Goal: Information Seeking & Learning: Learn about a topic

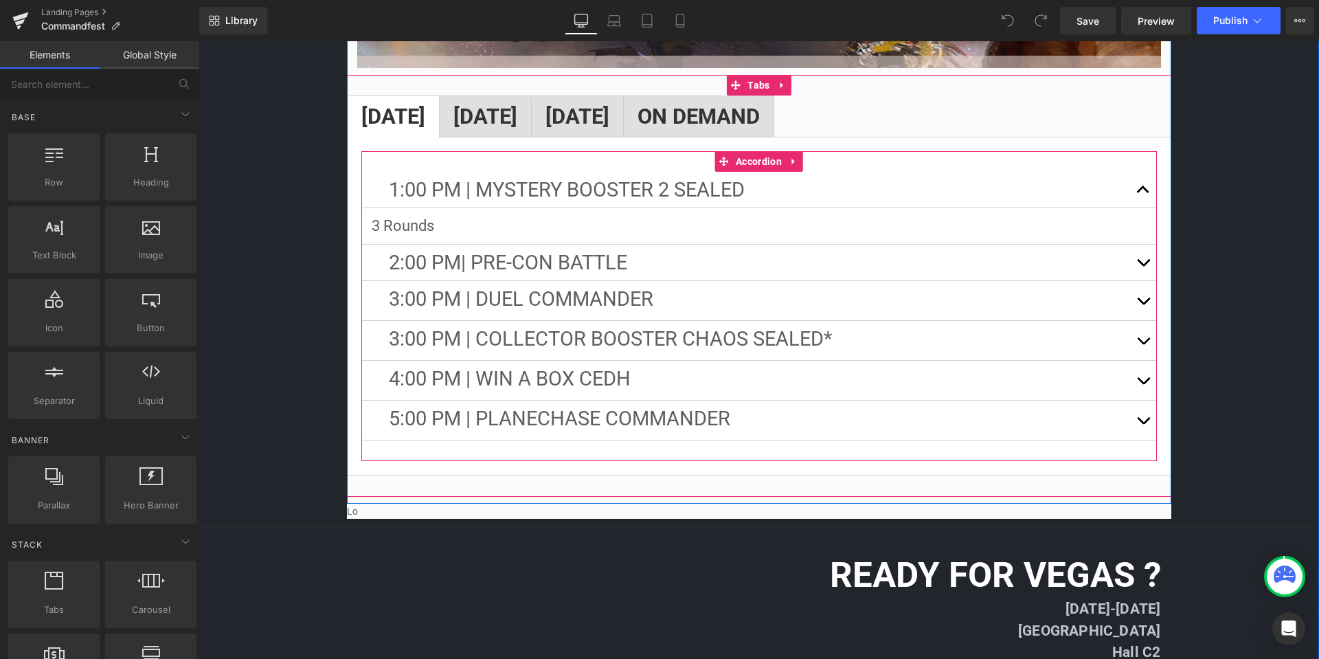
scroll to position [2130, 0]
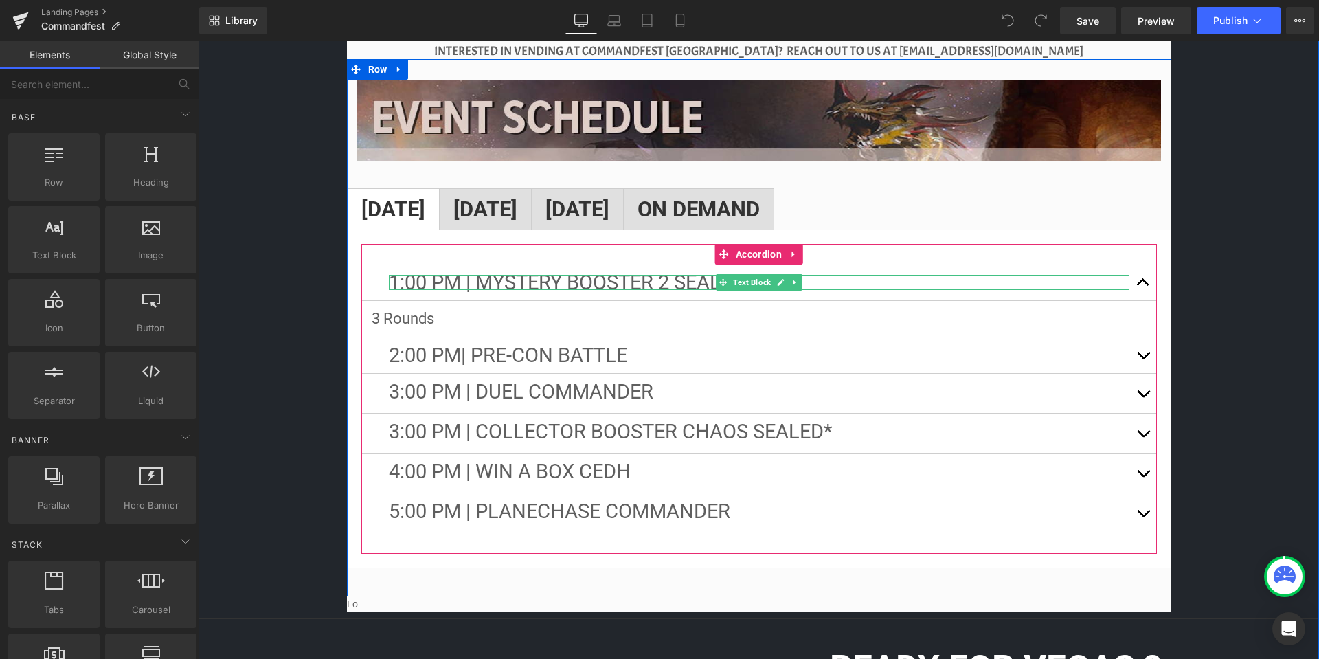
click at [672, 271] on span "1:00 PM | Mystery Booster 2 Sealed" at bounding box center [567, 282] width 356 height 23
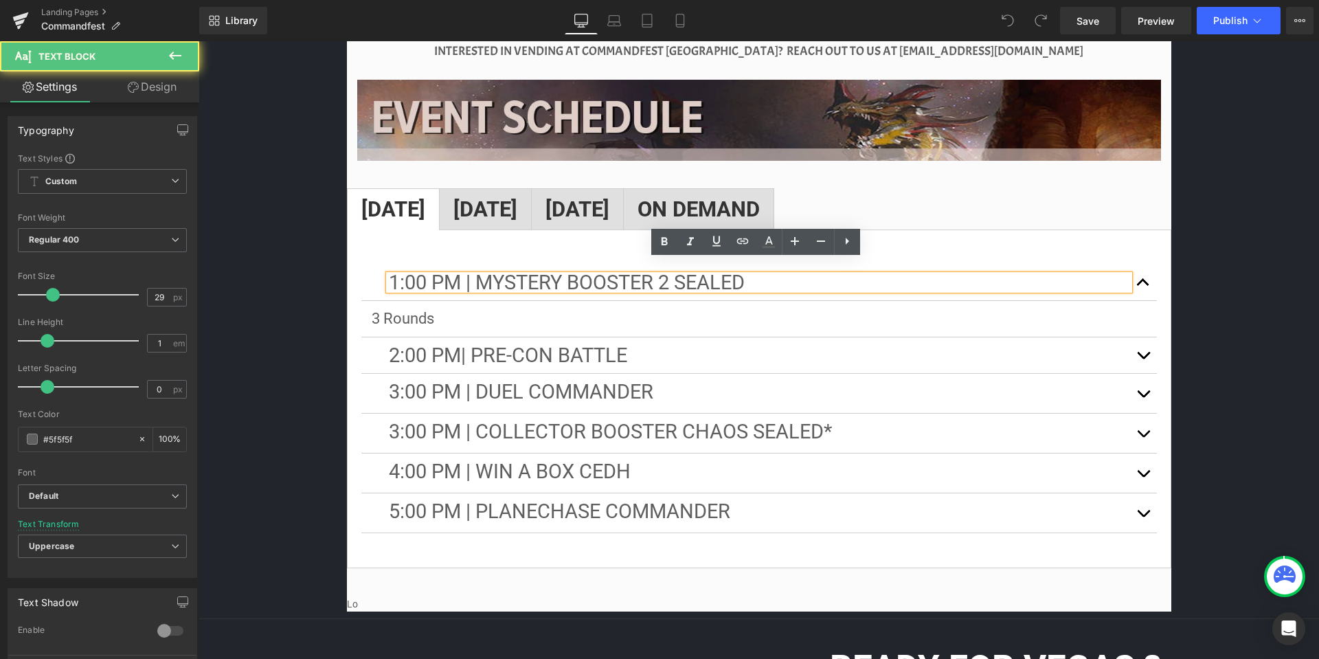
click at [787, 275] on p "1:00 PM | Mystery Booster 2 Sealed" at bounding box center [759, 282] width 741 height 15
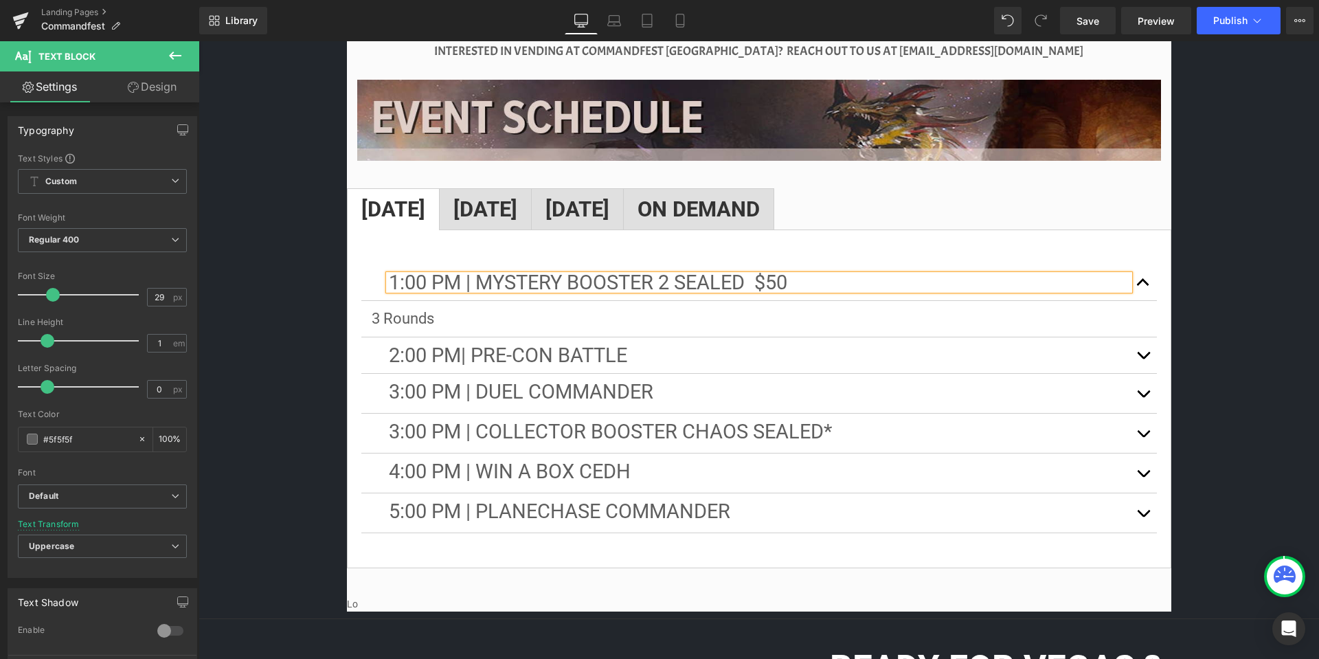
click at [796, 275] on p "1:00 PM | Mystery Booster 2 Sealed $50" at bounding box center [759, 282] width 741 height 15
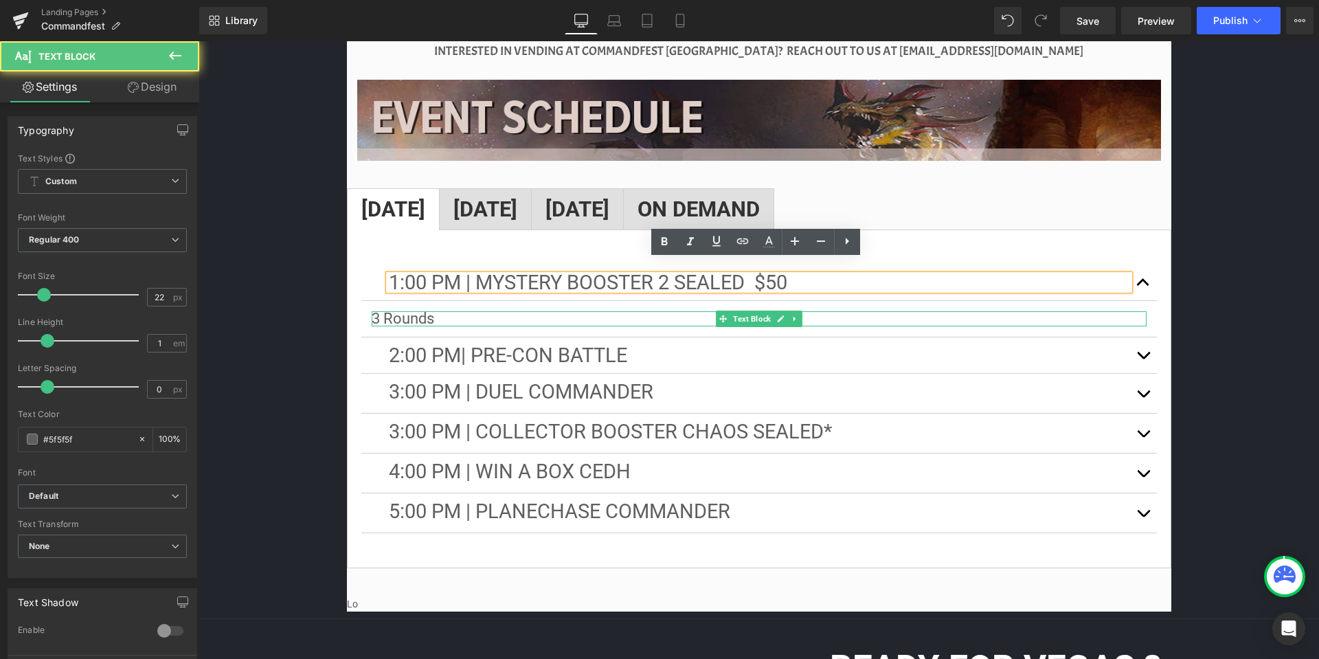
click at [434, 311] on p "3 Rounds" at bounding box center [759, 318] width 775 height 15
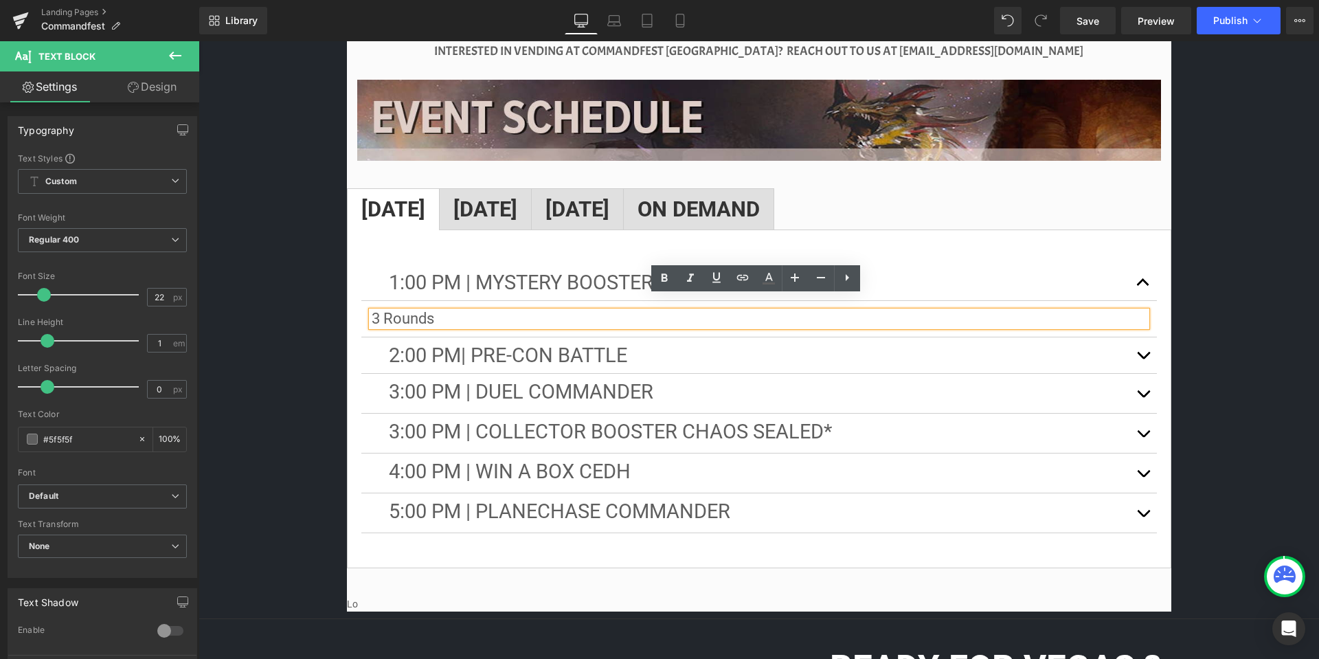
click at [434, 311] on p "3 Rounds" at bounding box center [759, 318] width 775 height 15
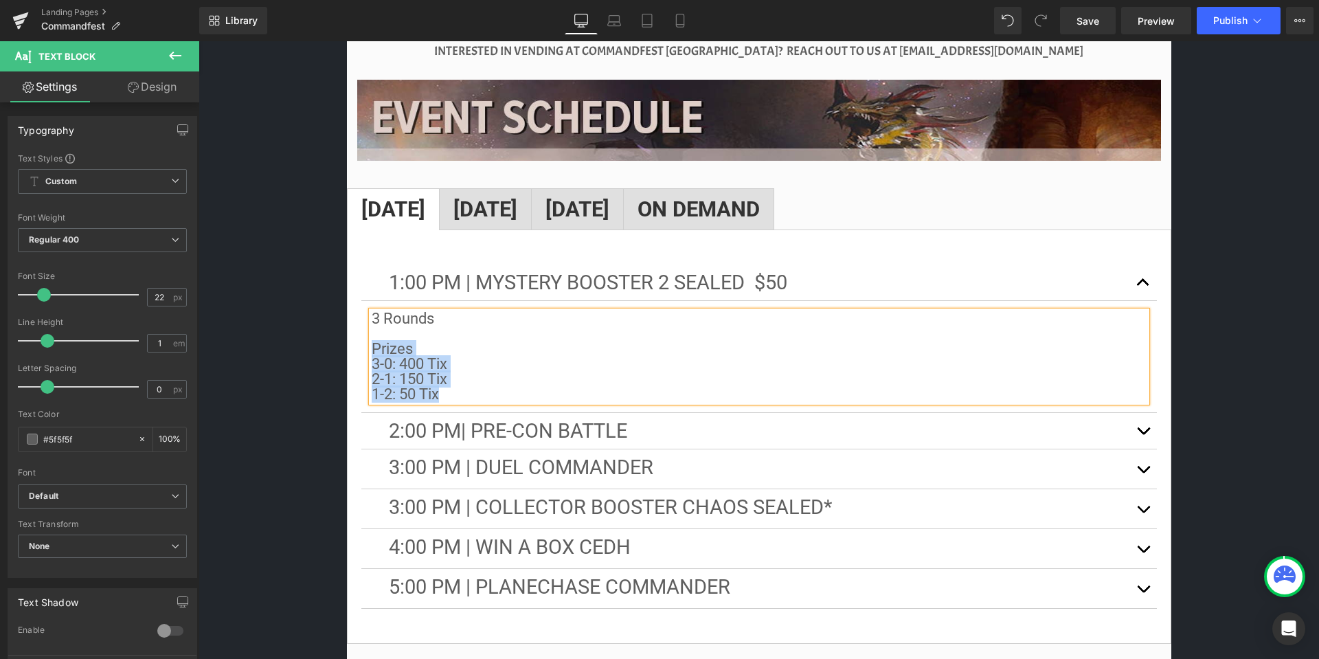
drag, startPoint x: 466, startPoint y: 377, endPoint x: 370, endPoint y: 333, distance: 104.9
click at [372, 333] on div "3 Rounds Prizes 3-0: 400 Tix 2-1: 150 Tix 1-2: 50 Tix" at bounding box center [759, 356] width 775 height 91
copy div "Prizes 3-0: 400 Tix 2-1: 150 Tix 1-2: 50 Tix"
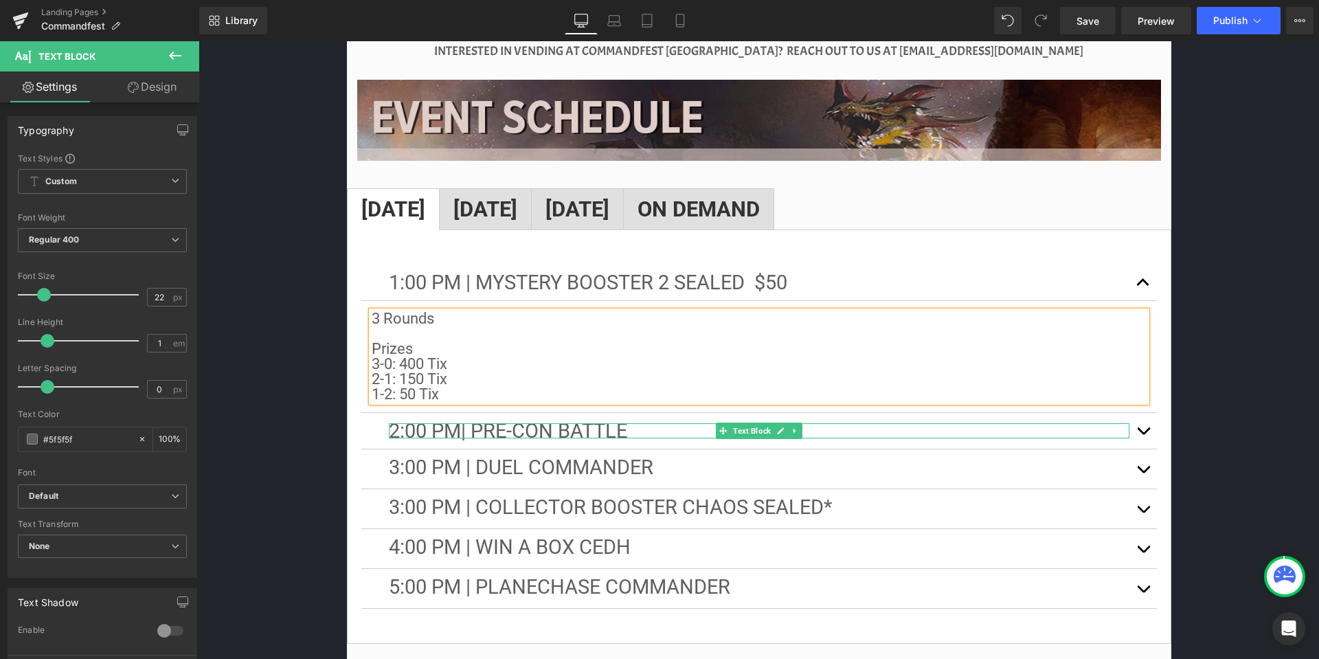
click at [612, 423] on p "2:00 PM| Pre-Con Battle" at bounding box center [759, 430] width 741 height 15
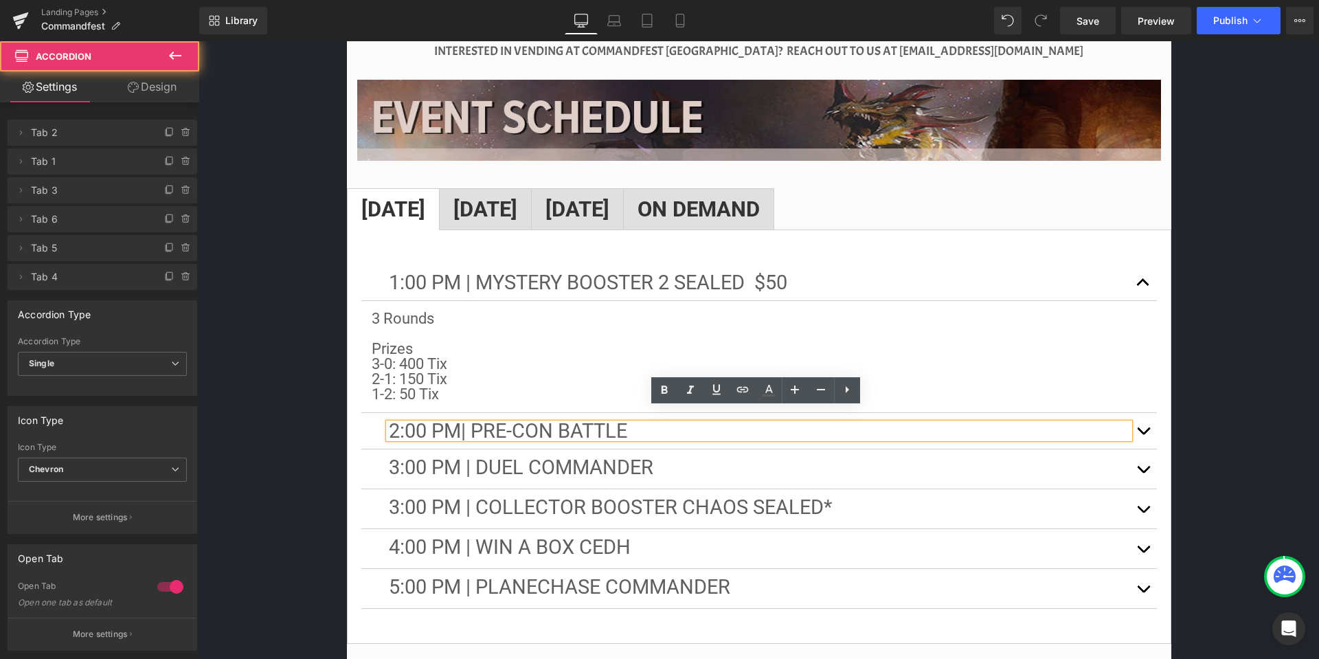
click at [1144, 434] on span "button" at bounding box center [1144, 434] width 0 height 0
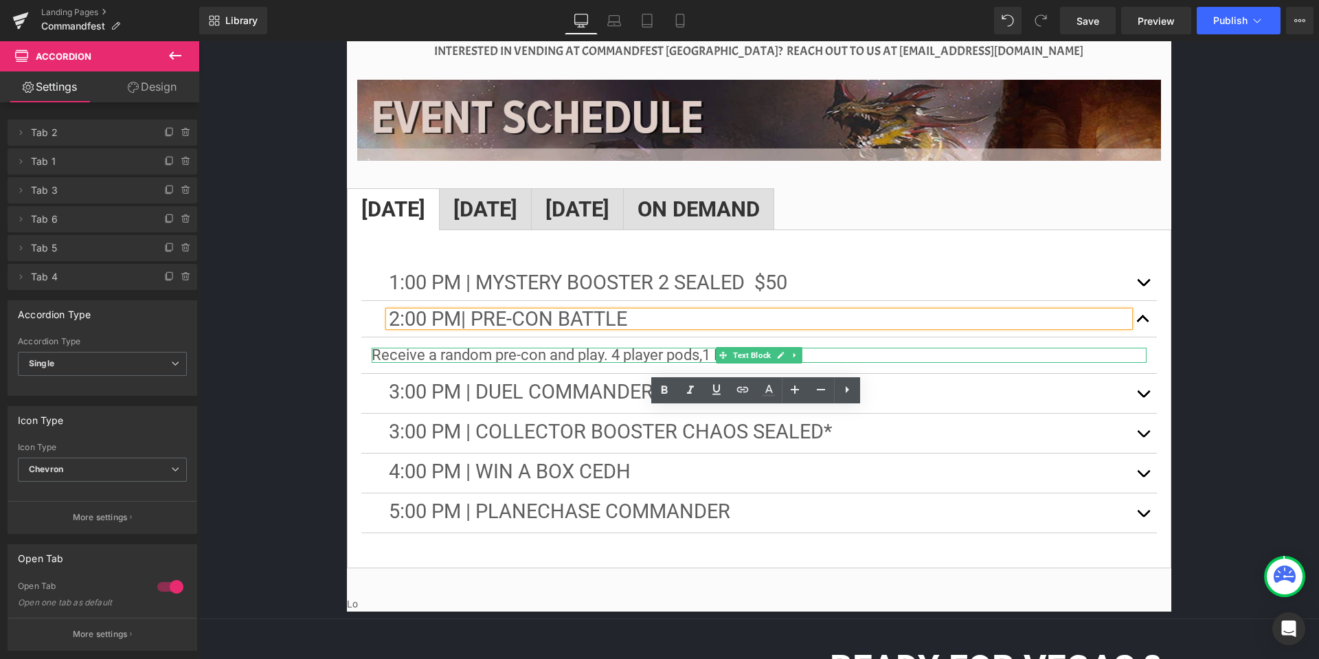
click at [847, 348] on p "Receive a random pre-con and play. 4 player pods, 1 Round" at bounding box center [759, 355] width 775 height 15
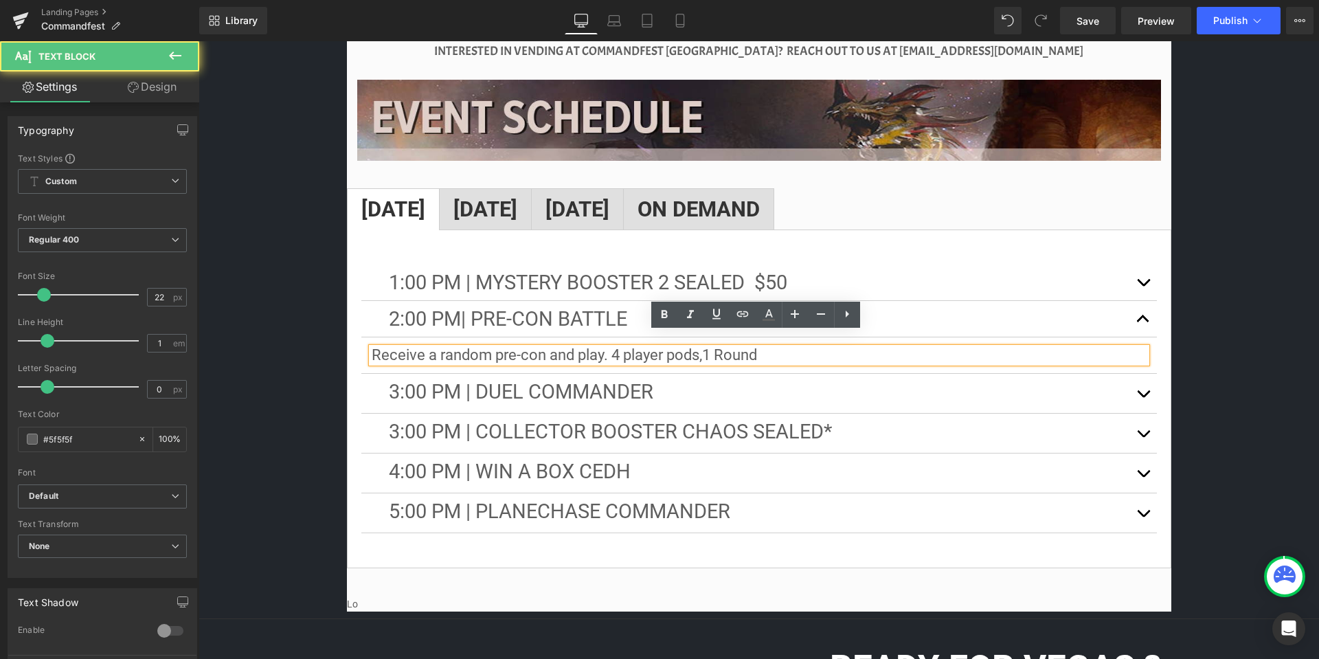
click at [822, 348] on p "Receive a random pre-con and play. 4 player pods, 1 Round" at bounding box center [759, 355] width 775 height 15
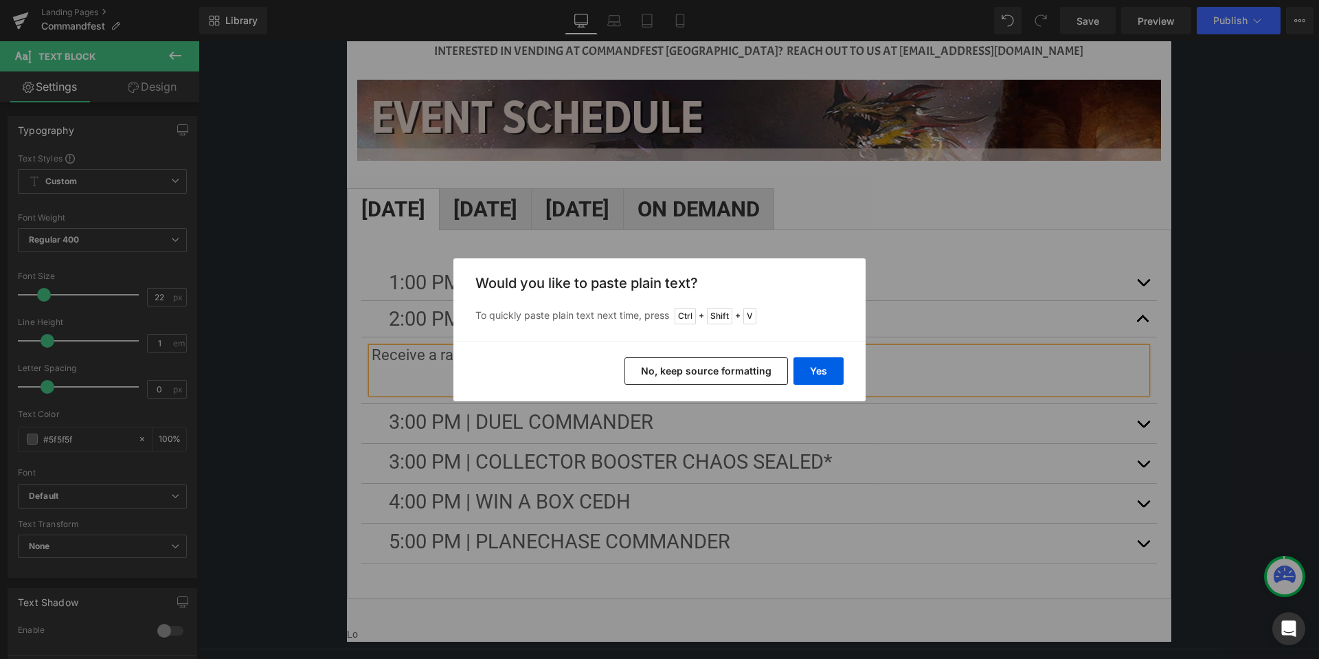
click at [762, 371] on button "No, keep source formatting" at bounding box center [707, 370] width 164 height 27
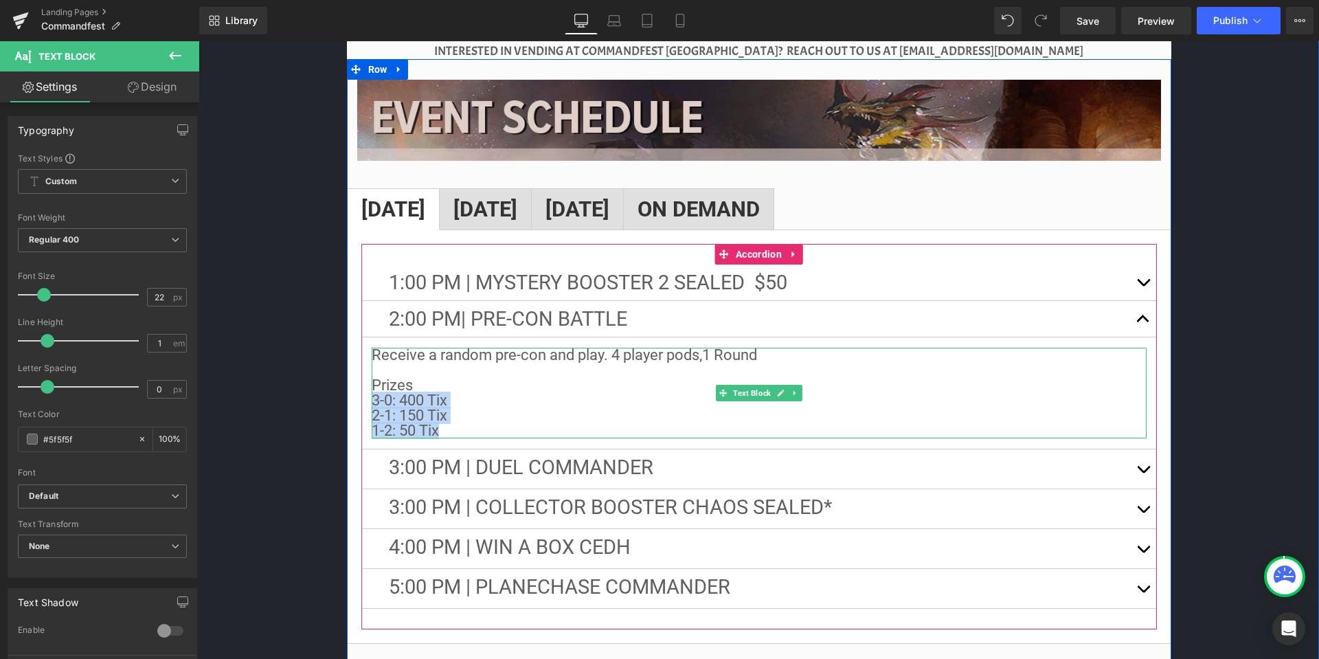
drag, startPoint x: 426, startPoint y: 416, endPoint x: 372, endPoint y: 391, distance: 59.7
click at [372, 391] on div "Receive a random pre-con and play. 4 player pods, 1 Round Prizes 3-0: 400 Tix 2…" at bounding box center [759, 393] width 775 height 91
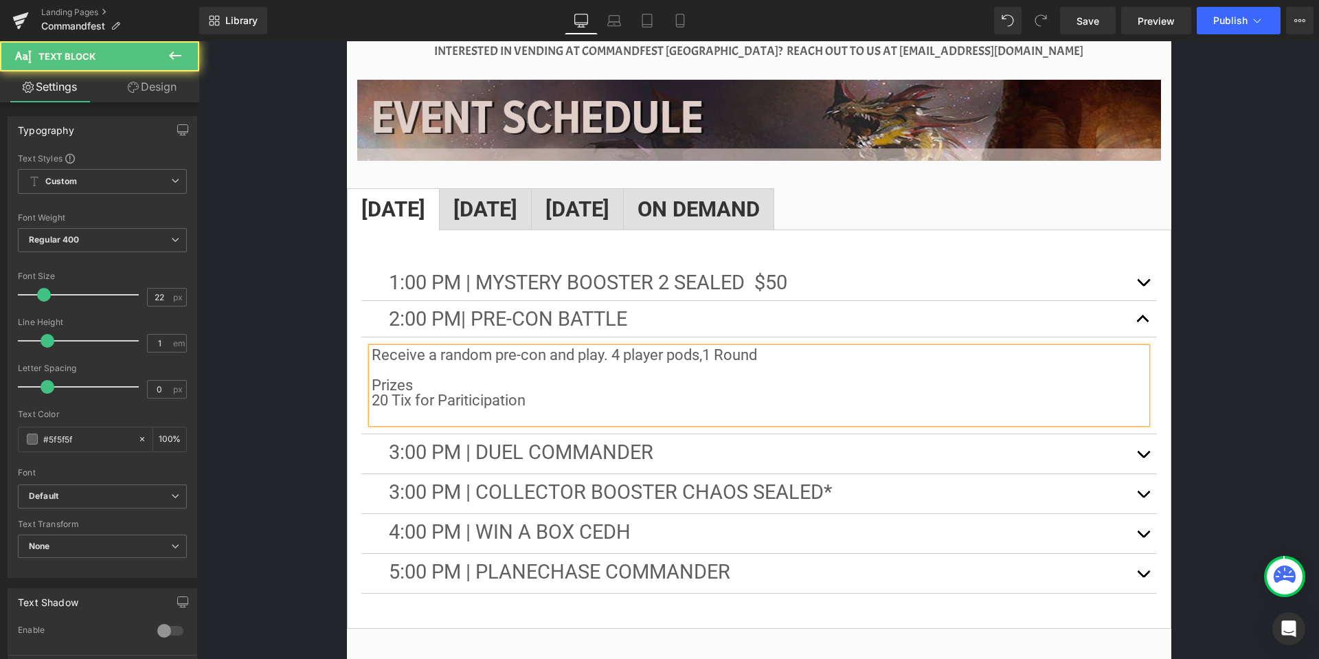
click at [594, 393] on p "20 Tix for Pariticipation" at bounding box center [759, 400] width 775 height 15
click at [372, 393] on p "20 Tix for Pariticipation" at bounding box center [759, 400] width 775 height 15
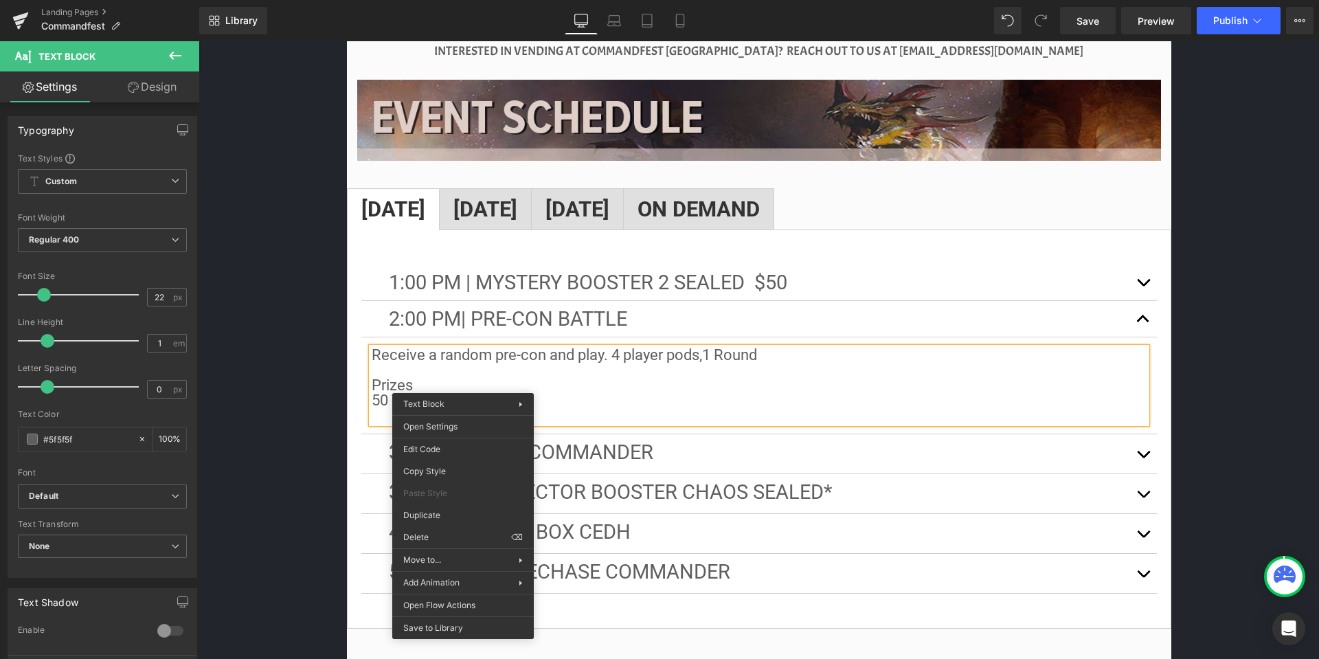
click at [463, 393] on p "50 Tix for Pariticipation" at bounding box center [759, 400] width 775 height 15
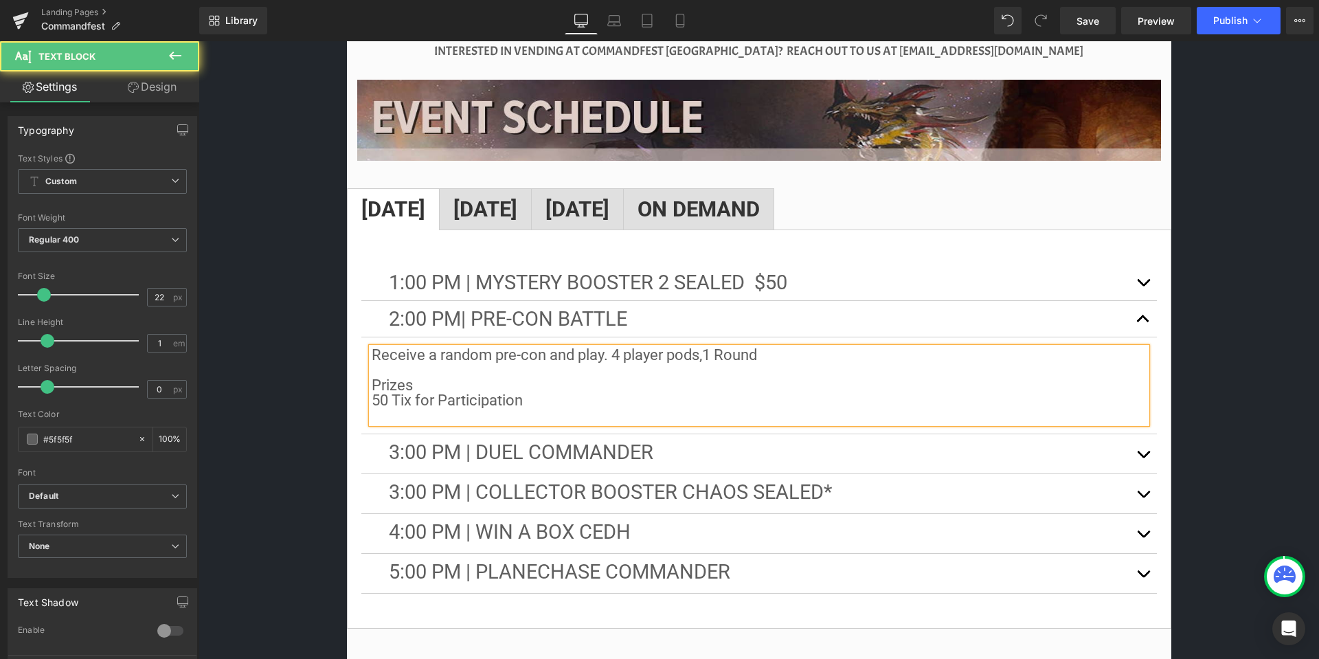
click at [766, 378] on p "Prizes" at bounding box center [759, 385] width 775 height 15
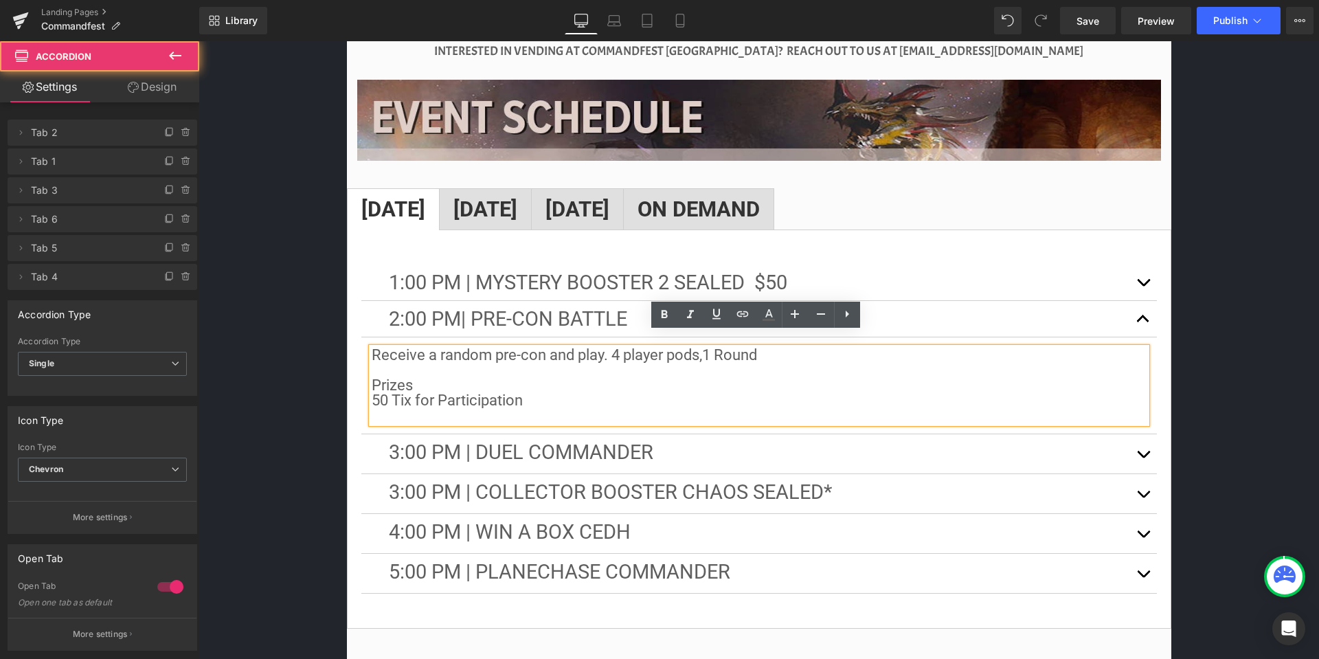
click at [1139, 434] on button "button" at bounding box center [1143, 453] width 27 height 39
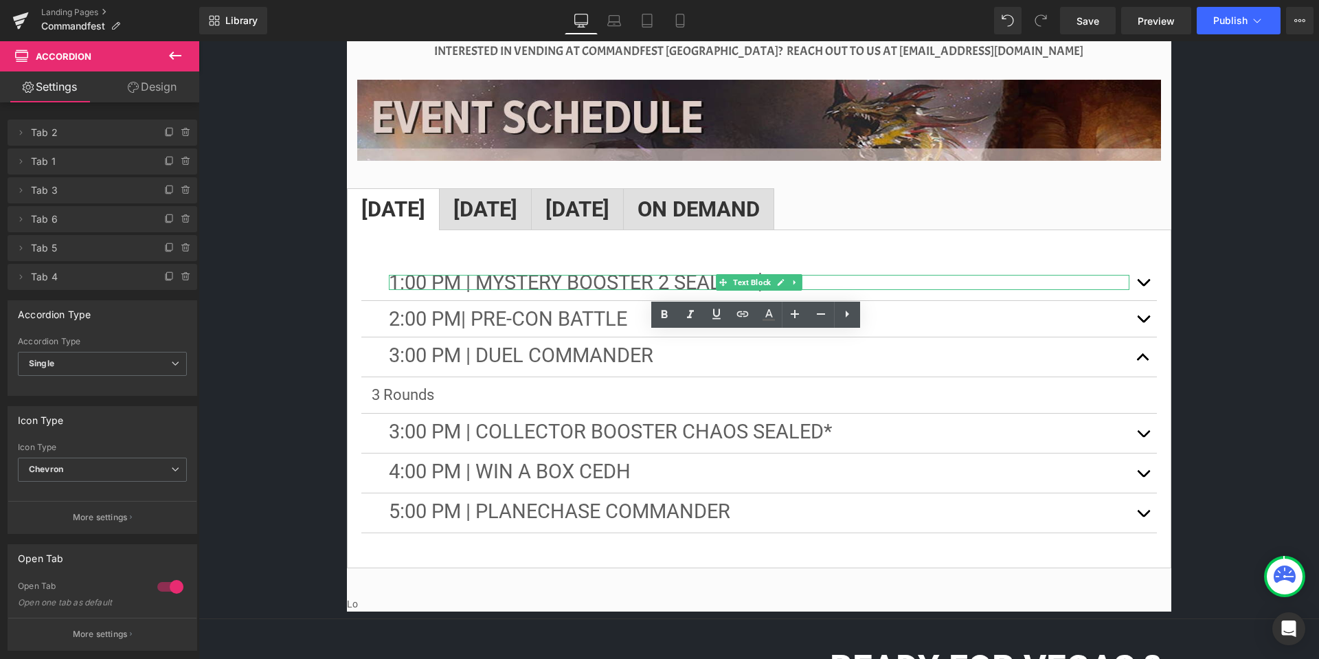
click at [703, 275] on div "1:00 PM | Mystery Booster 2 Sealed $50 Text Block" at bounding box center [759, 282] width 741 height 15
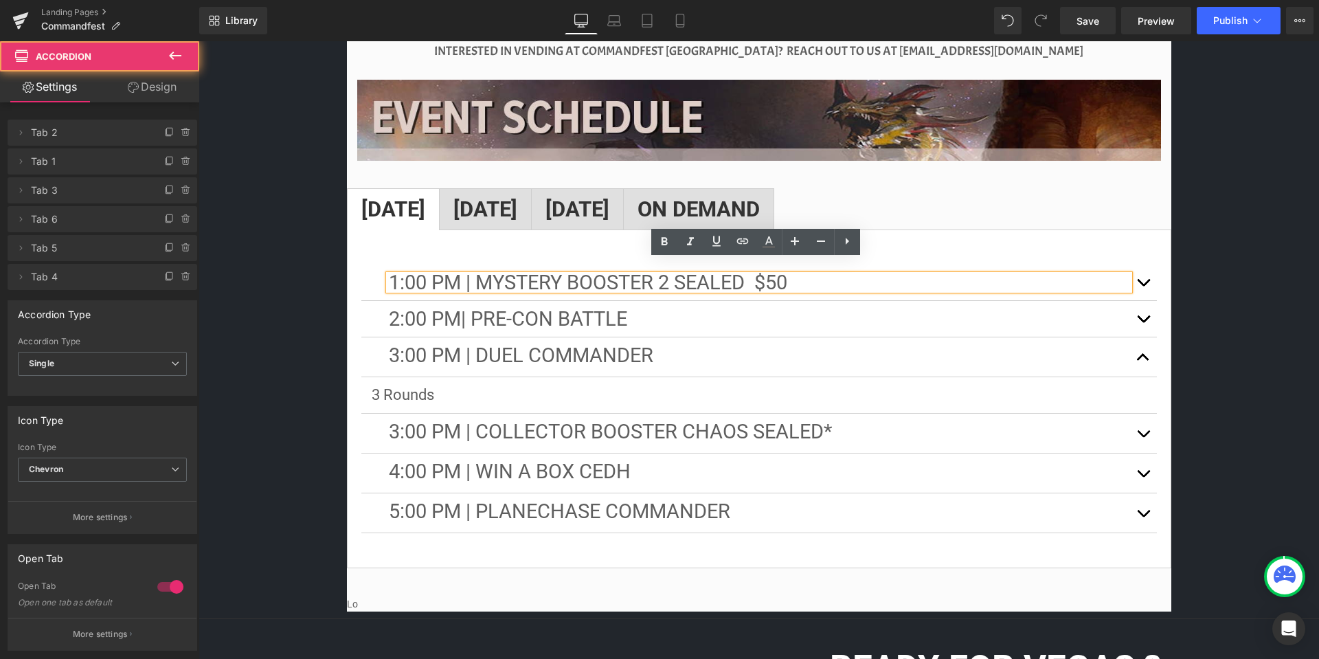
click at [1150, 267] on button "button" at bounding box center [1143, 283] width 27 height 36
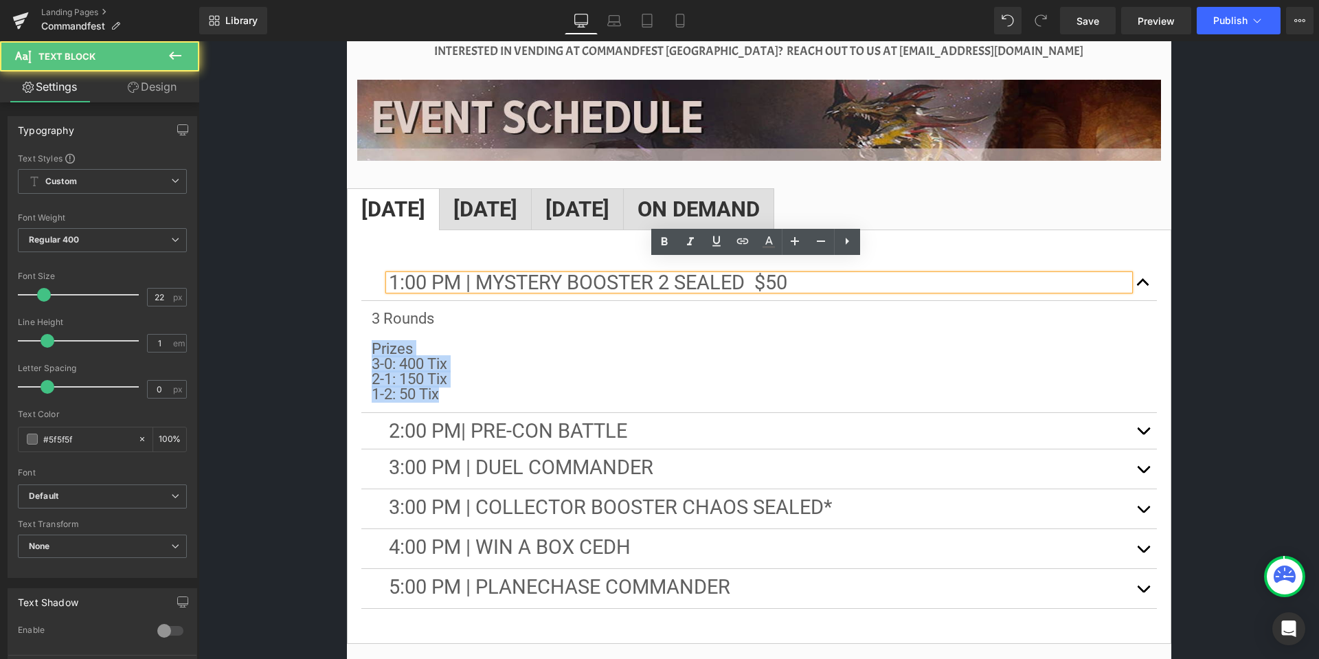
drag, startPoint x: 409, startPoint y: 368, endPoint x: 364, endPoint y: 337, distance: 55.3
click at [364, 337] on article "3 Rounds Prizes 3-0: 400 Tix 2-1: 150 Tix 1-2: 50 Tix Text Block" at bounding box center [759, 357] width 796 height 112
copy div "Prizes 3-0: 400 Tix 2-1: 150 Tix 1-2: 50 Tix"
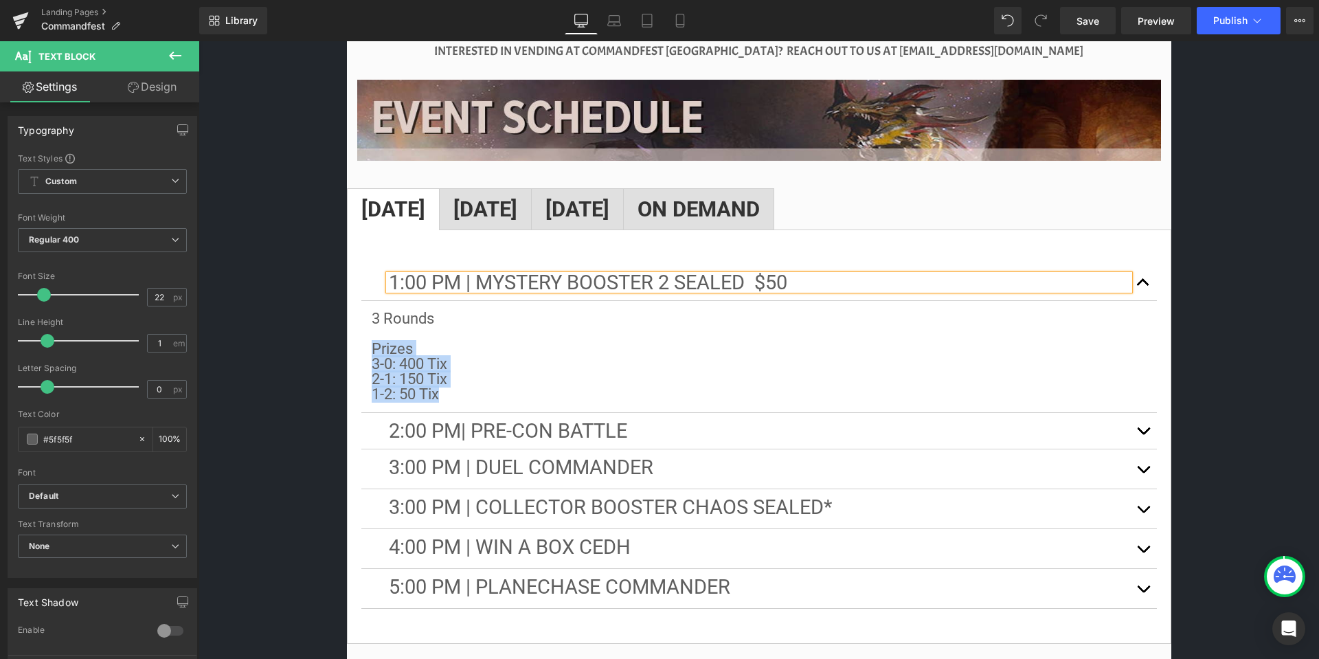
click at [1138, 449] on button "button" at bounding box center [1143, 468] width 27 height 39
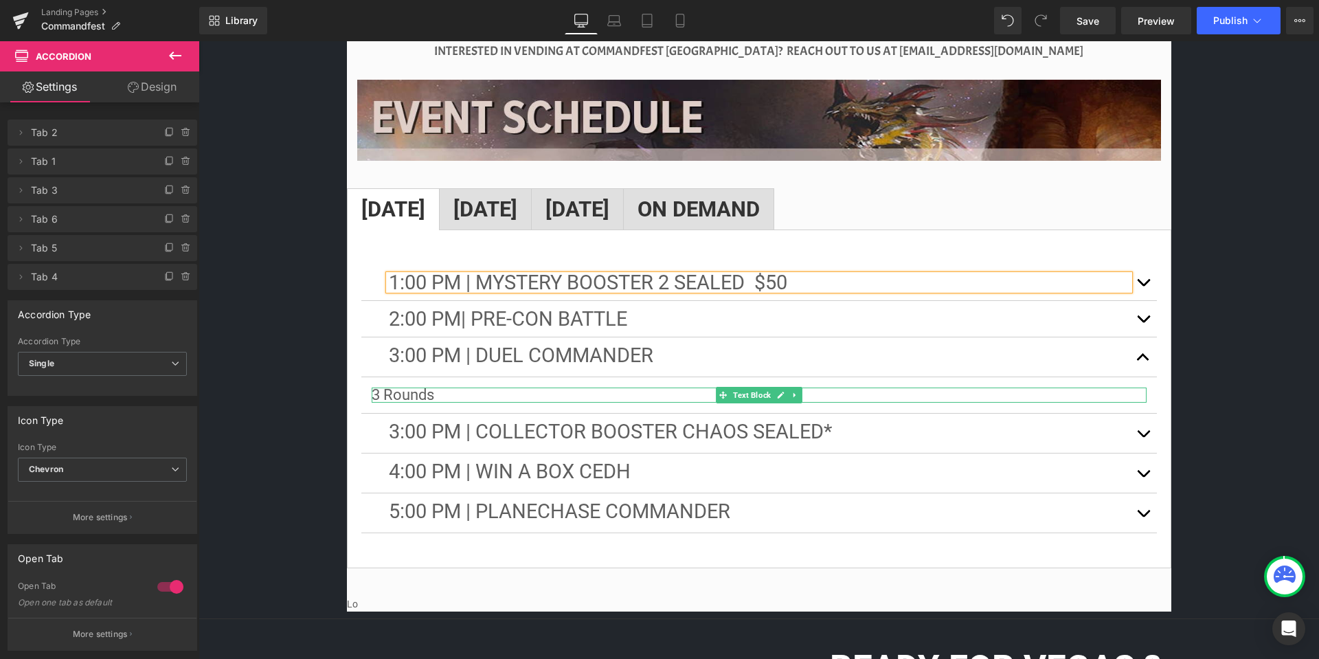
click at [465, 388] on p "3 Rounds" at bounding box center [759, 395] width 775 height 15
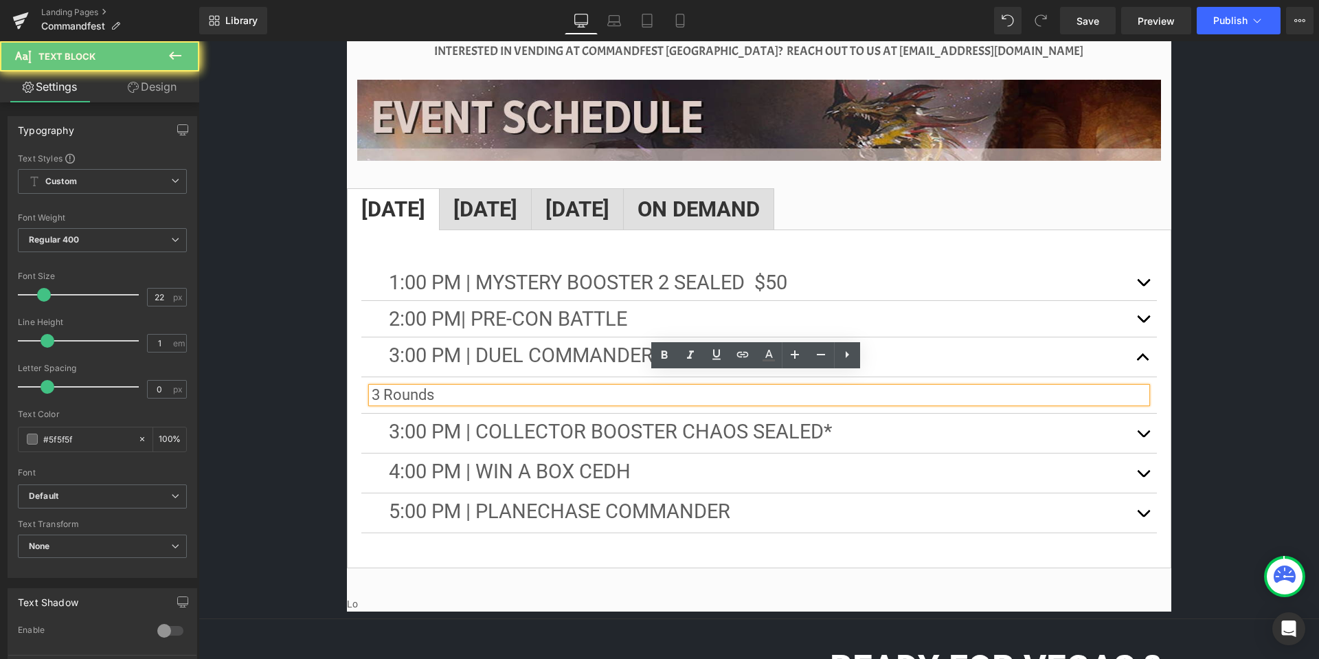
click at [481, 388] on p "3 Rounds" at bounding box center [759, 395] width 775 height 15
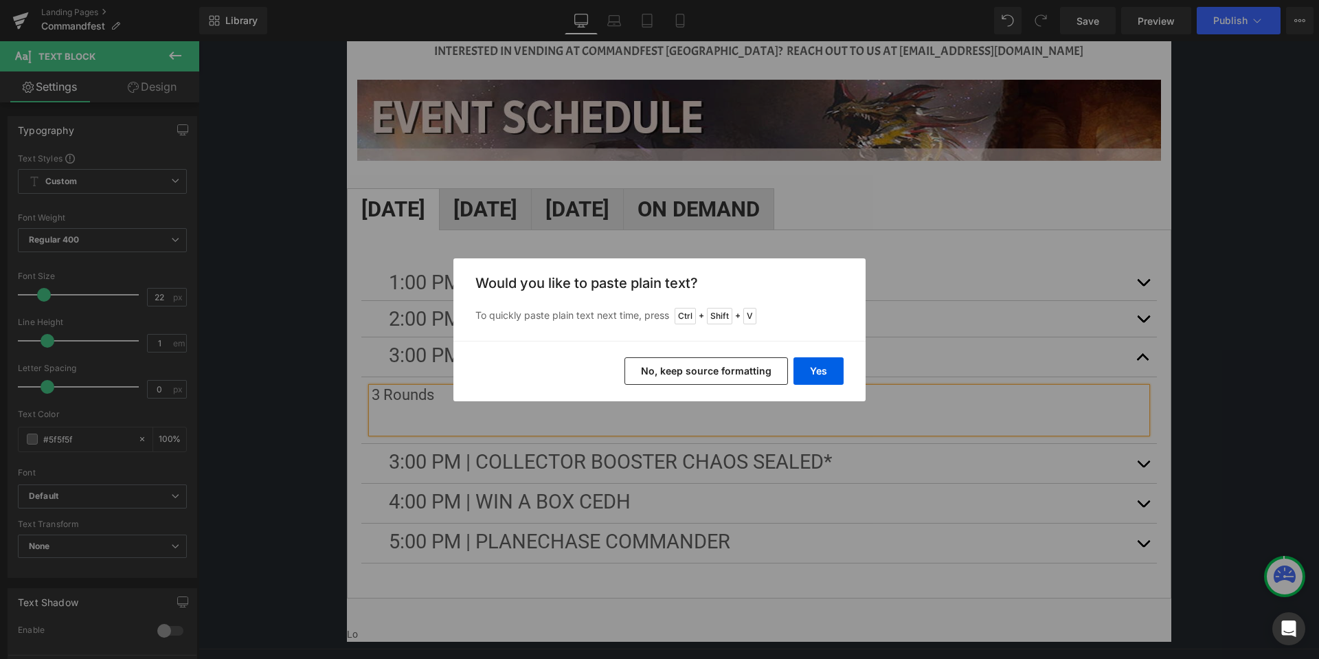
click at [748, 367] on button "No, keep source formatting" at bounding box center [707, 370] width 164 height 27
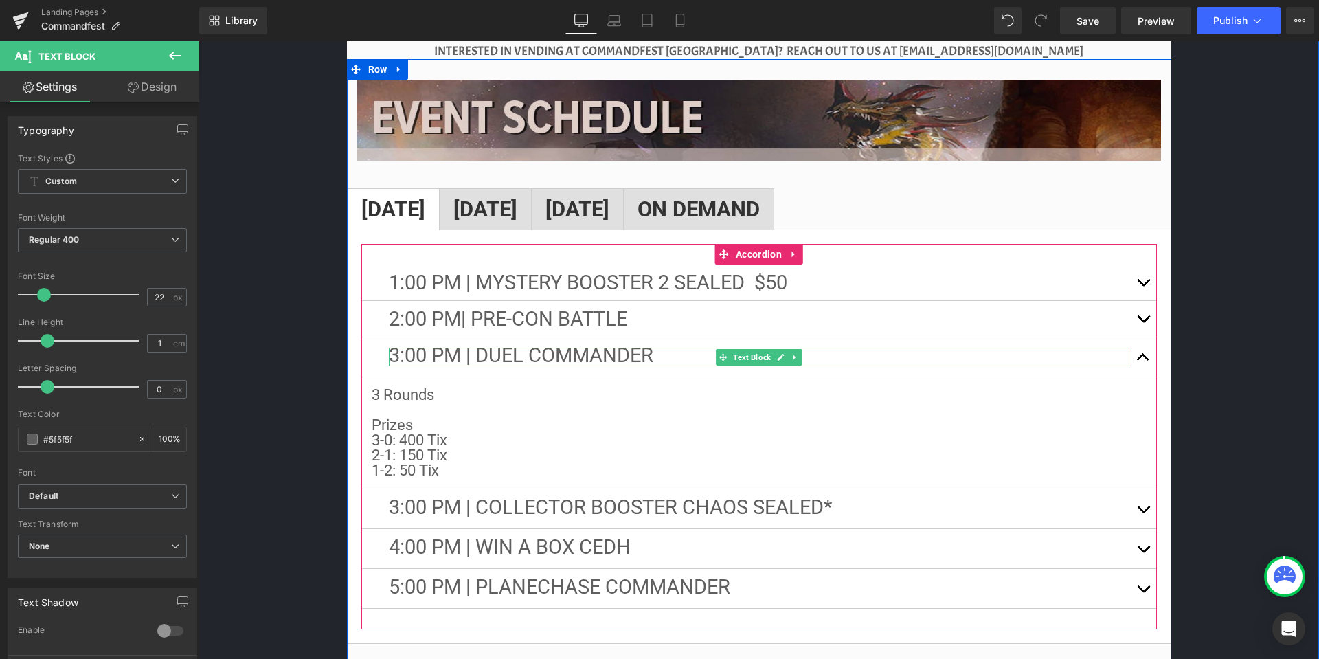
drag, startPoint x: 640, startPoint y: 341, endPoint x: 649, endPoint y: 341, distance: 8.9
click at [640, 344] on span "3:00 PM | DuEl Commander" at bounding box center [521, 355] width 265 height 23
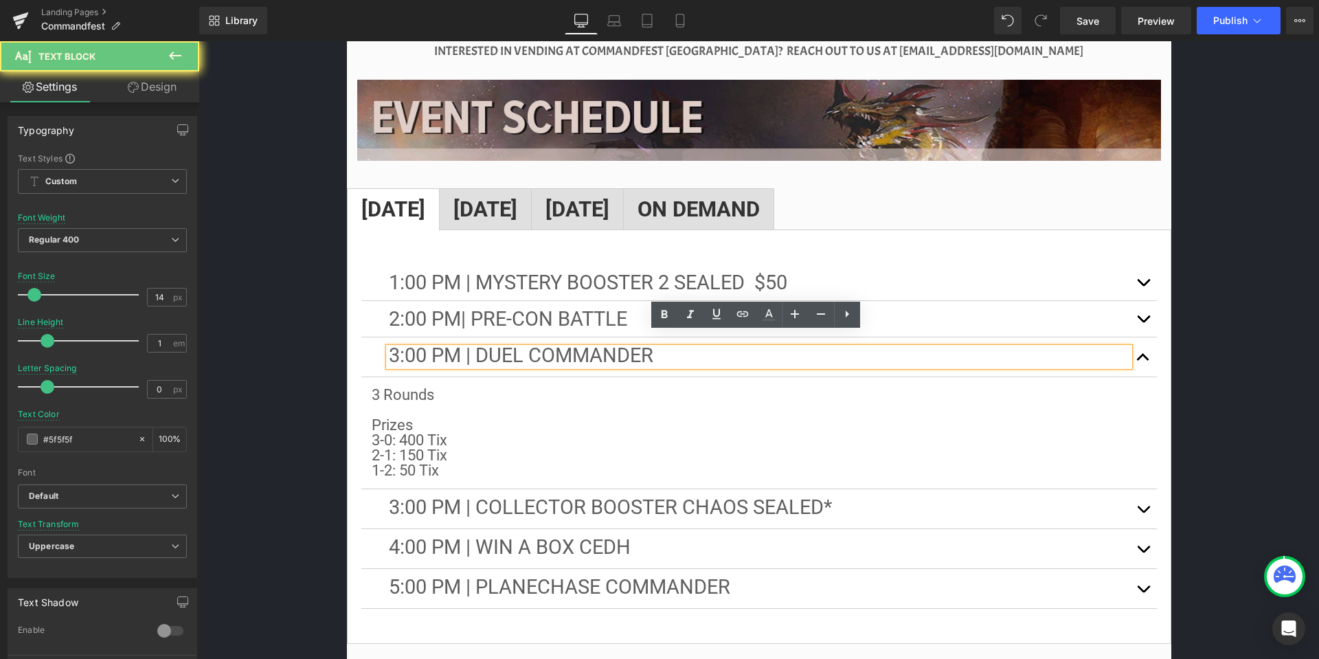
click at [658, 348] on p "3:00 PM | DuEl Commander" at bounding box center [759, 357] width 741 height 19
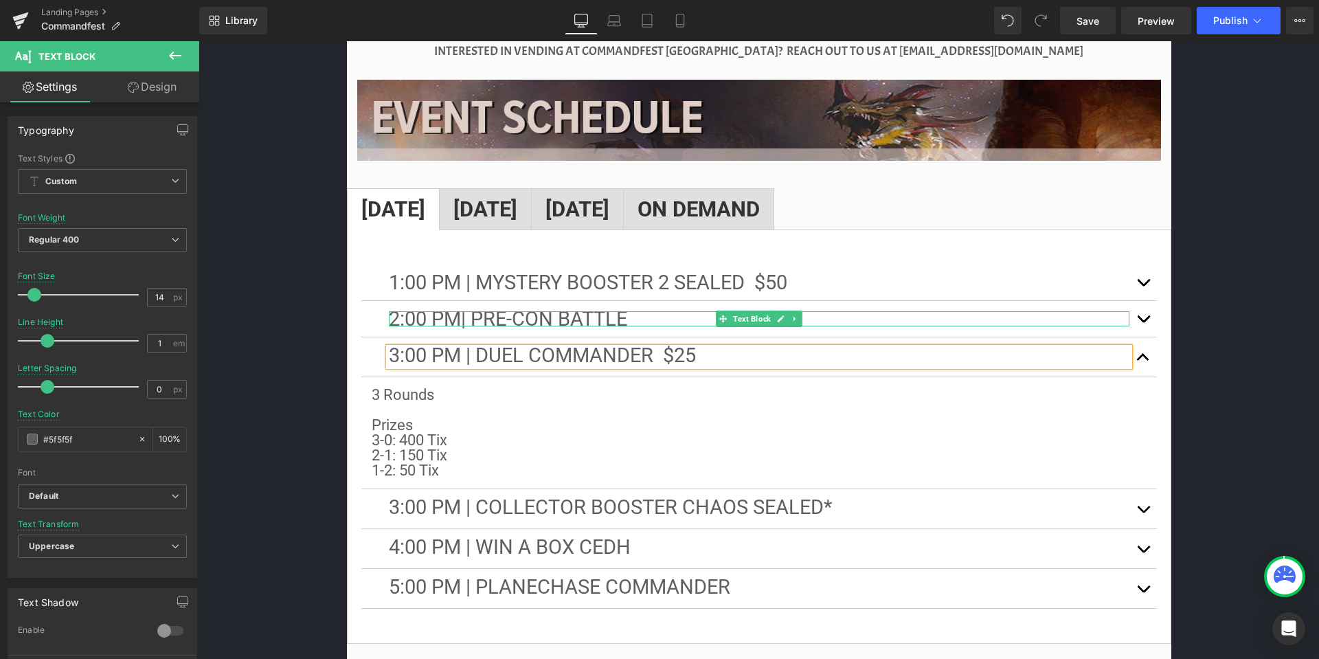
click at [635, 311] on p "2:00 PM| Pre-Con Battle" at bounding box center [759, 318] width 741 height 15
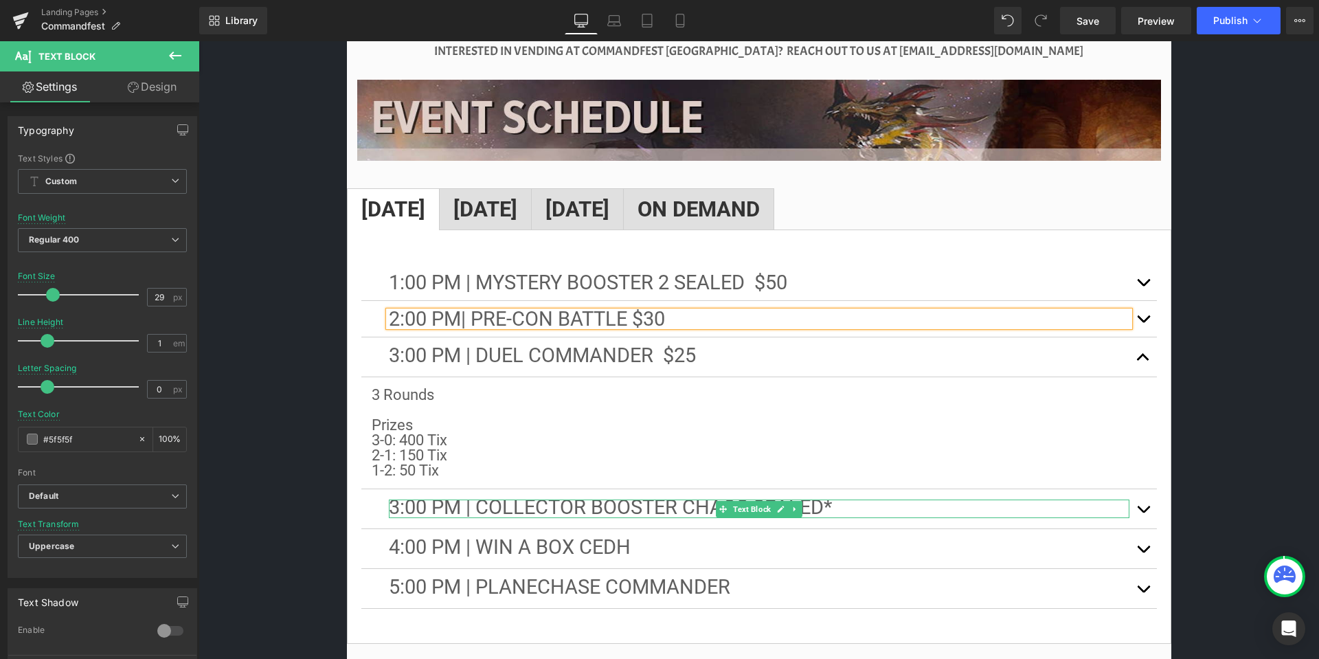
click at [861, 500] on p "3:00 PM | Collector Booster Chaos Sealed*" at bounding box center [759, 509] width 741 height 19
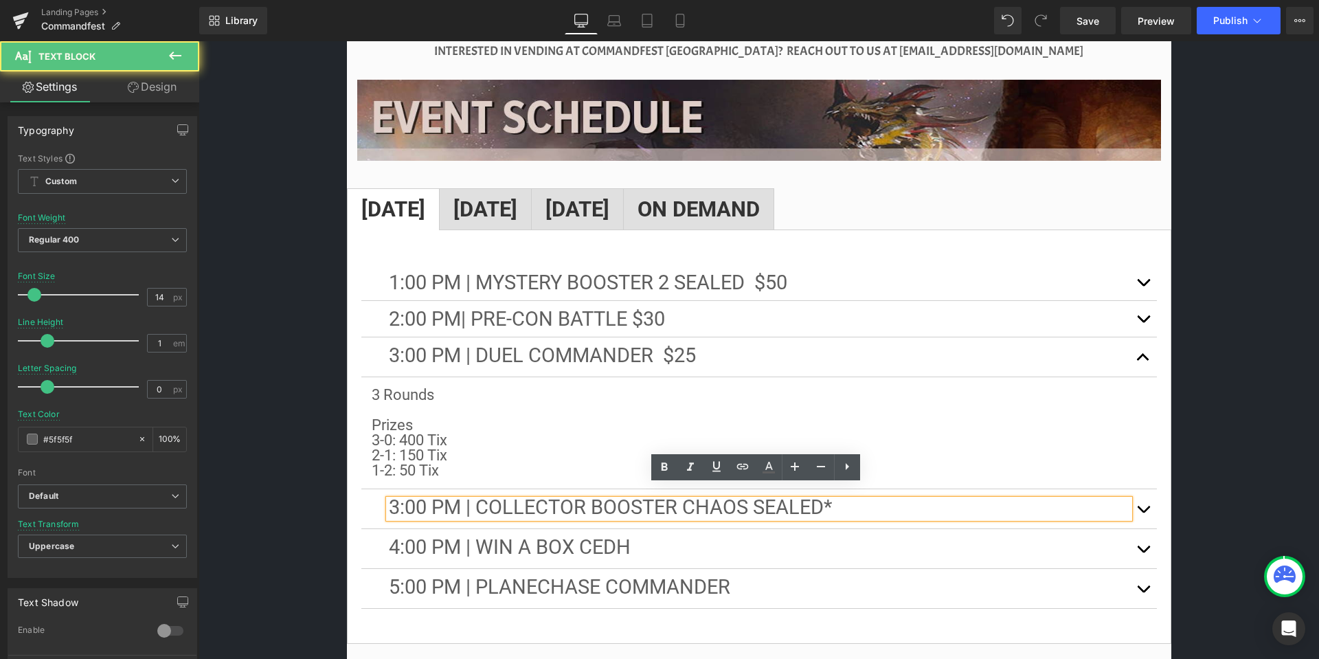
click at [874, 500] on p "3:00 PM | Collector Booster Chaos Sealed*" at bounding box center [759, 509] width 741 height 19
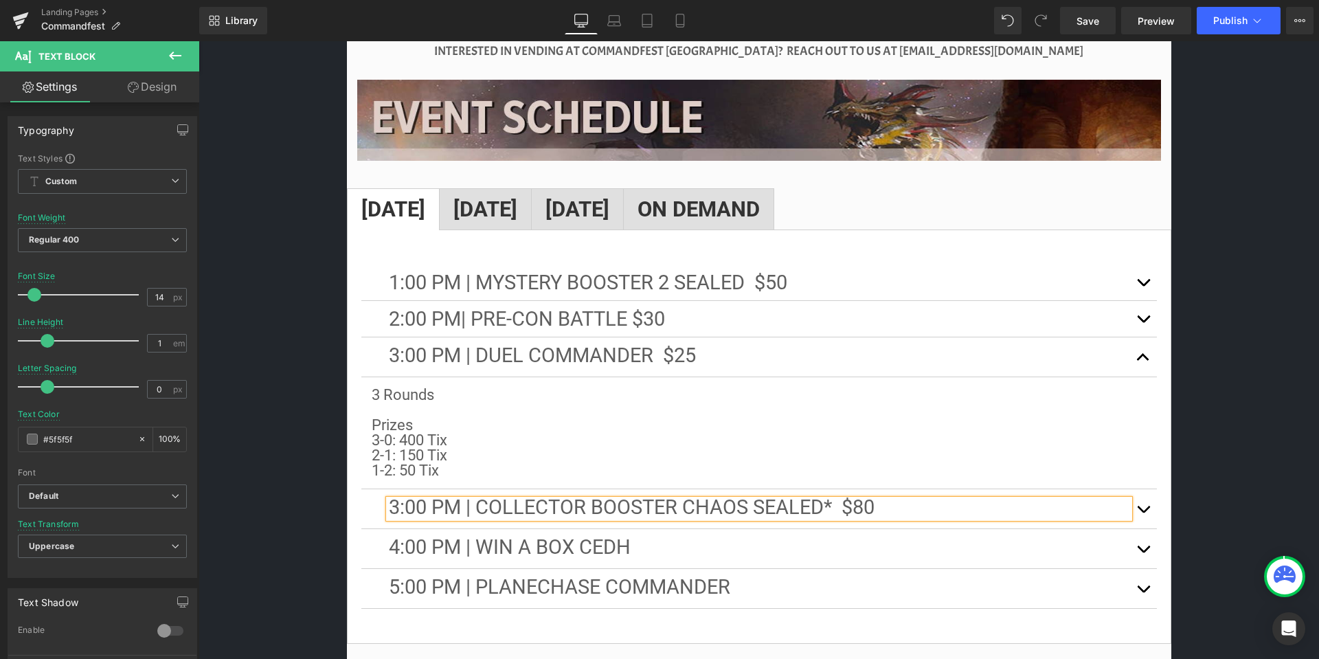
click at [1148, 494] on button "button" at bounding box center [1143, 508] width 27 height 39
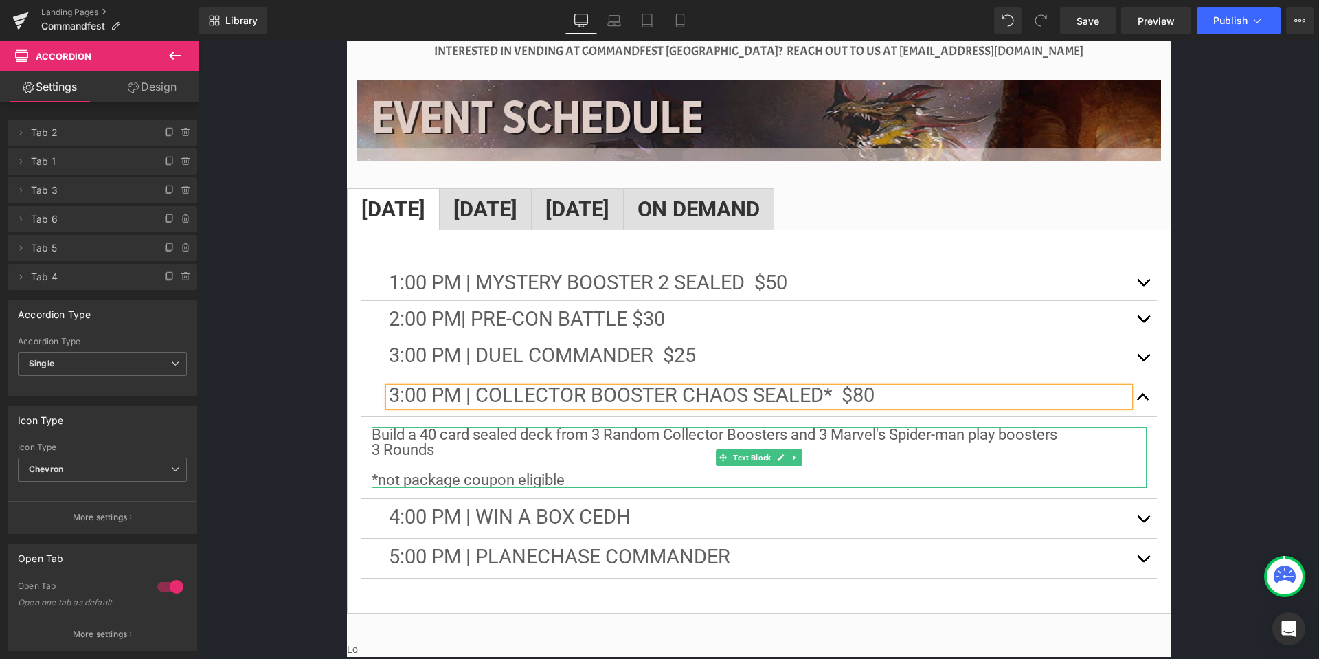
click at [460, 439] on p "Build a 40 card sealed deck from 3 Random Collector Boosters and 3 Marvel's Spi…" at bounding box center [759, 457] width 775 height 60
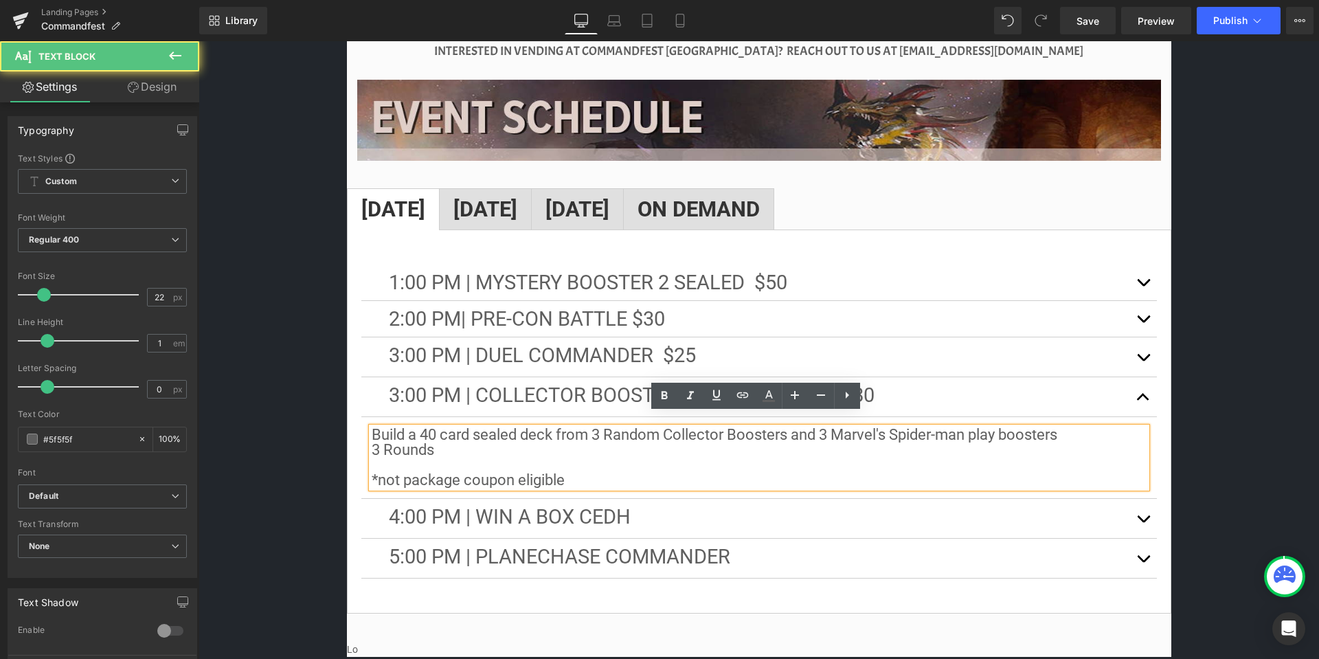
click at [450, 440] on p "Build a 40 card sealed deck from 3 Random Collector Boosters and 3 Marvel's Spi…" at bounding box center [759, 457] width 775 height 60
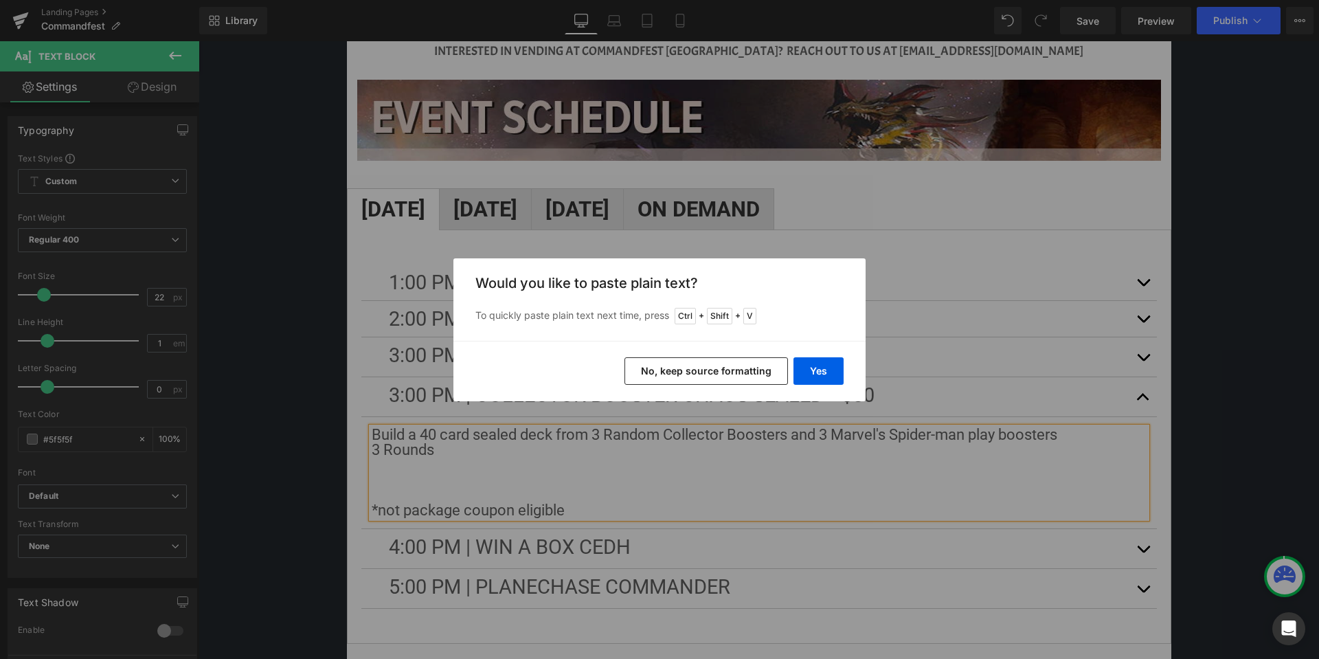
click at [757, 366] on button "No, keep source formatting" at bounding box center [707, 370] width 164 height 27
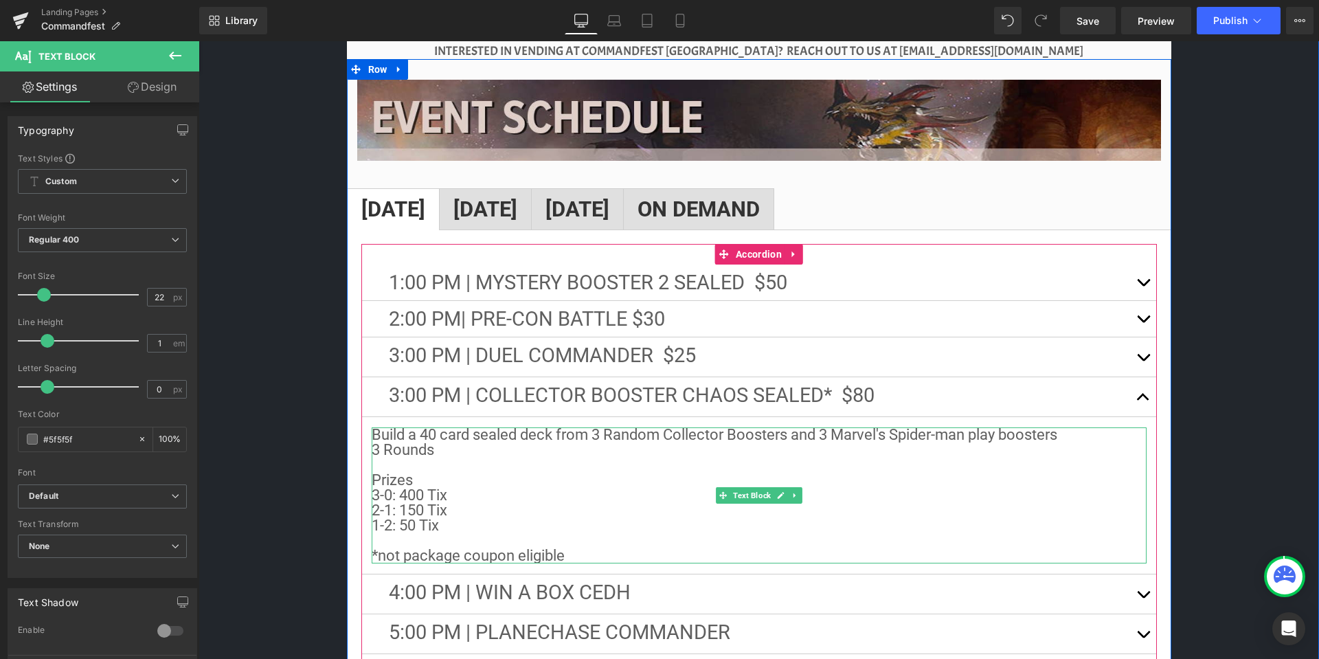
click at [469, 515] on p "2-1: 150 Tix 1-2: 50 Tix" at bounding box center [759, 518] width 775 height 30
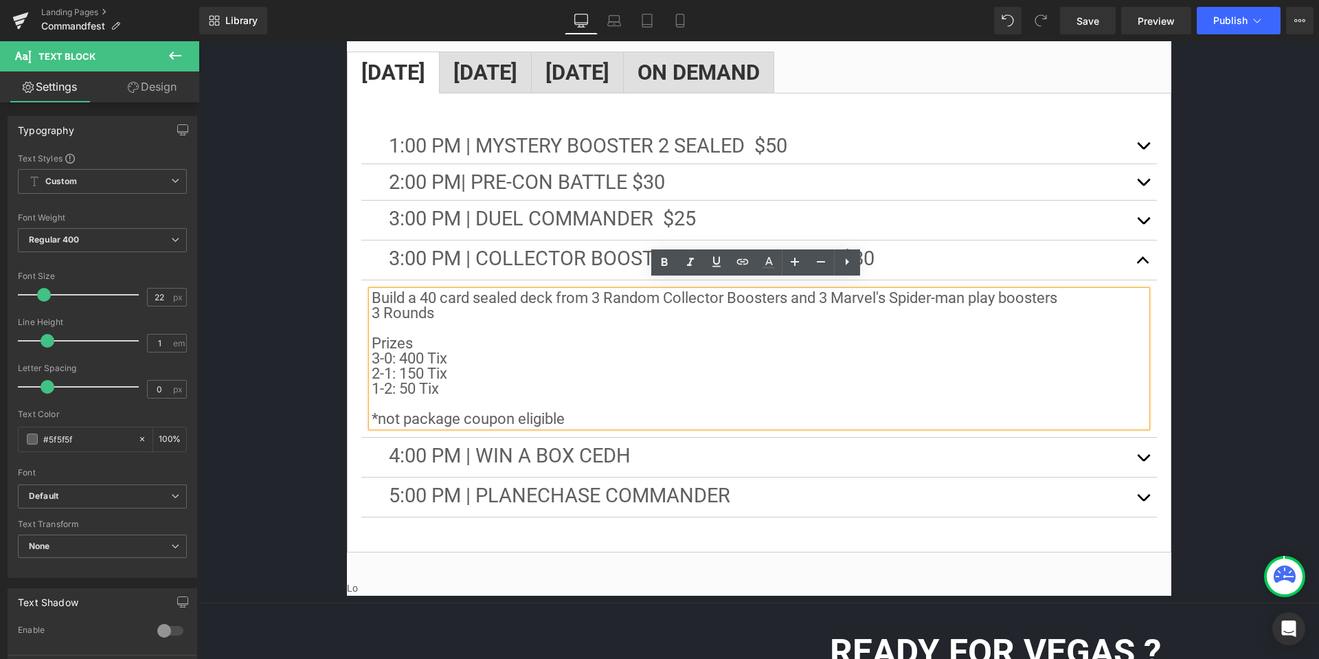
scroll to position [2268, 0]
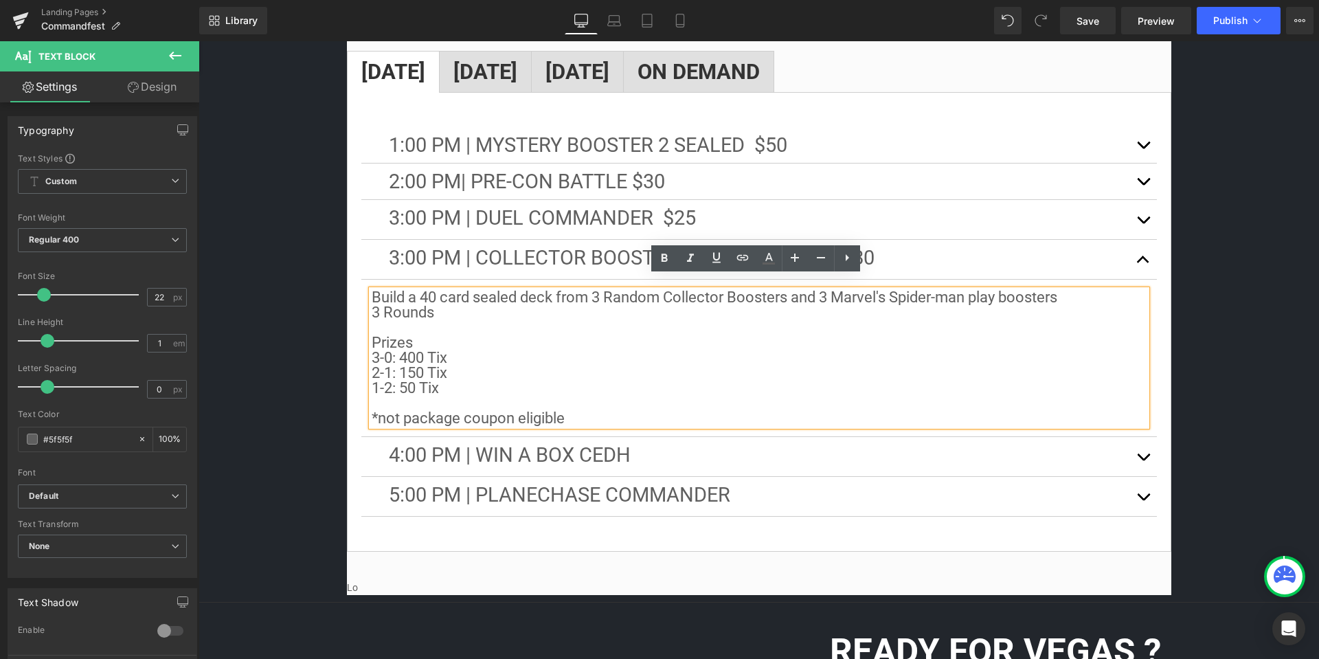
click at [1139, 441] on button "button" at bounding box center [1143, 456] width 27 height 39
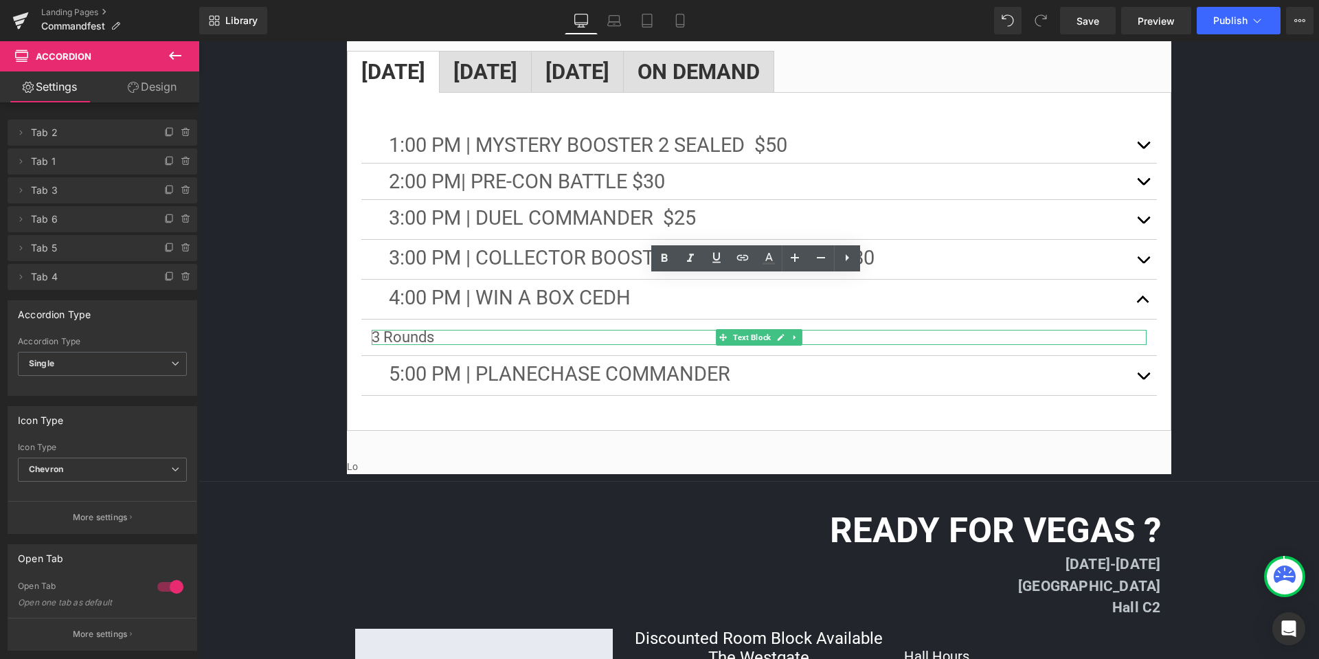
click at [446, 330] on p "3 Rounds" at bounding box center [759, 337] width 775 height 15
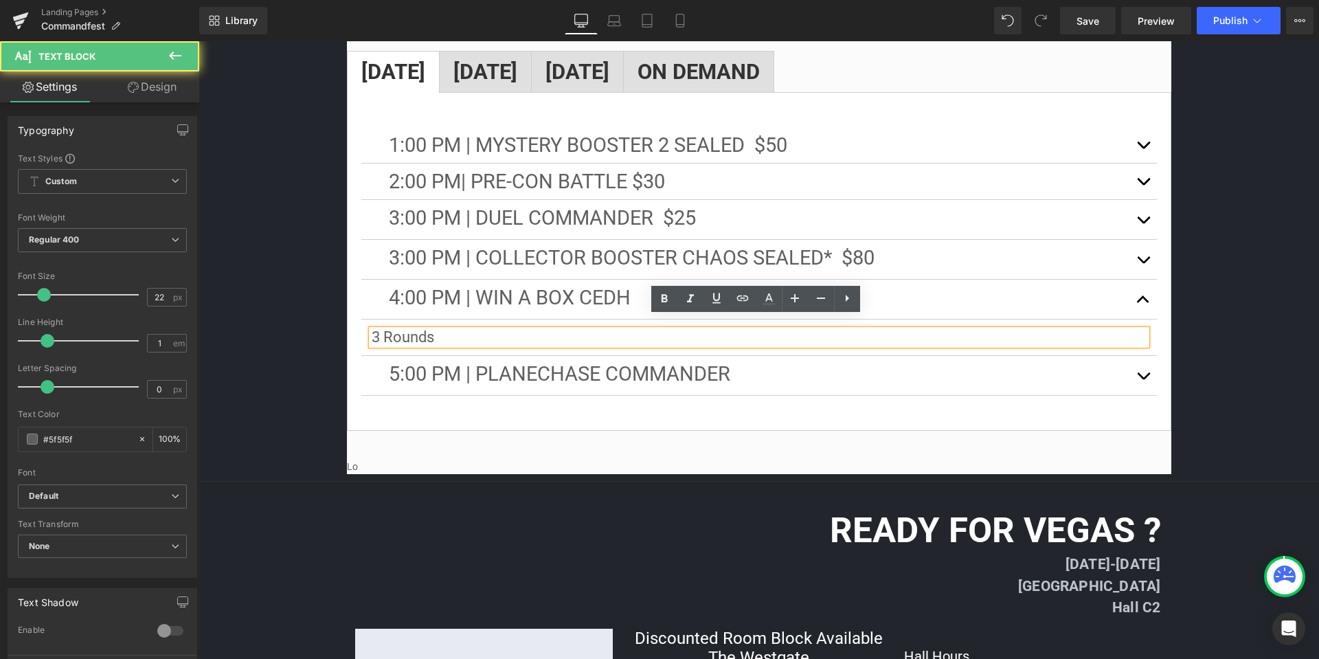
click at [451, 330] on p "3 Rounds" at bounding box center [759, 337] width 775 height 15
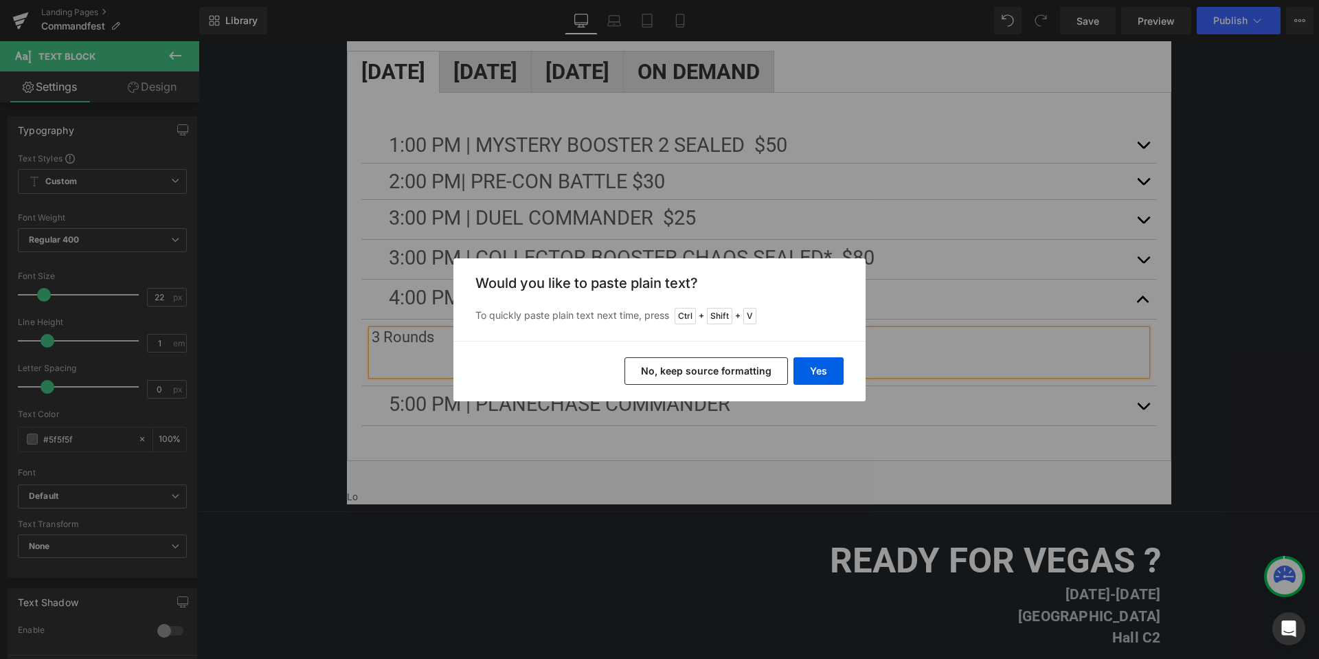
drag, startPoint x: 721, startPoint y: 366, endPoint x: 397, endPoint y: 326, distance: 326.7
click at [721, 366] on button "No, keep source formatting" at bounding box center [707, 370] width 164 height 27
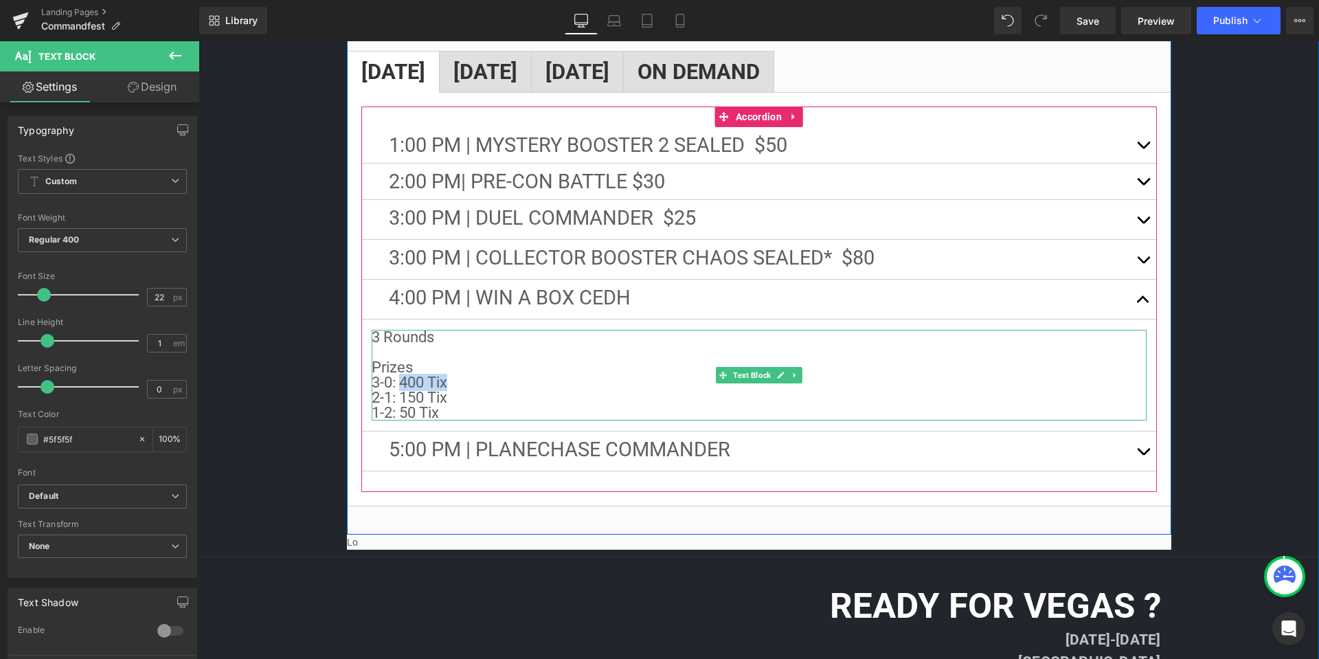
drag, startPoint x: 460, startPoint y: 366, endPoint x: 398, endPoint y: 372, distance: 62.2
click at [398, 375] on p "3-0: 400 Tix" at bounding box center [759, 382] width 775 height 15
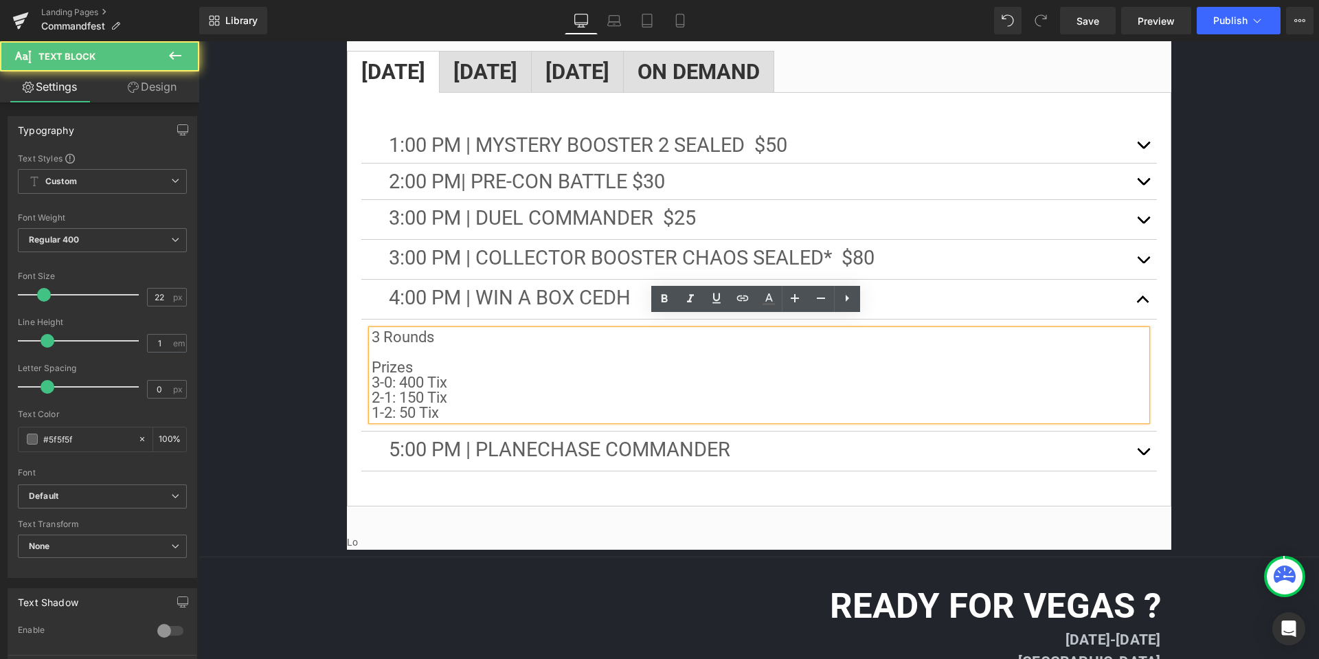
click at [415, 392] on p "2-1: 150 Tix 1-2: 50 Tix" at bounding box center [759, 405] width 775 height 30
click at [417, 390] on p "2-1: 150 Tix 1-2: 50 Tix" at bounding box center [759, 405] width 775 height 30
drag, startPoint x: 403, startPoint y: 401, endPoint x: 457, endPoint y: 403, distance: 54.3
click at [405, 402] on p "2-1: 100 Tix 1-2: 50 Tix" at bounding box center [759, 405] width 775 height 30
drag, startPoint x: 448, startPoint y: 364, endPoint x: 400, endPoint y: 372, distance: 48.7
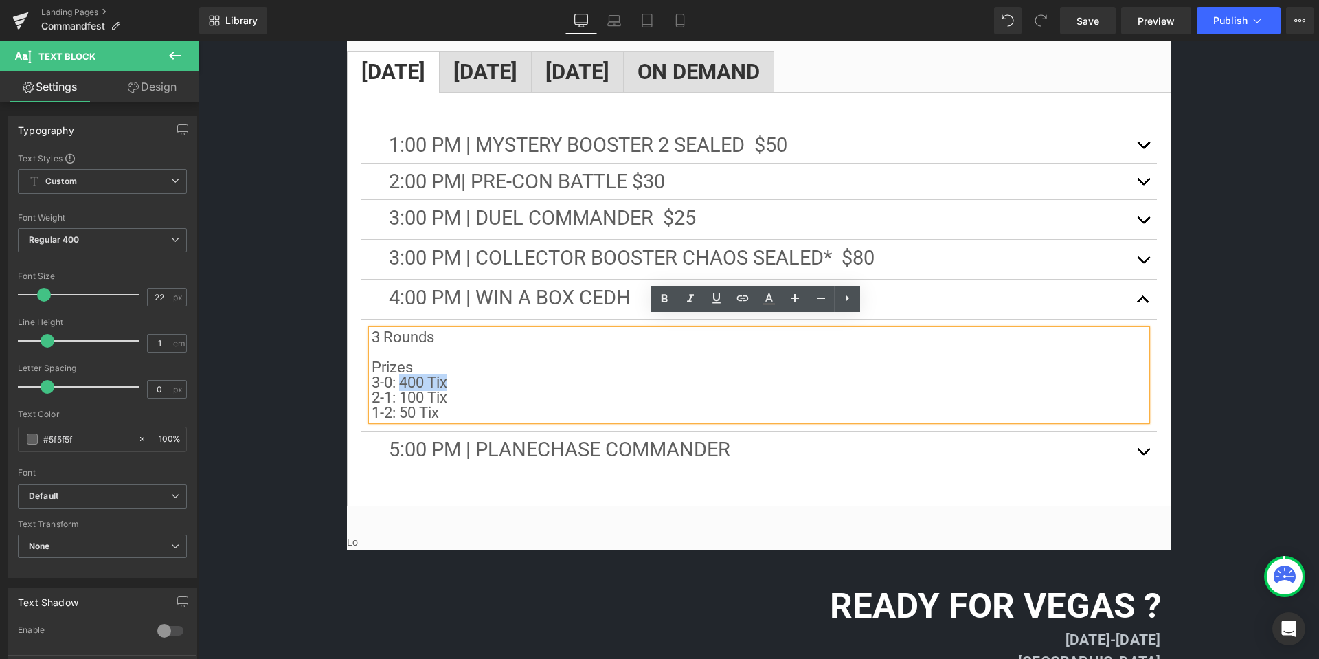
click at [400, 375] on p "3-0: 400 Tix" at bounding box center [759, 382] width 775 height 15
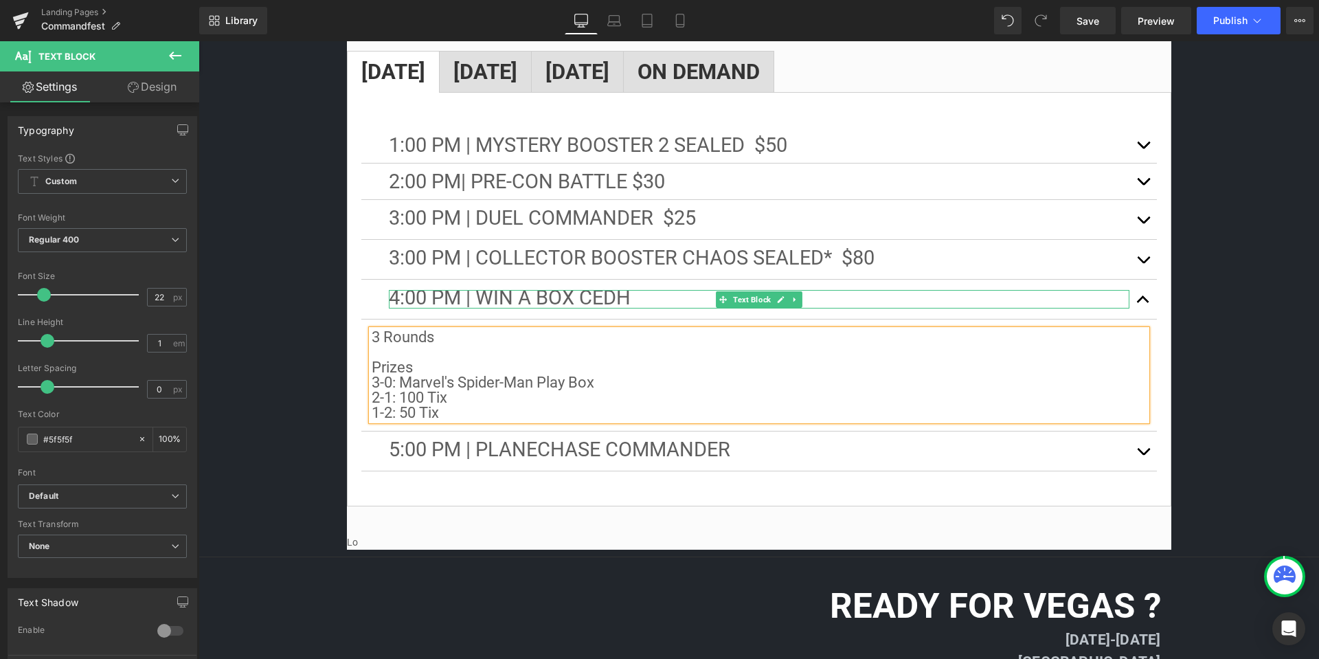
click at [590, 286] on span "4:00 PM | win a box cedh" at bounding box center [510, 297] width 242 height 23
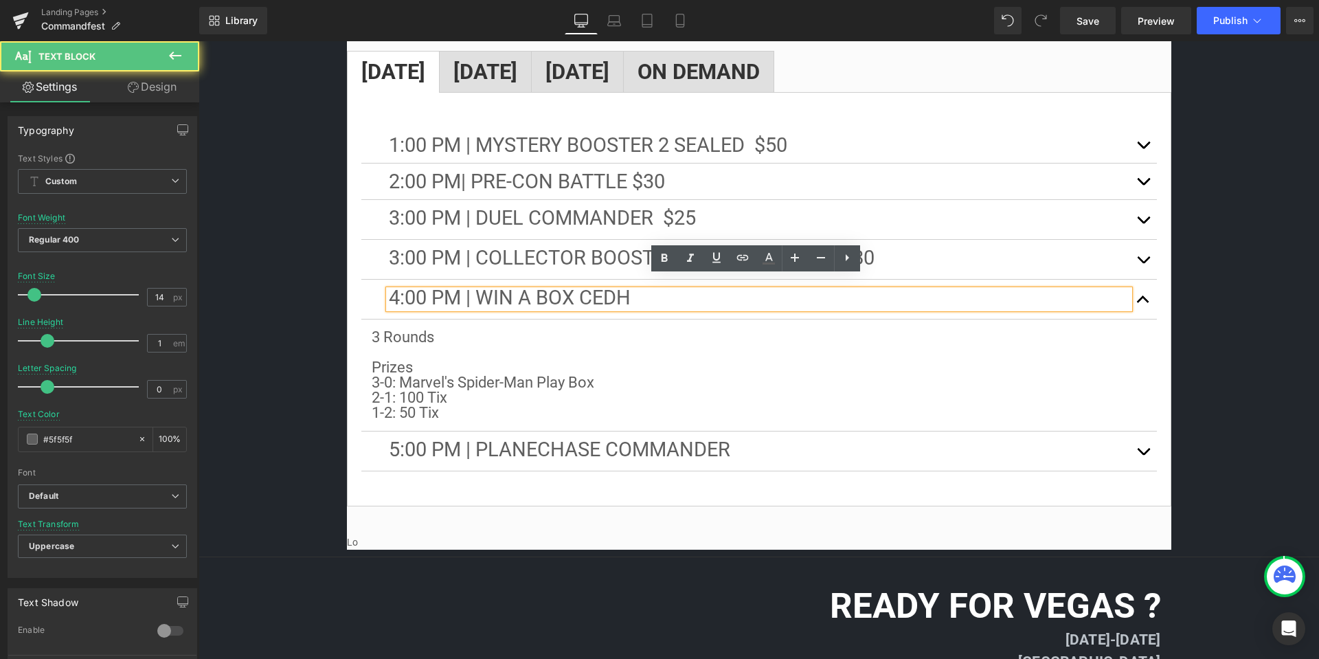
click at [628, 286] on span "4:00 PM | win a box cedh" at bounding box center [510, 297] width 242 height 23
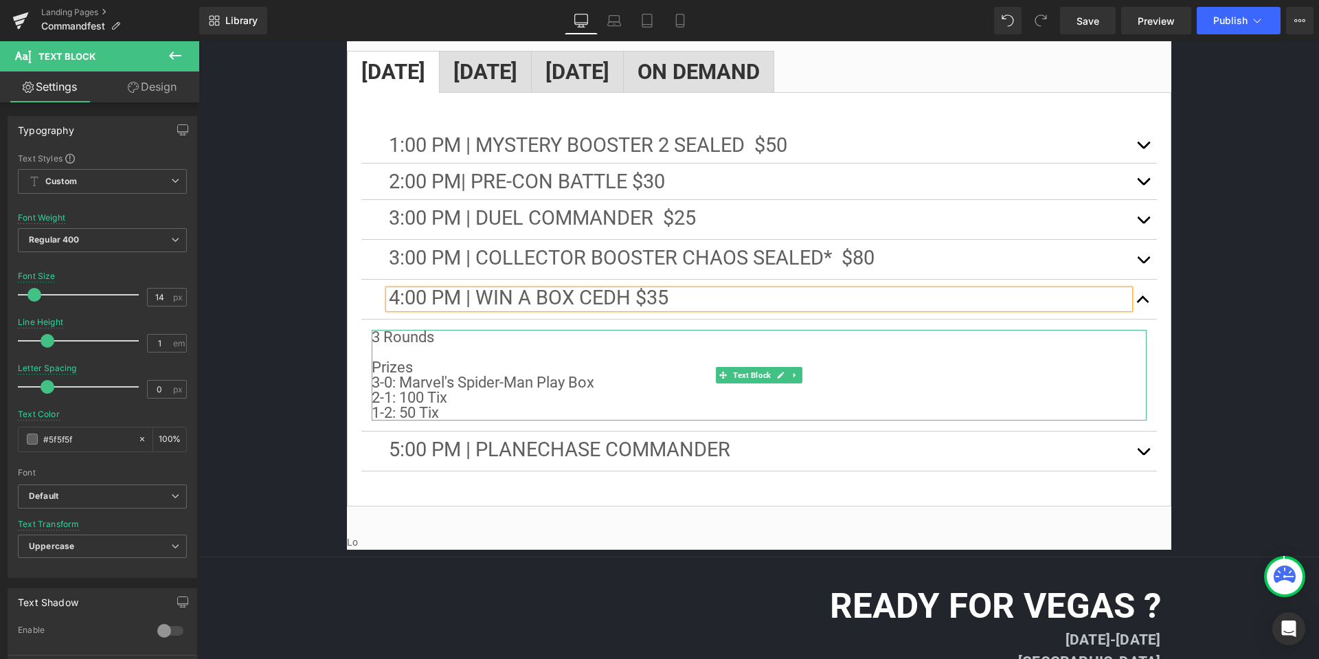
click at [544, 338] on p "3 Rounds" at bounding box center [759, 345] width 775 height 30
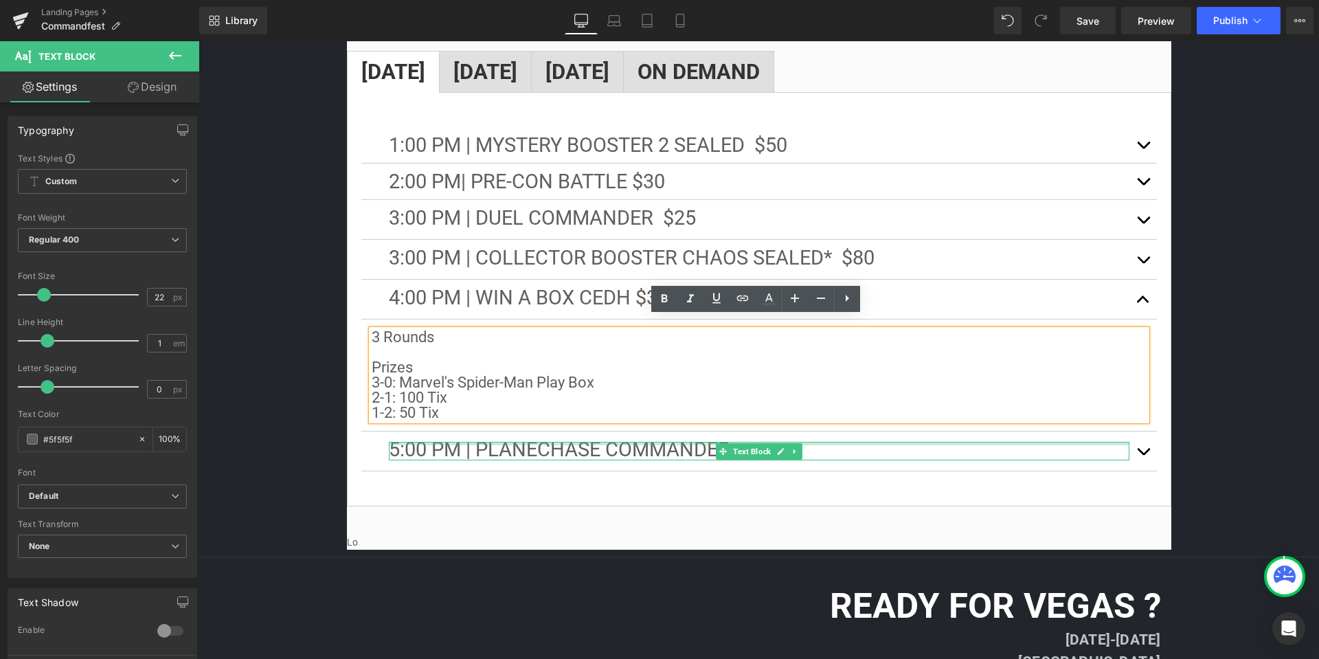
click at [693, 442] on div at bounding box center [759, 443] width 741 height 3
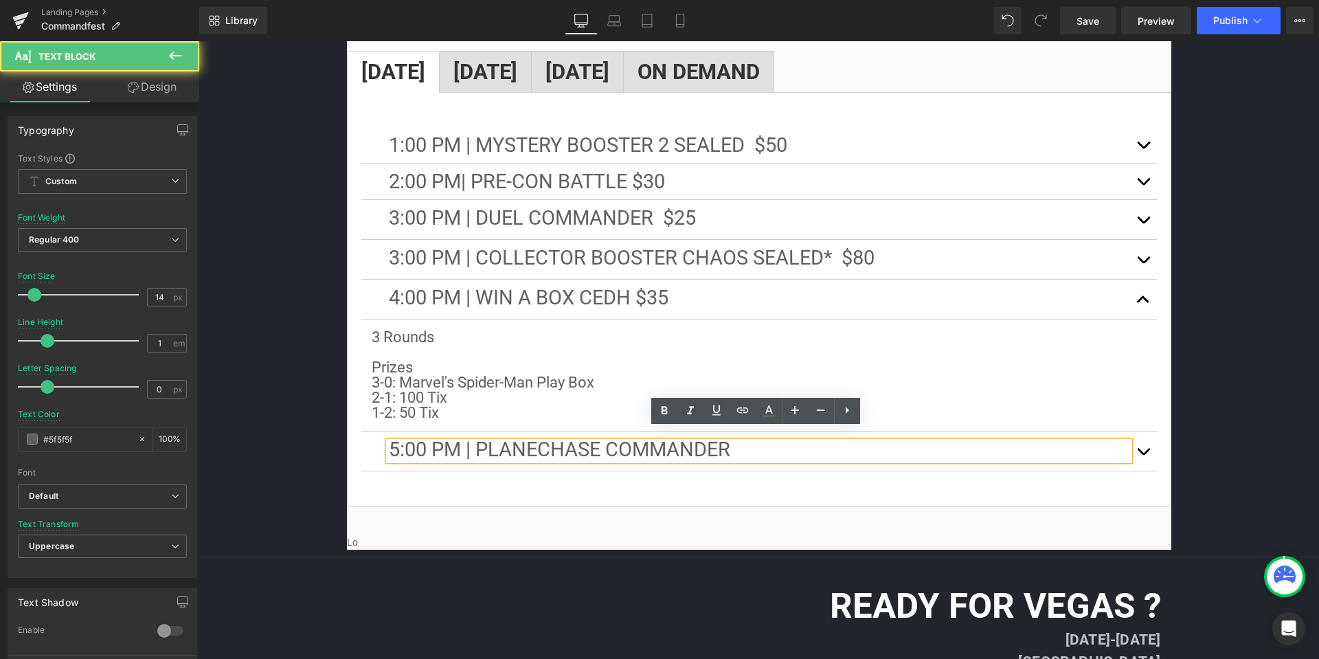
click at [741, 442] on p "5:00 PM | pLANECHASE COMMANDER" at bounding box center [759, 451] width 741 height 19
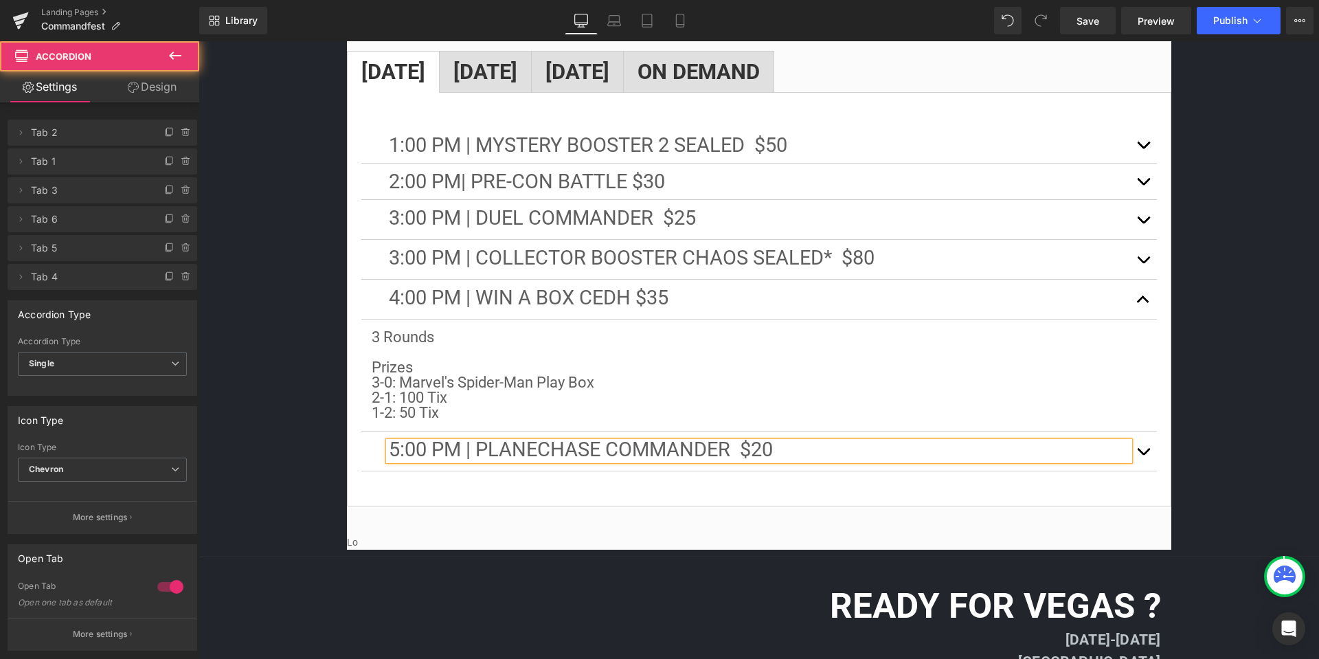
click at [1146, 443] on button "button" at bounding box center [1143, 451] width 27 height 39
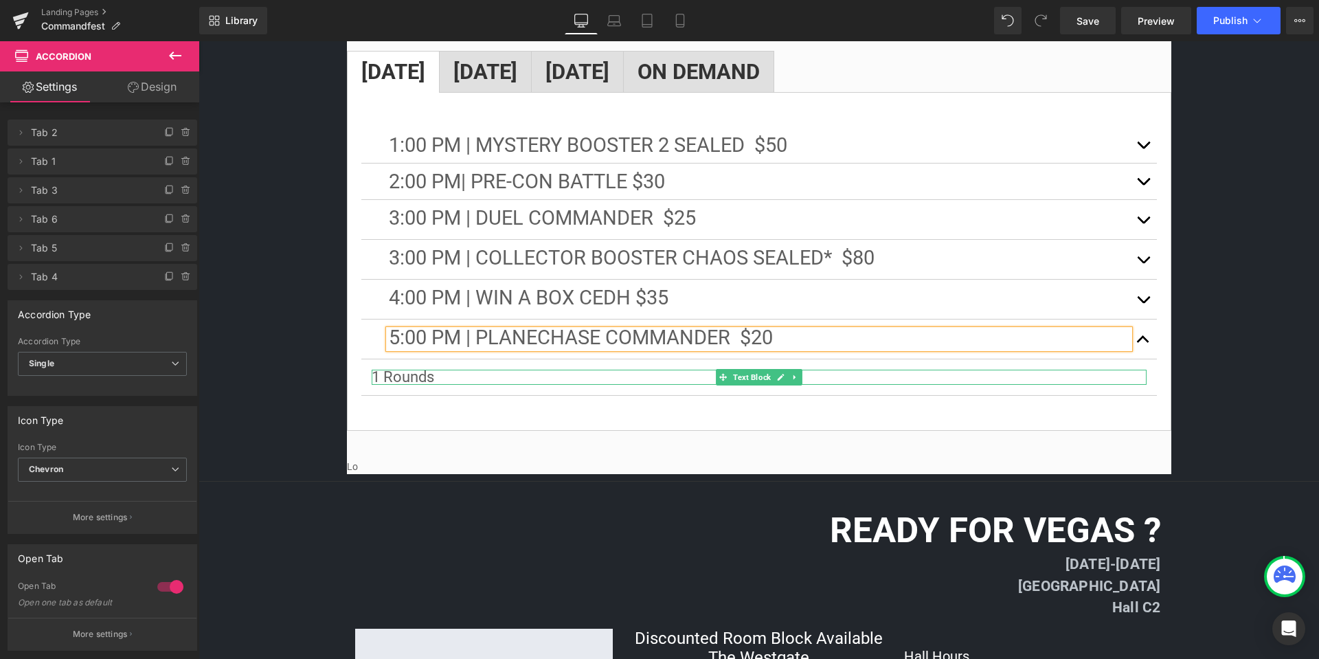
click at [427, 370] on p "1 Rounds" at bounding box center [759, 377] width 775 height 15
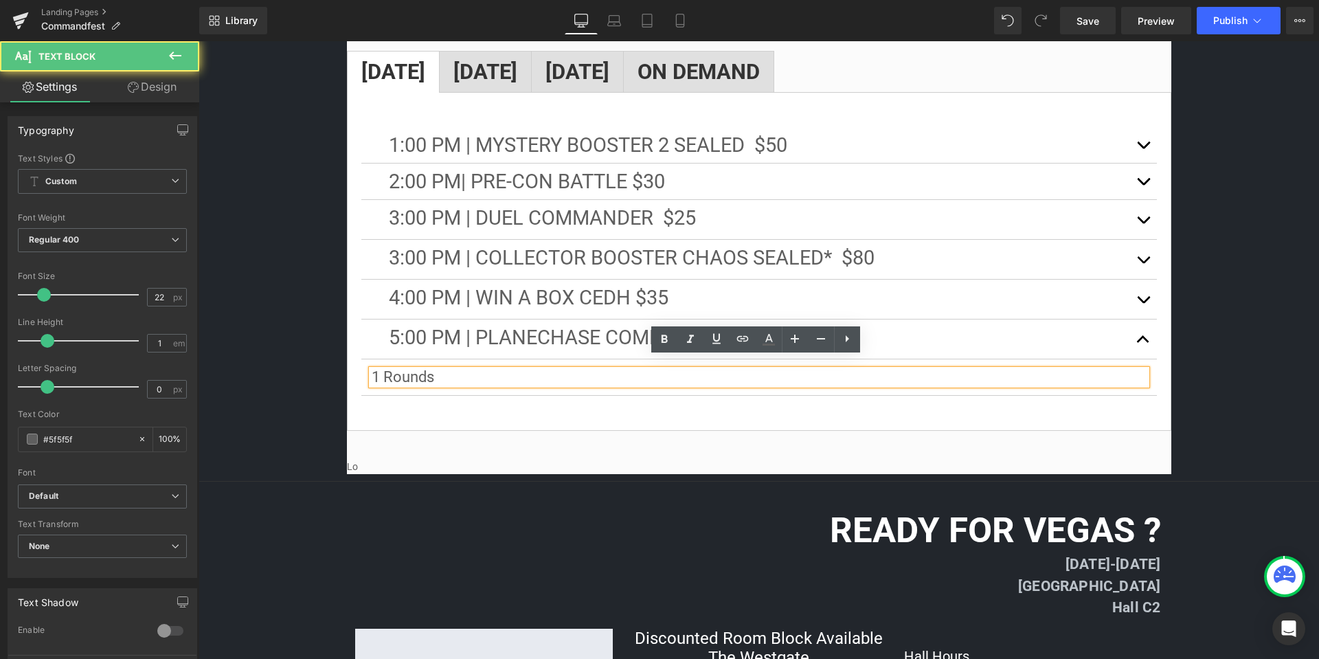
click at [451, 370] on p "1 Rounds" at bounding box center [759, 377] width 775 height 15
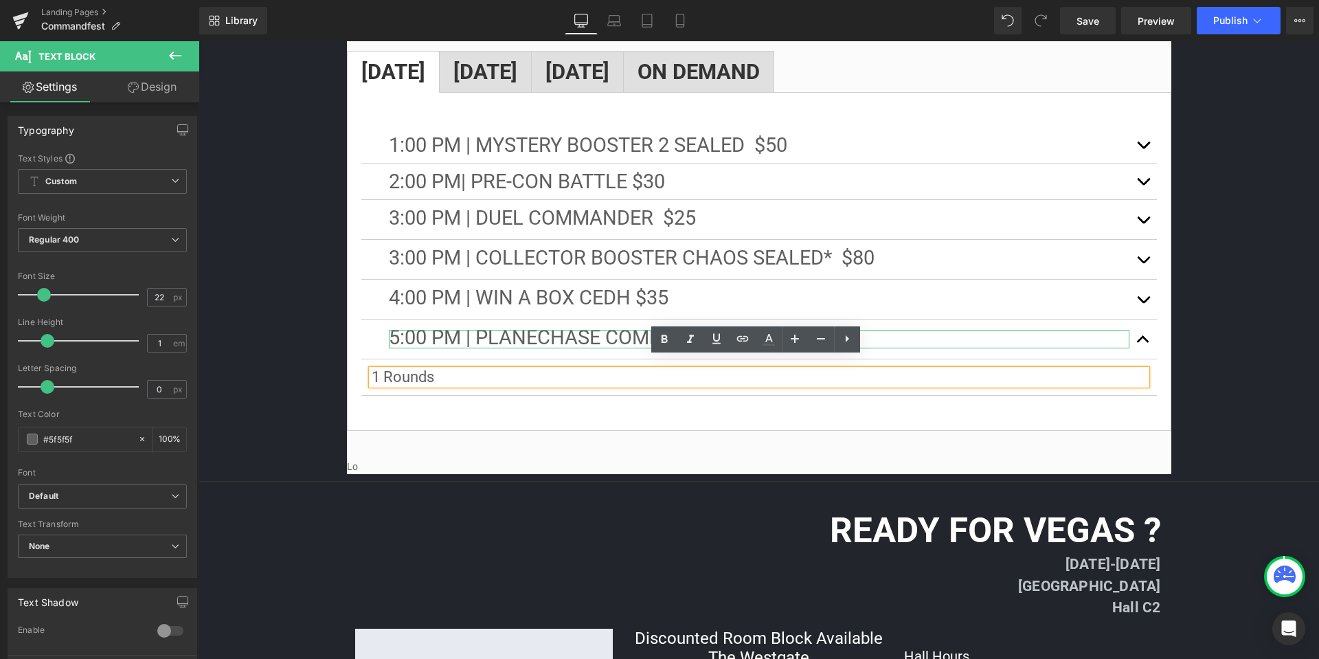
click at [900, 330] on p "5:00 PM | pLANECHASE COMMANDER $20" at bounding box center [759, 339] width 741 height 19
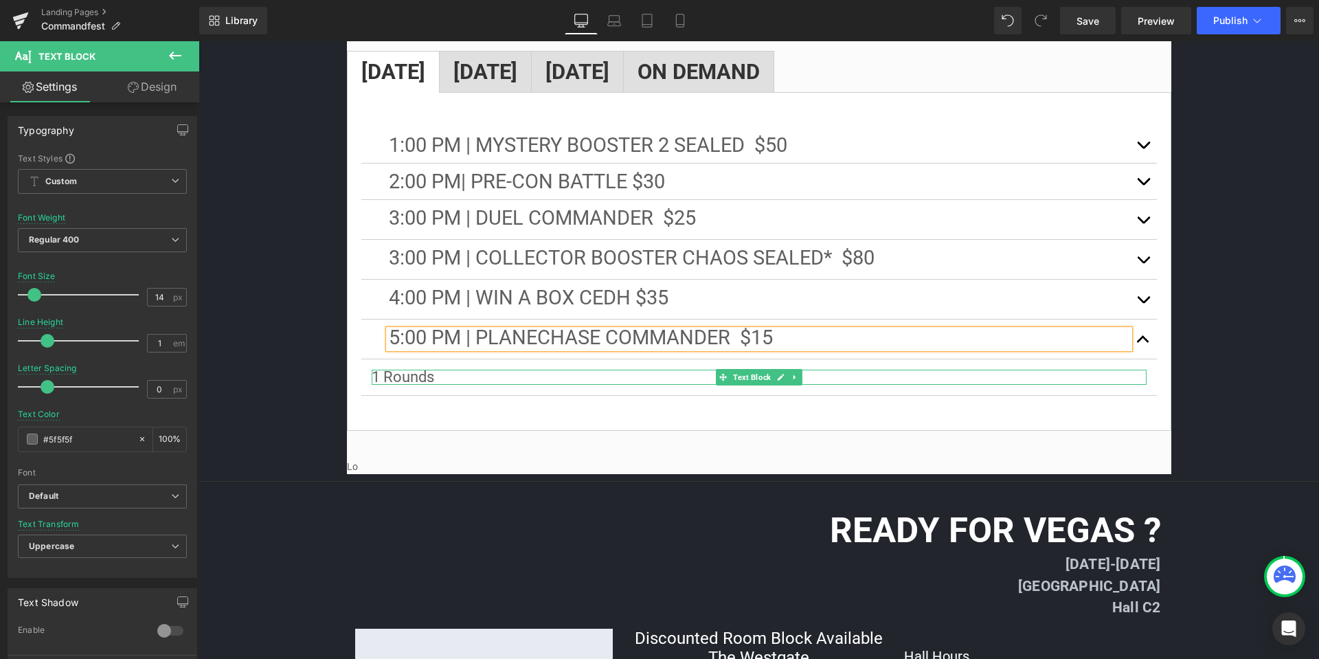
click at [447, 370] on p "1 Rounds" at bounding box center [759, 377] width 775 height 15
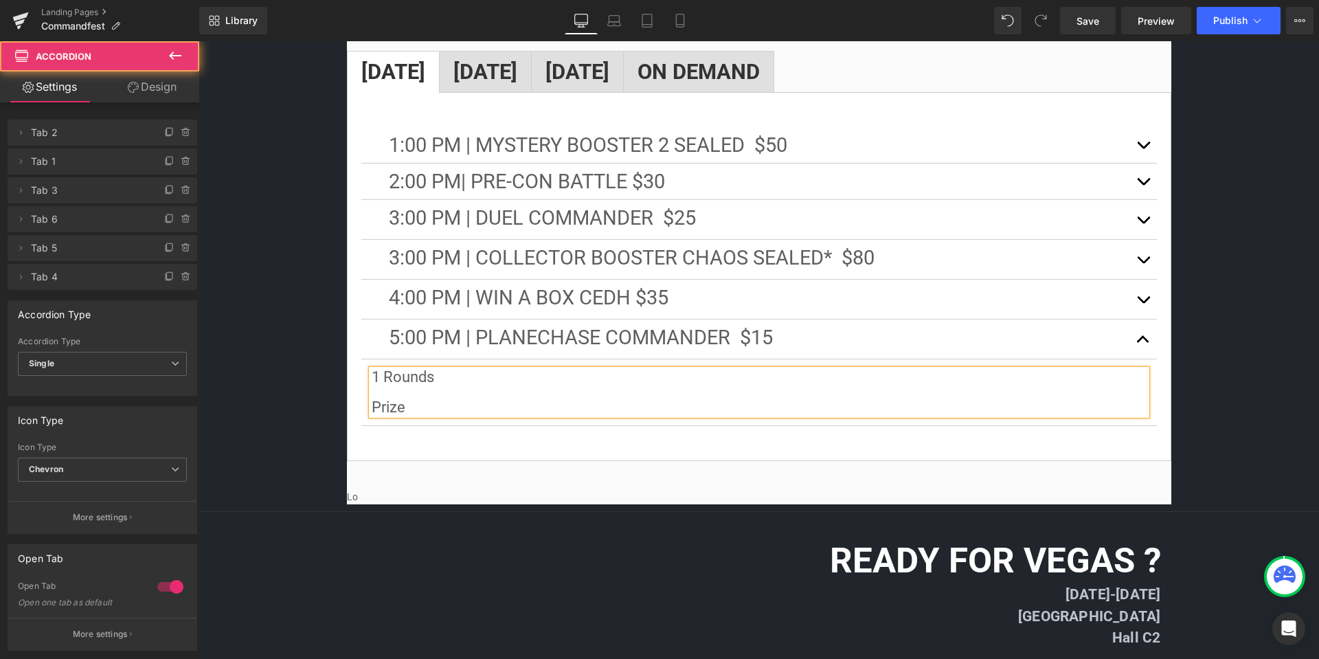
click at [1142, 285] on button "button" at bounding box center [1143, 299] width 27 height 39
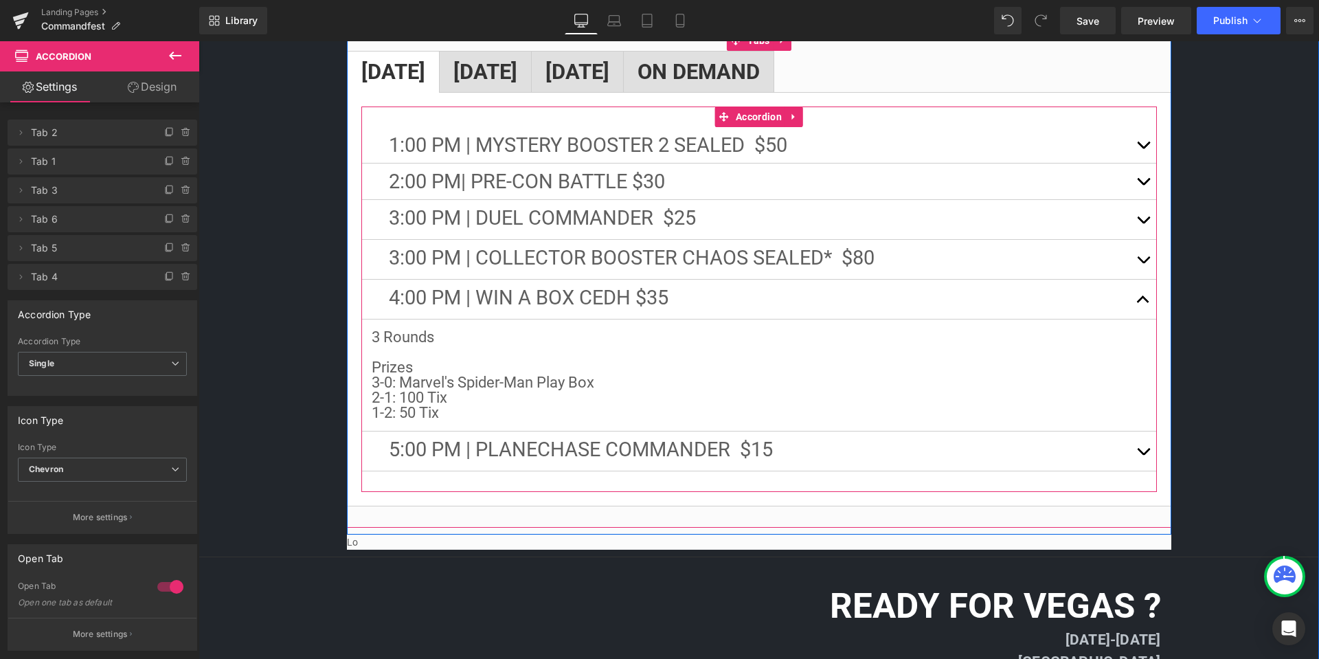
click at [1137, 434] on button "button" at bounding box center [1143, 451] width 27 height 39
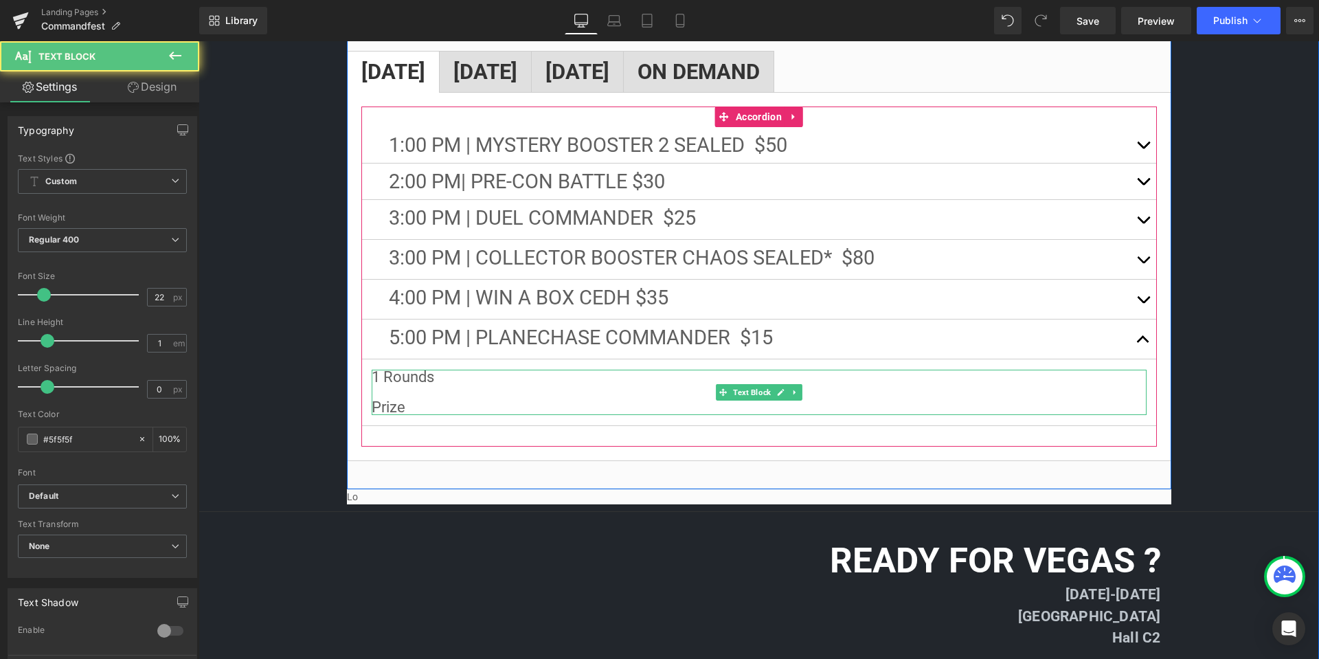
click at [431, 400] on p "Prize" at bounding box center [759, 407] width 775 height 15
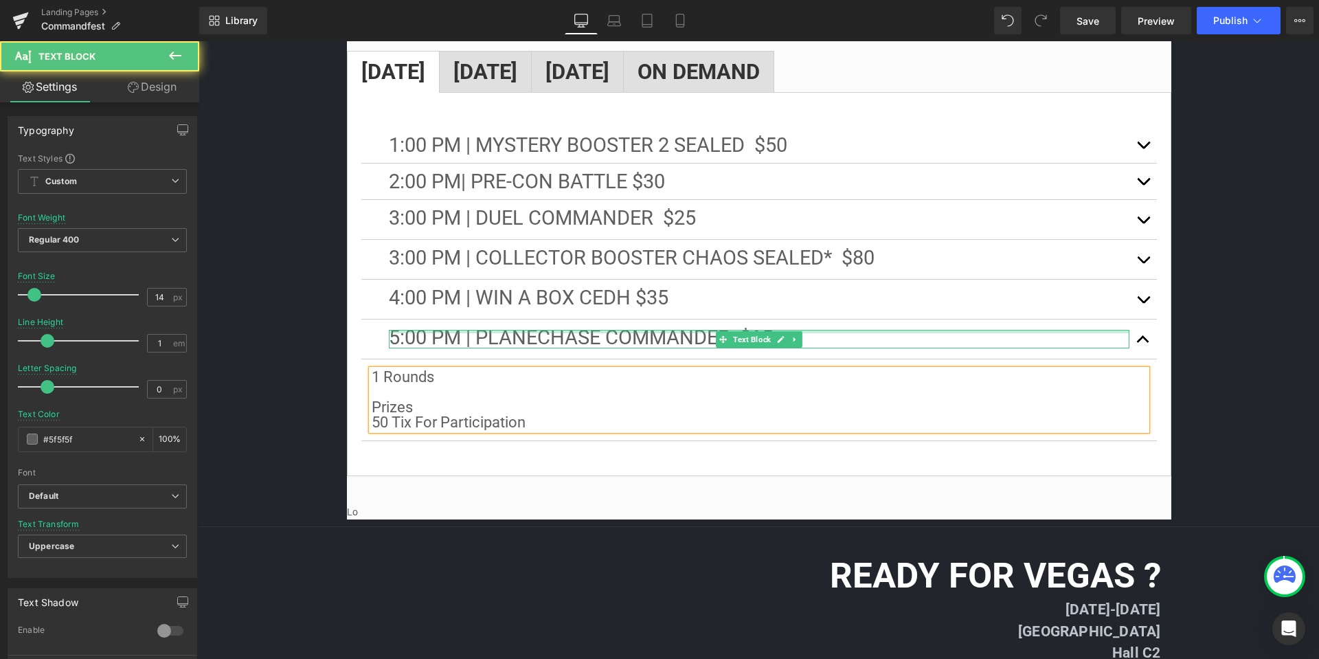
click at [879, 330] on div at bounding box center [759, 331] width 741 height 3
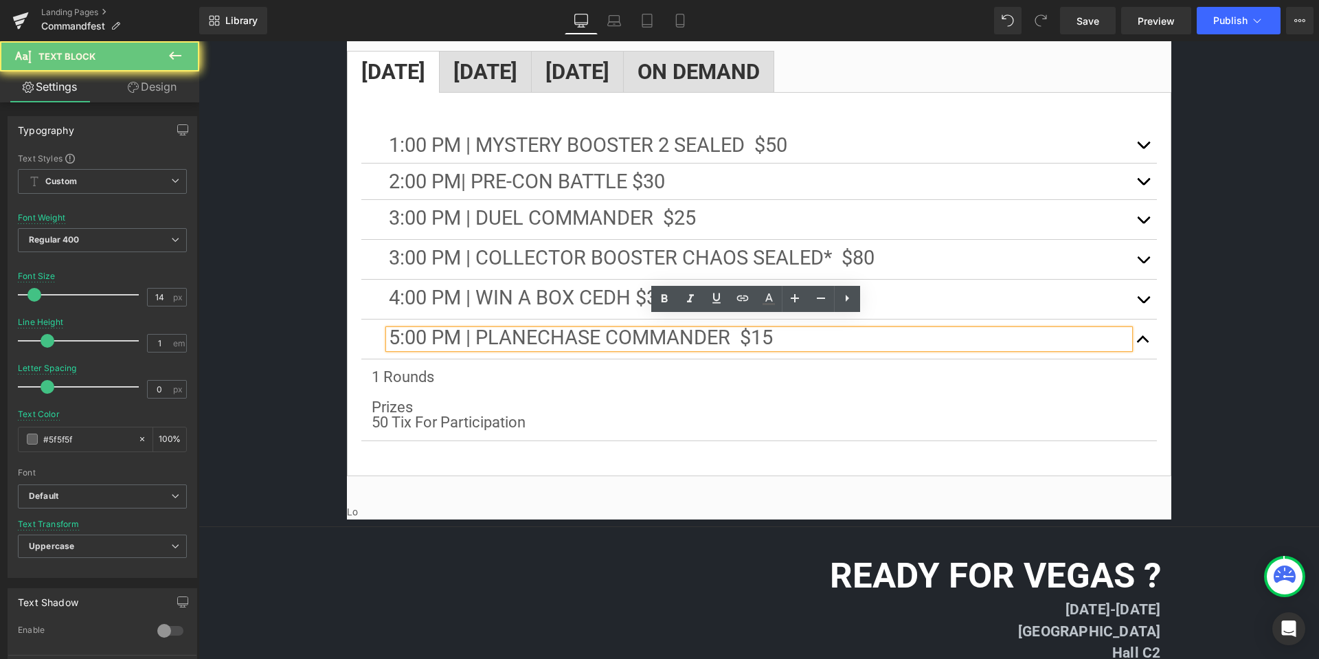
click at [833, 330] on p "5:00 PM | pLANECHASE COMMANDER $15" at bounding box center [759, 339] width 741 height 19
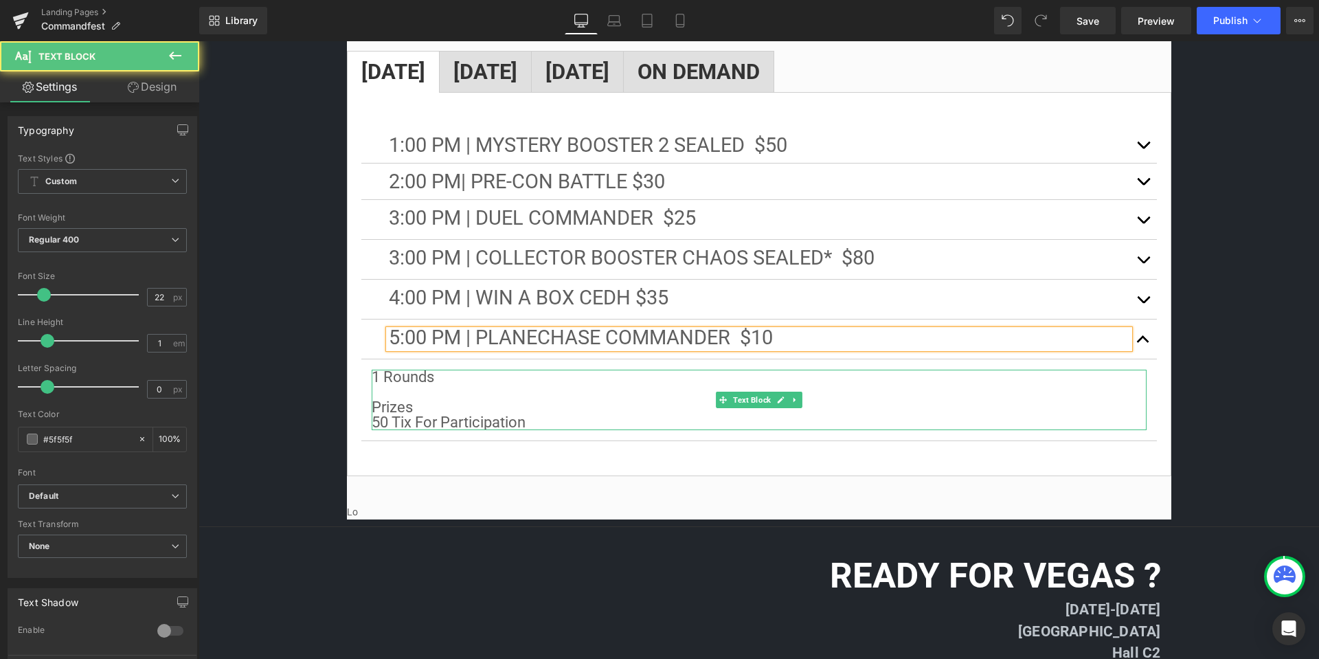
click at [528, 415] on p "50 Tix For Participation" at bounding box center [759, 422] width 775 height 15
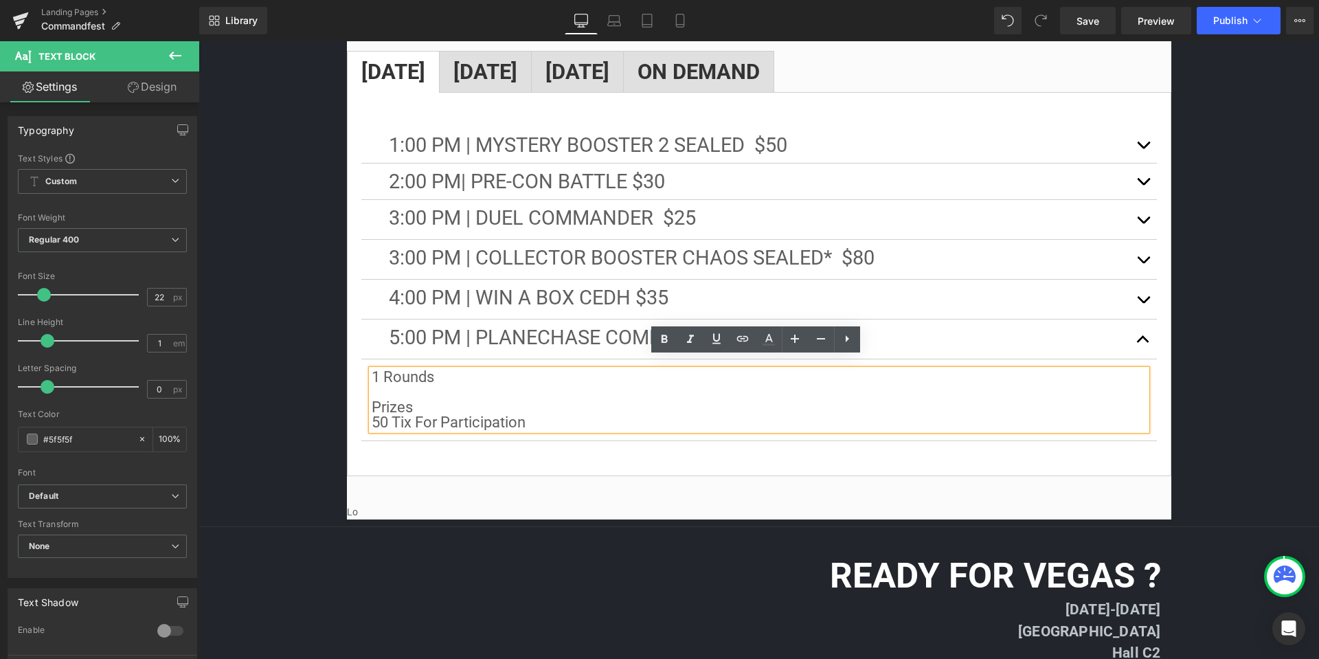
click at [538, 453] on div "1:00 PM | Mystery Booster 2 Sealed $50 Text Block 3 Rounds Prizes 3-0: 400 Tix …" at bounding box center [759, 284] width 825 height 384
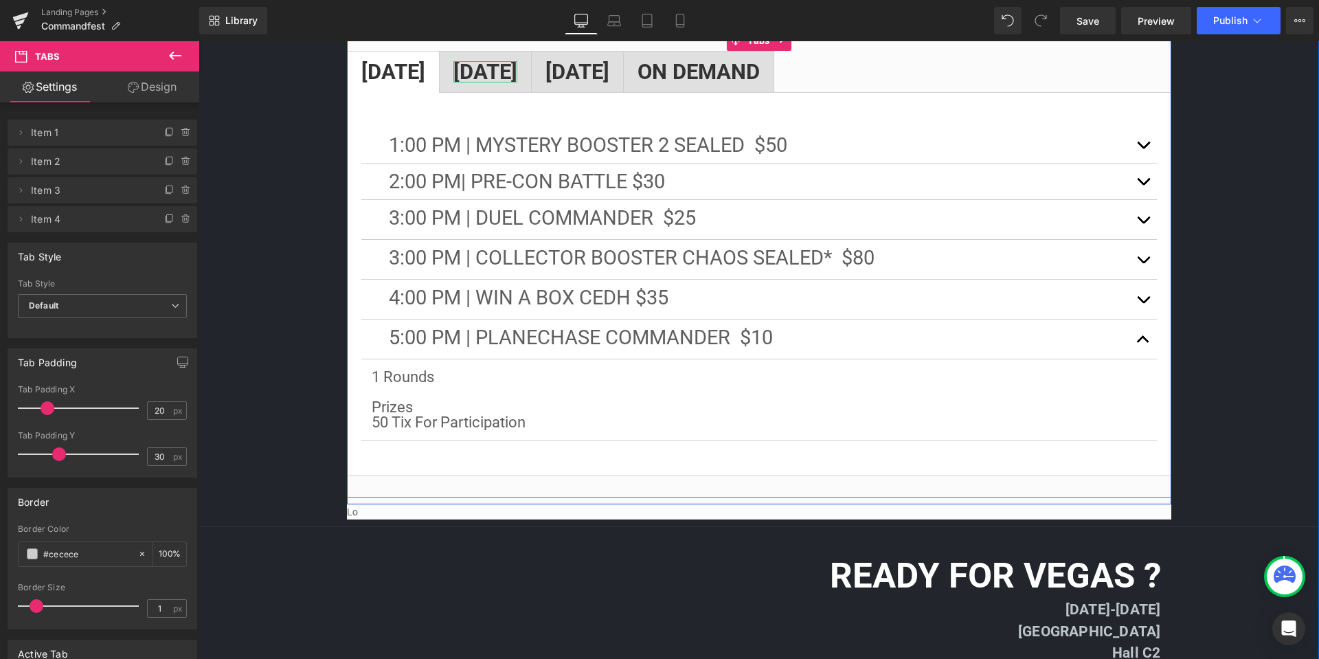
click at [511, 59] on strong "[DATE]" at bounding box center [486, 71] width 64 height 25
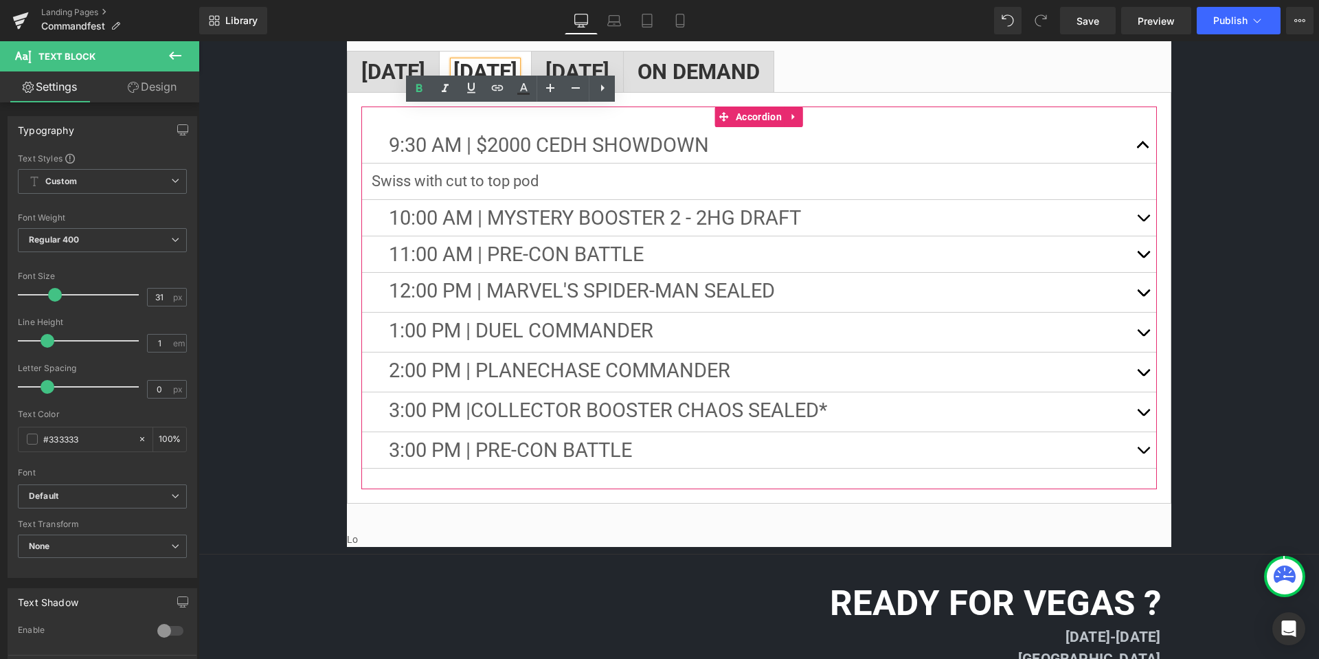
click at [1139, 127] on button "button" at bounding box center [1143, 145] width 27 height 36
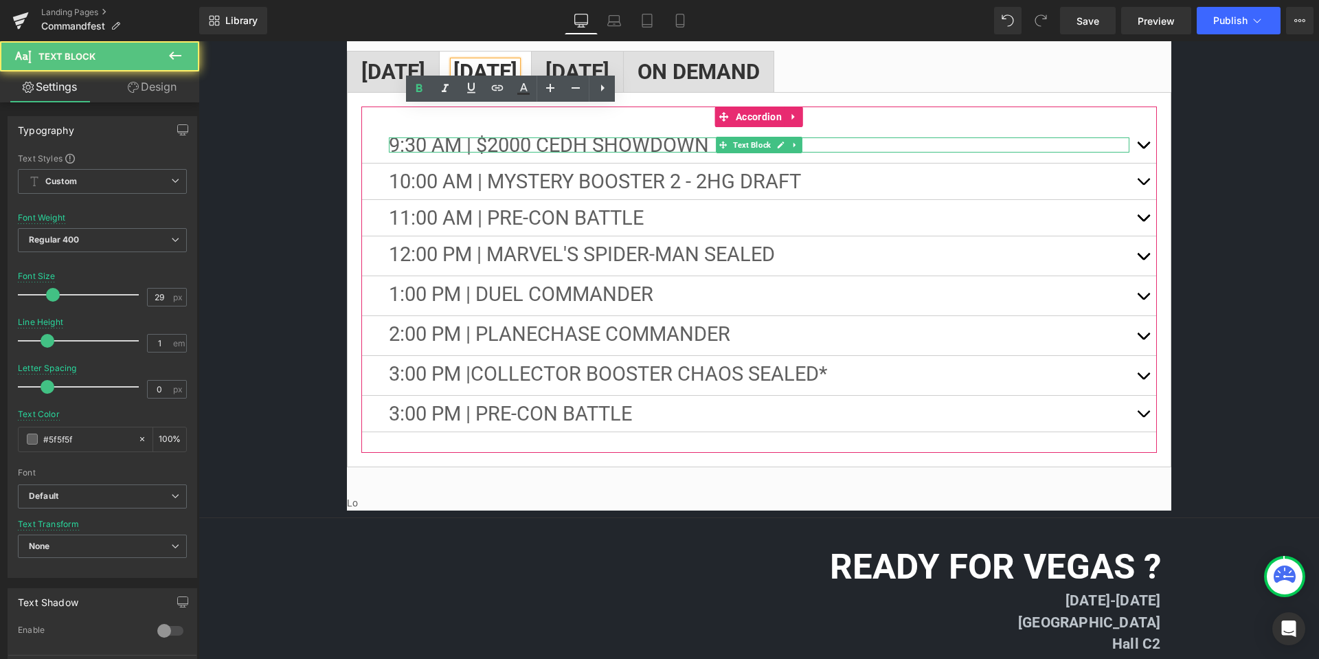
click at [685, 137] on p "9:30 AM | $2000 CEDH SHOWDOWN" at bounding box center [759, 144] width 741 height 15
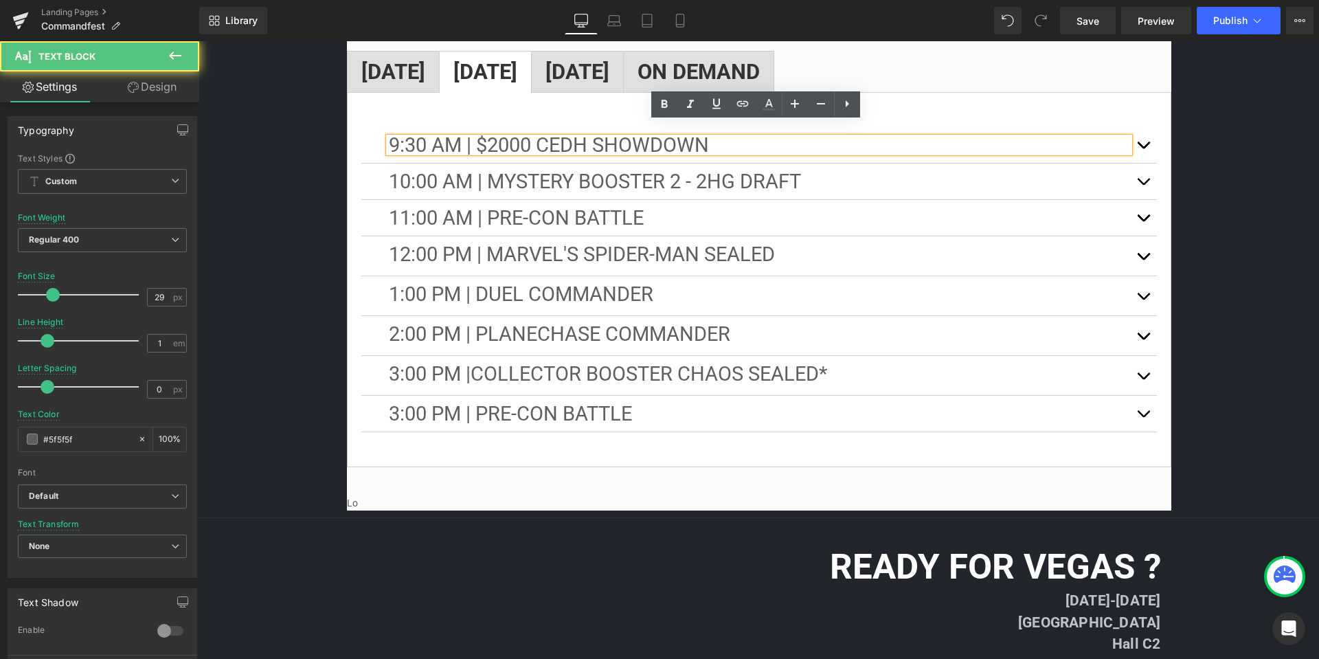
click at [733, 137] on p "9:30 AM | $2000 CEDH SHOWDOWN" at bounding box center [759, 144] width 741 height 15
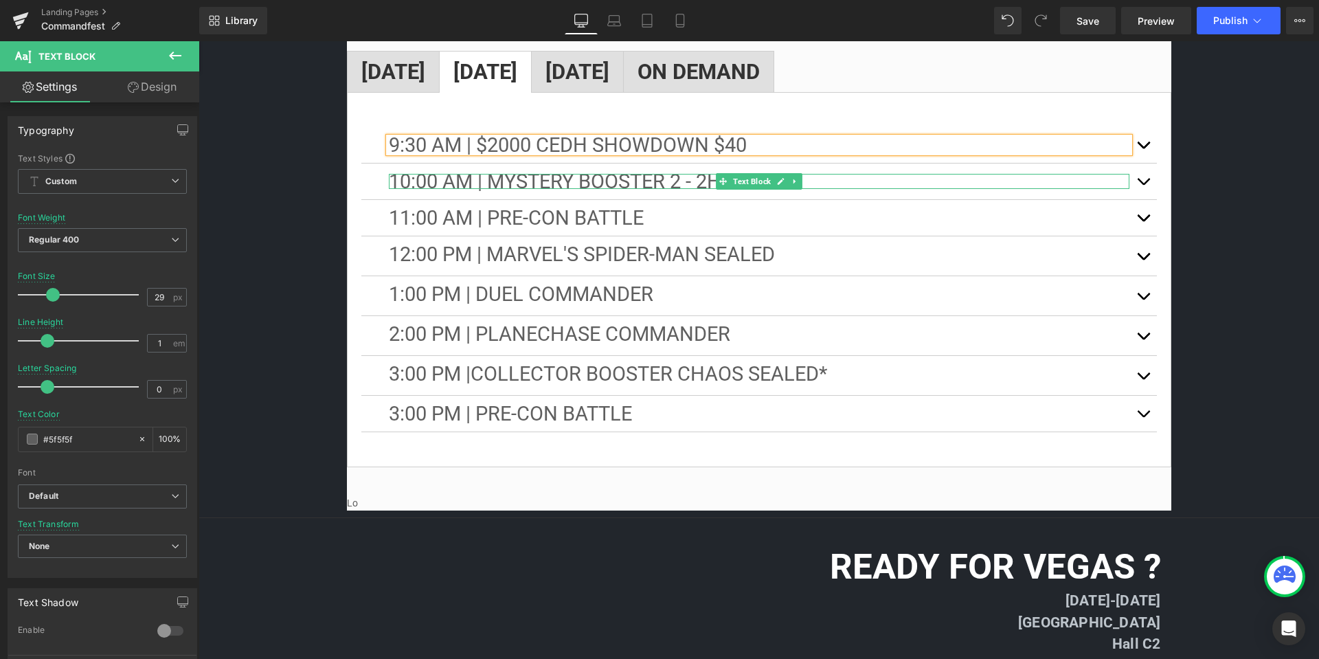
click at [838, 174] on p "10:00 AM | MYSTERY BOOSTER 2 - 2HG DRAFT" at bounding box center [759, 181] width 741 height 15
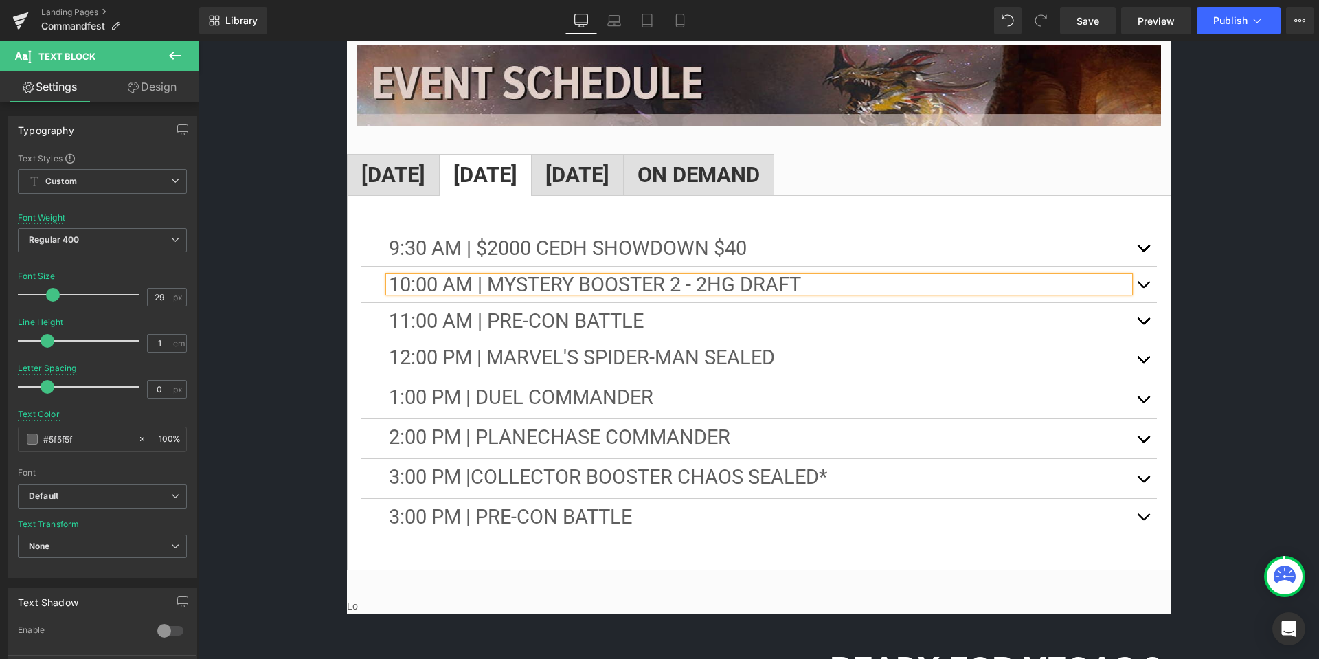
scroll to position [2121, 0]
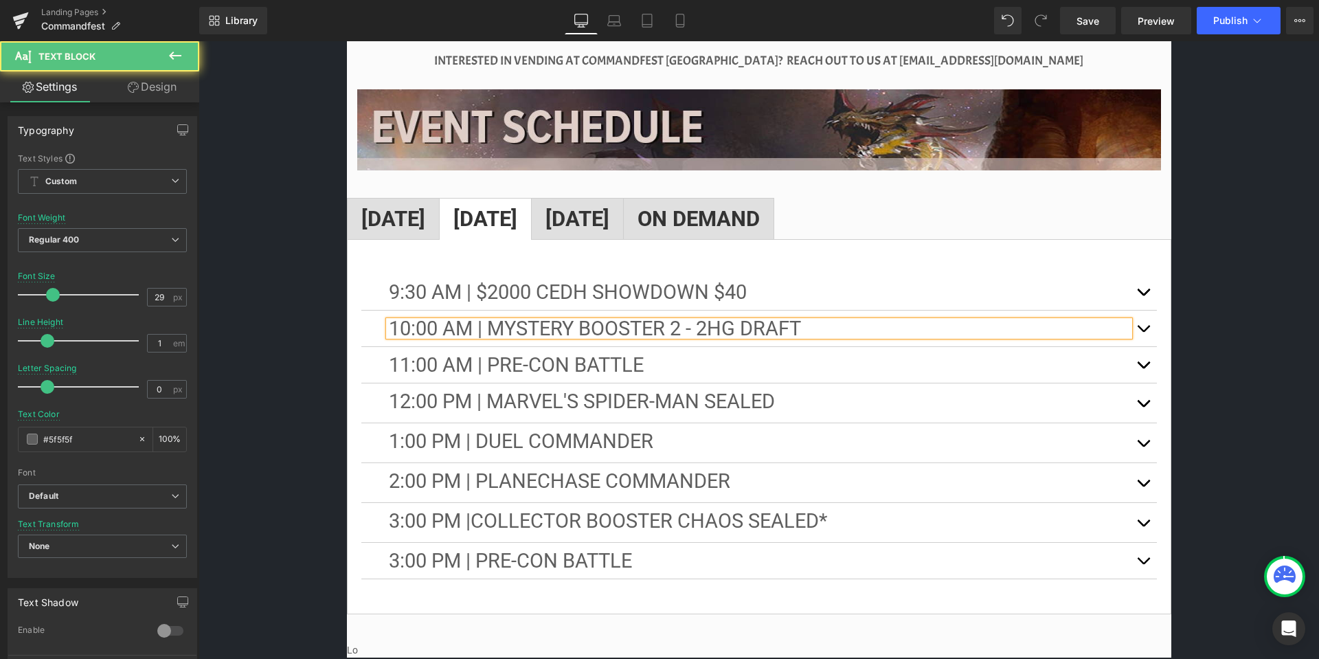
click at [923, 321] on p "10:00 AM | MYSTERY BOOSTER 2 - 2HG DRAFT" at bounding box center [759, 328] width 741 height 15
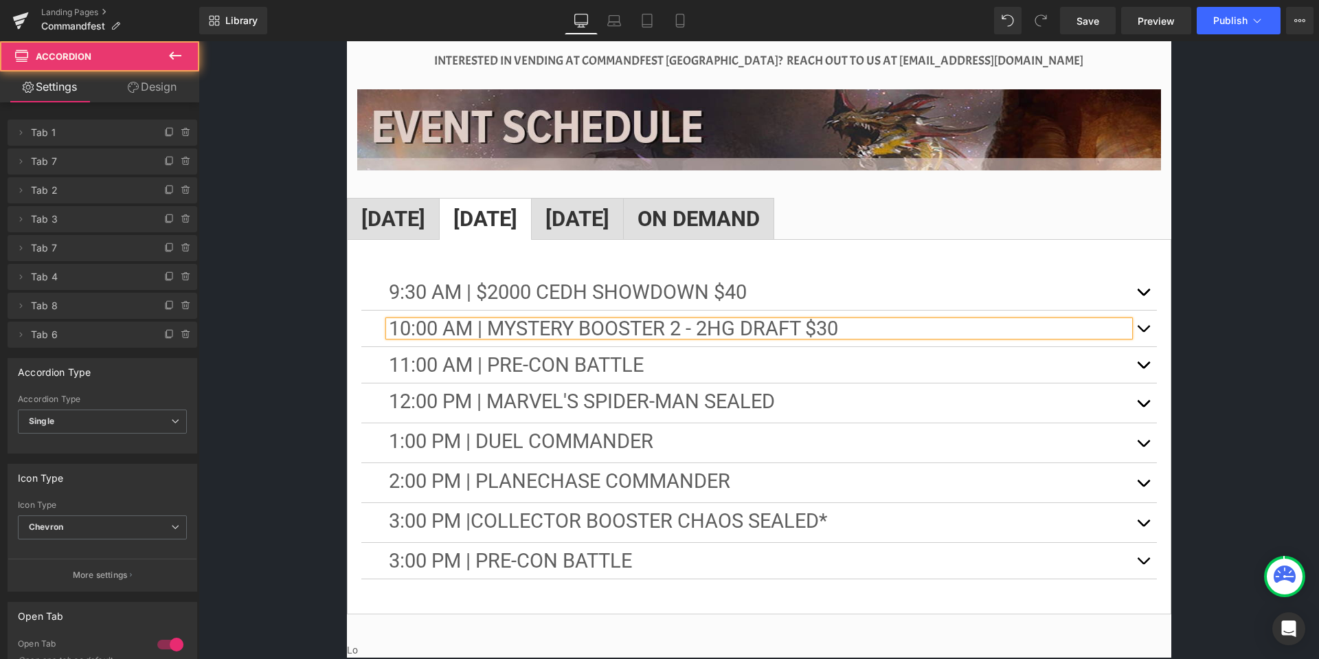
click at [1144, 332] on span "button" at bounding box center [1144, 332] width 0 height 0
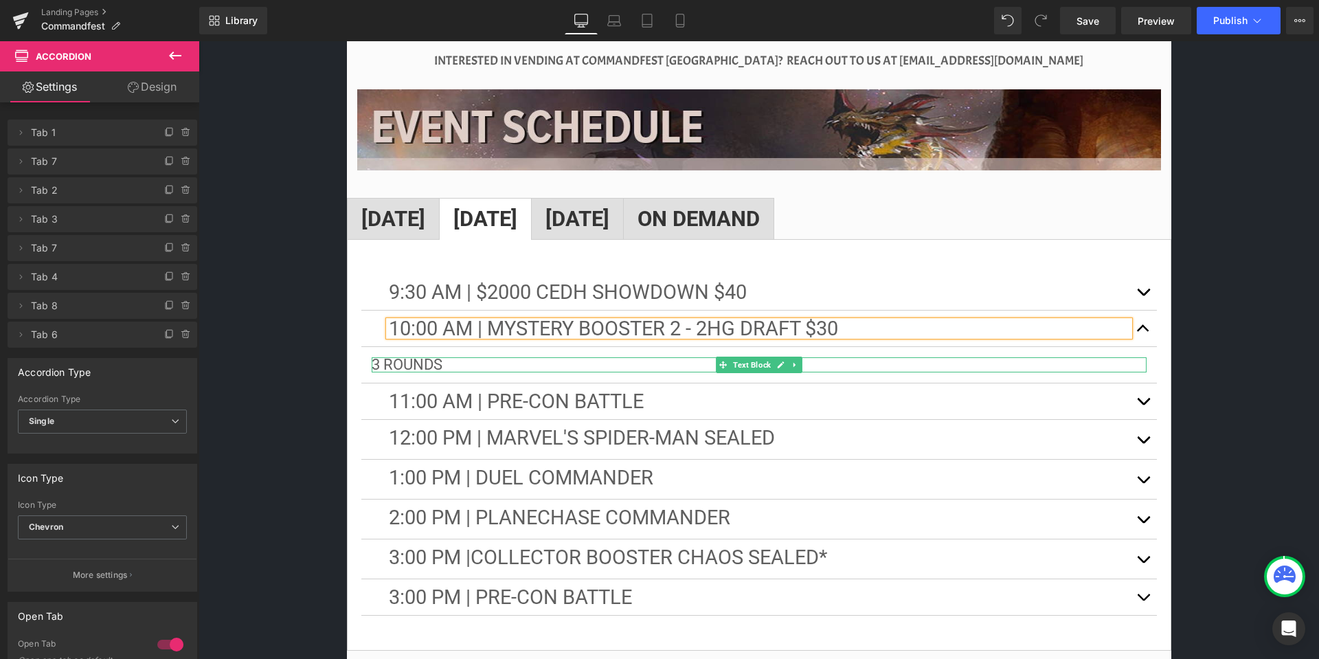
click at [449, 357] on p "3 ROUNDS" at bounding box center [759, 364] width 775 height 15
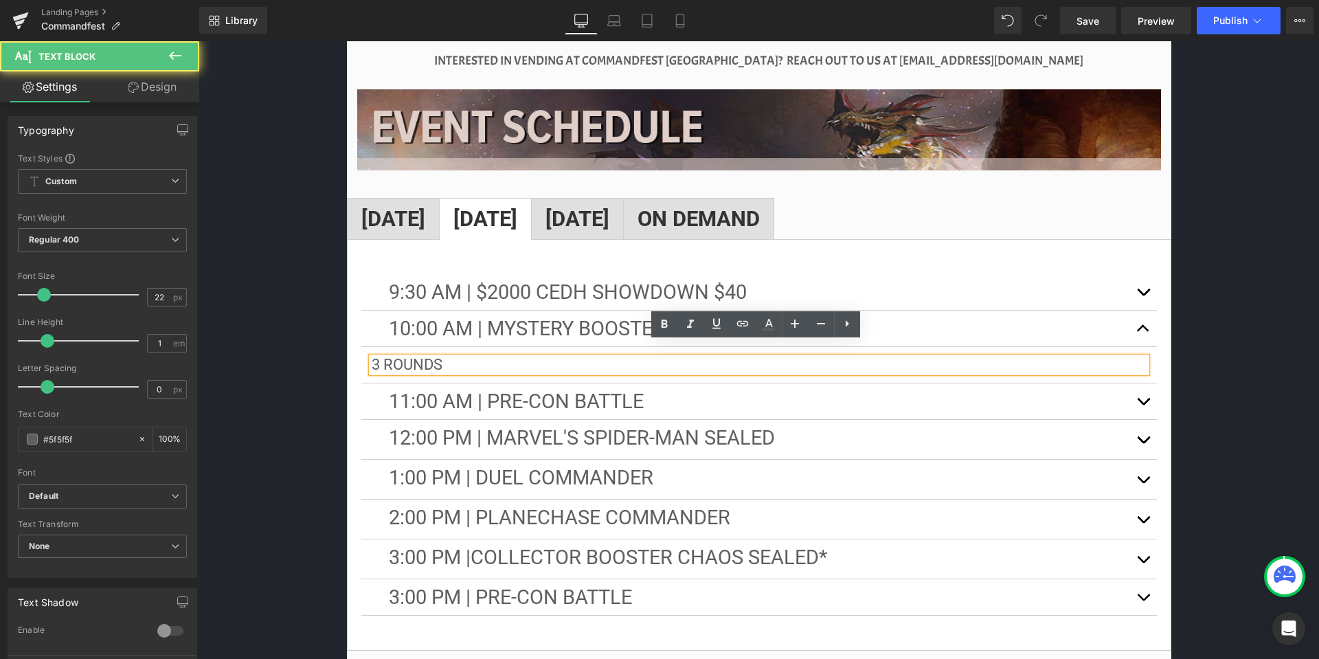
click at [462, 357] on p "3 ROUNDS" at bounding box center [759, 364] width 775 height 15
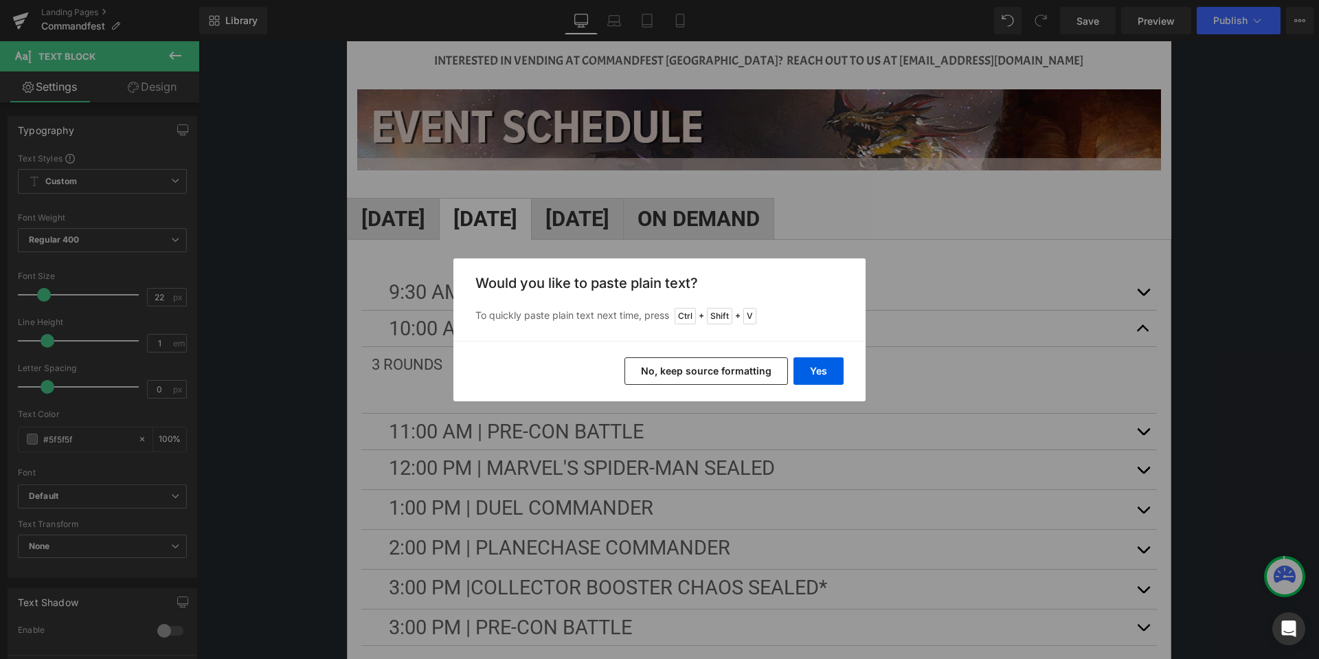
click at [737, 366] on button "No, keep source formatting" at bounding box center [707, 370] width 164 height 27
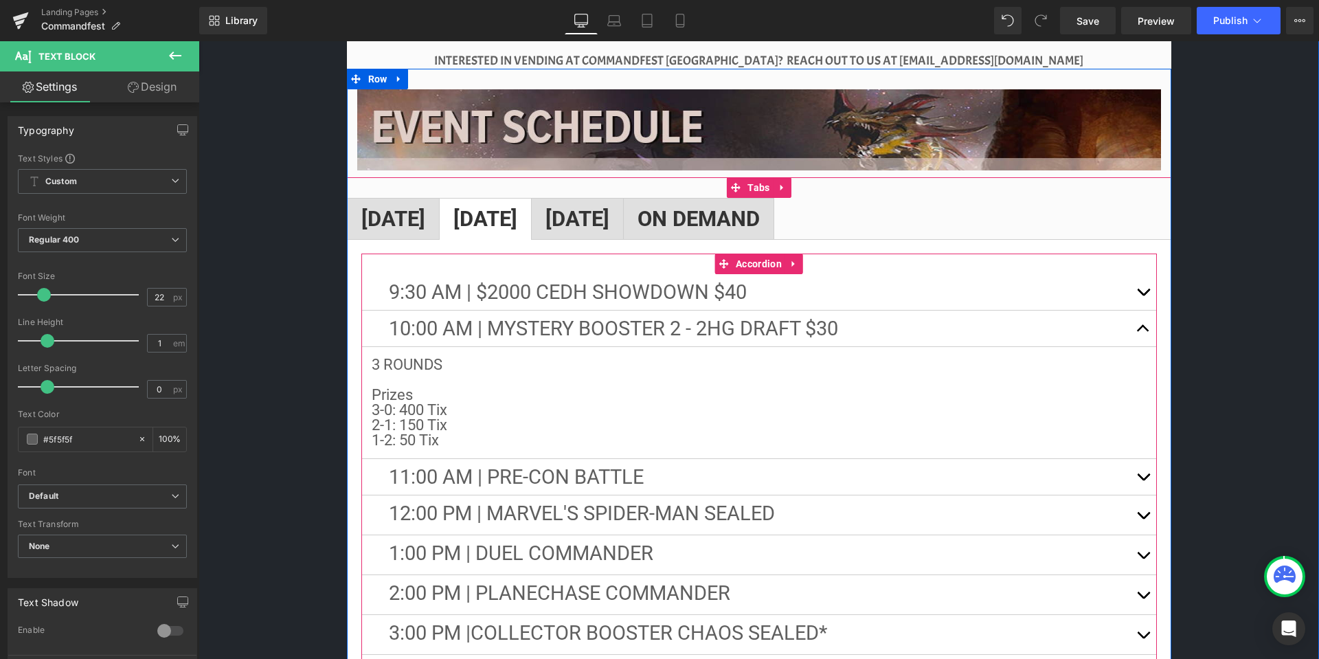
click at [1146, 462] on button "button" at bounding box center [1143, 477] width 27 height 36
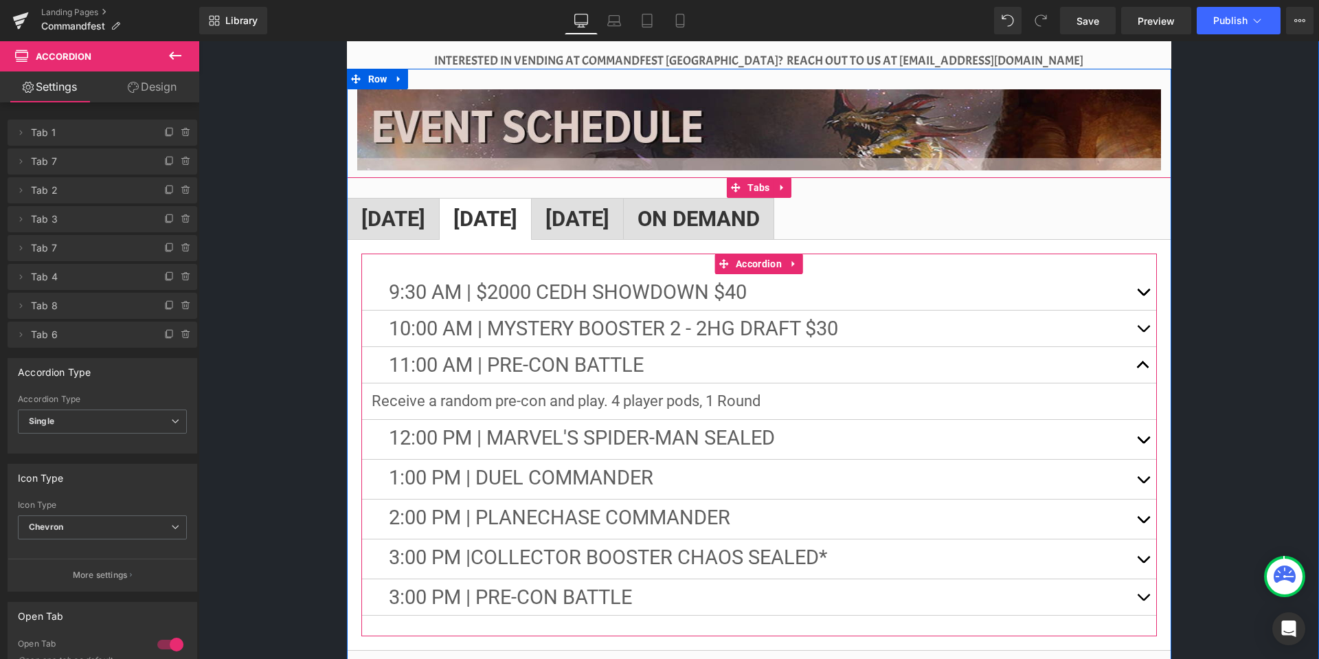
click at [1143, 423] on button "button" at bounding box center [1143, 439] width 27 height 39
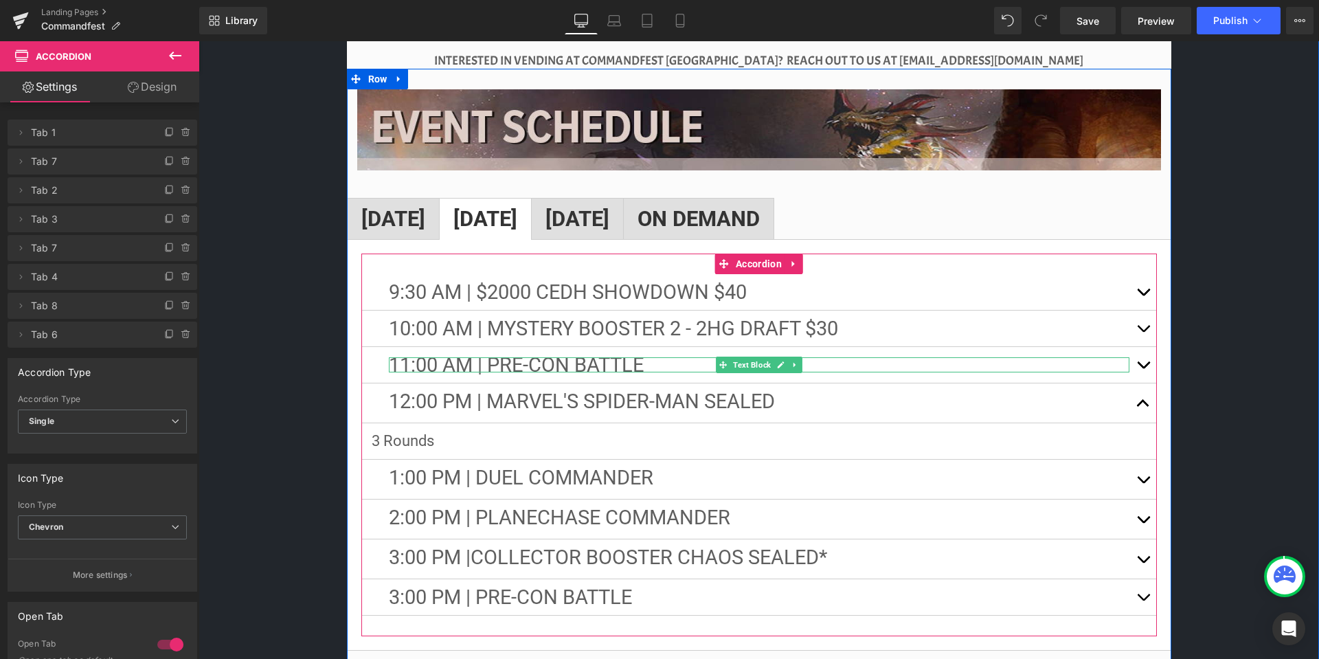
click at [660, 357] on p "11:00 AM | PRE-CON BATTLE" at bounding box center [759, 364] width 741 height 15
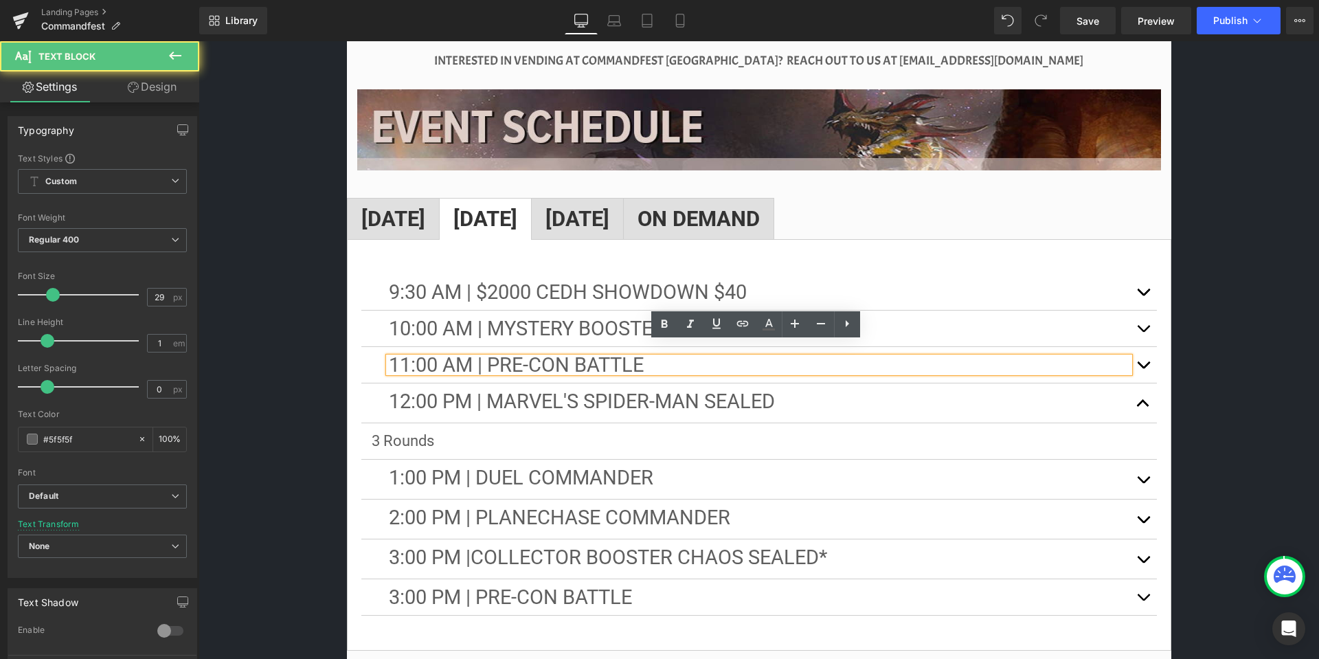
click at [660, 357] on p "11:00 AM | PRE-CON BATTLE" at bounding box center [759, 364] width 741 height 15
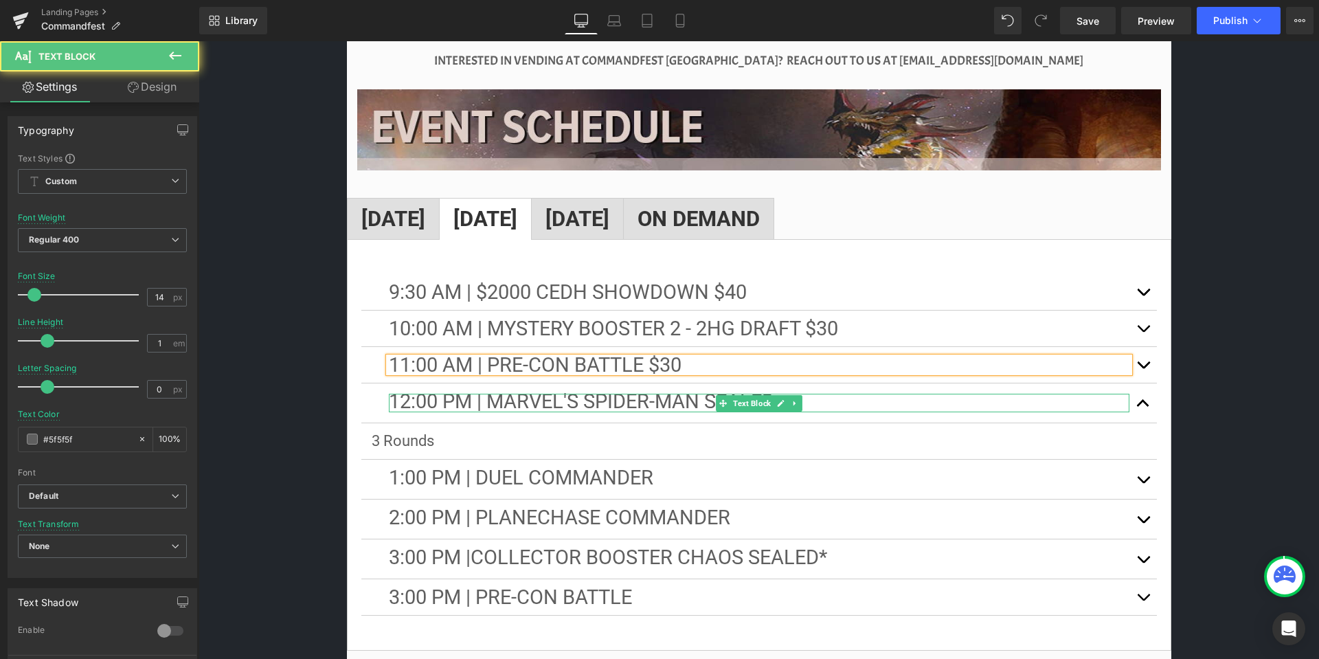
click at [854, 394] on p "12:00 PM | MARVEL'S SPIDER-MAN SEALED" at bounding box center [759, 403] width 741 height 19
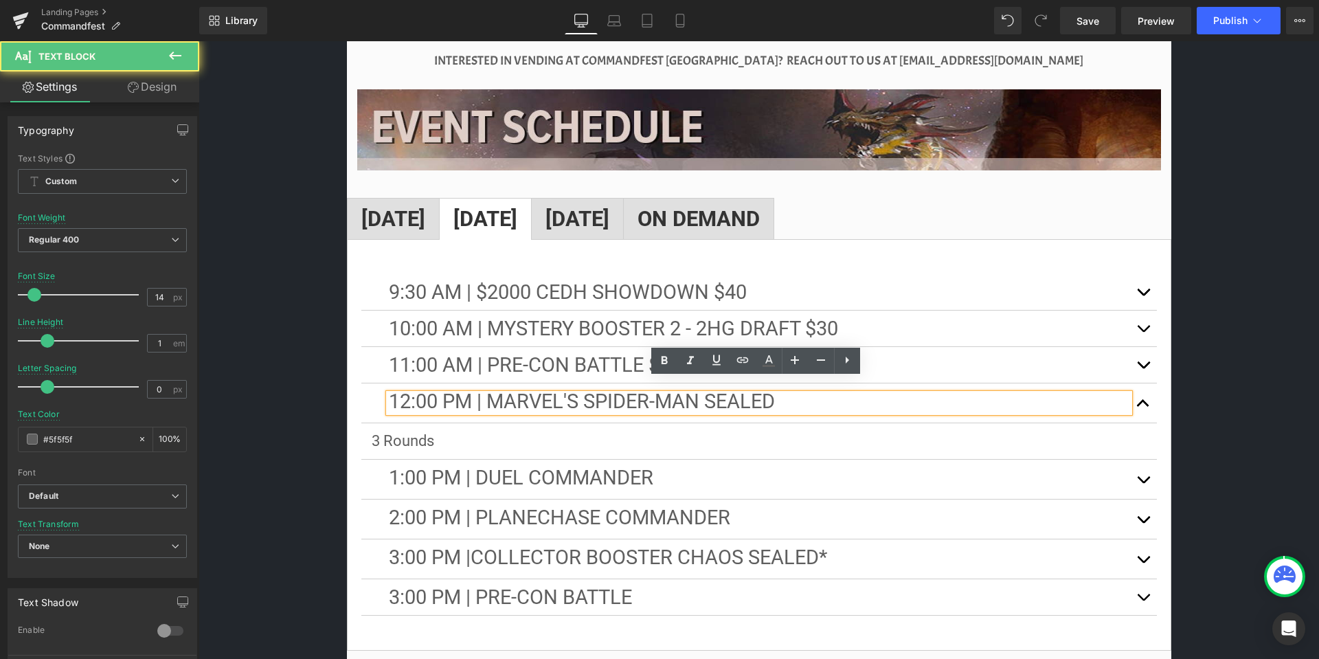
click at [846, 394] on p "12:00 PM | MARVEL'S SPIDER-MAN SEALED" at bounding box center [759, 403] width 741 height 19
click at [812, 390] on span "12:00 PM | MARVEL'S SPIDER-MAN SEALED $40" at bounding box center [601, 401] width 424 height 23
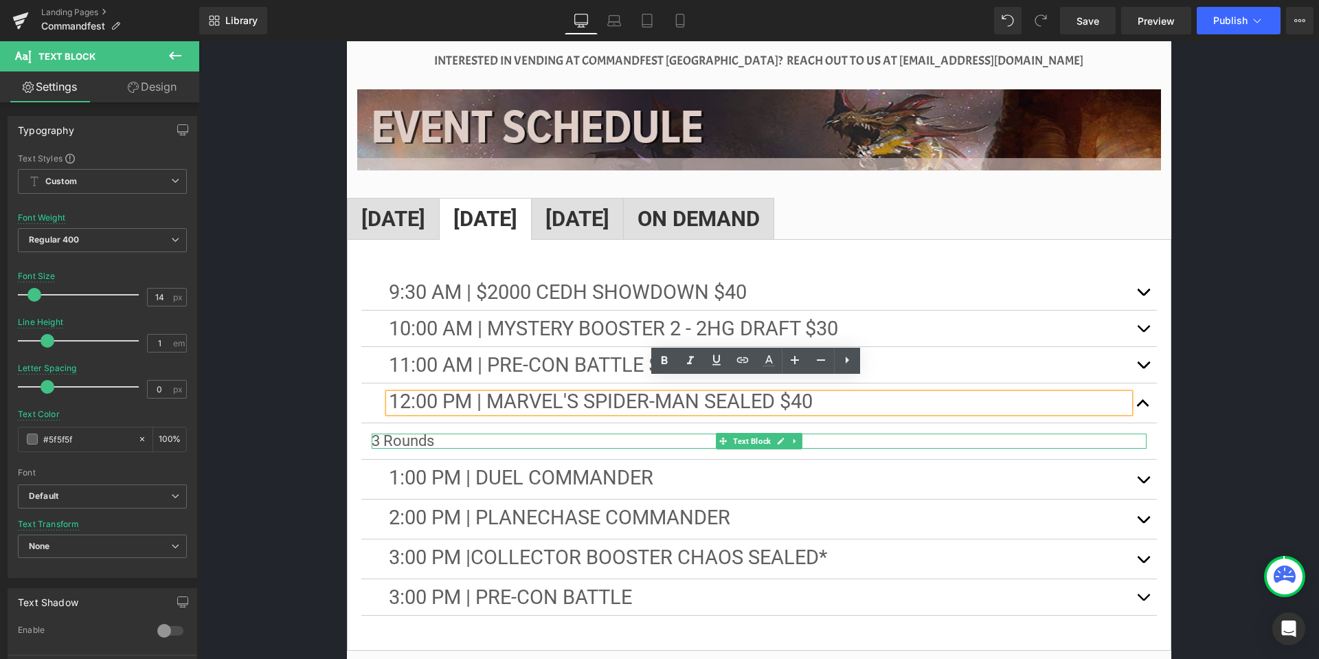
click at [438, 434] on p "3 Rounds" at bounding box center [759, 441] width 775 height 15
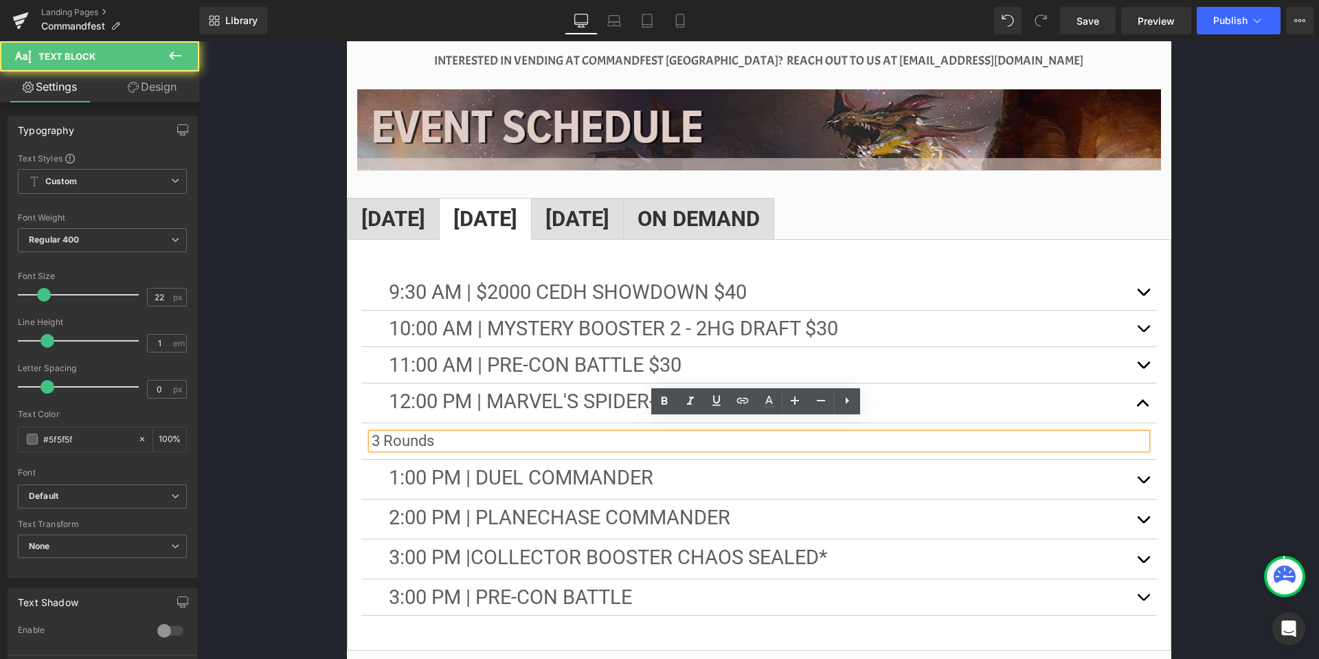
click at [442, 434] on p "3 Rounds" at bounding box center [759, 441] width 775 height 15
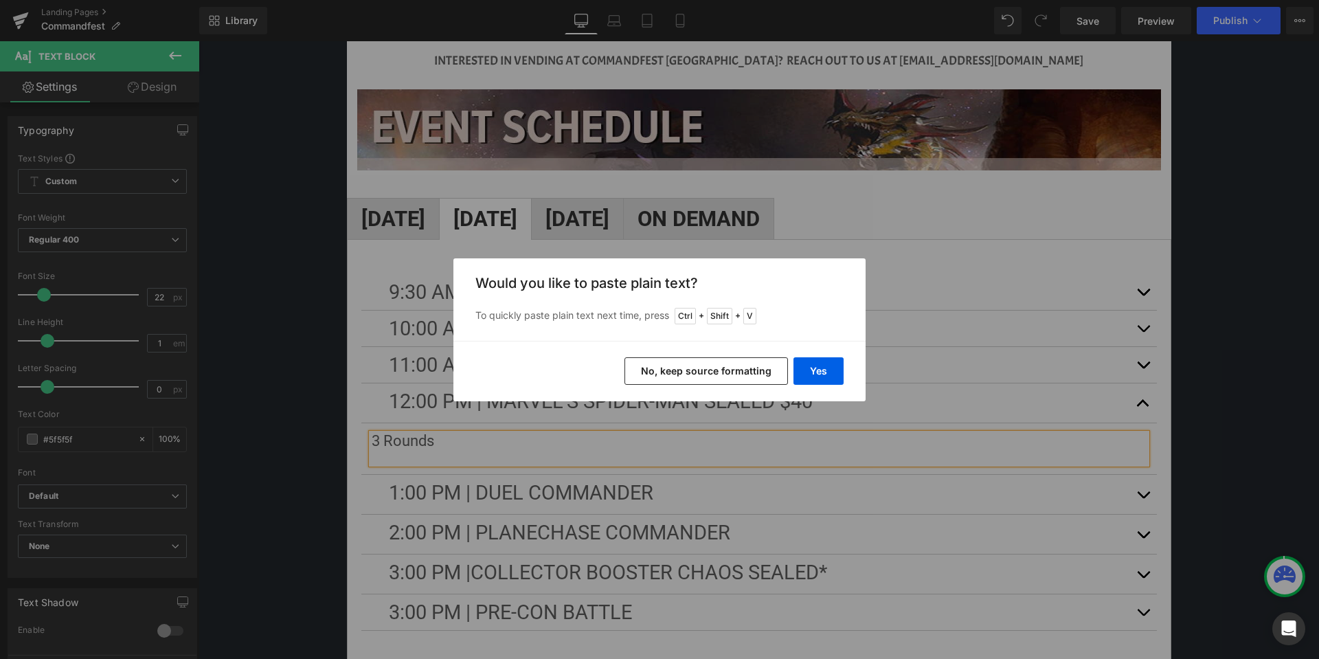
click at [759, 370] on button "No, keep source formatting" at bounding box center [707, 370] width 164 height 27
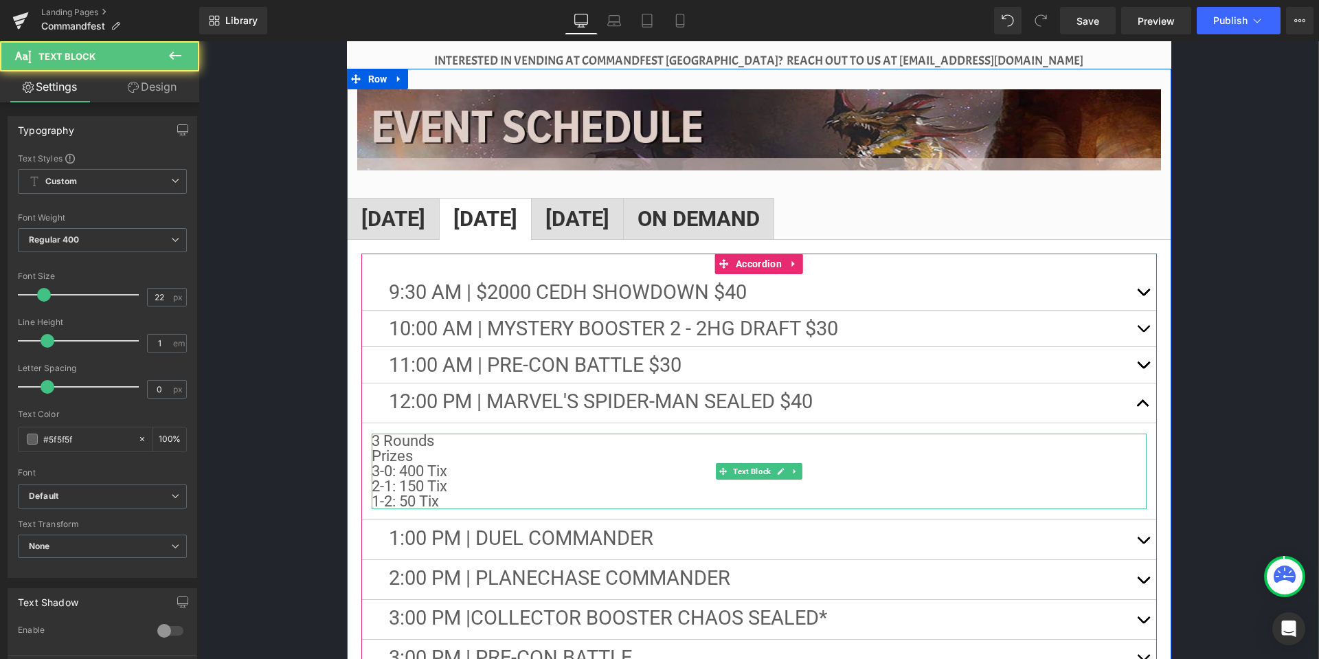
click at [439, 434] on p "3 Rounds" at bounding box center [759, 441] width 775 height 15
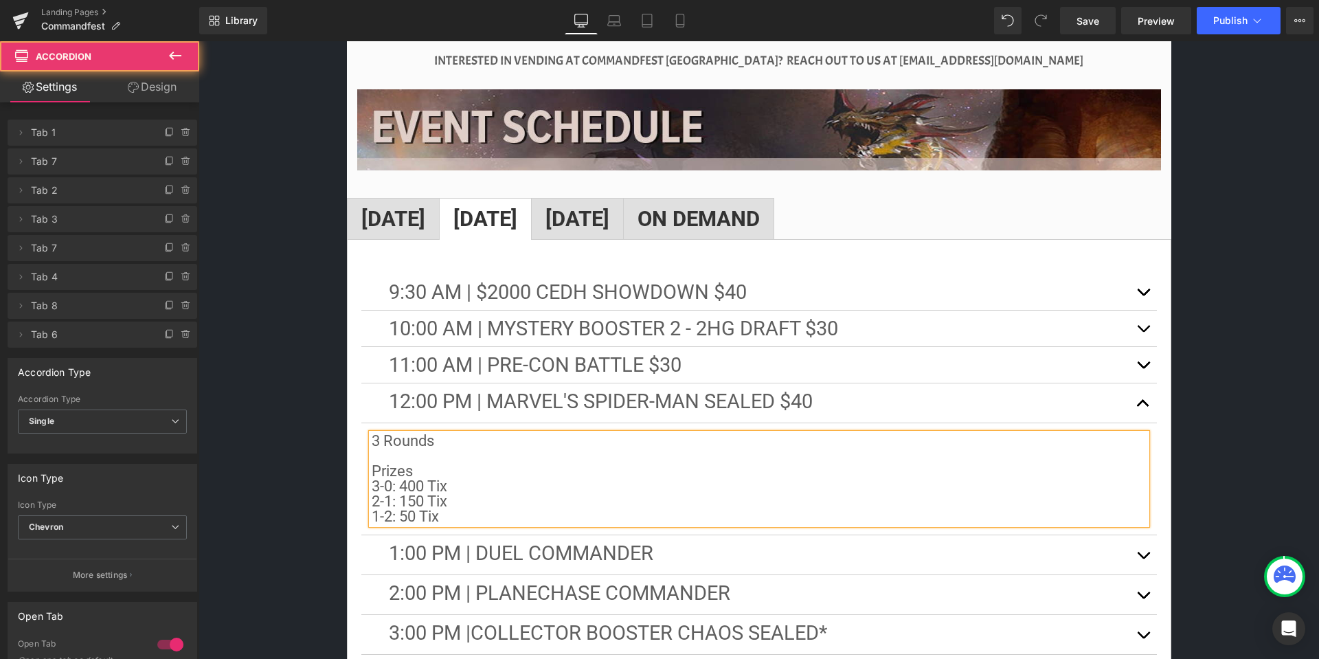
click at [1133, 540] on button "button" at bounding box center [1143, 554] width 27 height 39
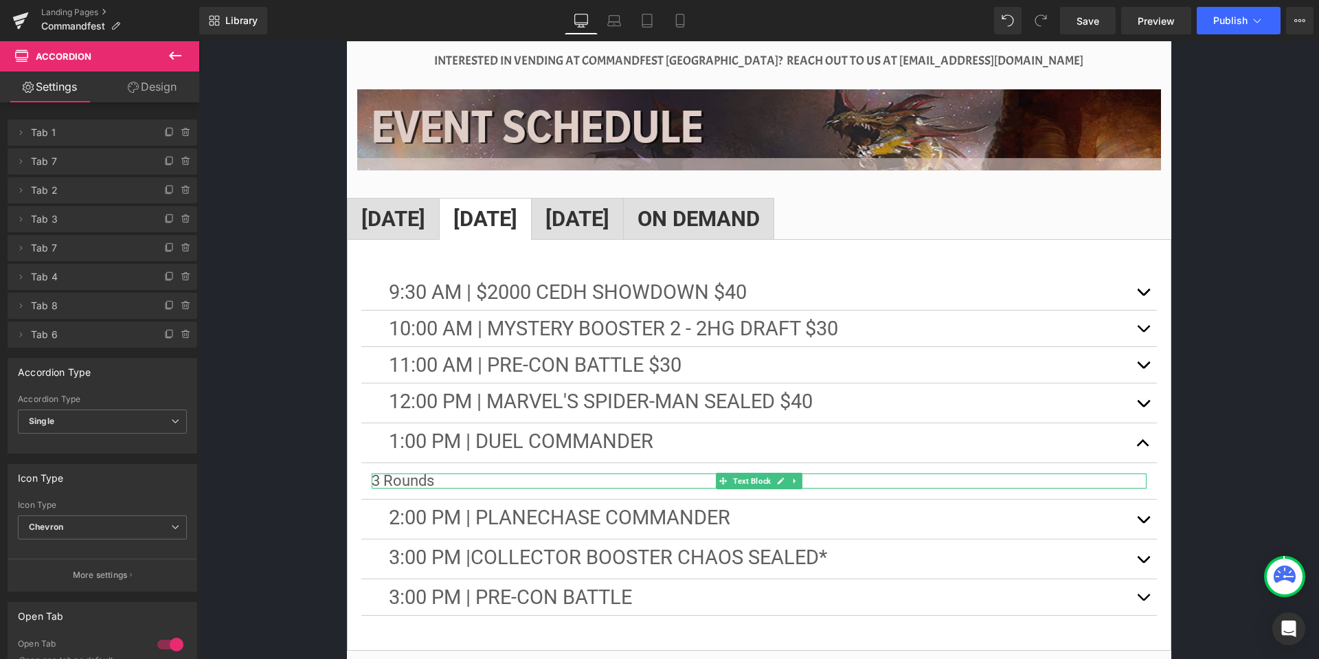
click at [498, 473] on p "3 Rounds" at bounding box center [759, 480] width 775 height 15
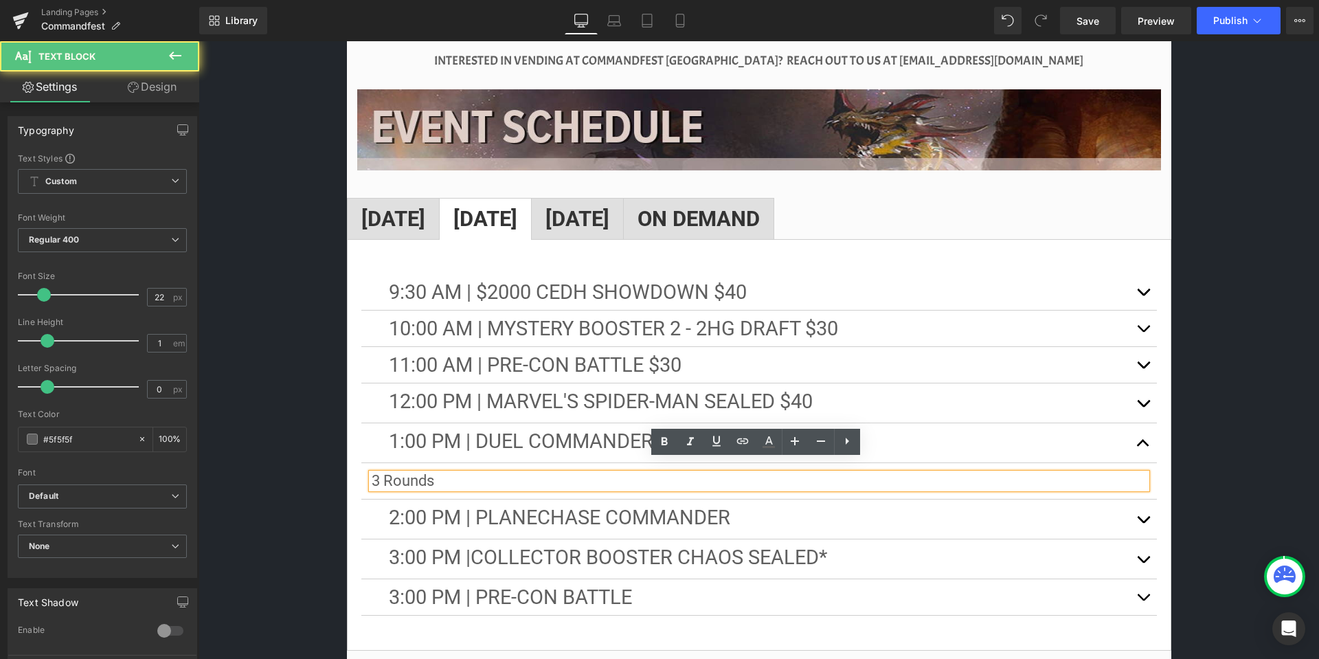
click at [498, 473] on p "3 Rounds" at bounding box center [759, 480] width 775 height 15
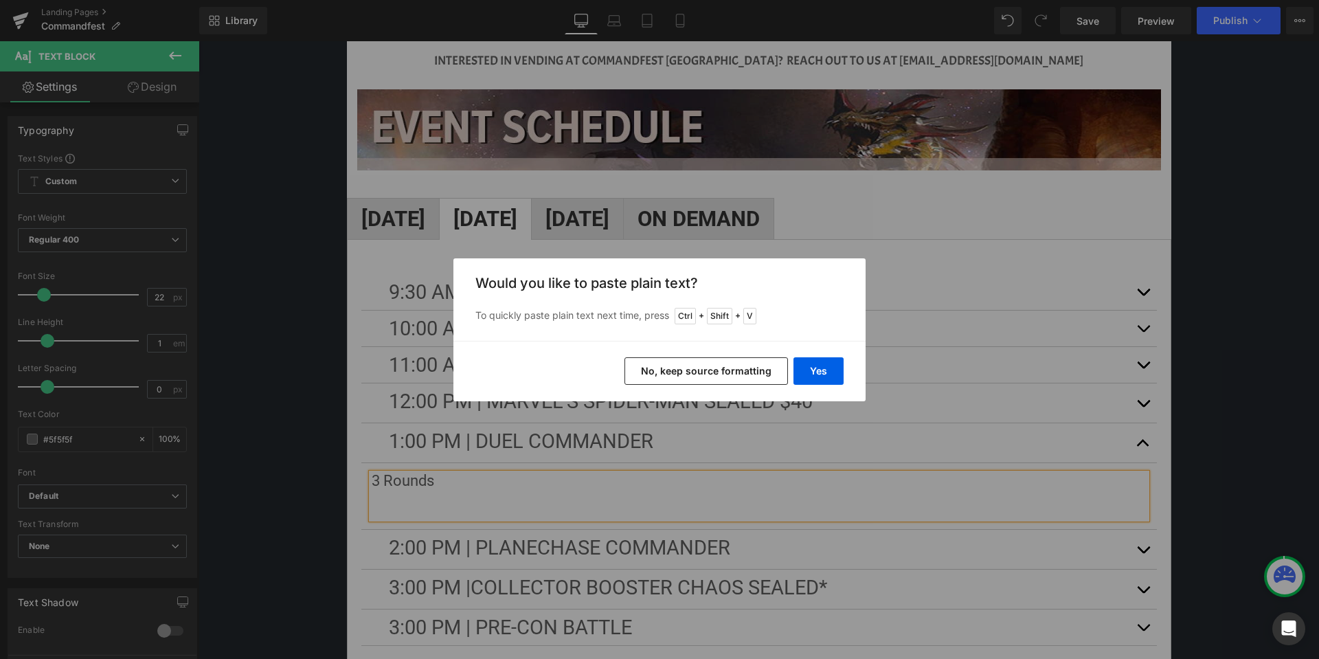
click at [701, 367] on button "No, keep source formatting" at bounding box center [707, 370] width 164 height 27
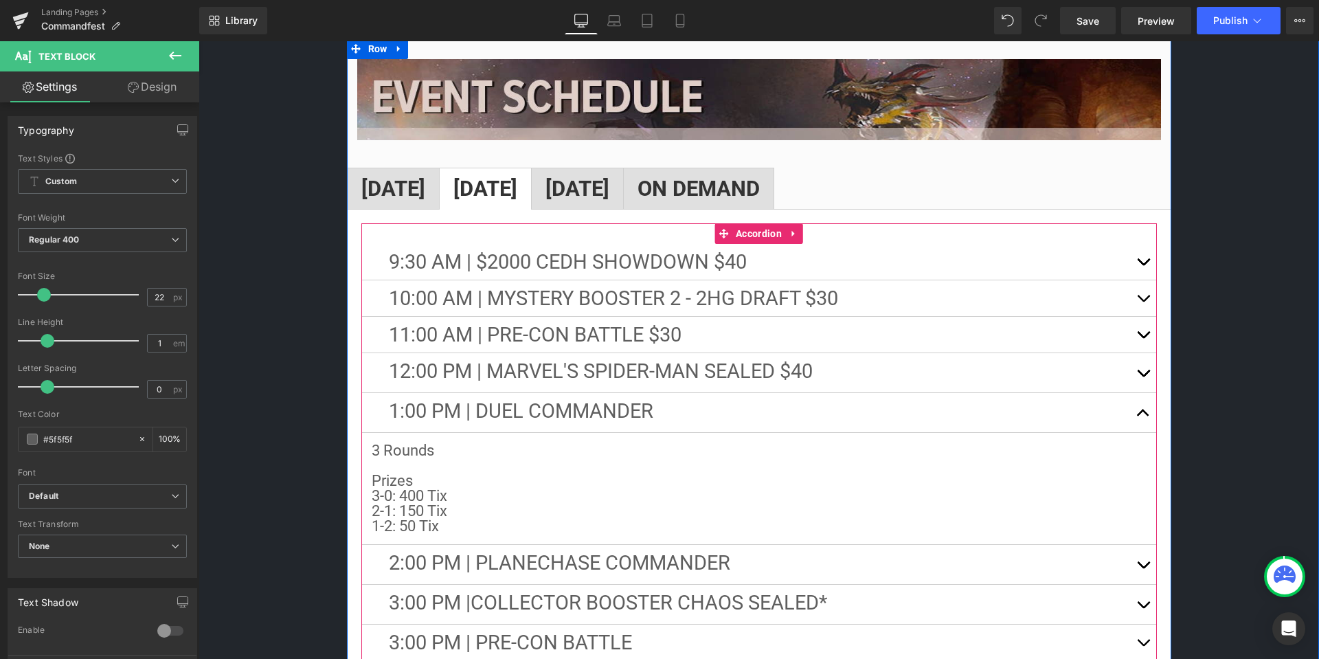
scroll to position [2258, 0]
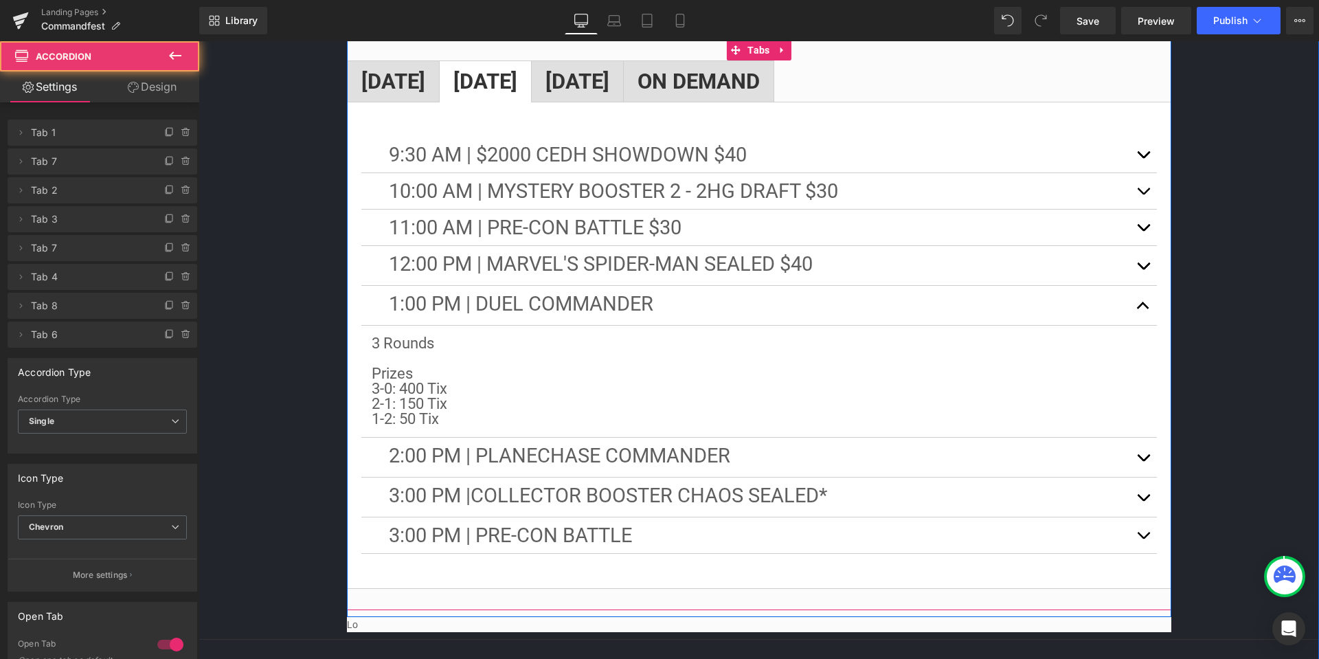
click at [1141, 485] on button "button" at bounding box center [1143, 497] width 27 height 39
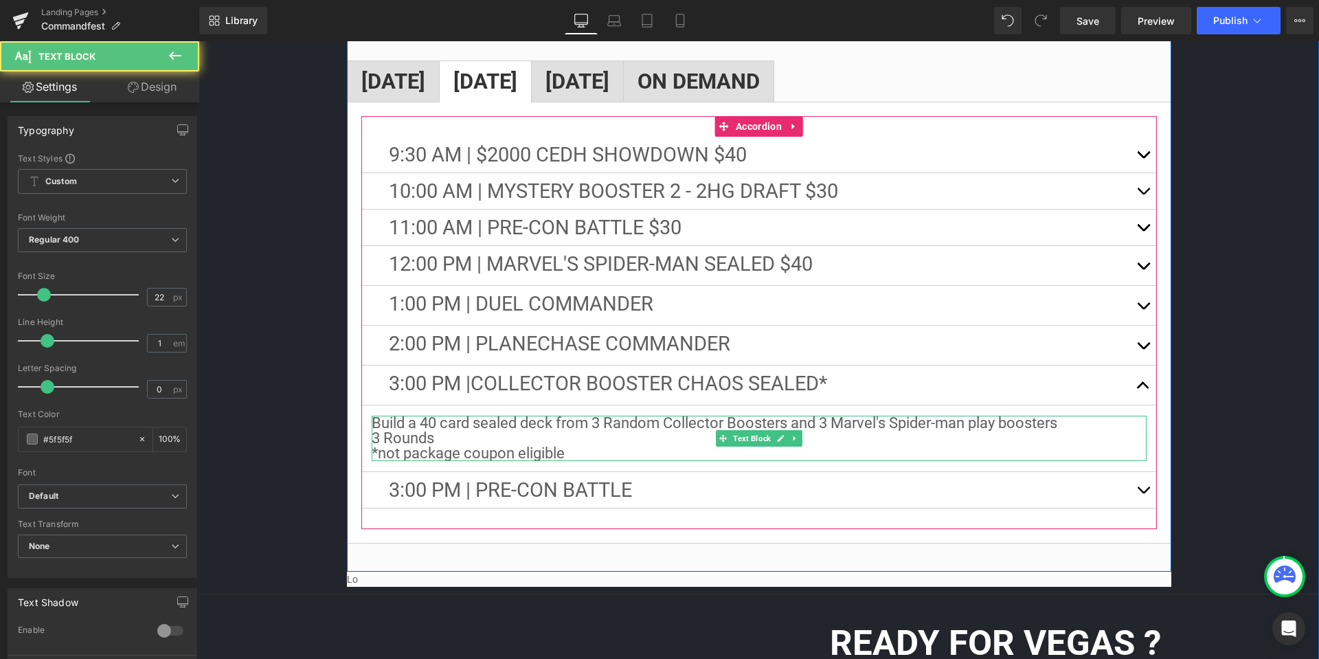
click at [605, 446] on p "*not package coupon eligible" at bounding box center [759, 453] width 775 height 15
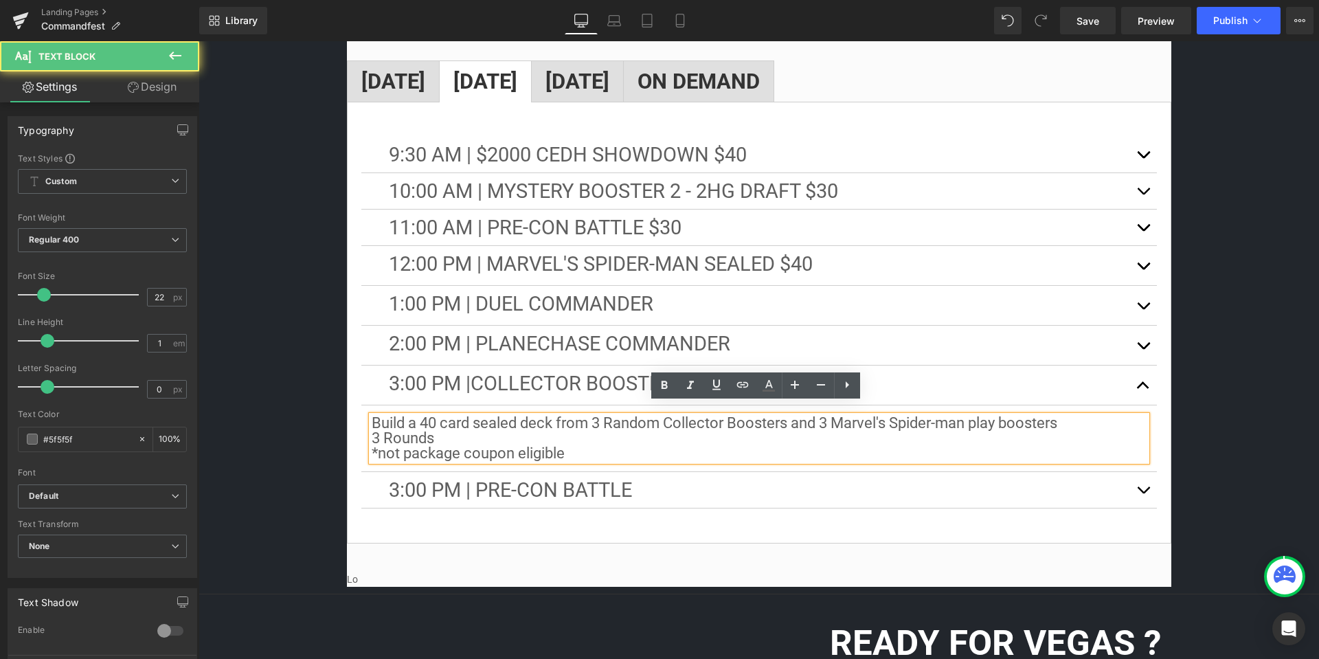
click at [535, 431] on p "3 Rounds" at bounding box center [759, 438] width 775 height 15
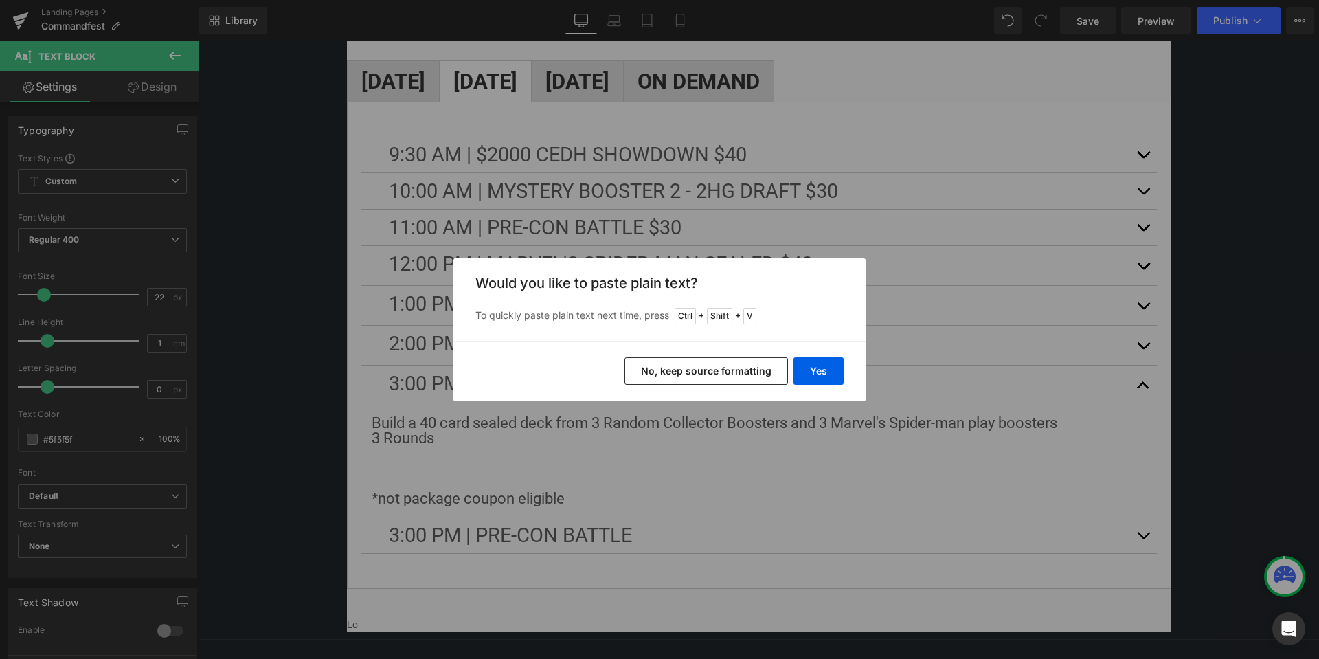
click at [773, 371] on button "No, keep source formatting" at bounding box center [707, 370] width 164 height 27
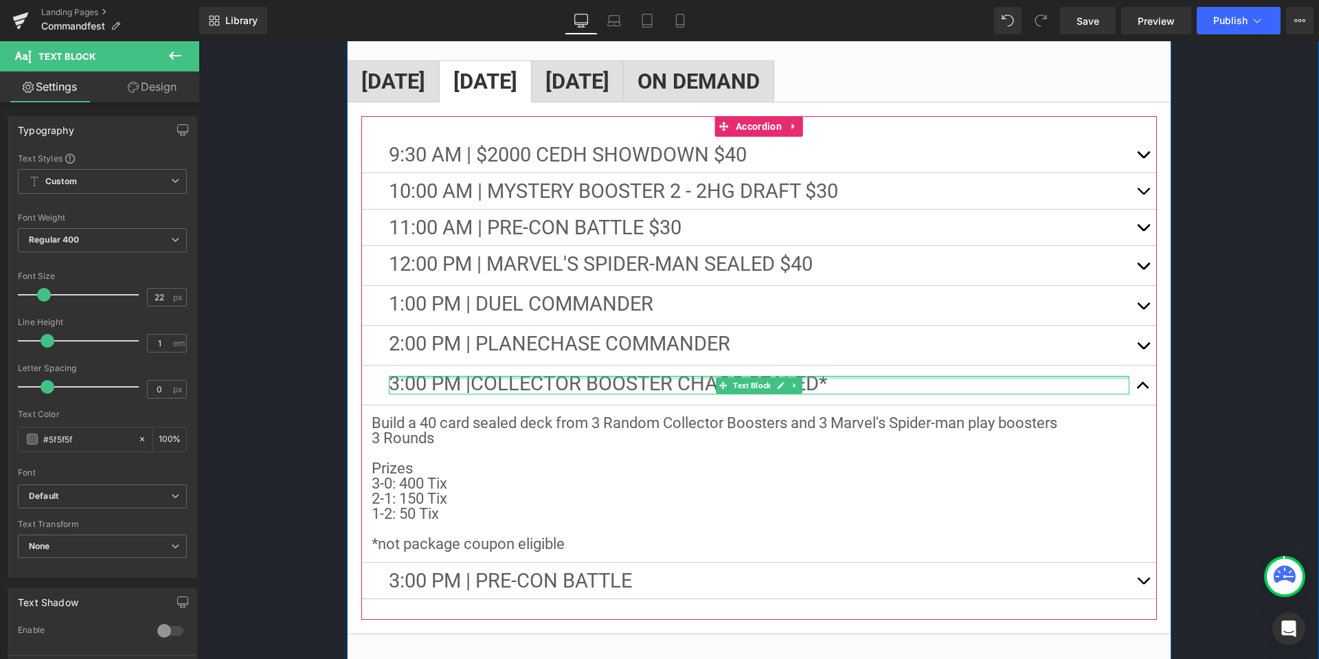
click at [856, 376] on div at bounding box center [759, 377] width 741 height 3
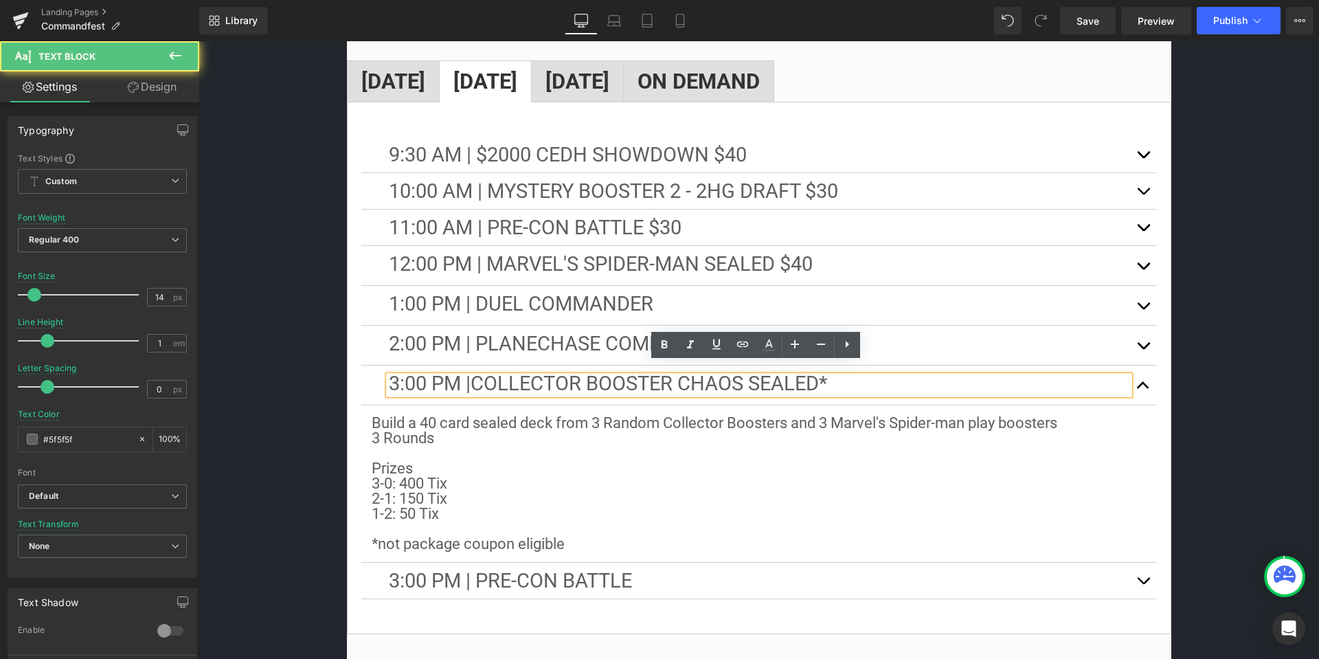
click at [867, 376] on p "3:00 PM | Collector Booster Chaos Sealed*" at bounding box center [759, 385] width 741 height 19
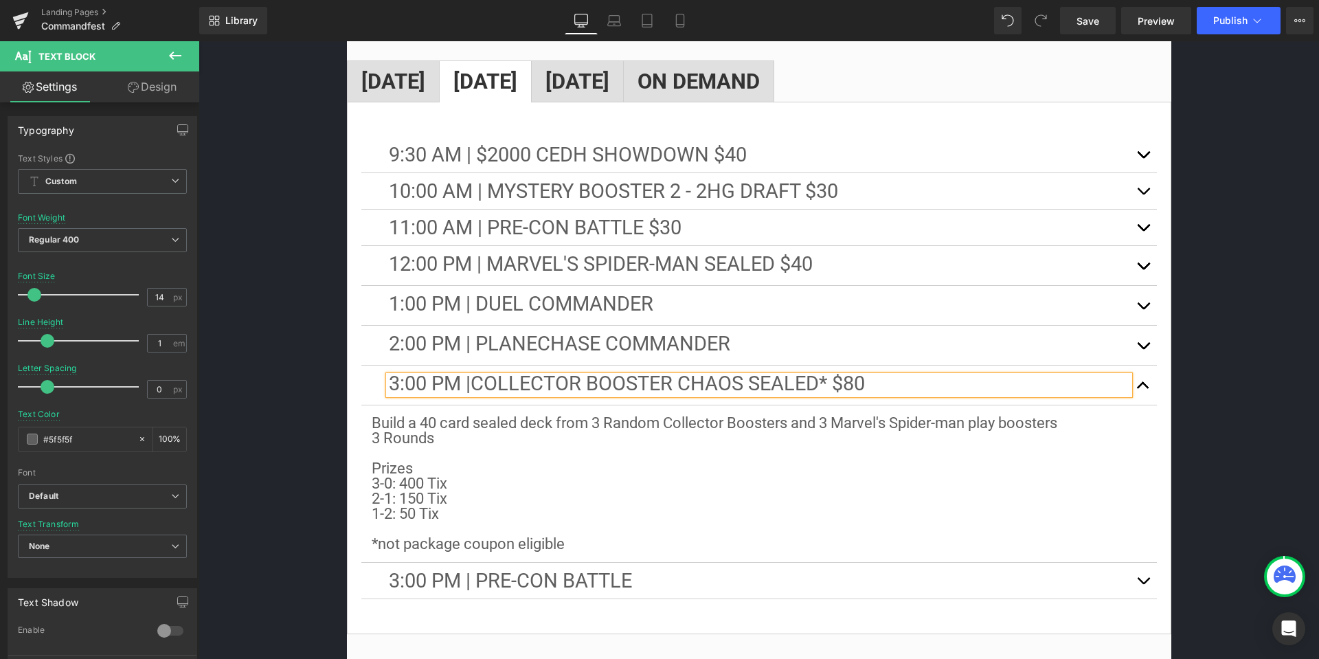
click at [772, 504] on p "2-1: 150 Tix 1-2: 50 Tix" at bounding box center [759, 506] width 775 height 30
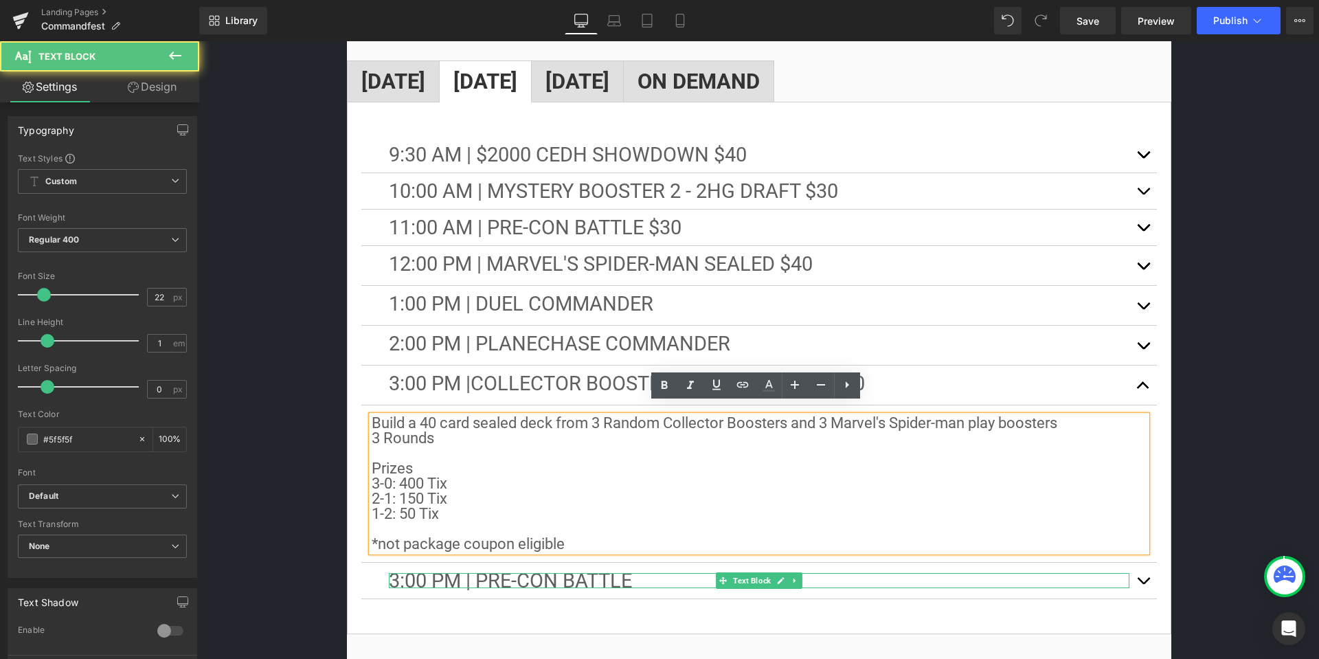
click at [655, 573] on p "3:00 PM | PRE-CON BATTLE" at bounding box center [759, 580] width 741 height 15
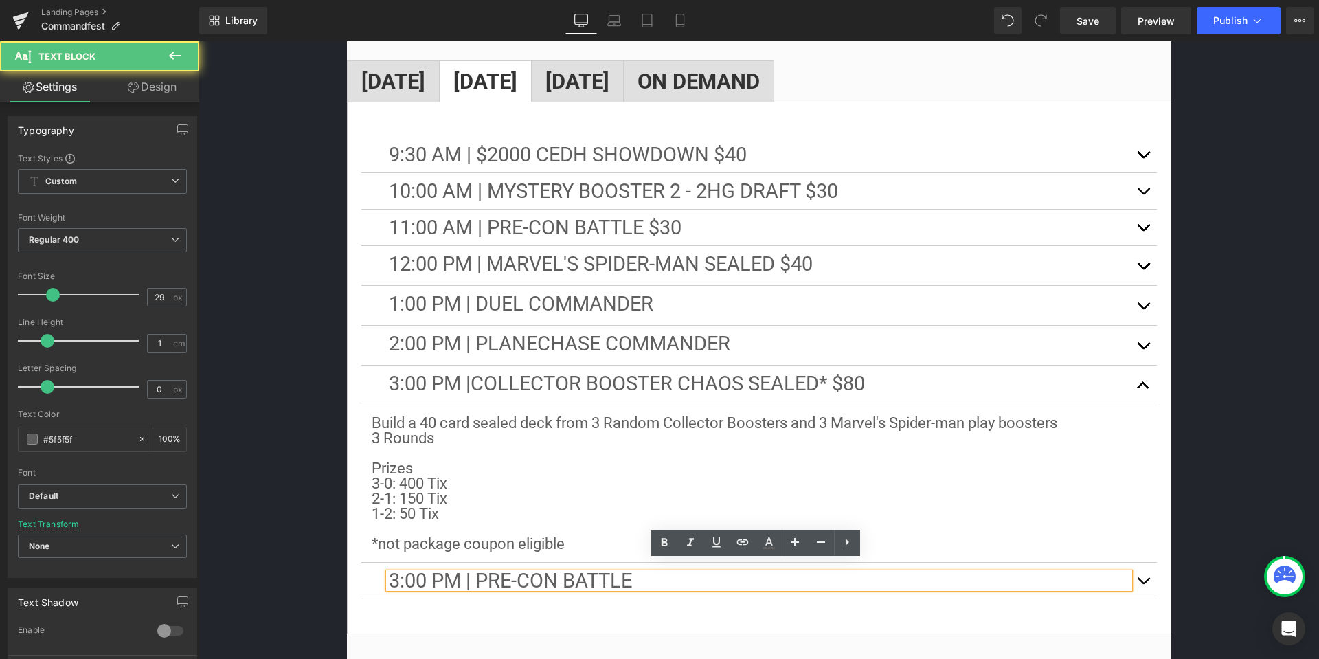
click at [657, 573] on p "3:00 PM | PRE-CON BATTLE" at bounding box center [759, 580] width 741 height 15
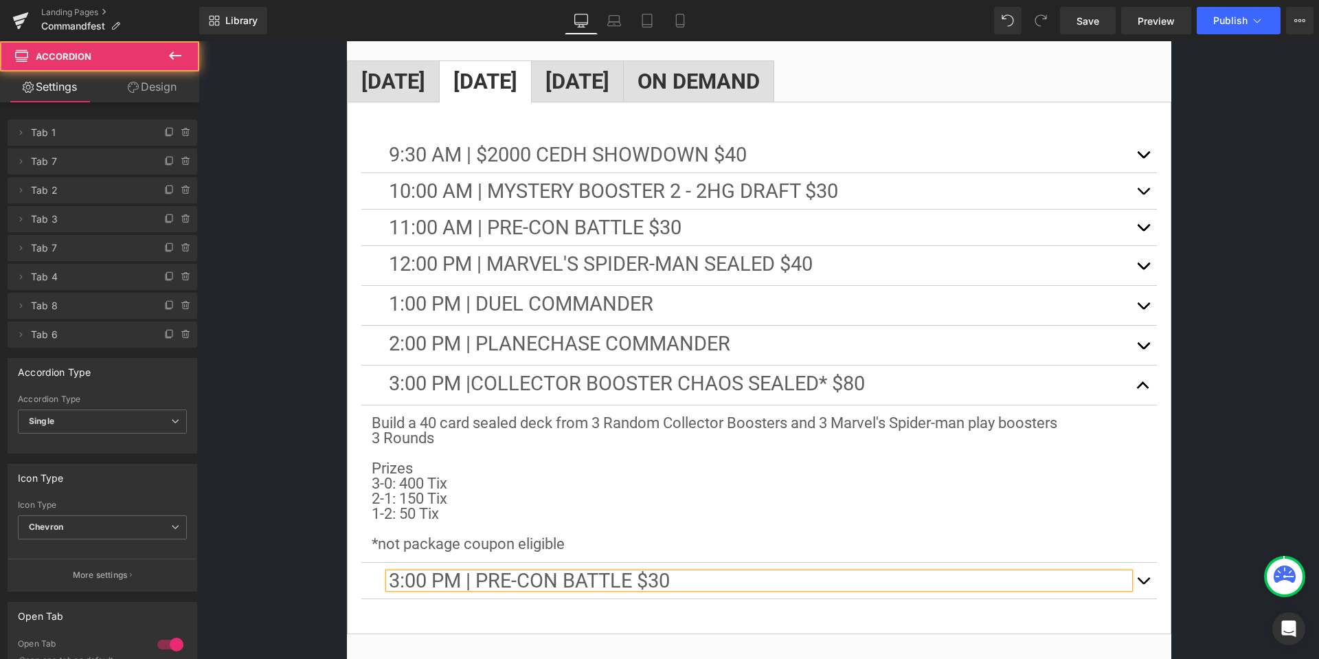
click at [1146, 210] on button "button" at bounding box center [1143, 228] width 27 height 36
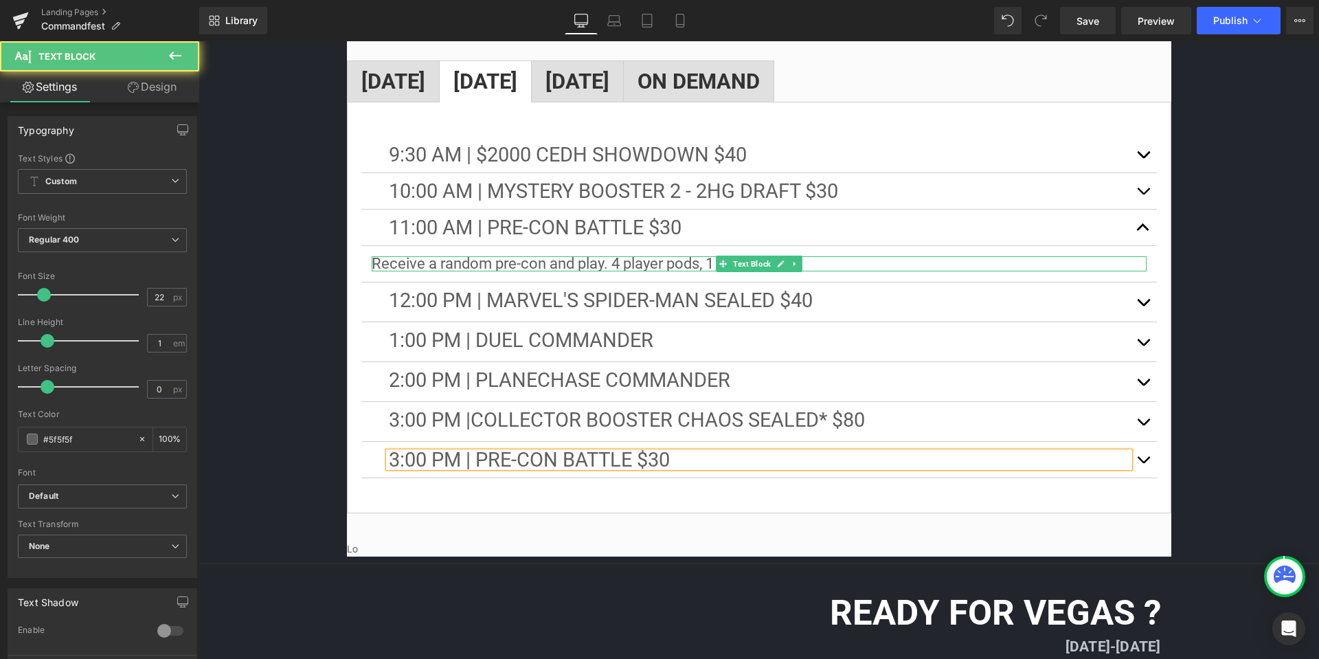
click at [868, 256] on p "Receive a random pre-con and play. 4 player pods, 1 Round" at bounding box center [759, 263] width 775 height 15
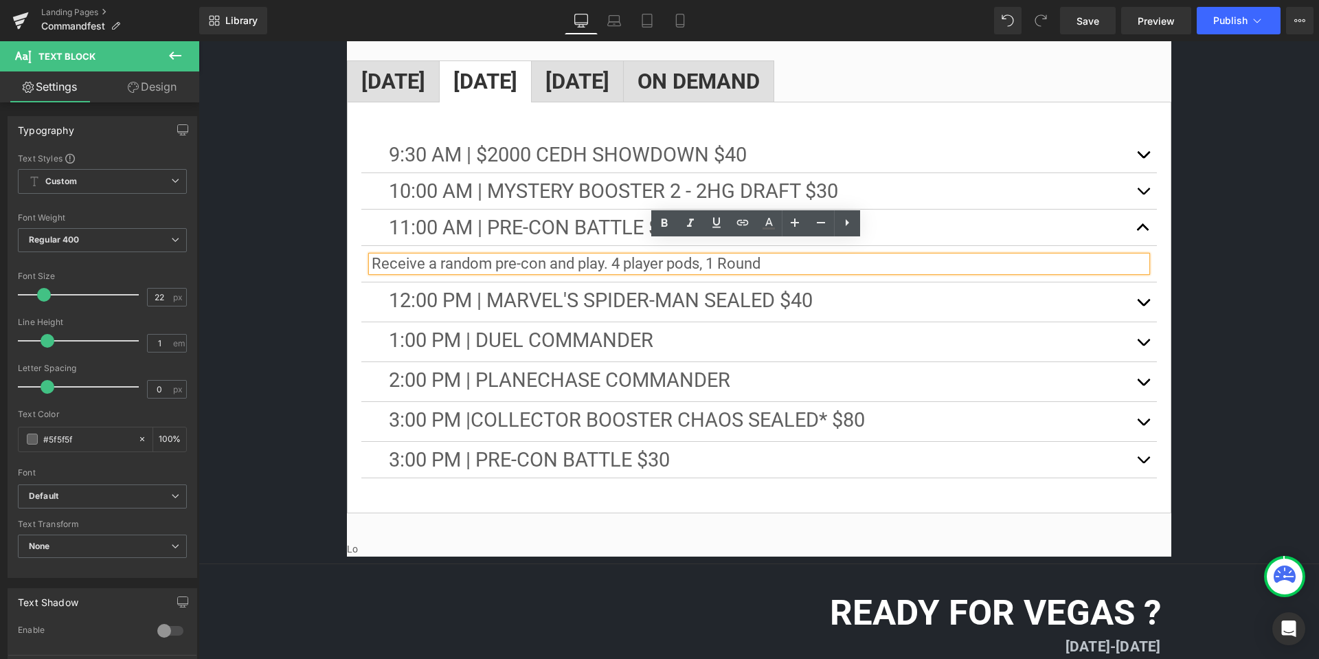
click at [1147, 328] on button "button" at bounding box center [1143, 341] width 27 height 39
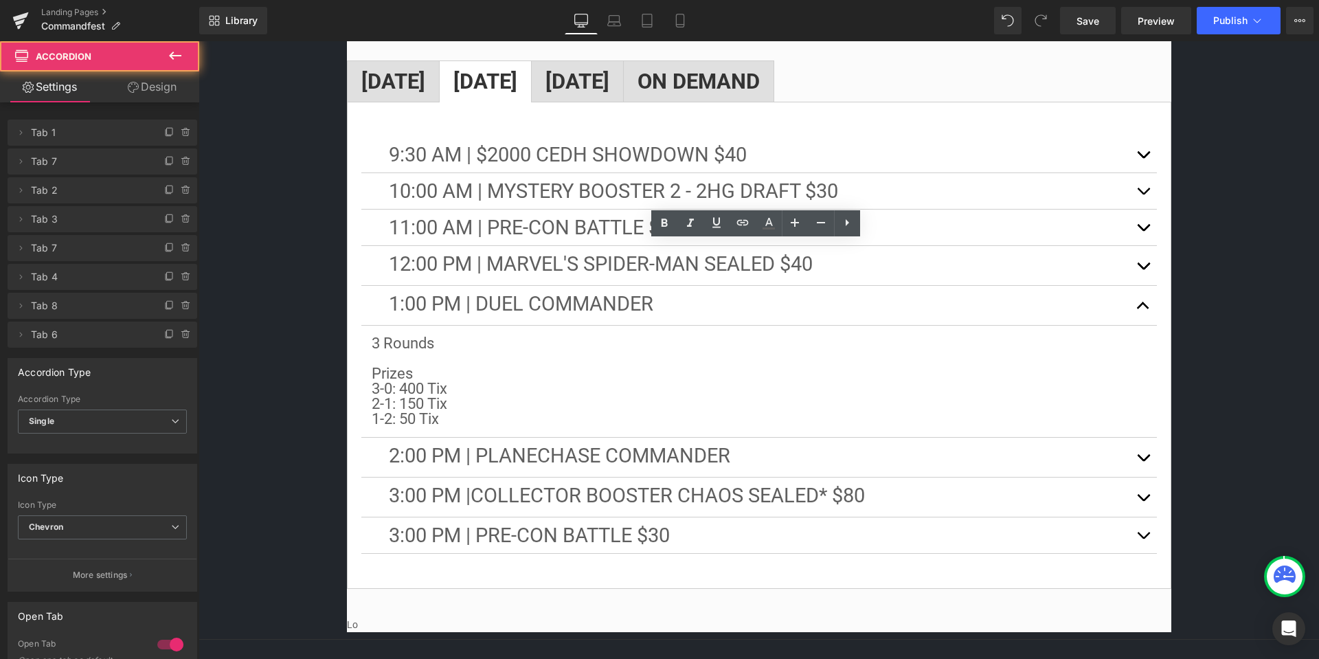
click at [1138, 294] on button "button" at bounding box center [1143, 305] width 27 height 39
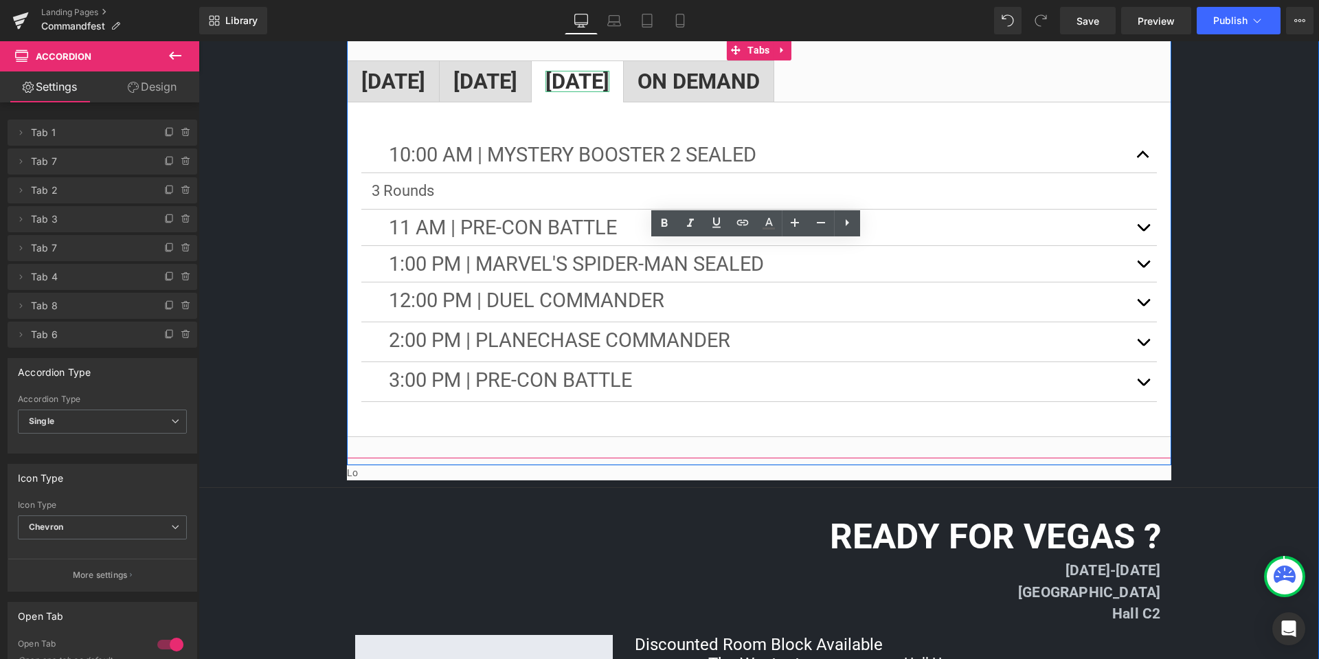
click at [610, 69] on strong "[DATE]" at bounding box center [578, 81] width 64 height 25
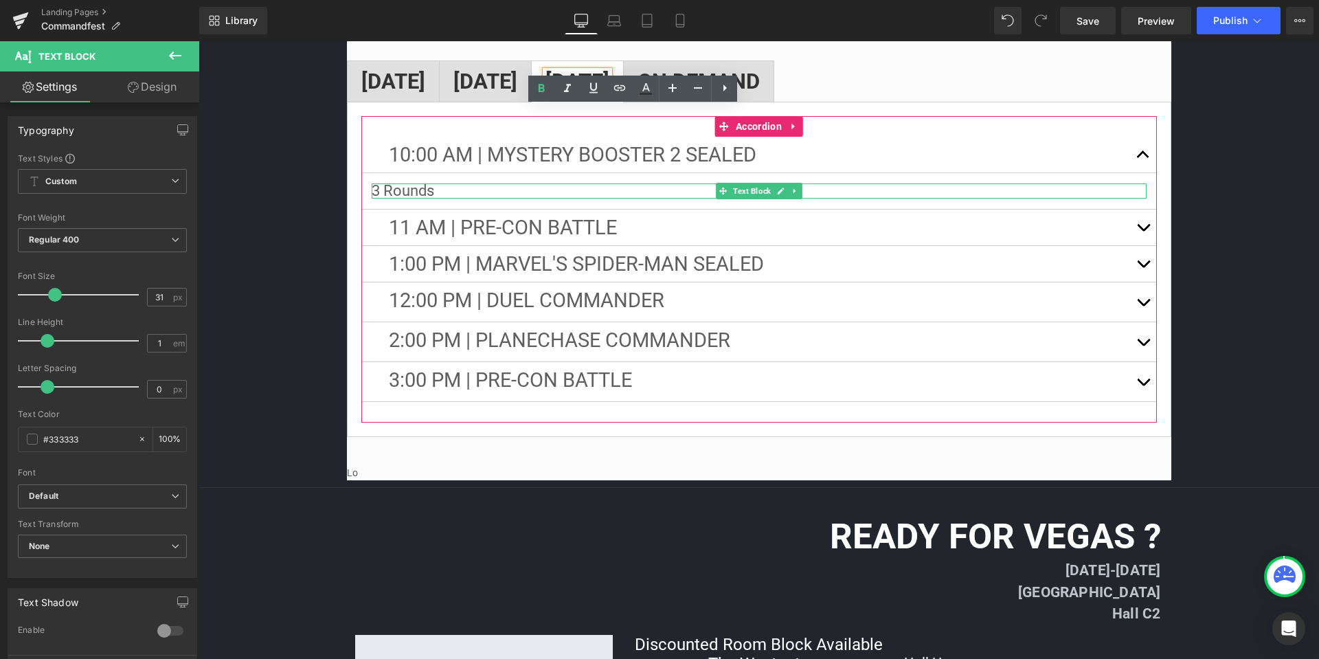
click at [1108, 183] on p "3 Rounds" at bounding box center [759, 190] width 775 height 15
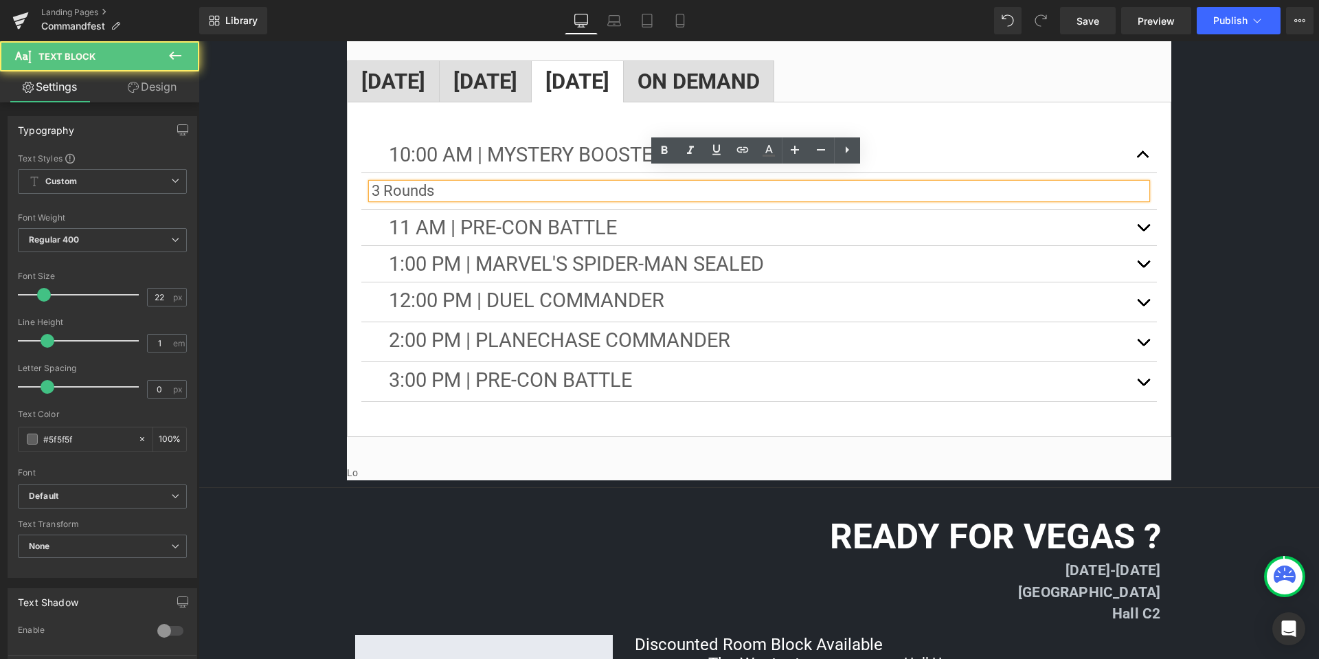
click at [1108, 183] on p "3 Rounds" at bounding box center [759, 190] width 775 height 15
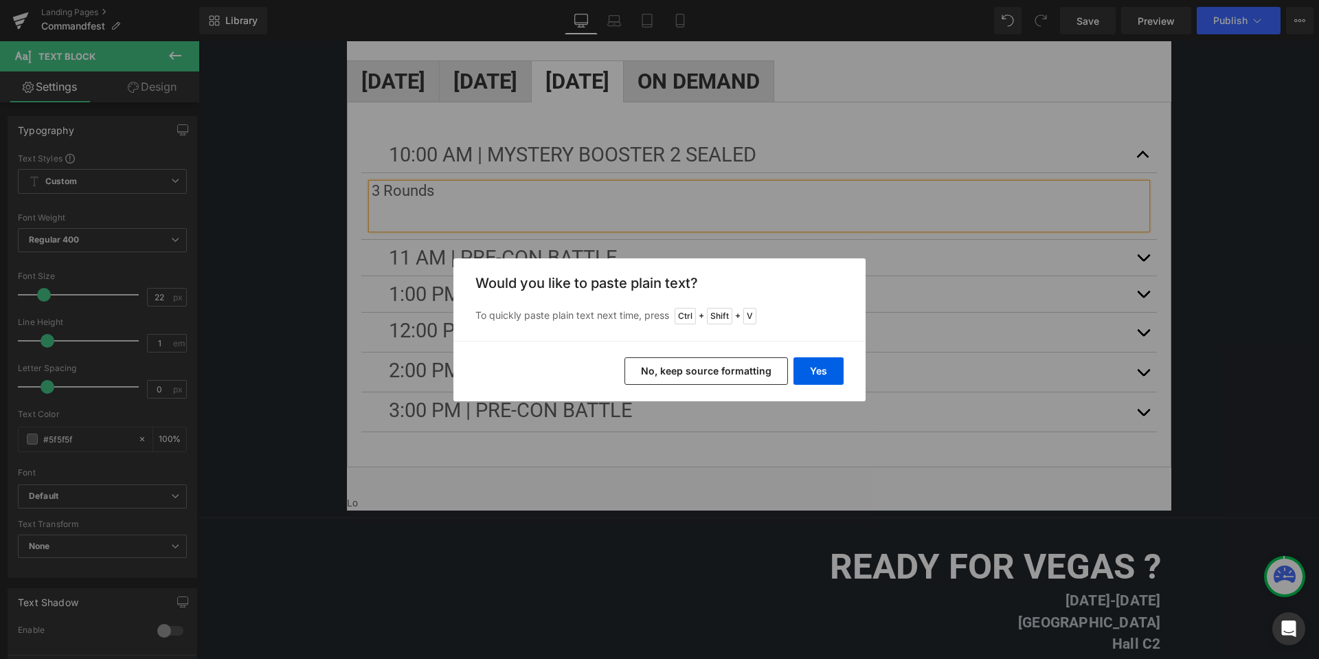
drag, startPoint x: 680, startPoint y: 368, endPoint x: 504, endPoint y: 327, distance: 180.7
click at [680, 368] on button "No, keep source formatting" at bounding box center [707, 370] width 164 height 27
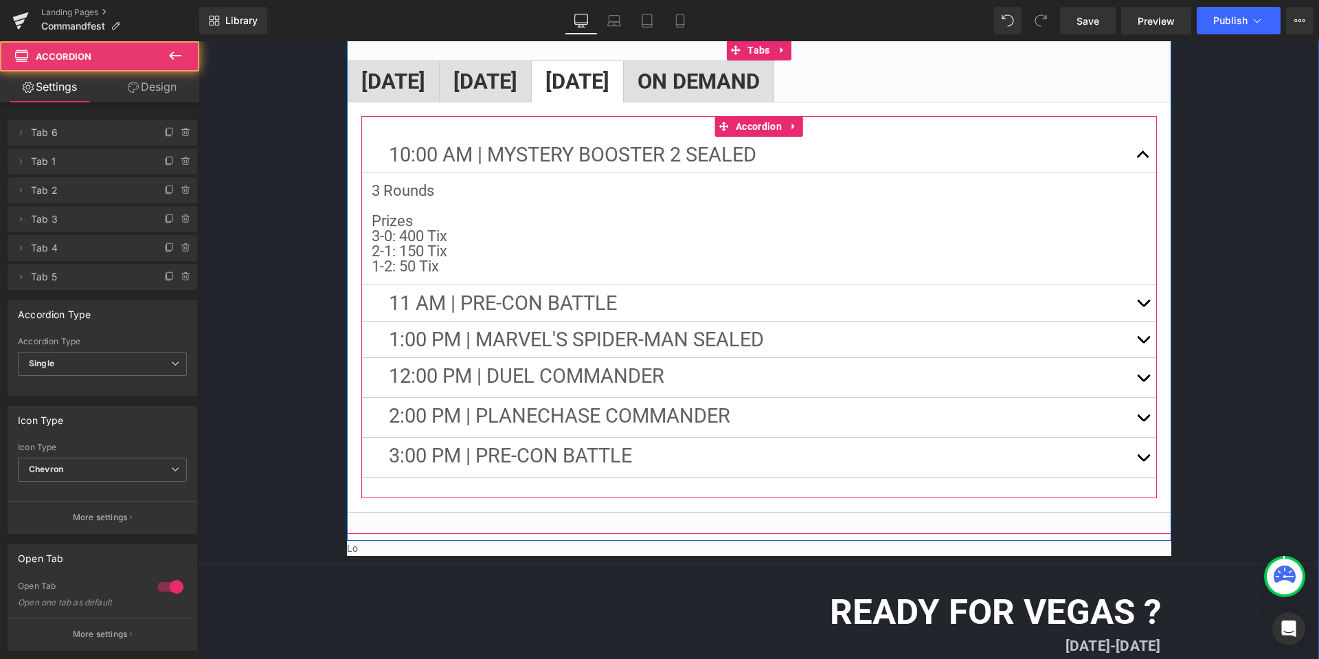
click at [1144, 306] on span "button" at bounding box center [1144, 306] width 0 height 0
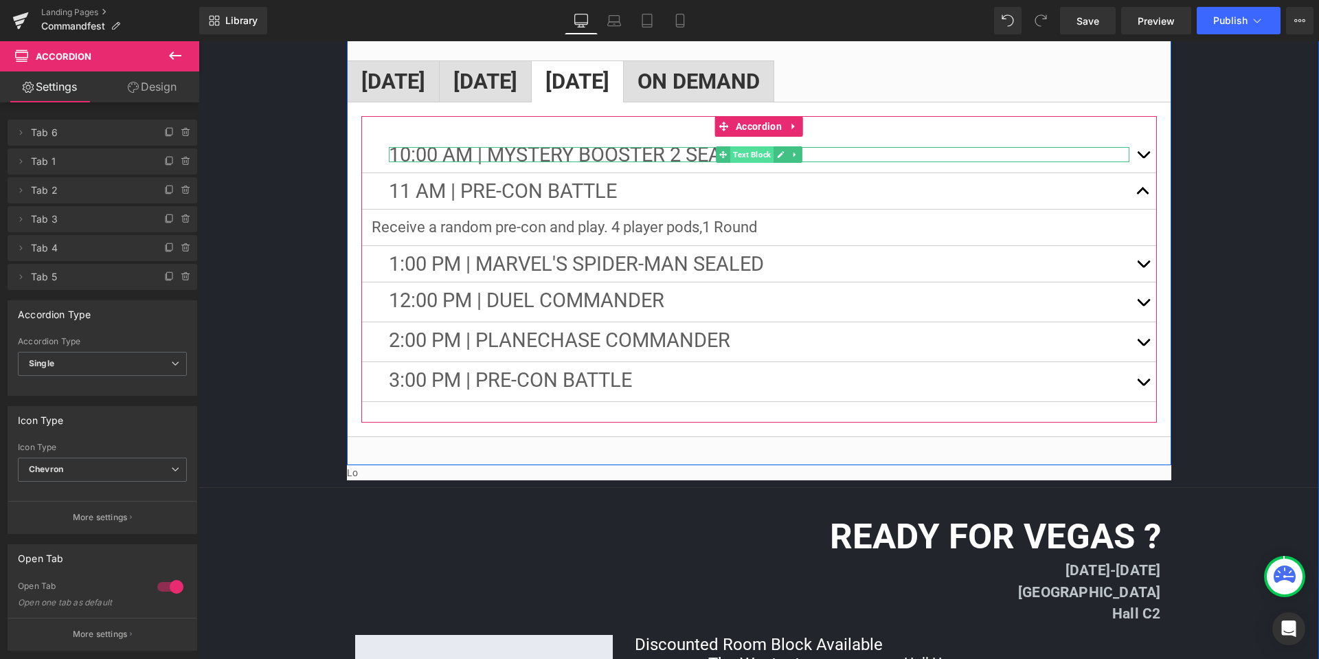
click at [762, 146] on span "Text Block" at bounding box center [752, 154] width 43 height 16
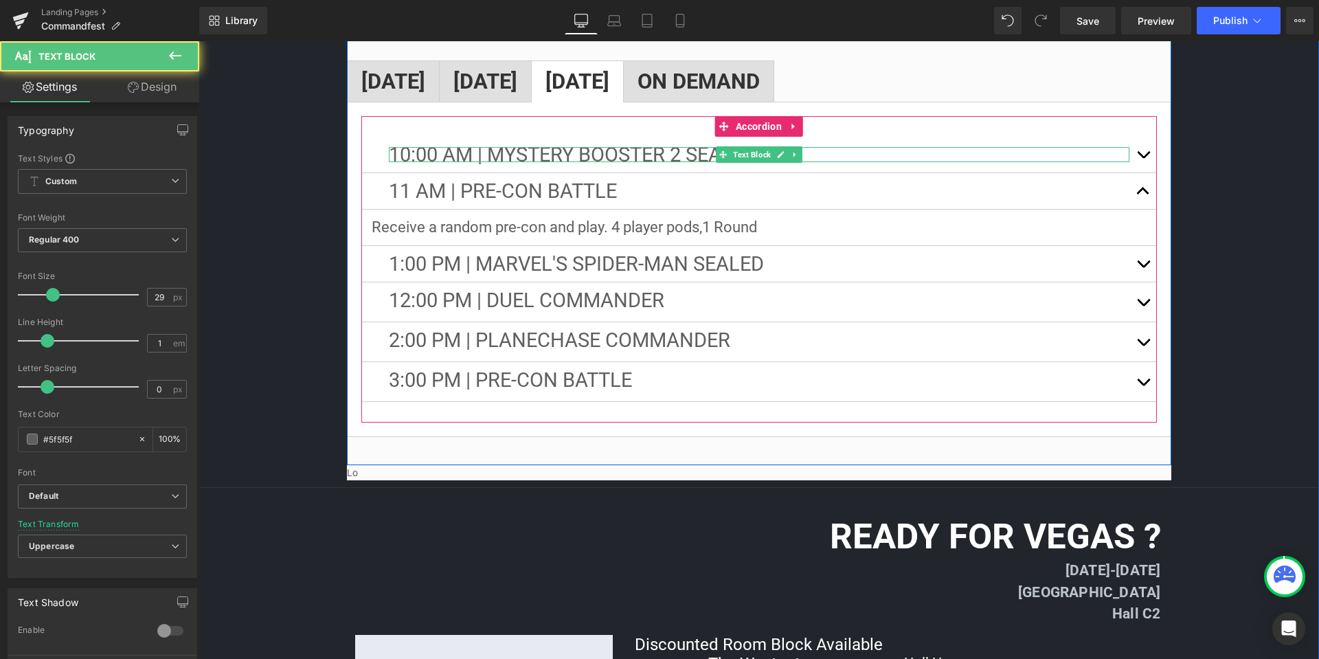
click at [863, 147] on p "10:00 aM | Mystery Booster 2 Sealed" at bounding box center [759, 154] width 741 height 15
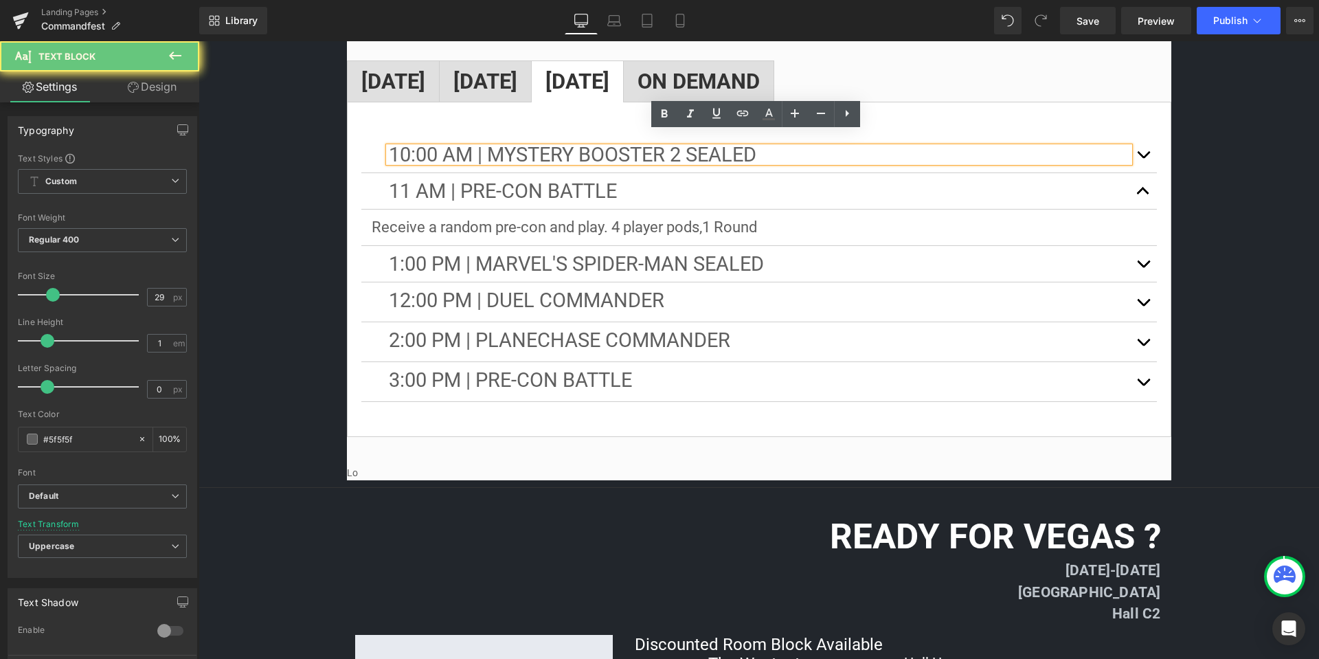
click at [863, 147] on p "10:00 aM | Mystery Booster 2 Sealed" at bounding box center [759, 154] width 741 height 15
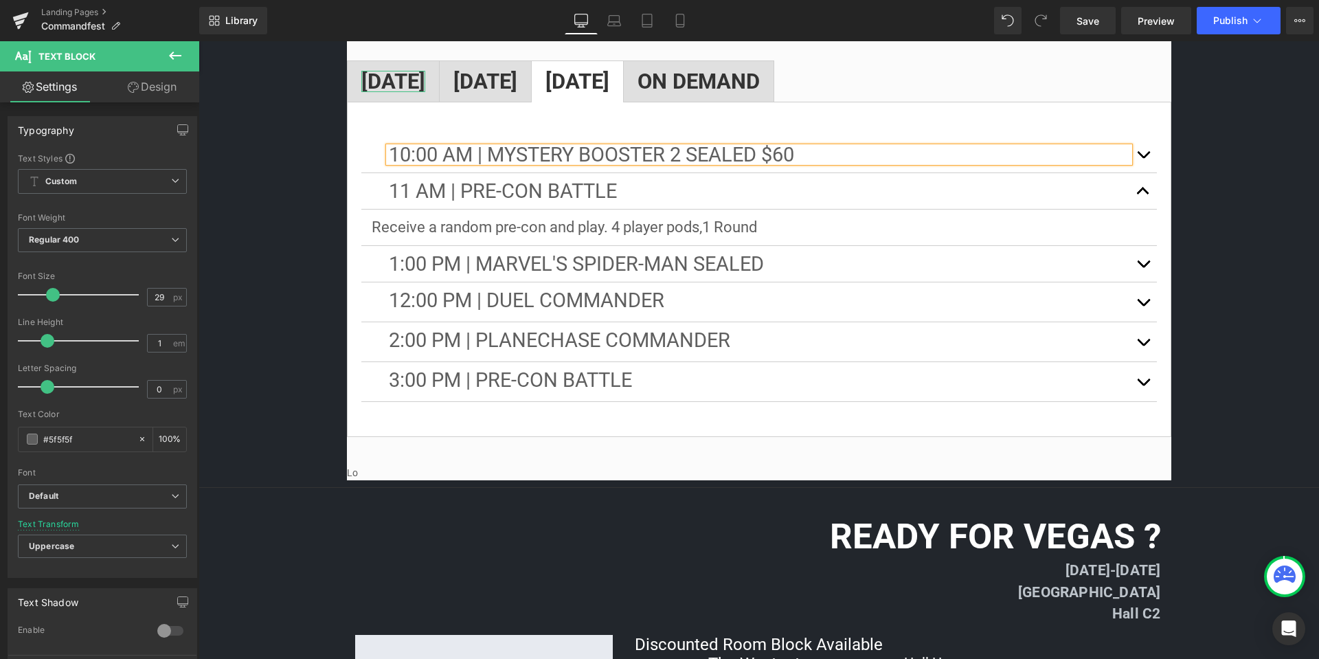
click at [401, 69] on strong "[DATE]" at bounding box center [393, 81] width 64 height 25
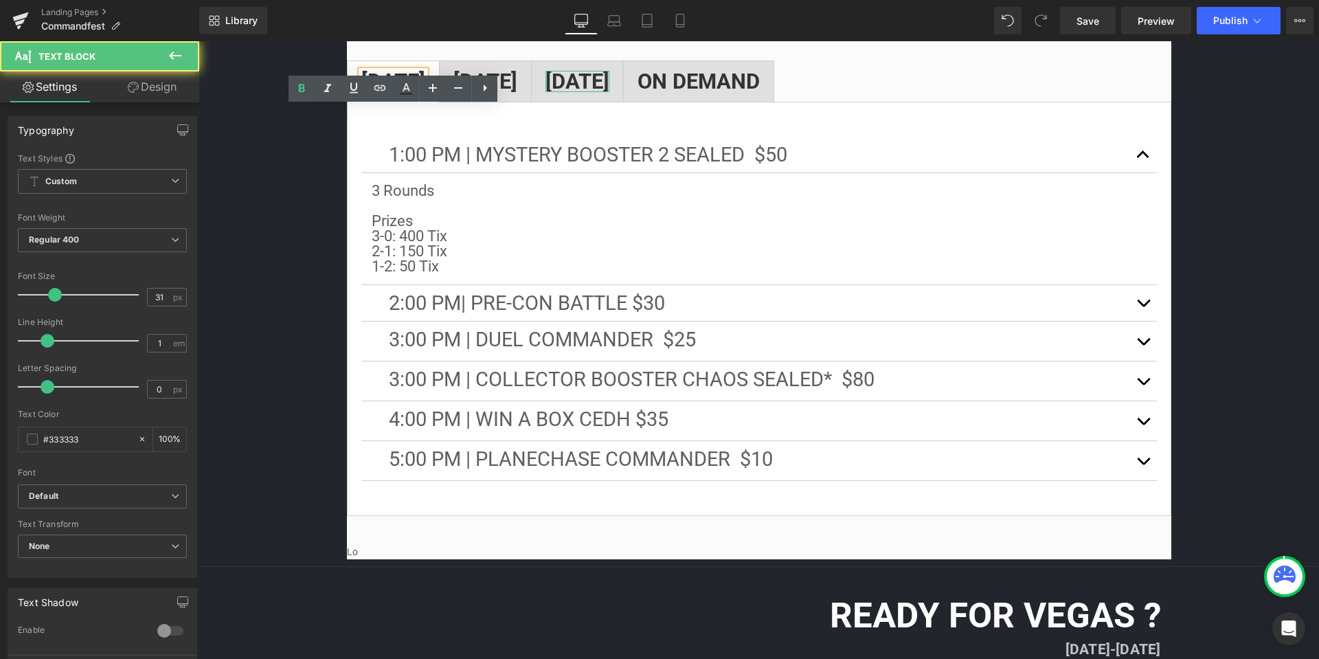
click at [610, 69] on strong "[DATE]" at bounding box center [578, 81] width 64 height 25
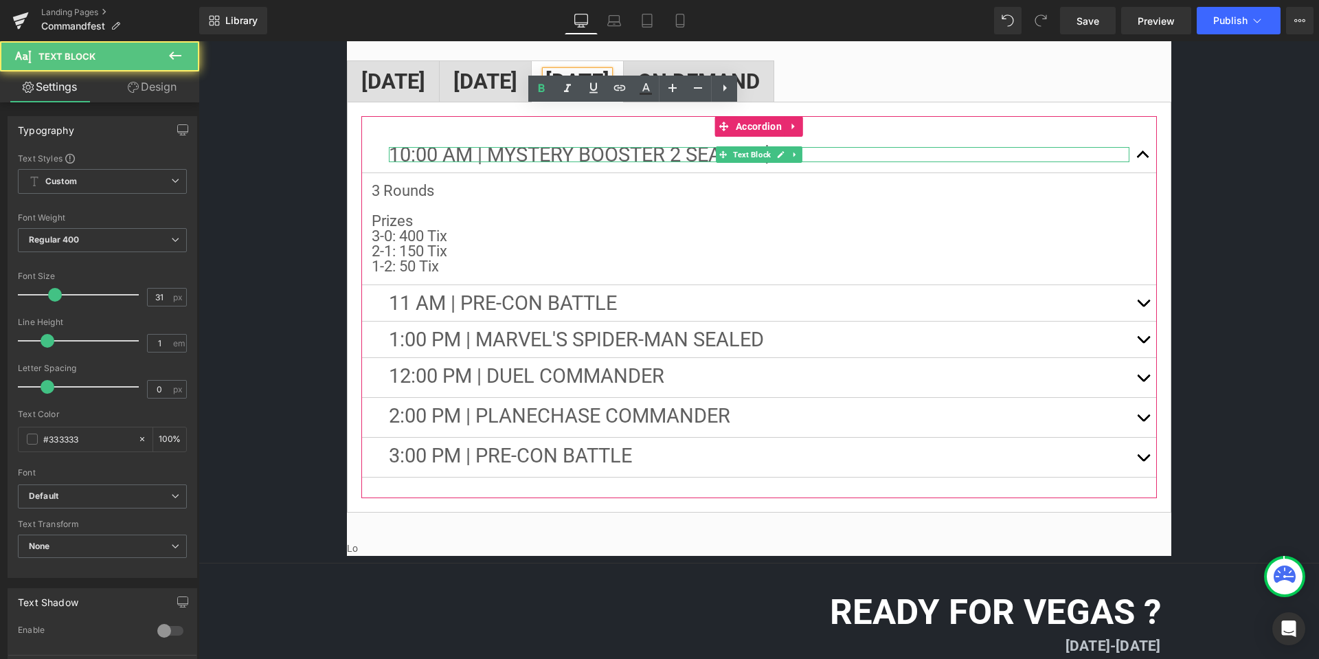
click at [823, 147] on p "10:00 aM | Mystery Booster 2 Sealed $60" at bounding box center [759, 154] width 741 height 15
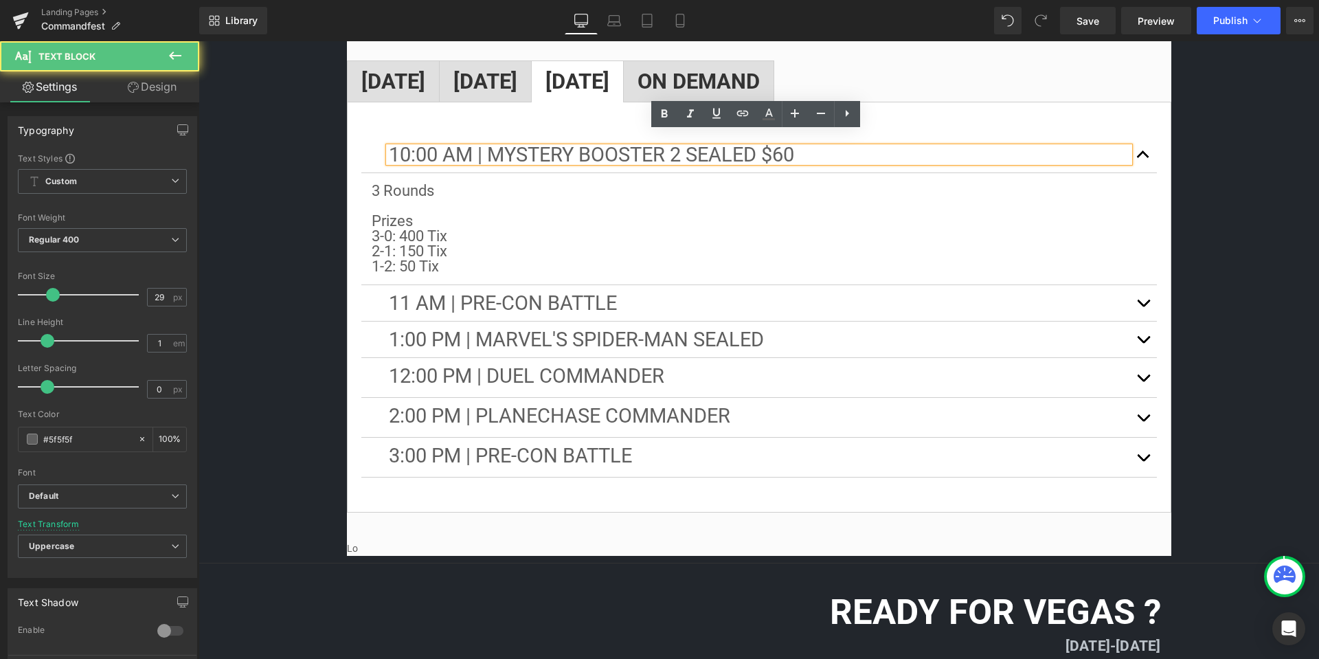
click at [825, 147] on p "10:00 aM | Mystery Booster 2 Sealed $60" at bounding box center [759, 154] width 741 height 15
click at [397, 89] on div at bounding box center [393, 90] width 64 height 3
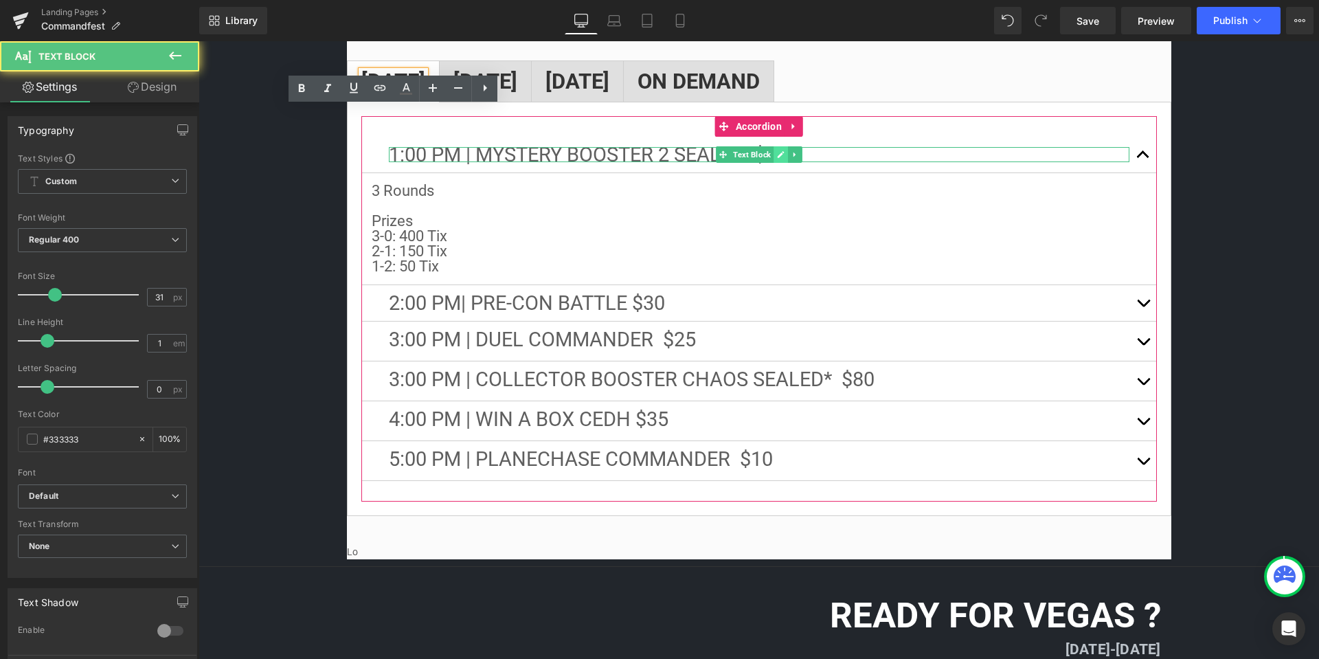
click at [781, 151] on icon at bounding box center [780, 154] width 7 height 7
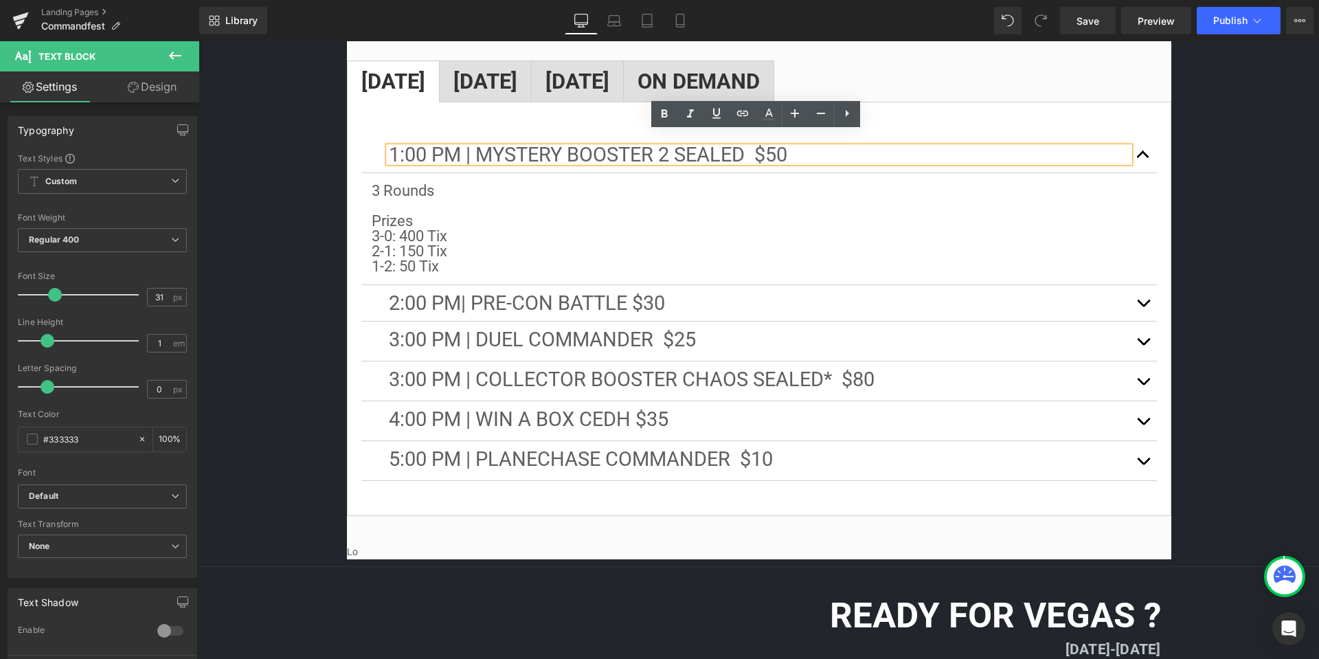
click at [829, 147] on p "1:00 PM | Mystery Booster 2 Sealed $50" at bounding box center [759, 154] width 741 height 15
click at [771, 143] on span "1:00 PM | Mystery Booster 2 Sealed $50" at bounding box center [588, 154] width 399 height 23
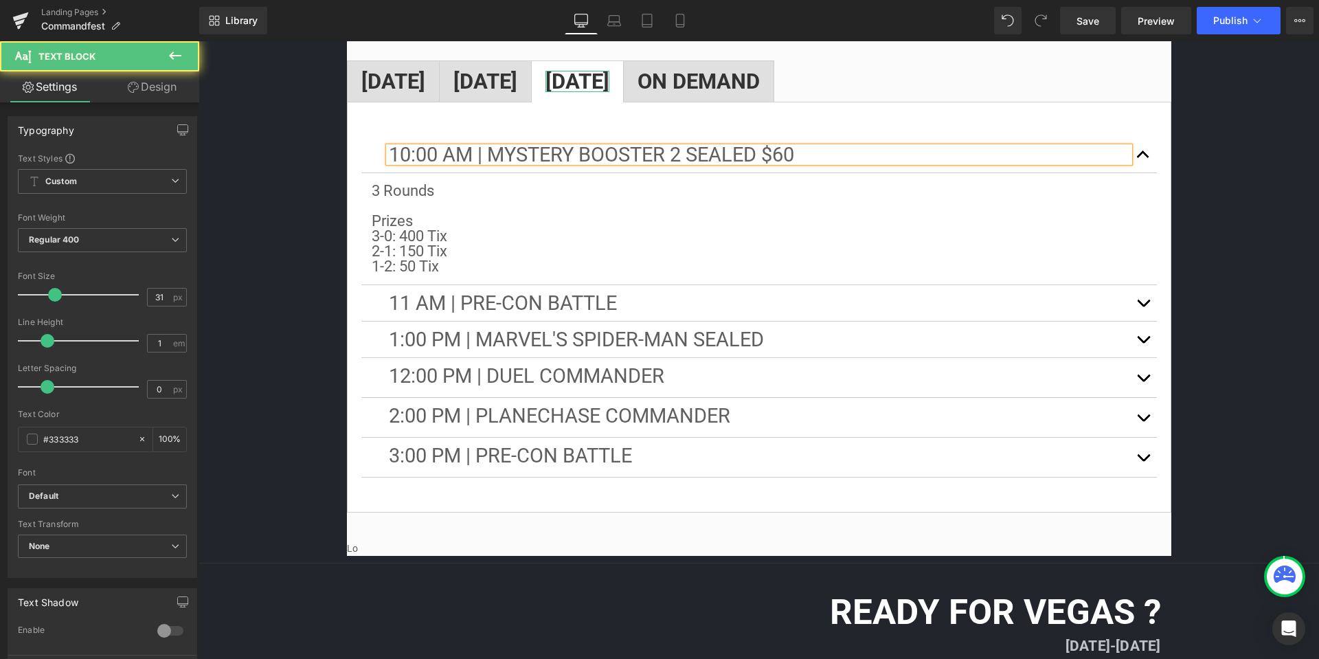
drag, startPoint x: 635, startPoint y: 63, endPoint x: 909, endPoint y: 118, distance: 279.7
click at [610, 69] on strong "[DATE]" at bounding box center [578, 81] width 64 height 25
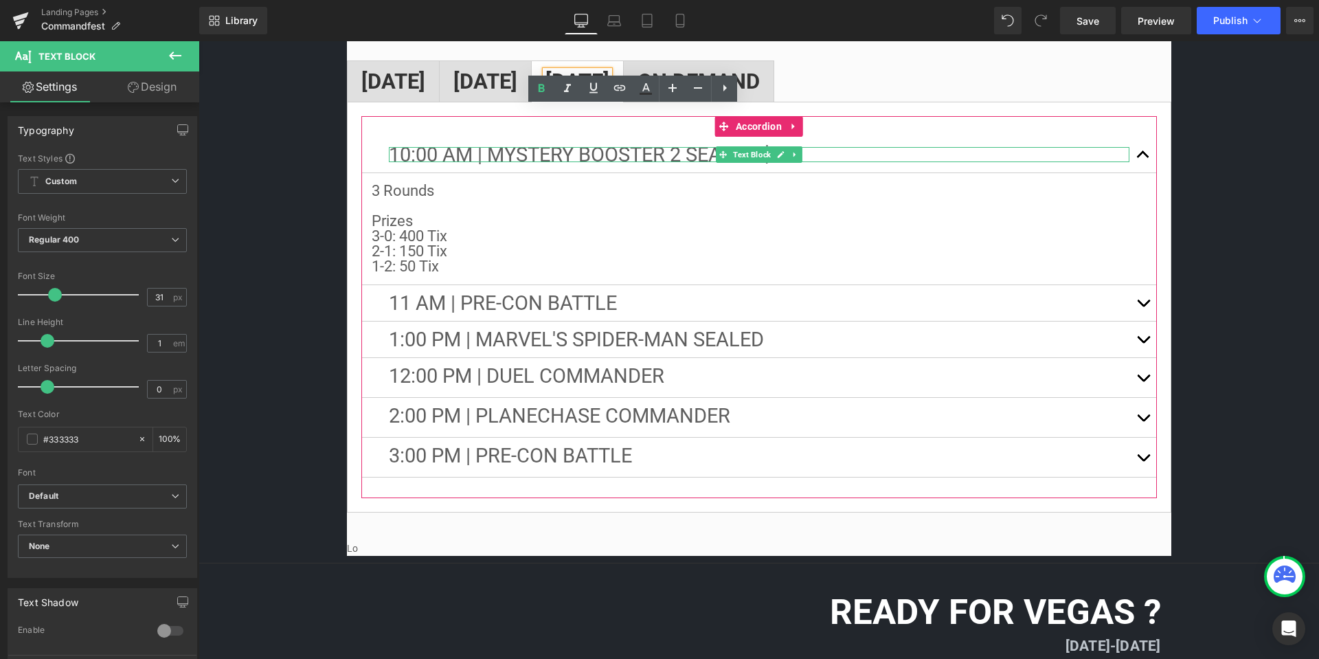
click at [869, 147] on p "10:00 aM | Mystery Booster 2 Sealed $60" at bounding box center [759, 154] width 741 height 15
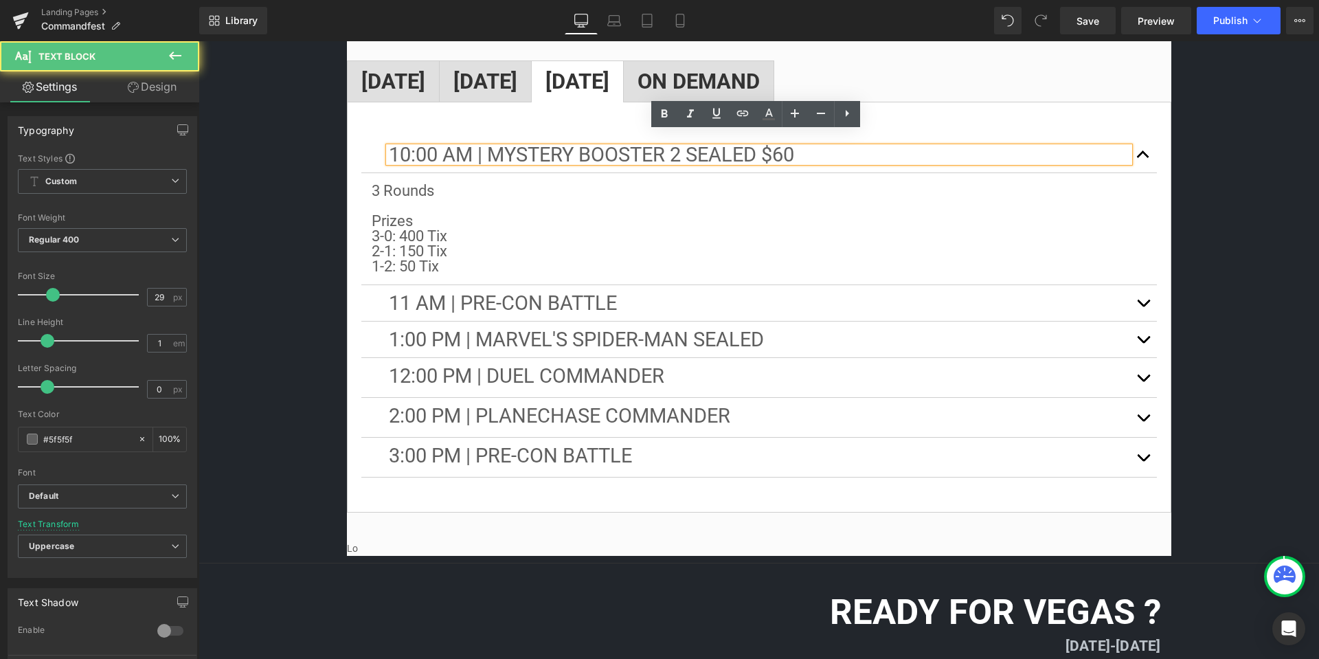
click at [788, 146] on span "10:00 aM | Mystery Booster 2 Sealed $60" at bounding box center [591, 154] width 405 height 23
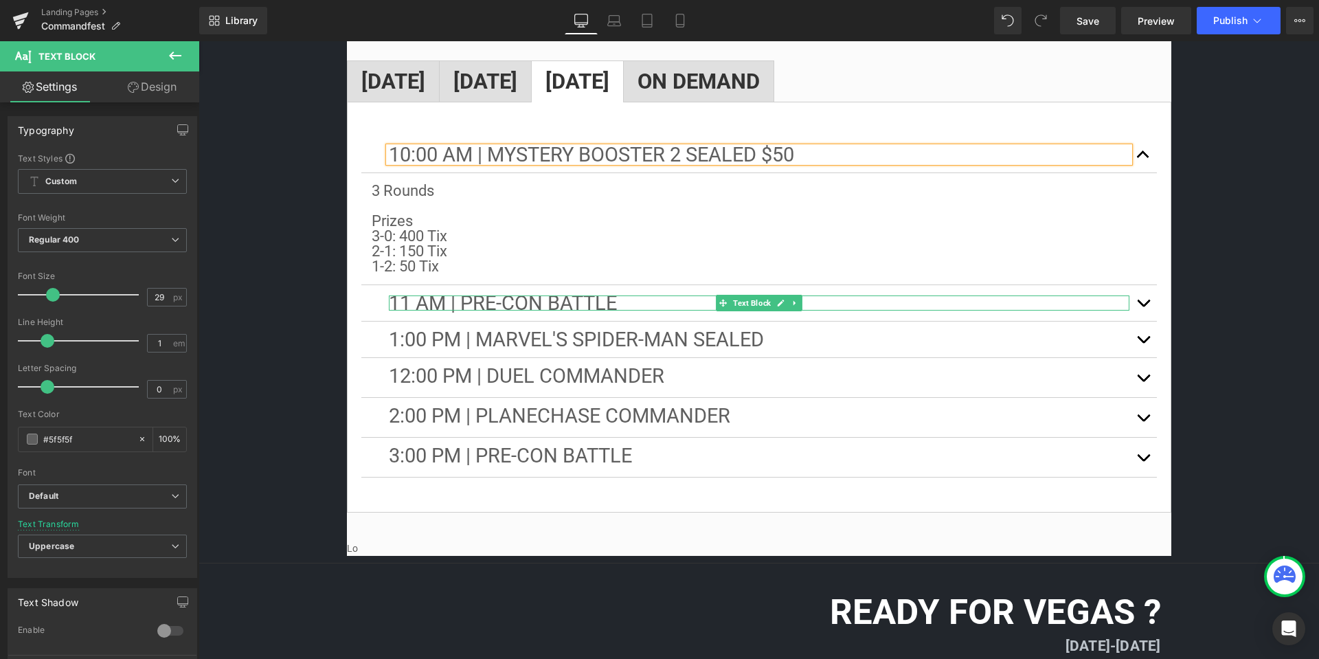
click at [613, 295] on p "11 aM | Pre-Con Battle" at bounding box center [759, 302] width 741 height 15
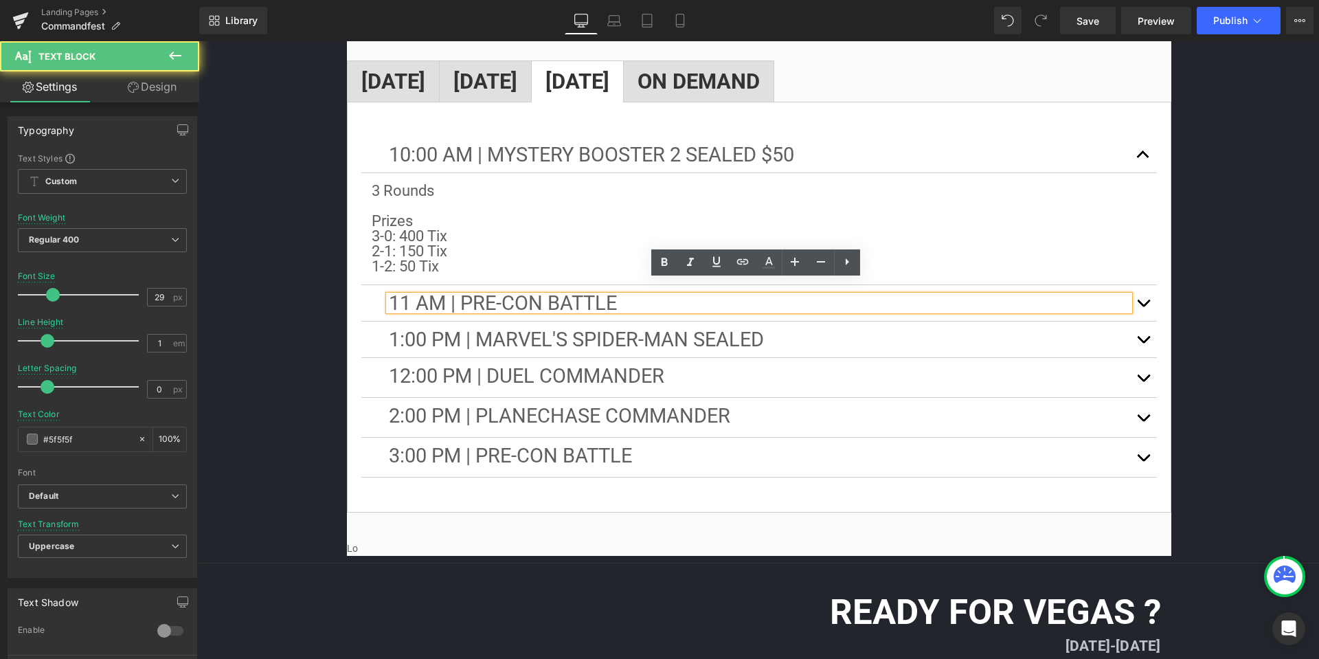
click at [642, 295] on p "11 aM | Pre-Con Battle" at bounding box center [759, 302] width 741 height 15
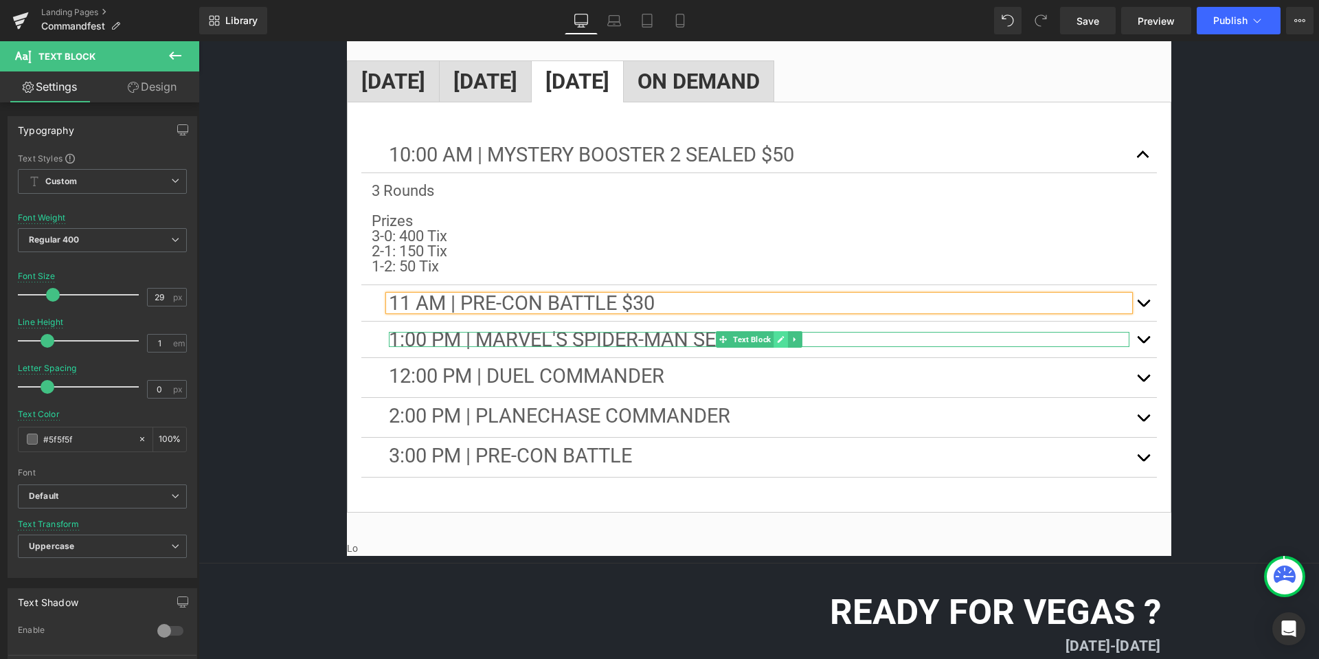
click at [774, 331] on link at bounding box center [781, 339] width 14 height 16
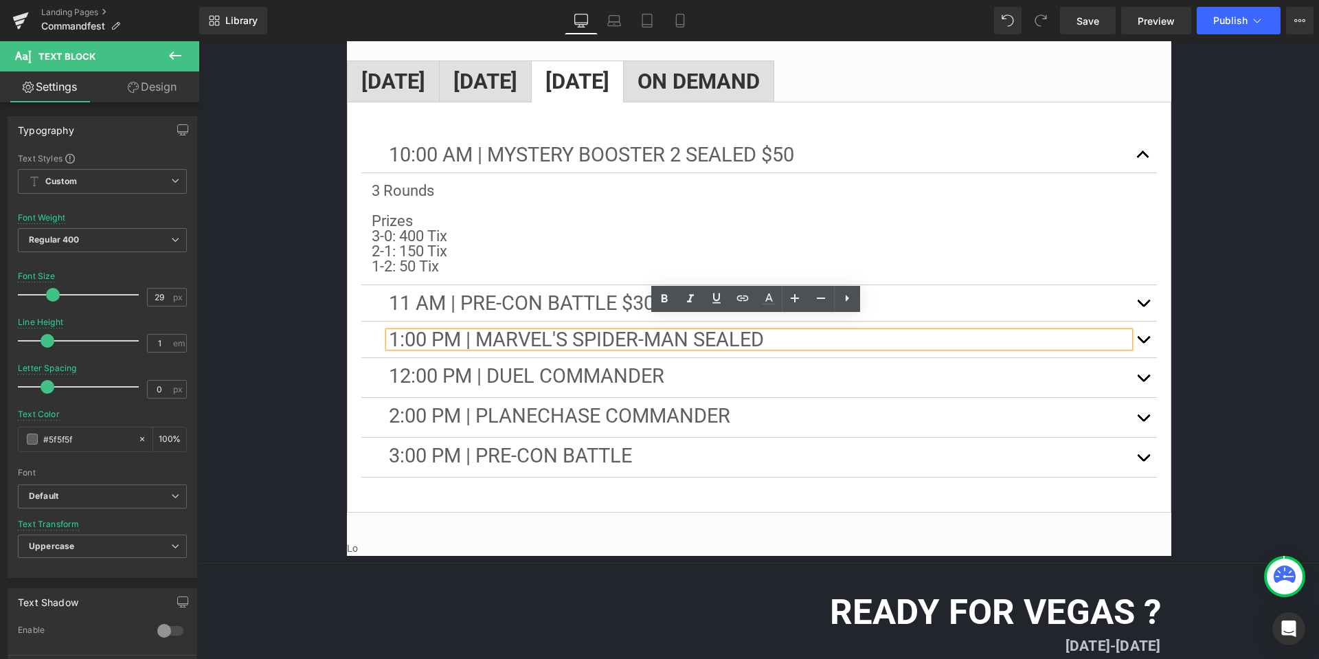
click at [830, 332] on p "1:00 PM | Marvel's spider-man sealed" at bounding box center [759, 339] width 741 height 15
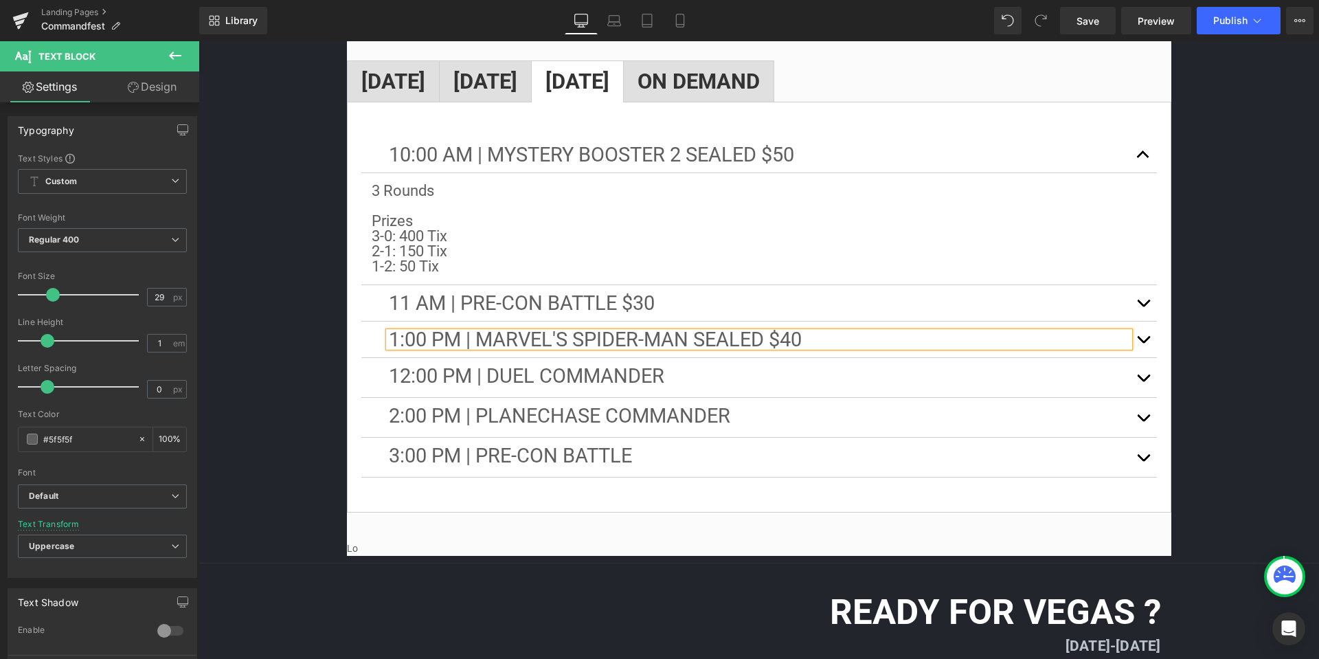
click at [517, 70] on strong "[DATE]" at bounding box center [486, 81] width 64 height 25
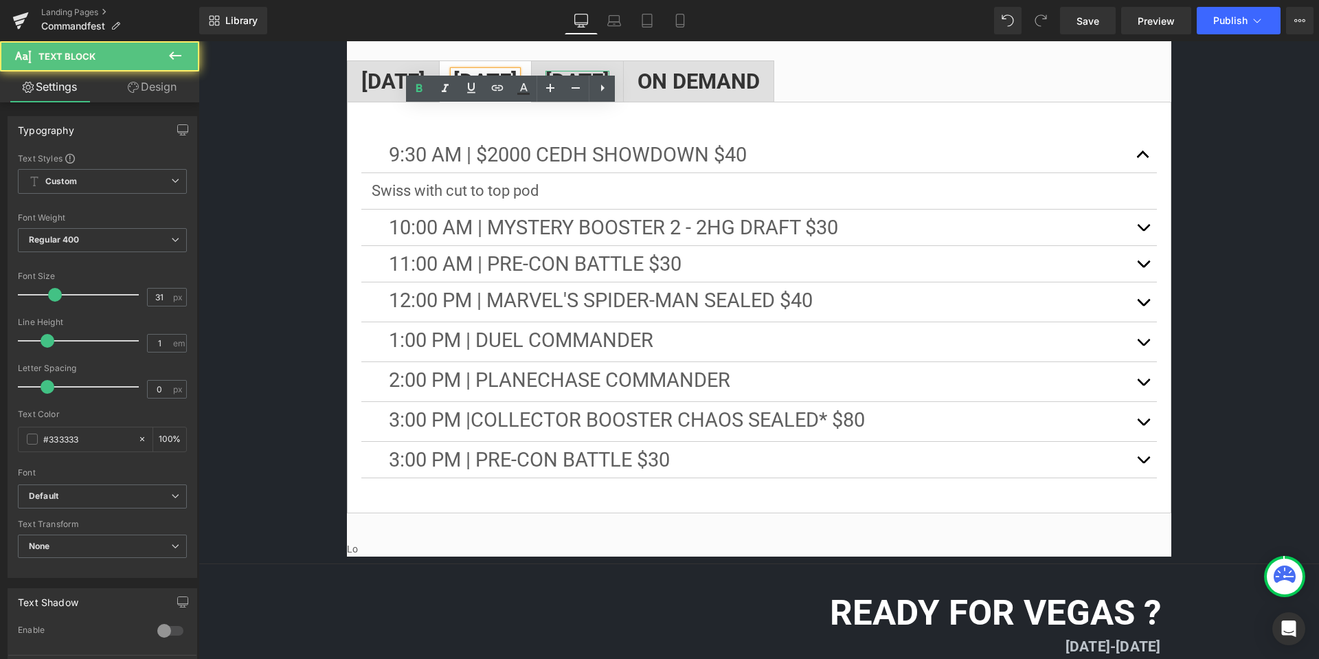
click at [610, 69] on strong "[DATE]" at bounding box center [578, 81] width 64 height 25
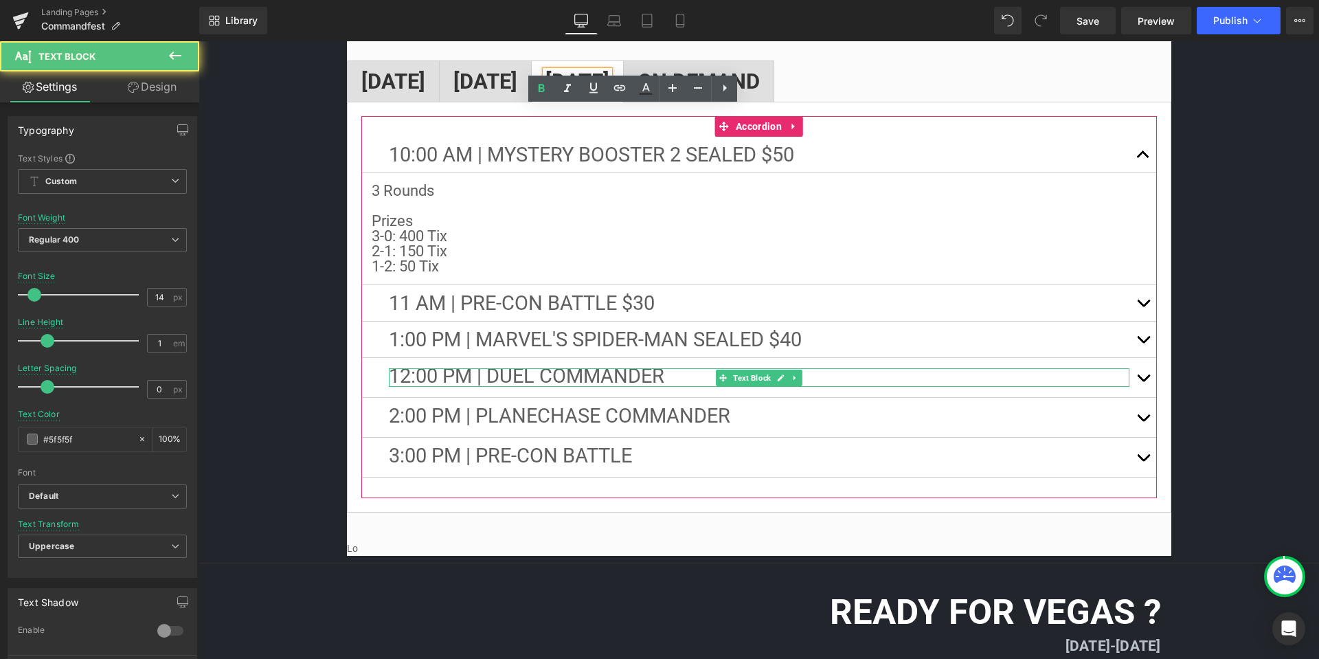
click at [694, 368] on p "12:00 PM | DuEl Commander" at bounding box center [759, 377] width 741 height 19
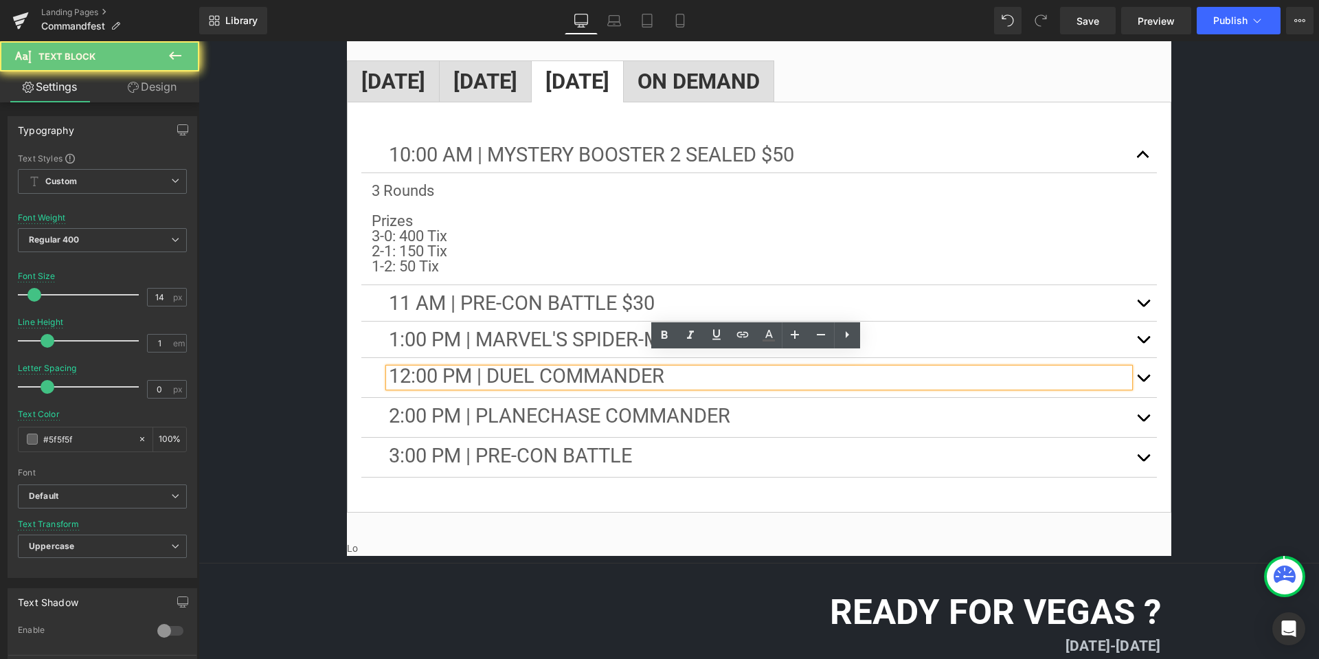
click at [694, 368] on p "12:00 PM | DuEl Commander" at bounding box center [759, 377] width 741 height 19
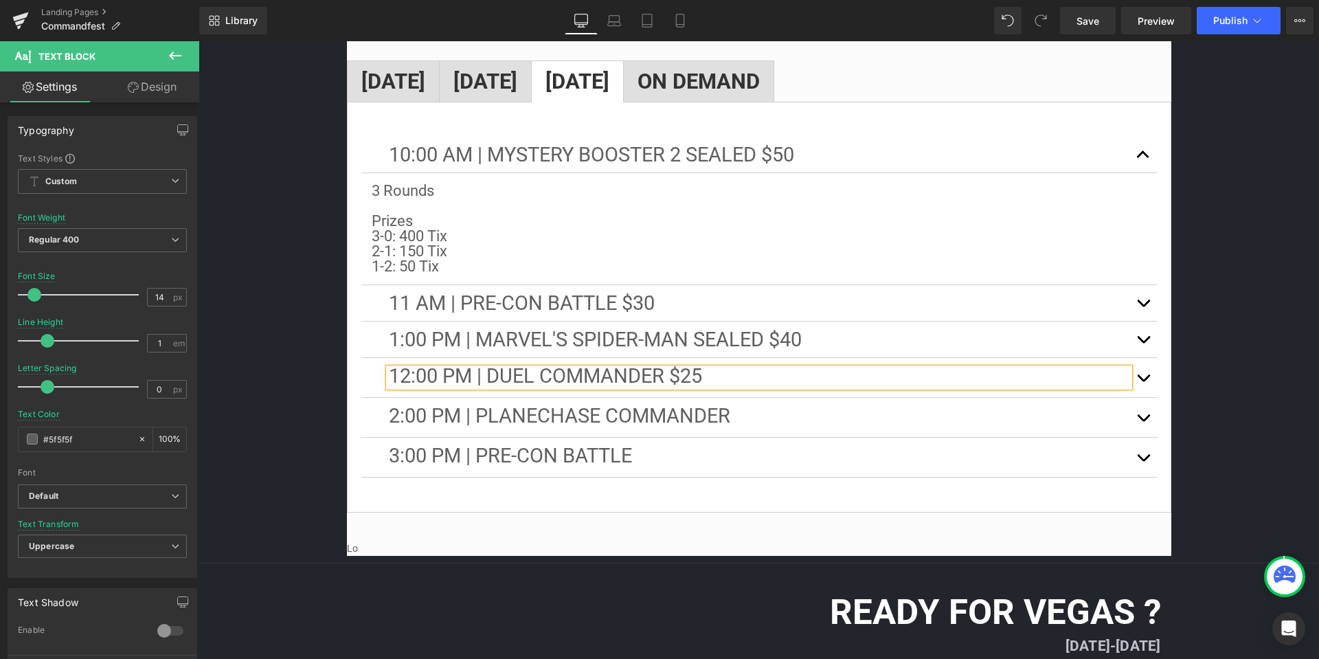
click at [506, 69] on strong "[DATE]" at bounding box center [486, 81] width 64 height 25
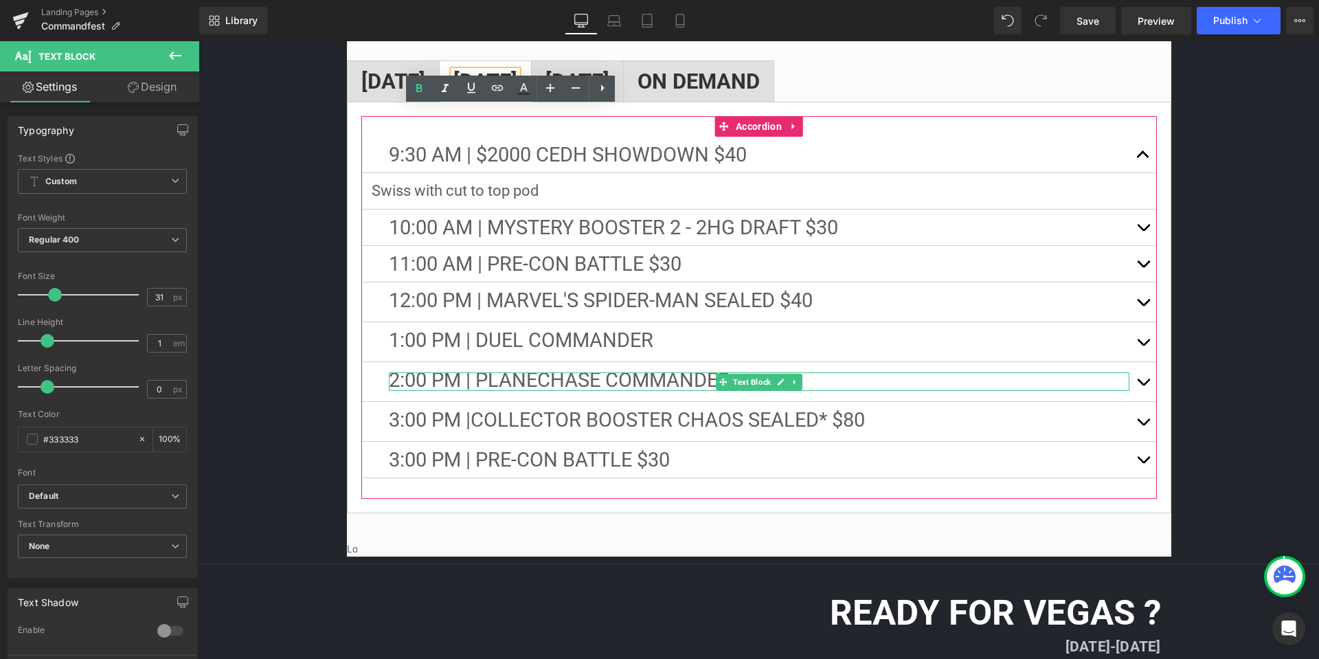
click at [876, 372] on p "2:00 PM | PLANECHASE COMMANDER" at bounding box center [759, 381] width 741 height 19
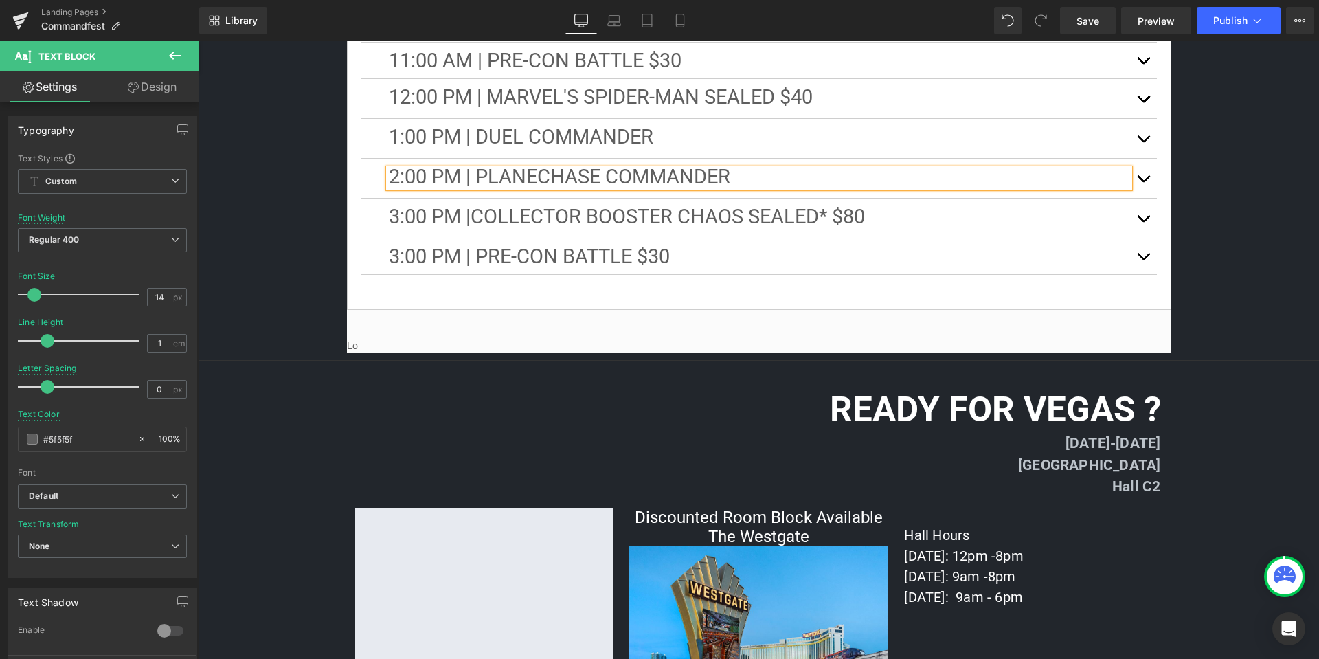
scroll to position [2317, 0]
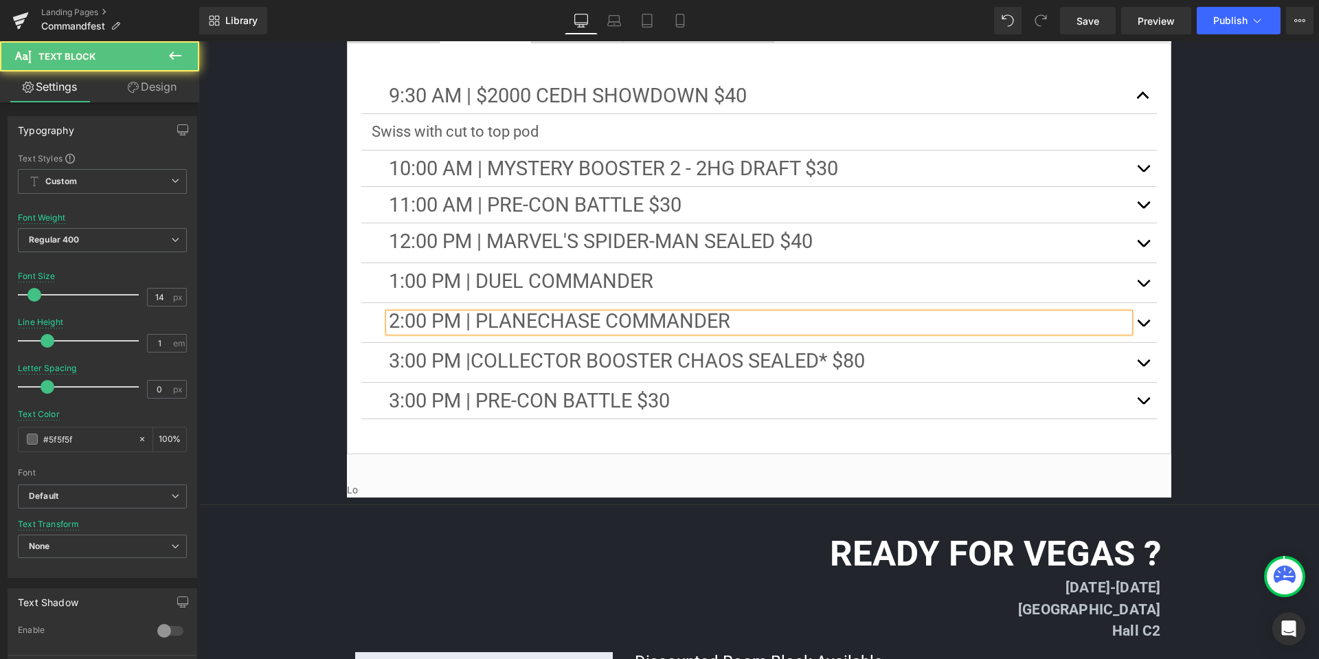
click at [757, 313] on p "2:00 PM | PLANECHASE COMMANDER" at bounding box center [759, 322] width 741 height 19
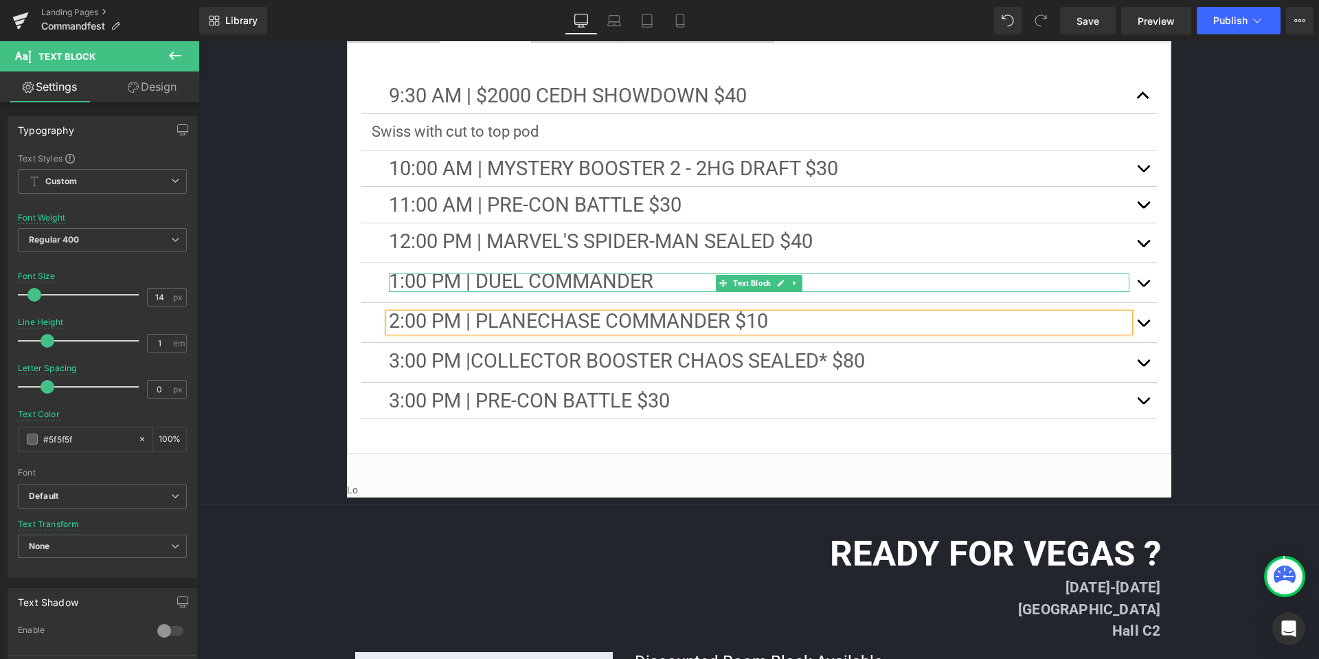
click at [684, 274] on p "1:00 PM | DUEL COMMANDER" at bounding box center [759, 283] width 741 height 19
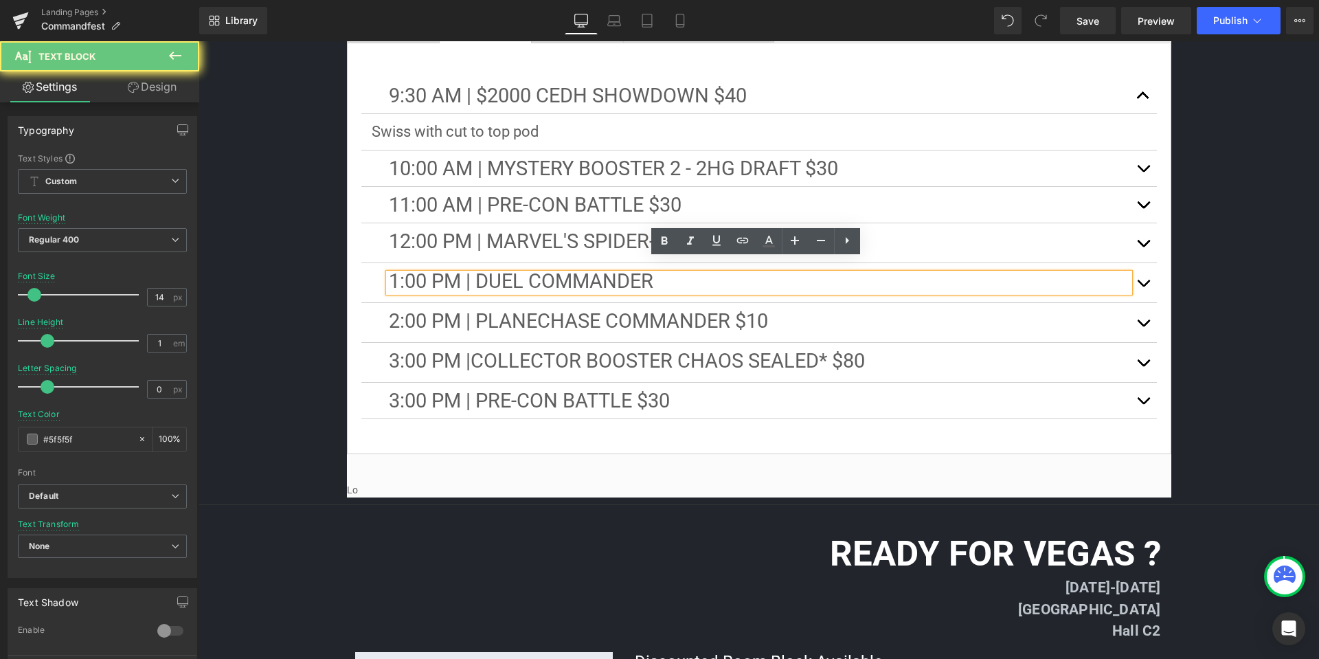
click at [684, 274] on p "1:00 PM | DUEL COMMANDER" at bounding box center [759, 283] width 741 height 19
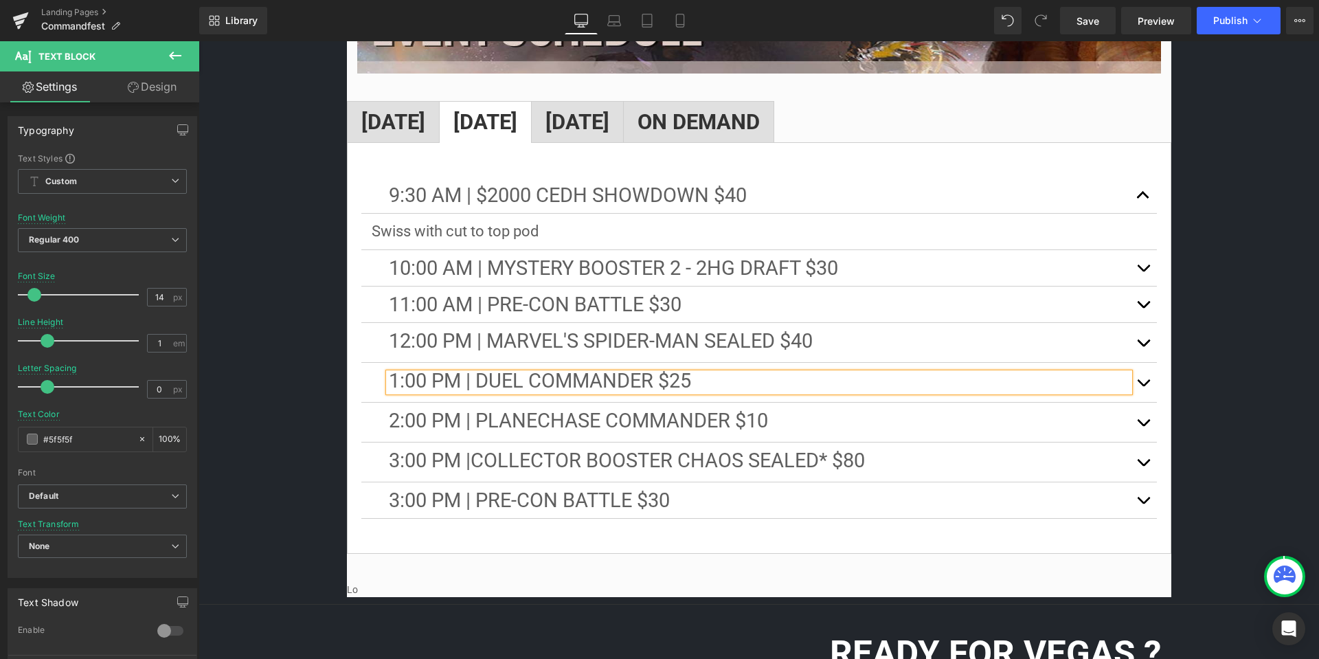
scroll to position [2180, 0]
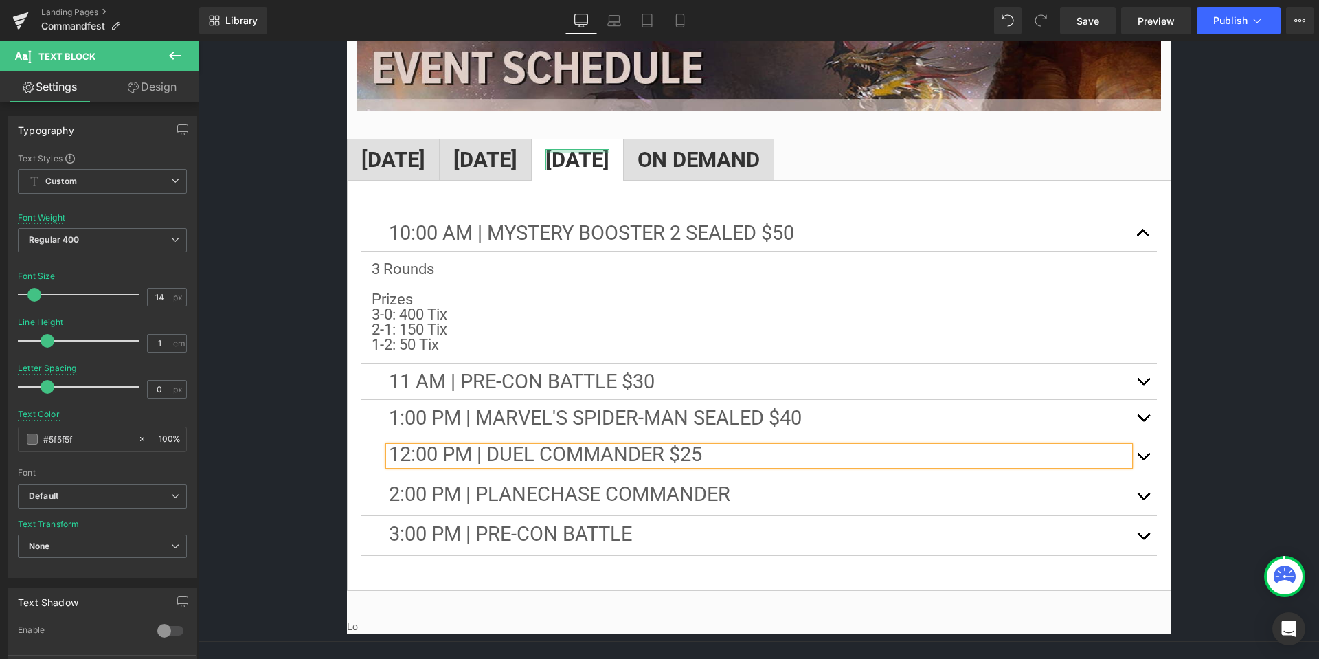
click at [610, 149] on div at bounding box center [578, 150] width 64 height 3
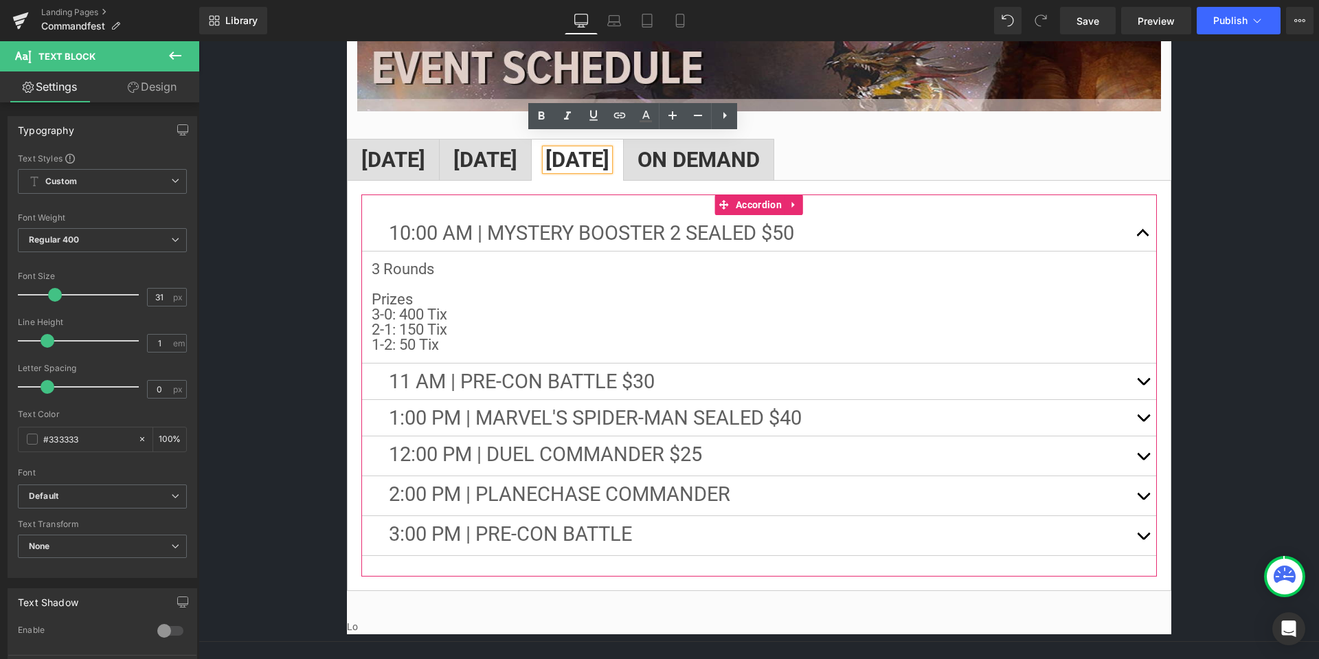
click at [1142, 400] on button "button" at bounding box center [1143, 418] width 27 height 36
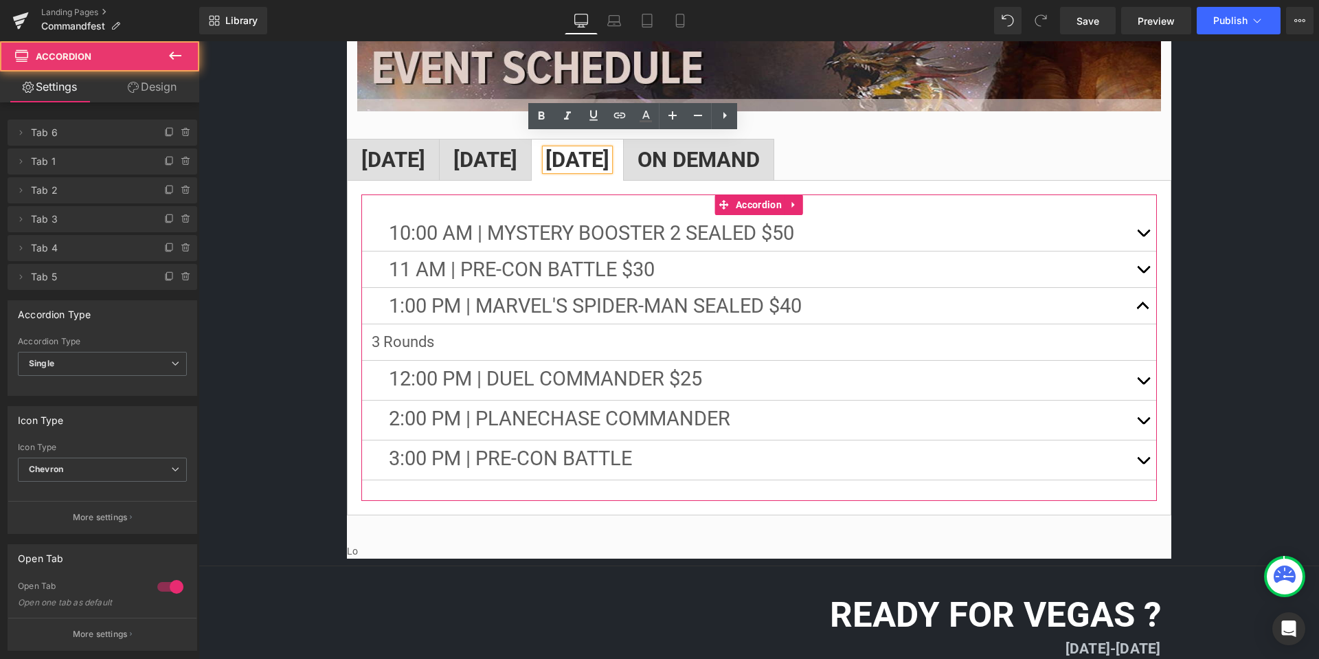
click at [477, 335] on p "3 Rounds" at bounding box center [759, 342] width 775 height 15
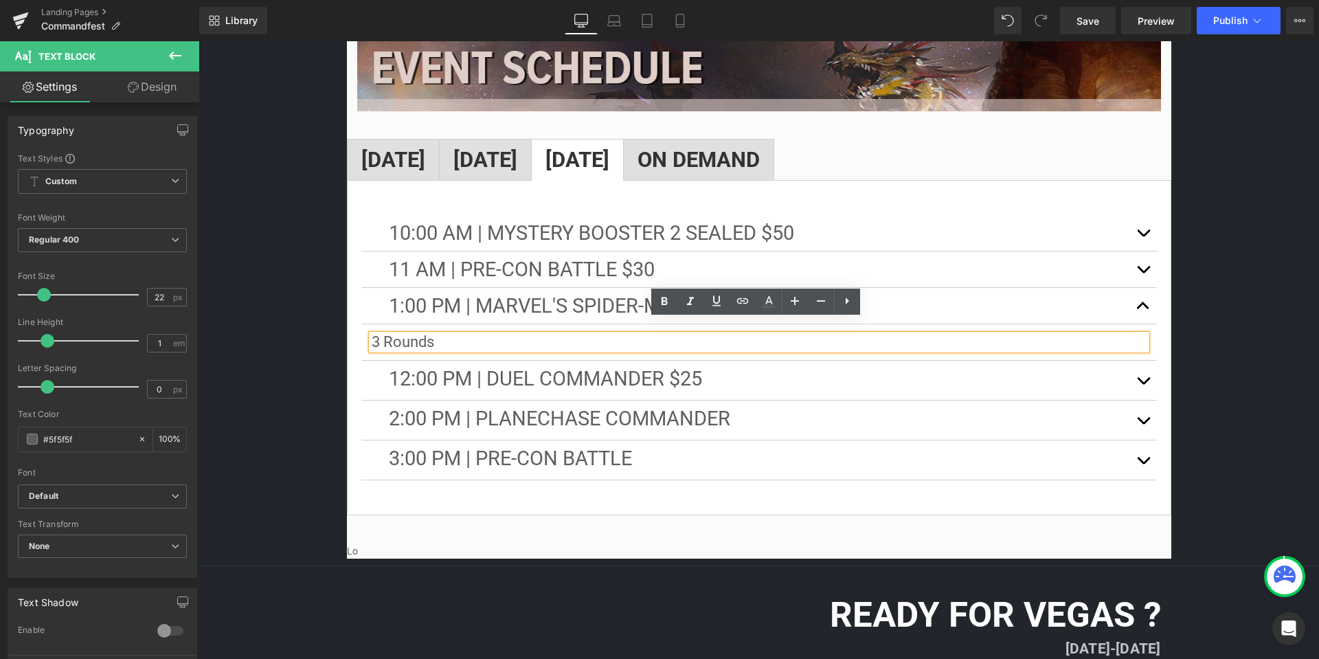
click at [482, 335] on p "3 Rounds" at bounding box center [759, 342] width 775 height 15
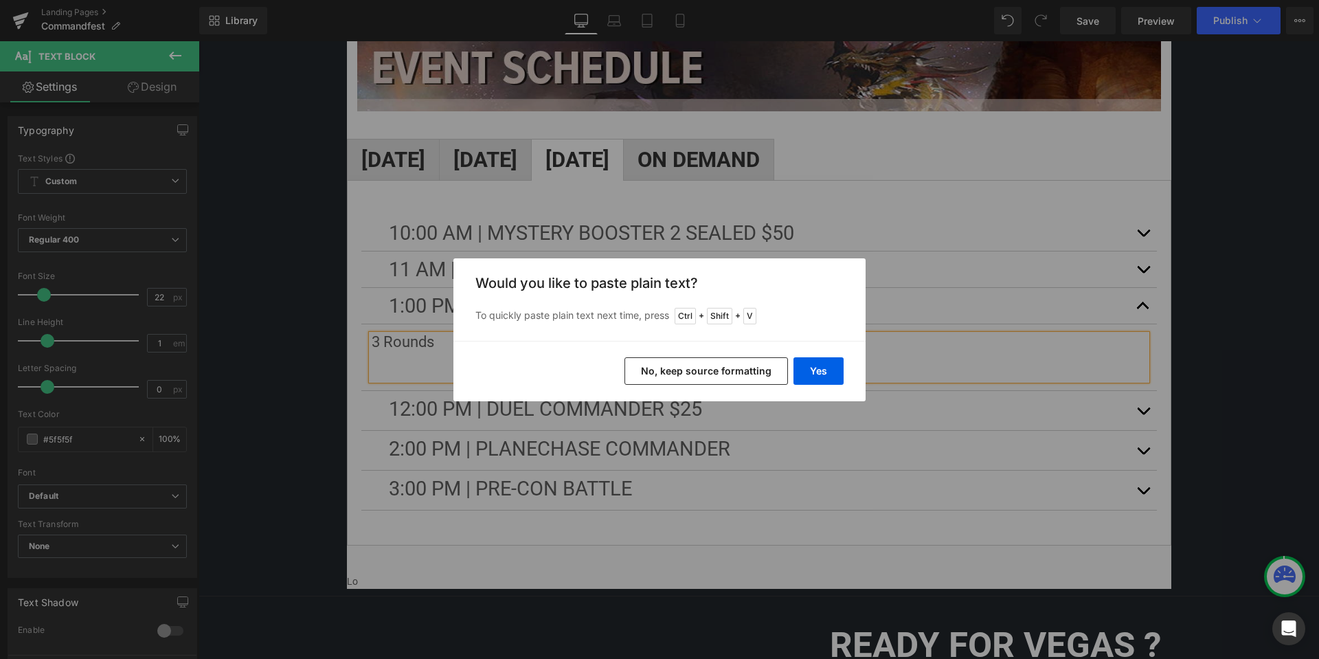
click at [711, 375] on button "No, keep source formatting" at bounding box center [707, 370] width 164 height 27
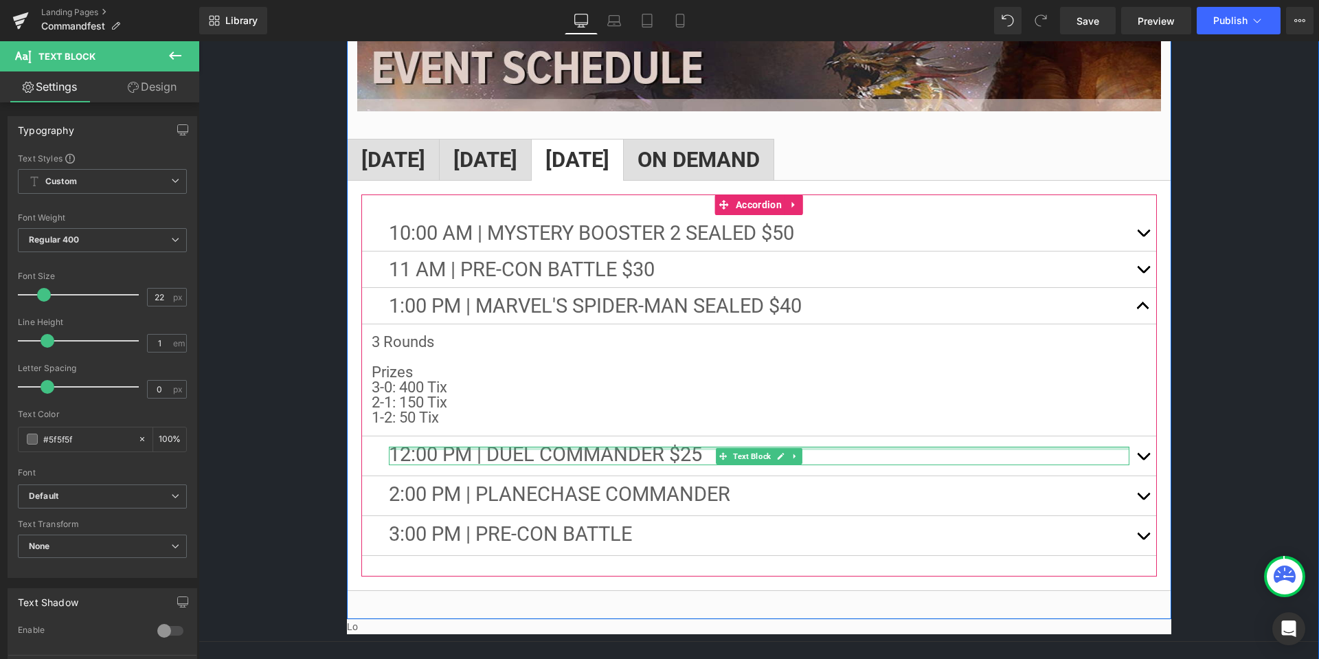
click at [875, 447] on div at bounding box center [759, 448] width 741 height 3
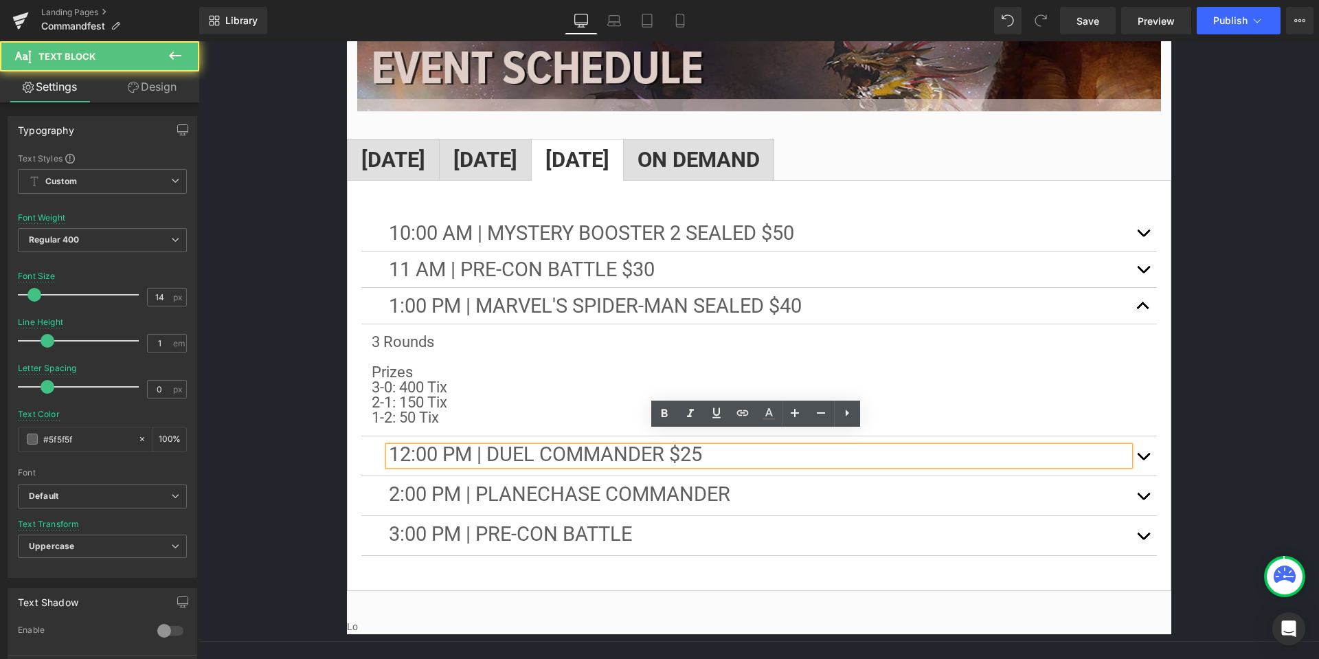
click at [770, 447] on p "12:00 PM | DuEl Commander $25" at bounding box center [759, 456] width 741 height 19
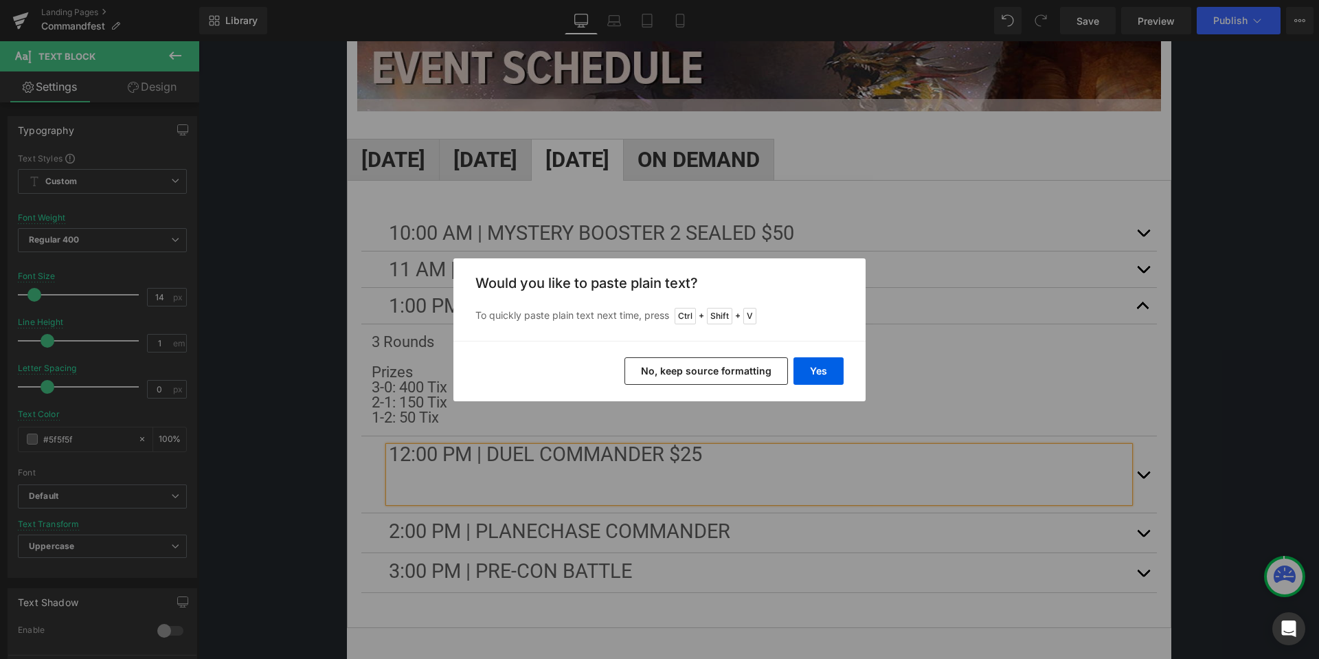
click at [727, 368] on button "No, keep source formatting" at bounding box center [707, 370] width 164 height 27
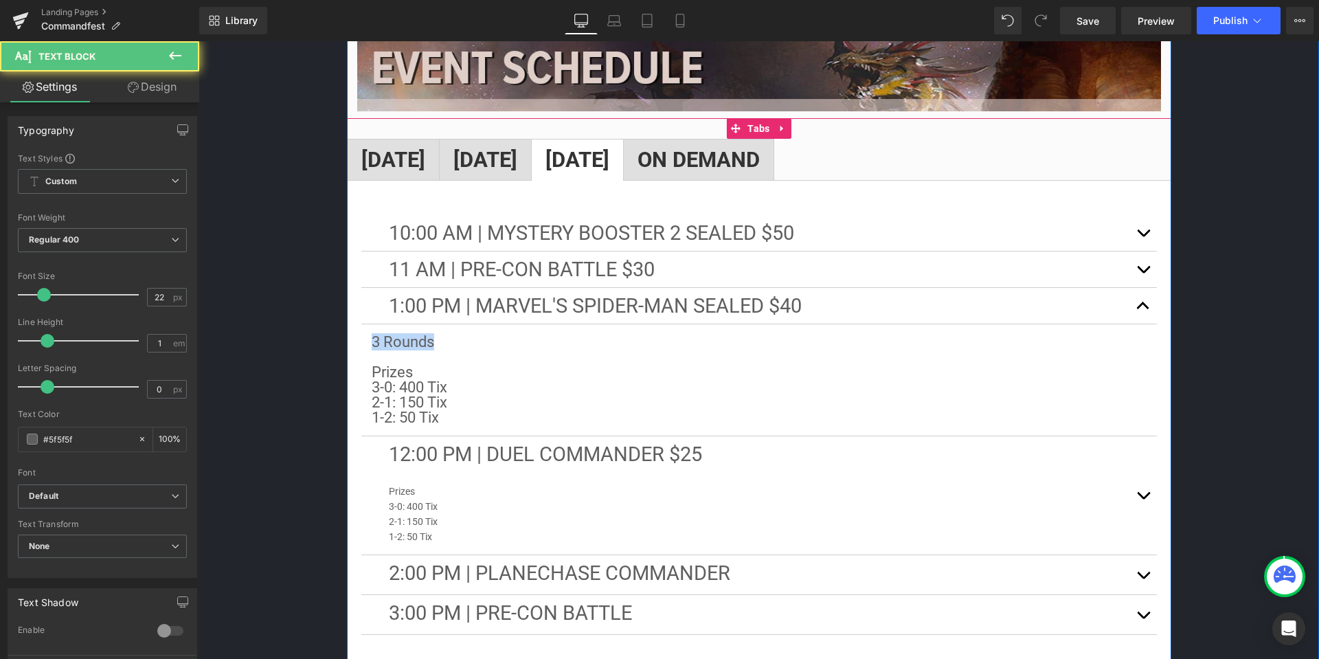
drag, startPoint x: 436, startPoint y: 331, endPoint x: 357, endPoint y: 329, distance: 79.7
click at [357, 329] on div "10:00 aM | Mystery Booster 2 Sealed $50 Text Block 3 Rounds Prizes 3-0: 400 Tix…" at bounding box center [759, 425] width 825 height 490
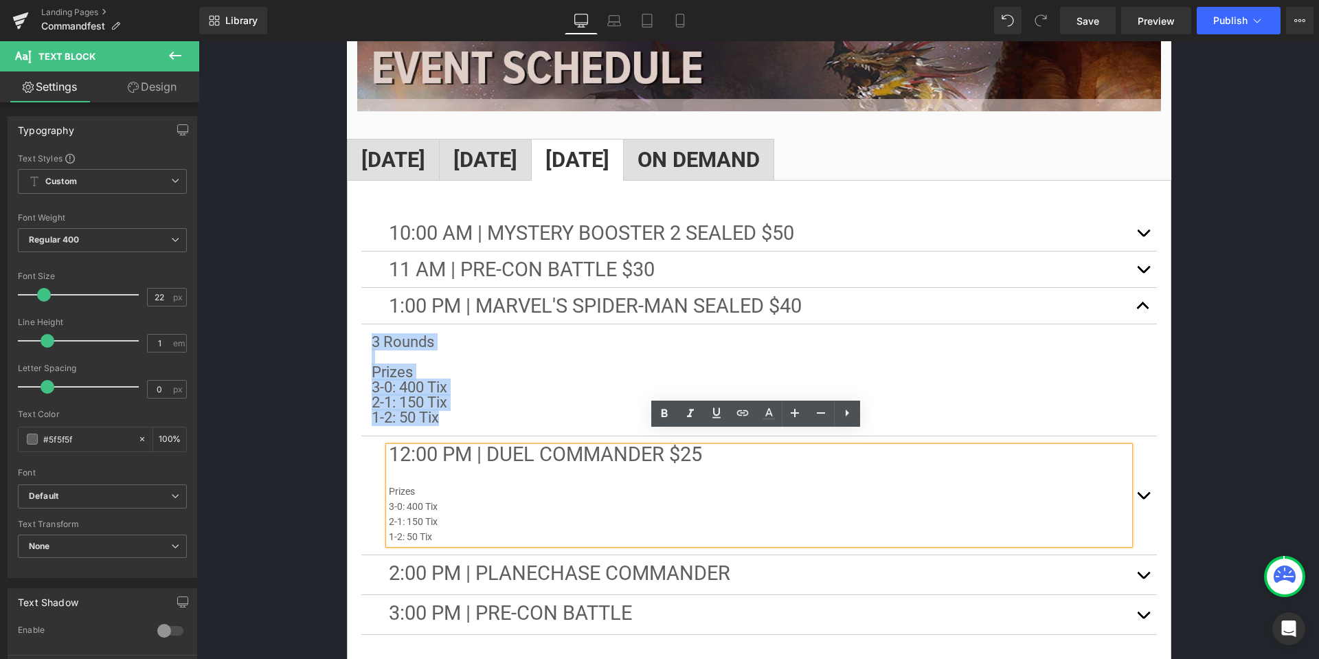
drag, startPoint x: 443, startPoint y: 405, endPoint x: 359, endPoint y: 331, distance: 112.0
click at [361, 331] on article "3 Rounds Prizes 3-0: 400 Tix 2-1: 150 Tix 1-2: 50 Tix Text Block" at bounding box center [759, 380] width 796 height 112
copy div "3 Rounds Prizes 3-0: 400 Tix 2-1: 150 Tix 1-2: 50 Tix"
click at [448, 514] on p "2-1: 150 Tix 1-2: 50 Tix" at bounding box center [759, 529] width 741 height 30
drag, startPoint x: 436, startPoint y: 522, endPoint x: 384, endPoint y: 471, distance: 72.9
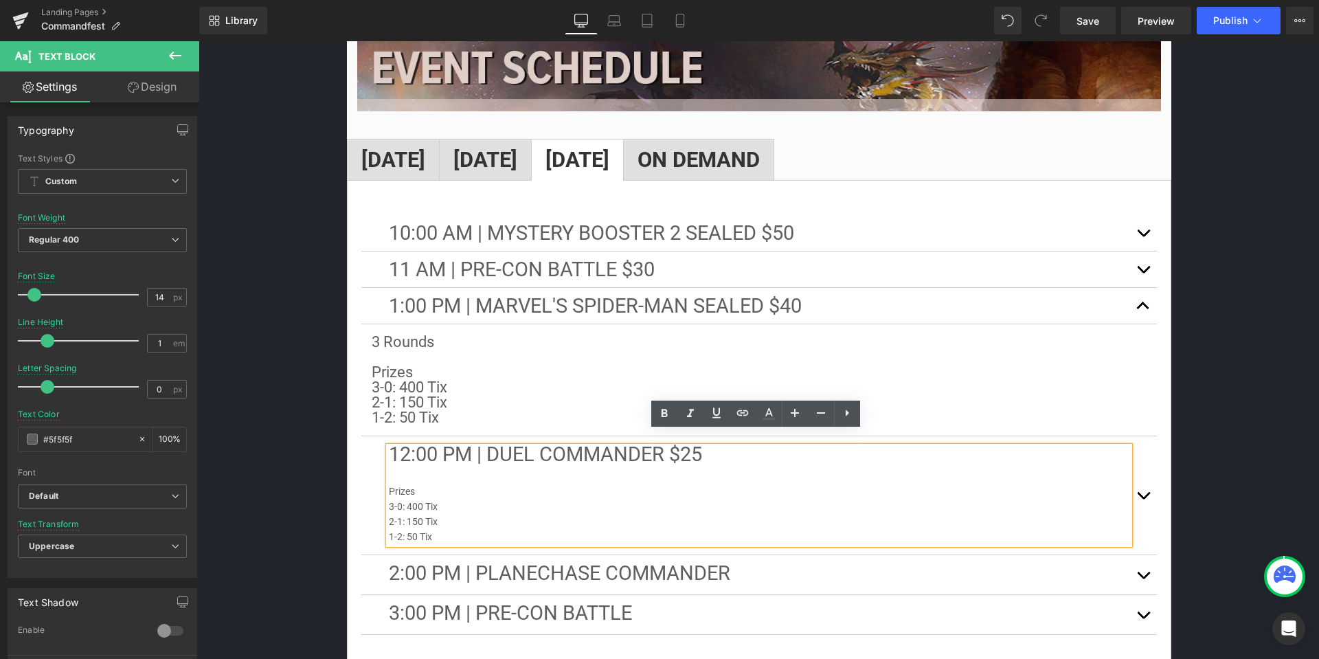
click at [389, 471] on div "12:00 PM | DuEl Commander $25 Prizes 3-0: 400 Tix 2-1: 150 Tix 1-2: 50 Tix" at bounding box center [759, 496] width 741 height 98
drag, startPoint x: 430, startPoint y: 515, endPoint x: 385, endPoint y: 471, distance: 63.7
click at [389, 471] on div "12:00 PM | DuEl Commander $25 Prizes 3-0: 400 Tix 2-1: 150 Tix 1-2: 50 Tix" at bounding box center [759, 496] width 741 height 98
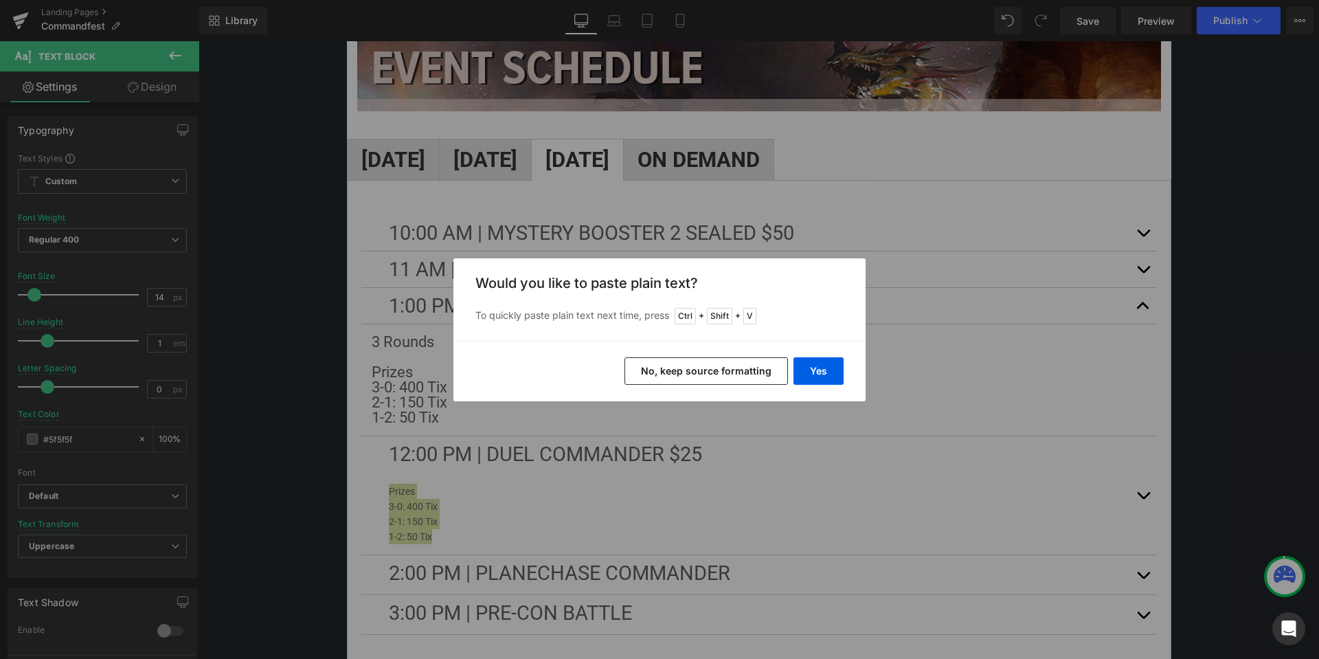
click at [691, 364] on button "No, keep source formatting" at bounding box center [707, 370] width 164 height 27
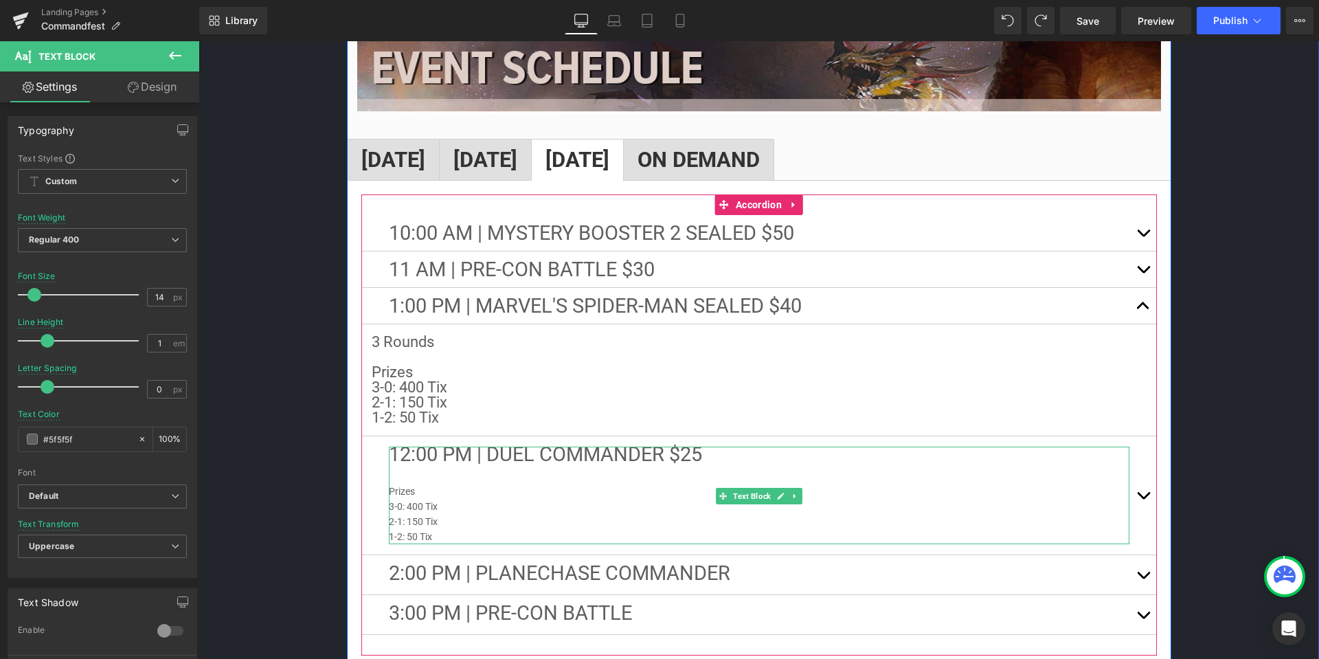
click at [445, 514] on p "2-1: 150 Tix 1-2: 50 Tix" at bounding box center [759, 529] width 741 height 30
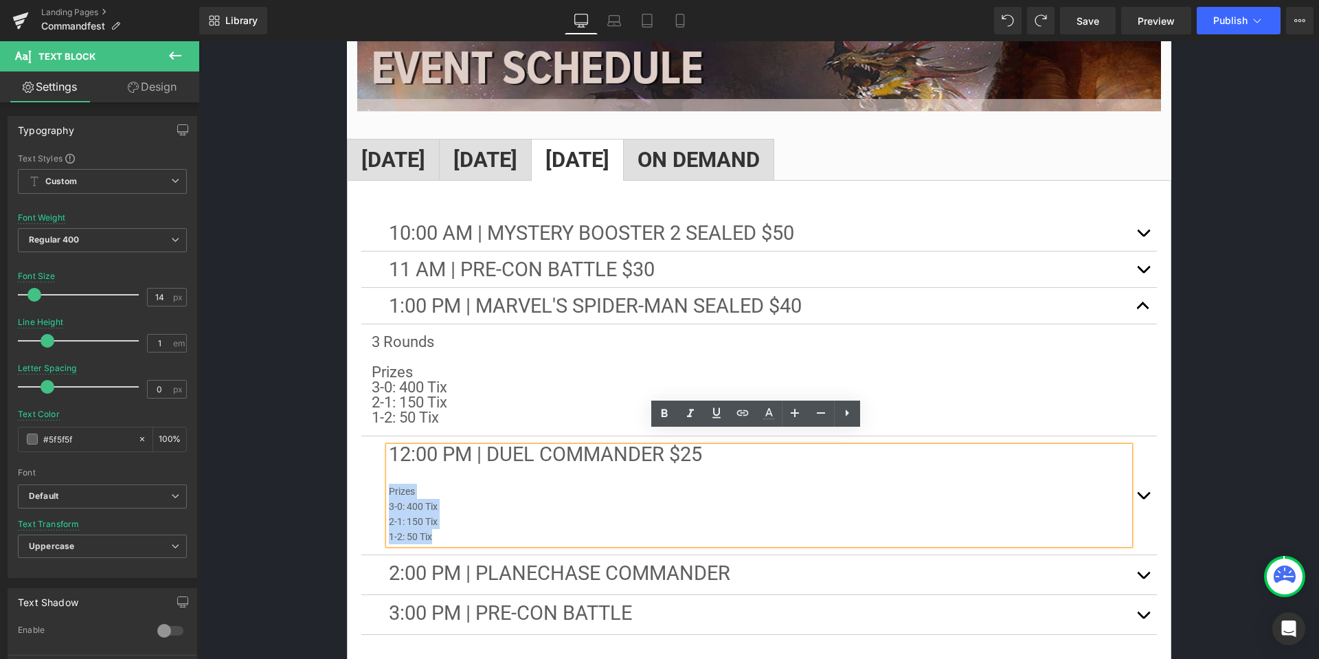
drag, startPoint x: 421, startPoint y: 510, endPoint x: 386, endPoint y: 478, distance: 47.2
click at [389, 478] on div "12:00 PM | DuEl Commander $25 Prizes 3-0: 400 Tix 2-1: 150 Tix 1-2: 50 Tix" at bounding box center [759, 496] width 741 height 98
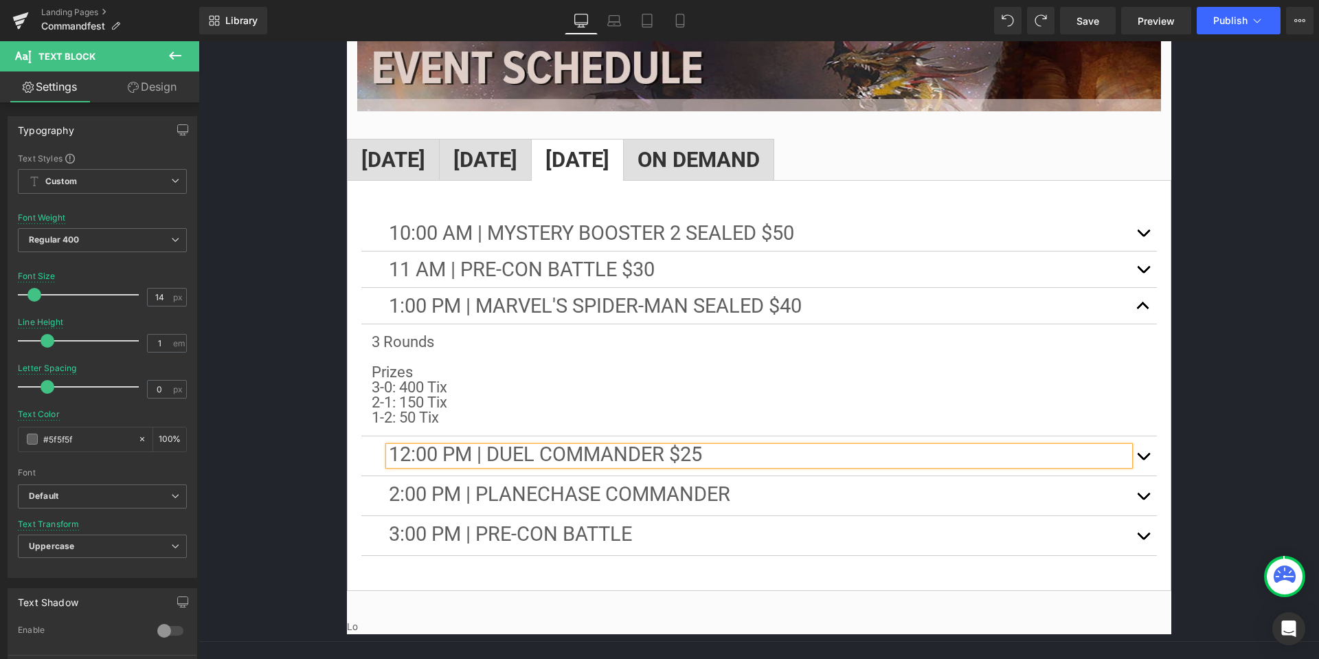
click at [1139, 441] on button "button" at bounding box center [1143, 455] width 27 height 39
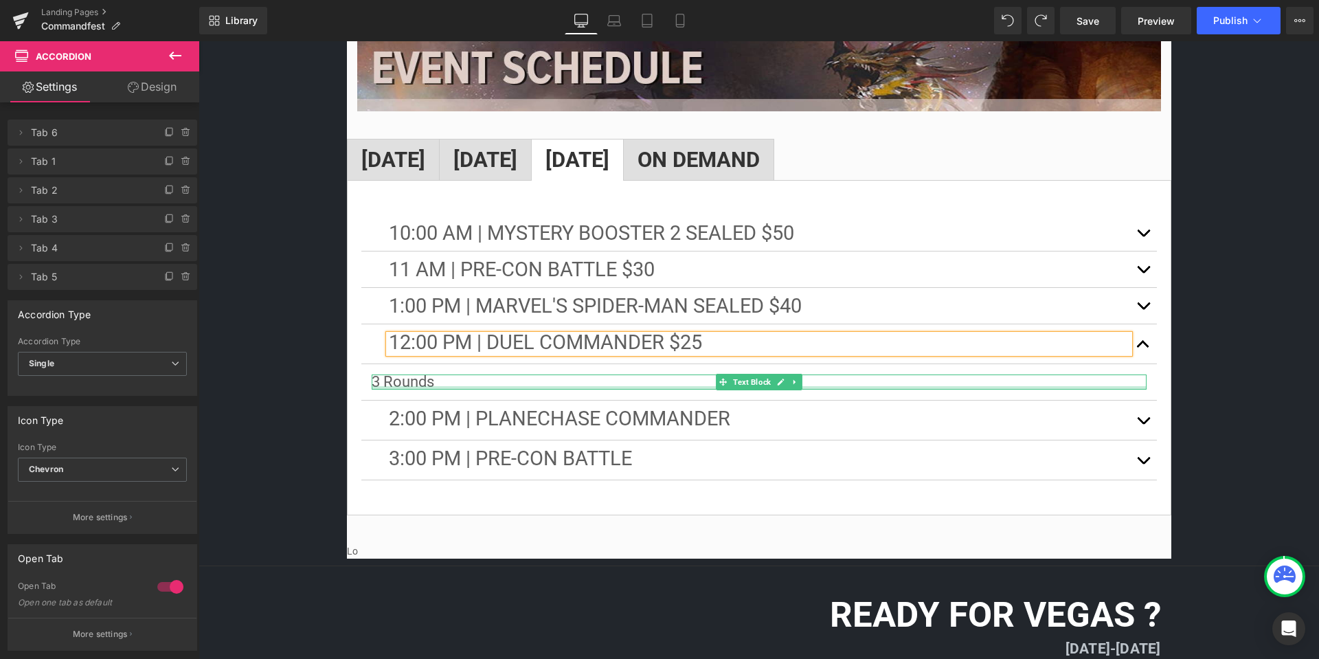
click at [453, 386] on div at bounding box center [759, 387] width 775 height 3
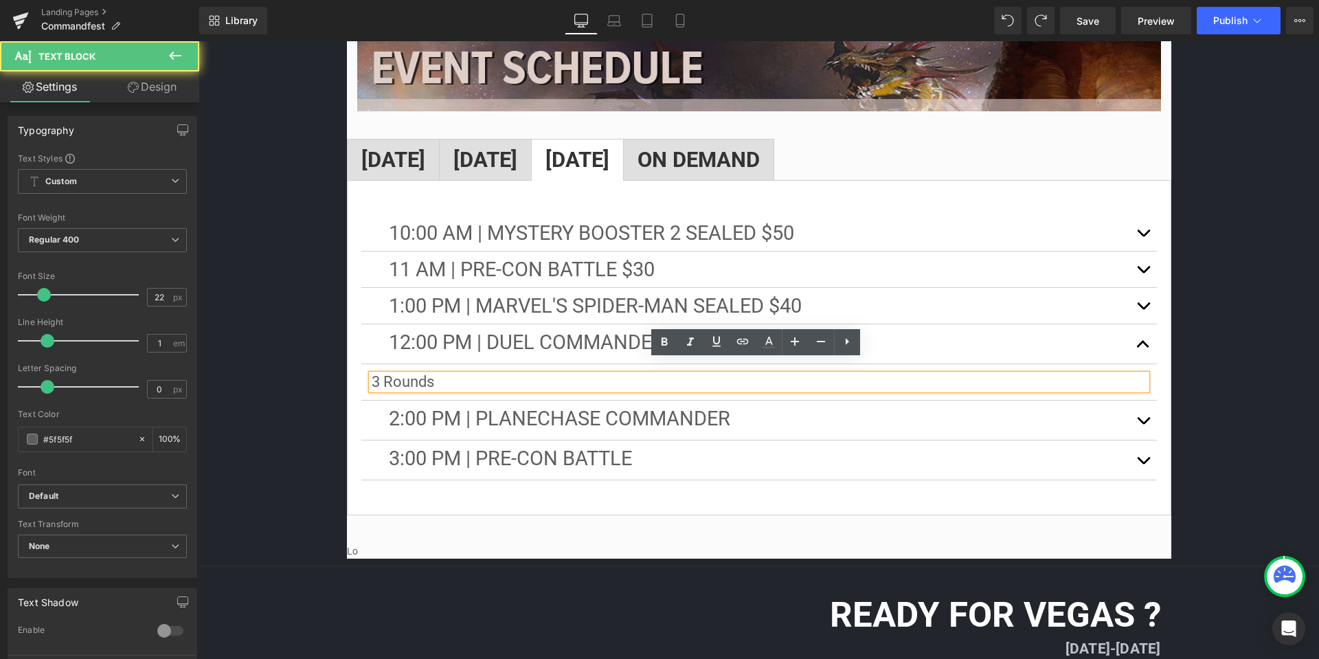
click at [454, 375] on p "3 Rounds" at bounding box center [759, 382] width 775 height 15
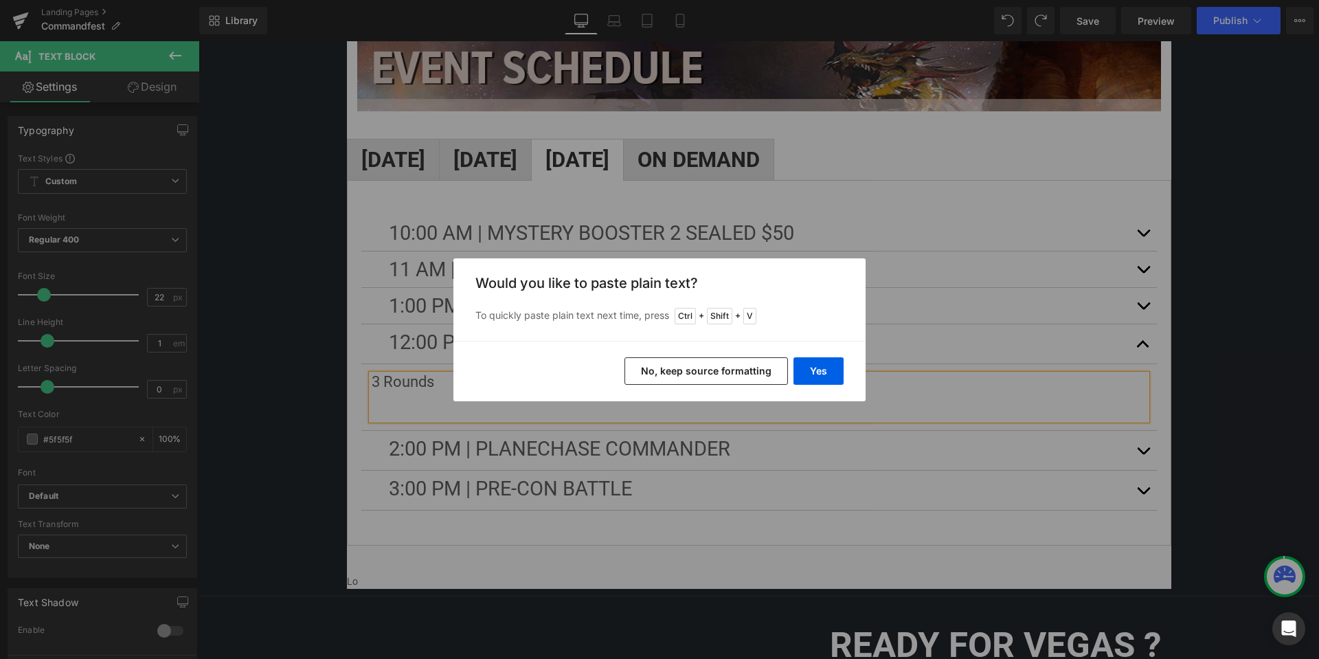
click at [696, 355] on div "Yes No, keep source formatting" at bounding box center [660, 371] width 412 height 60
click at [676, 368] on button "No, keep source formatting" at bounding box center [707, 370] width 164 height 27
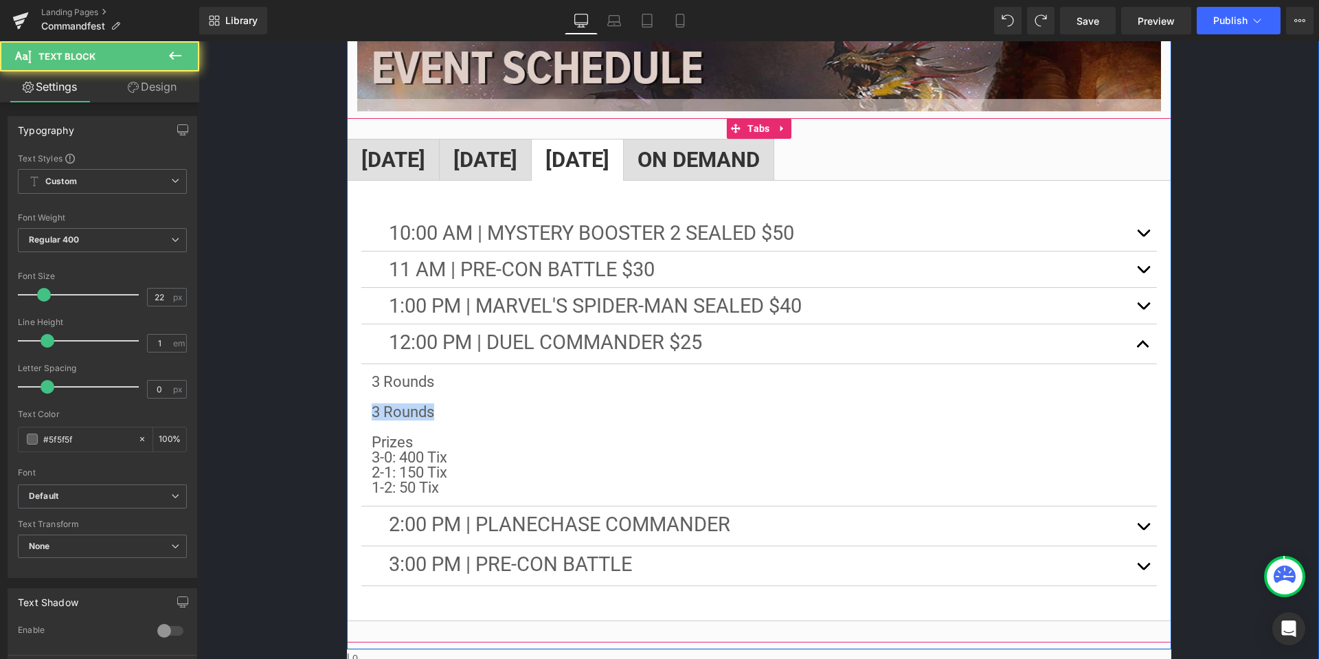
drag, startPoint x: 451, startPoint y: 397, endPoint x: 352, endPoint y: 394, distance: 99.7
click at [352, 394] on div "10:00 aM | Mystery Booster 2 Sealed $50 Text Block 3 Rounds Prizes 3-0: 400 Tix…" at bounding box center [759, 400] width 825 height 441
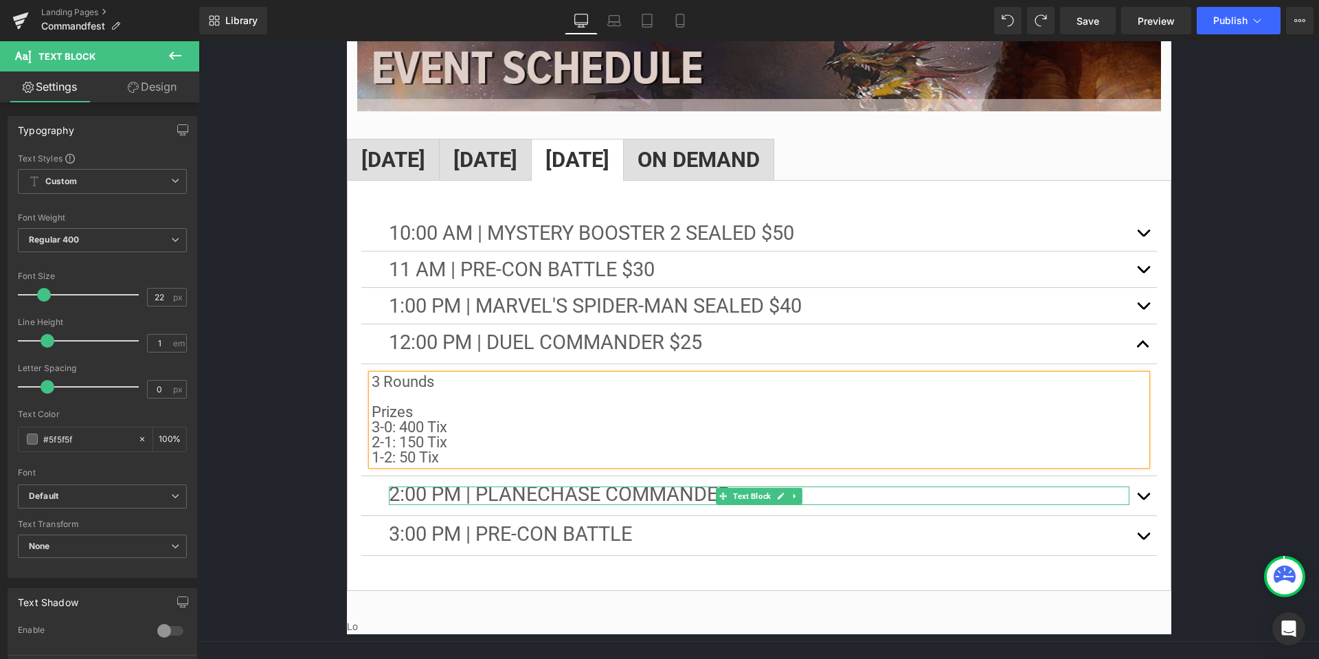
click at [963, 487] on p "2:00 PM | pLANECHASE COMMANDER" at bounding box center [759, 496] width 741 height 19
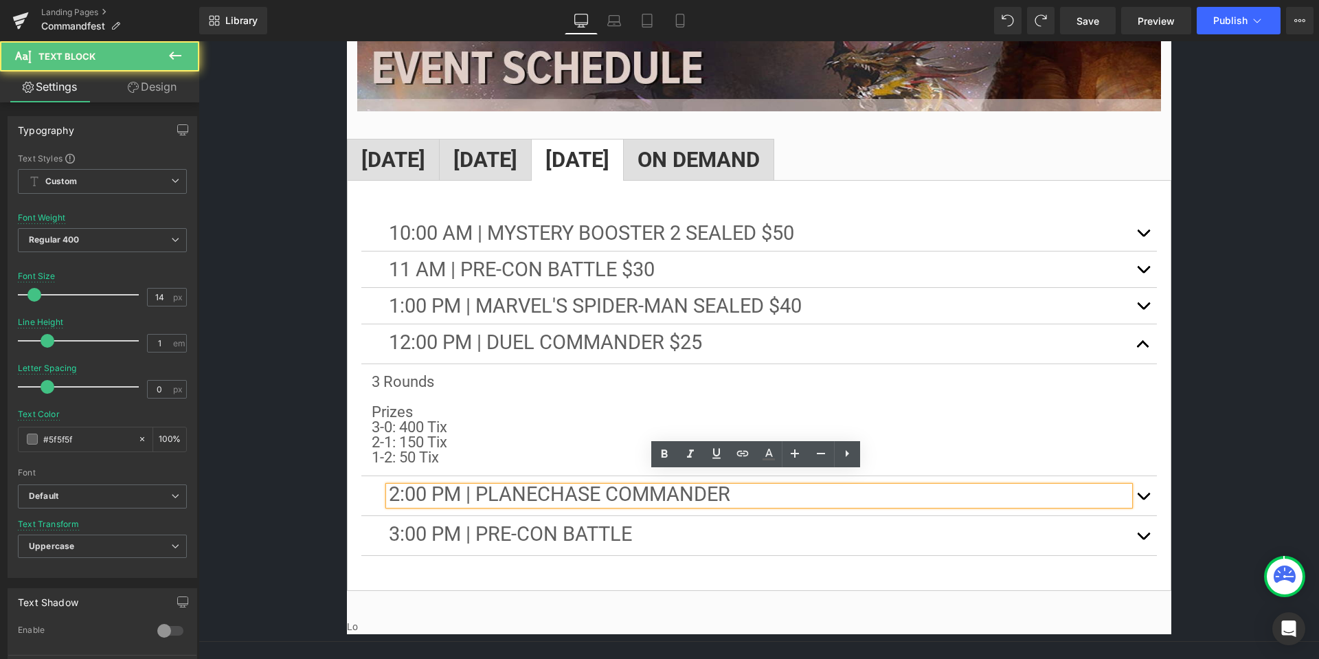
click at [954, 487] on p "2:00 PM | pLANECHASE COMMANDER" at bounding box center [759, 496] width 741 height 19
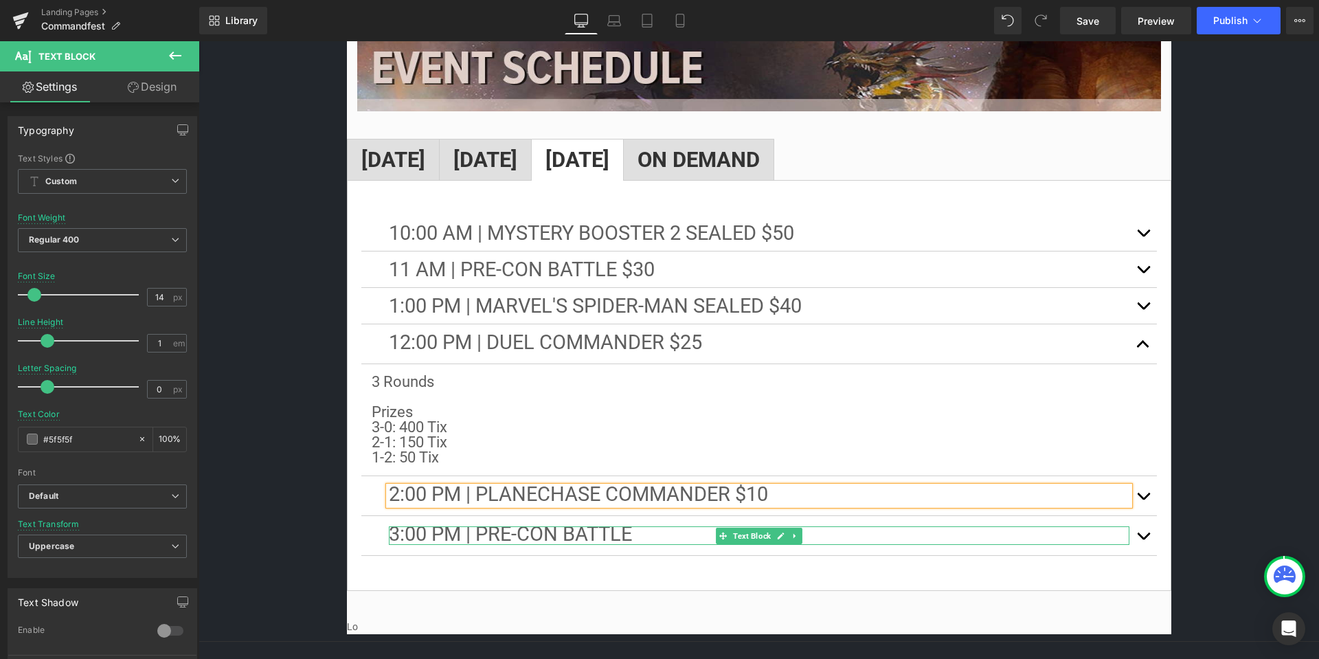
click at [650, 526] on p "3:00 PM | pre-con battle" at bounding box center [759, 535] width 741 height 19
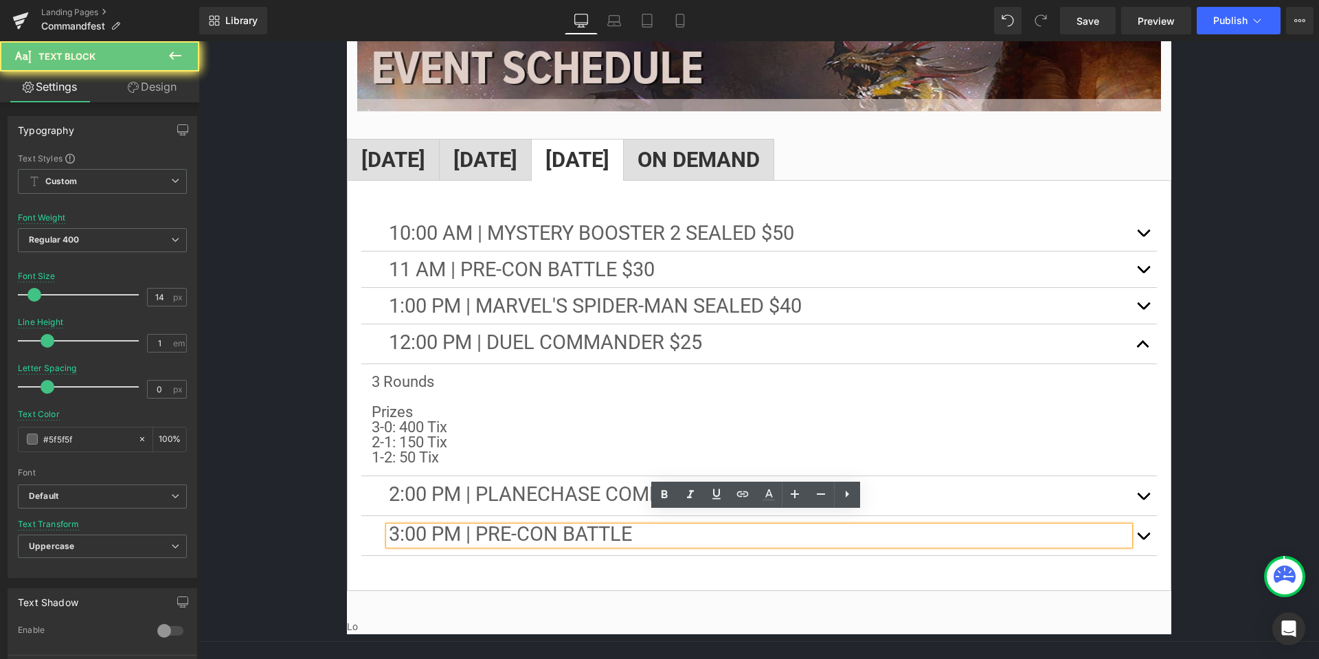
click at [680, 526] on p "3:00 PM | pre-con battle" at bounding box center [759, 535] width 741 height 19
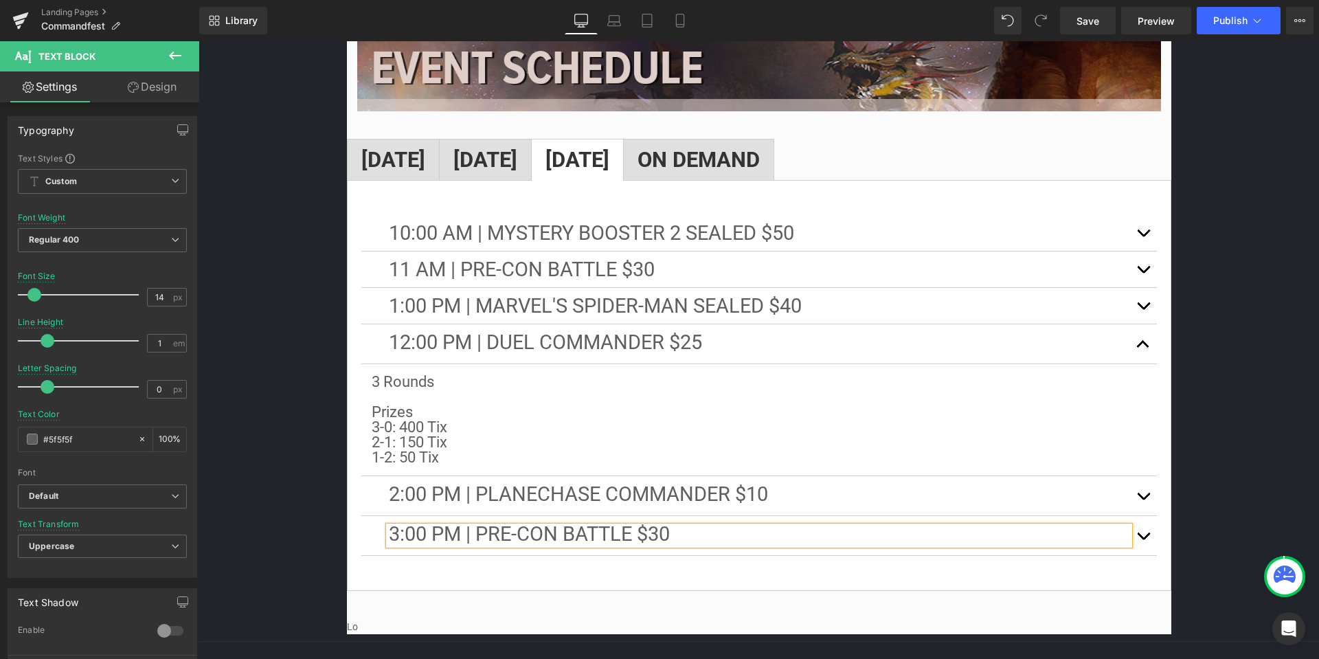
click at [1141, 522] on button "button" at bounding box center [1143, 535] width 27 height 39
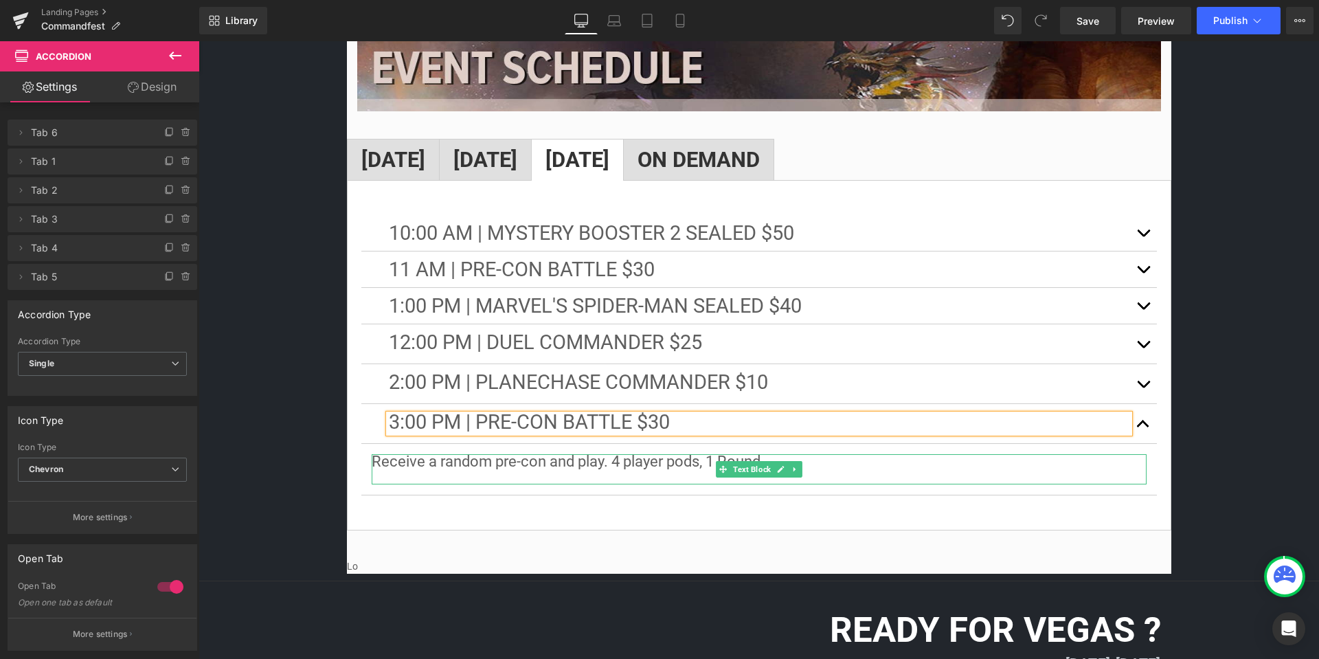
click at [803, 454] on p "Receive a random pre-con and play. 4 player pods, 1 Round" at bounding box center [759, 461] width 775 height 15
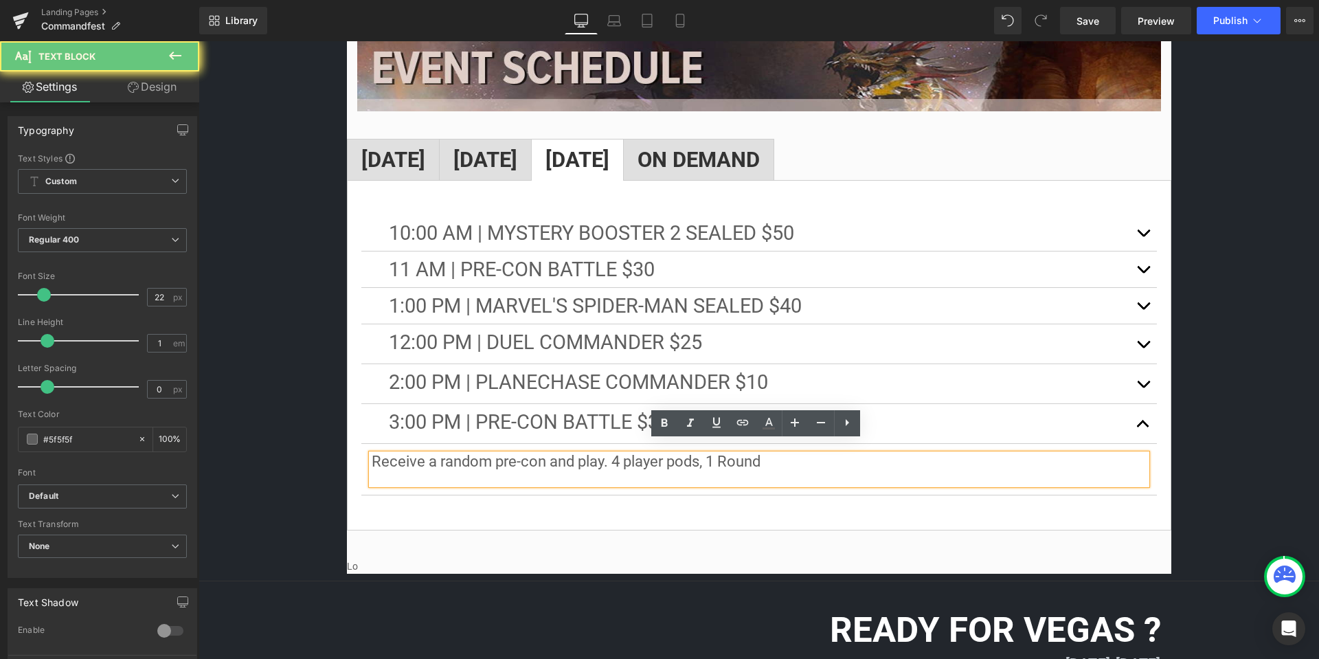
click at [886, 454] on p "Receive a random pre-con and play. 4 player pods, 1 Round" at bounding box center [759, 461] width 775 height 15
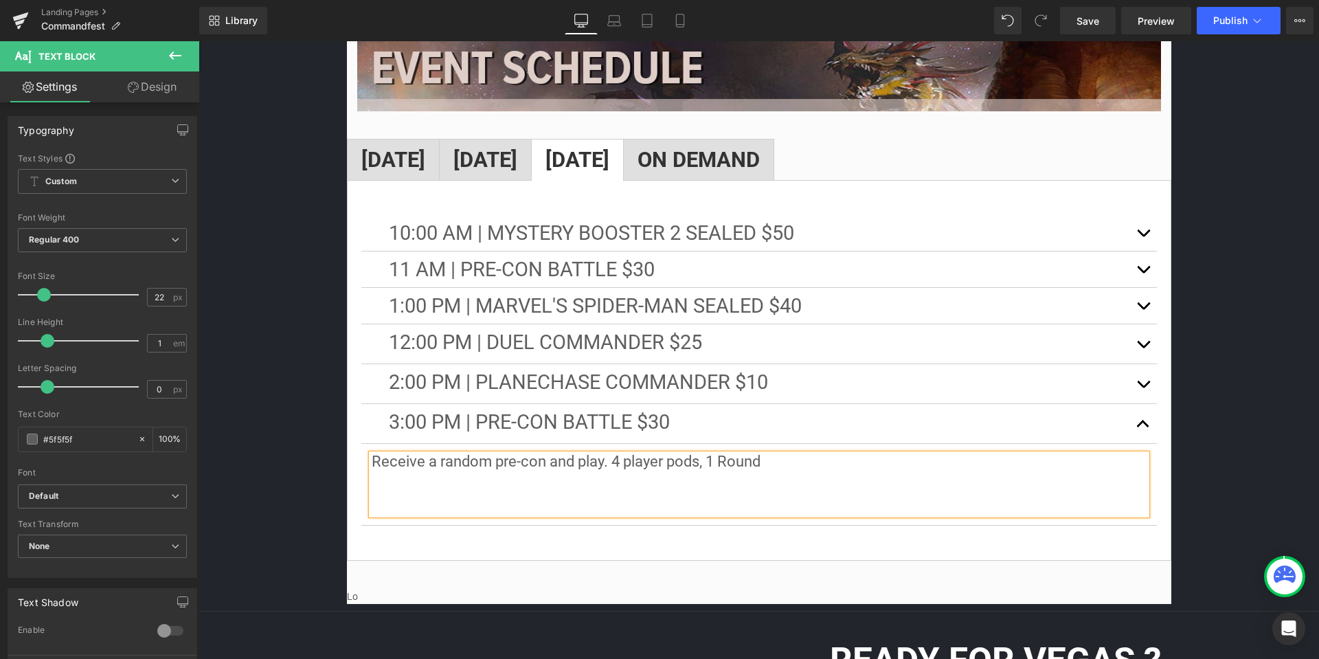
click at [402, 147] on strong "[DATE]" at bounding box center [393, 159] width 64 height 25
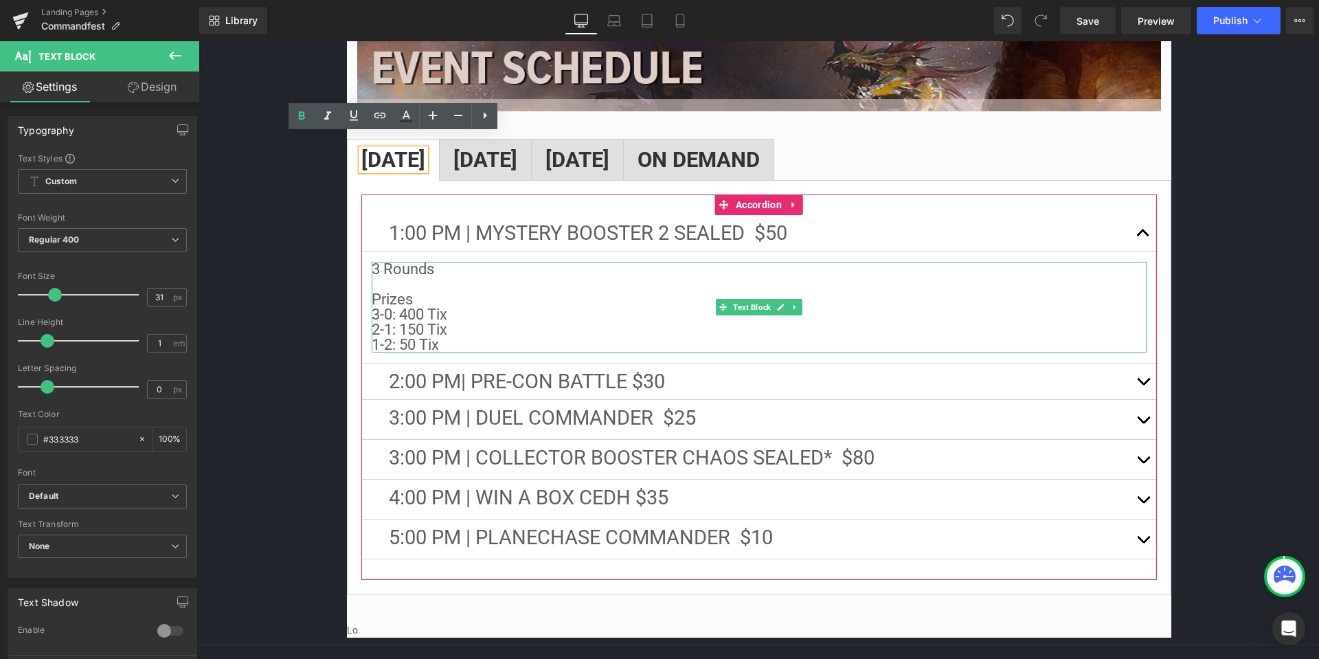
click at [451, 332] on p "2-1: 150 Tix 1-2: 50 Tix" at bounding box center [759, 337] width 775 height 30
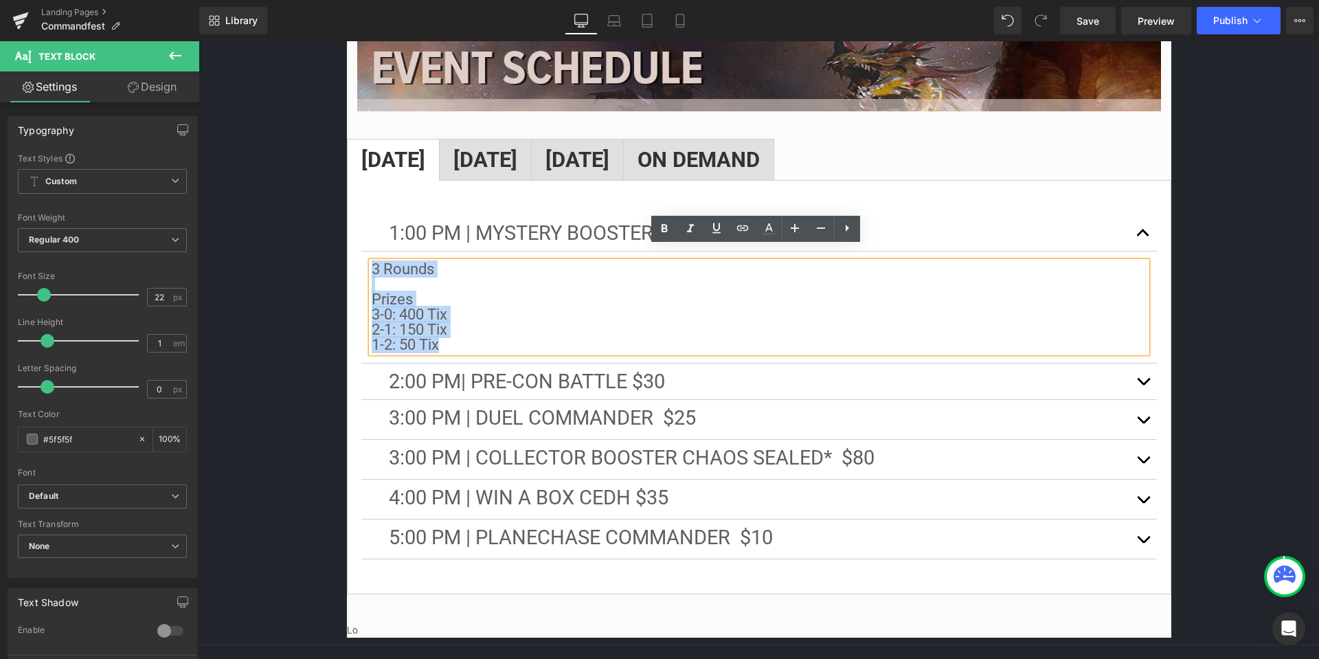
drag, startPoint x: 460, startPoint y: 332, endPoint x: 372, endPoint y: 260, distance: 114.3
click at [372, 262] on div "3 Rounds Prizes 3-0: 400 Tix 2-1: 150 Tix 1-2: 50 Tix" at bounding box center [759, 307] width 775 height 91
copy div "3 Rounds Prizes 3-0: 400 Tix 2-1: 150 Tix 1-2: 50 Tix"
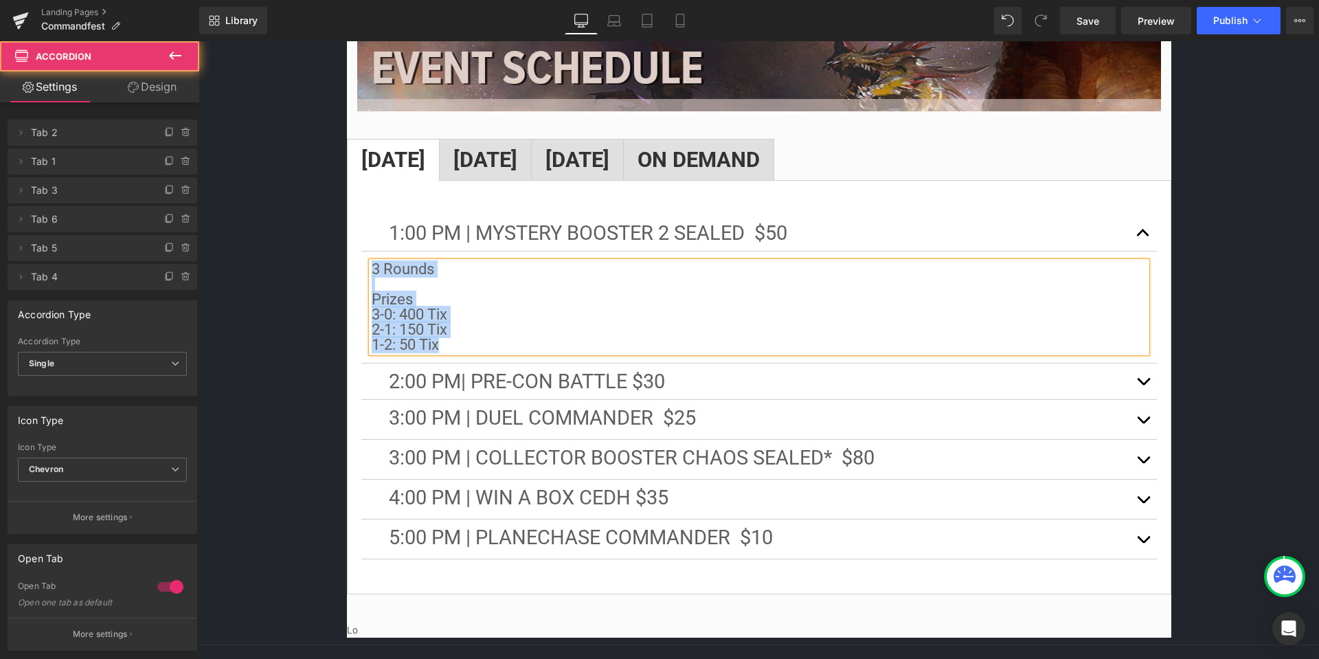
click at [1144, 385] on span "button" at bounding box center [1144, 385] width 0 height 0
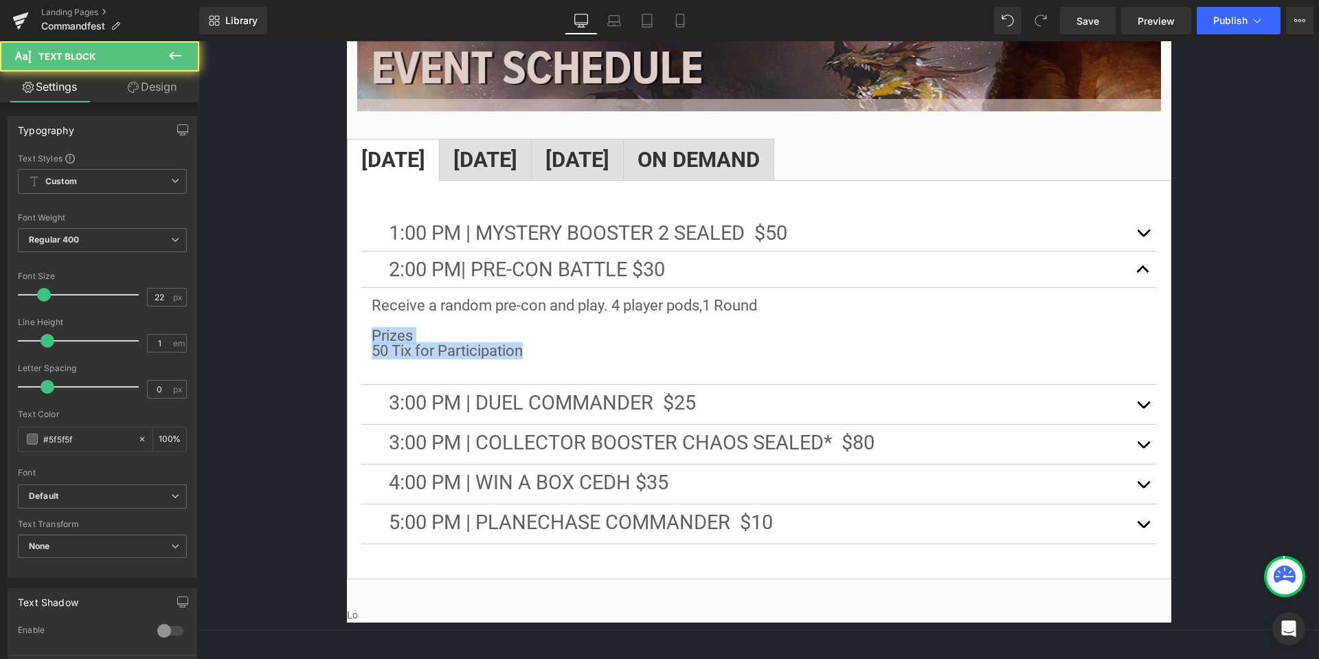
drag, startPoint x: 543, startPoint y: 331, endPoint x: 350, endPoint y: 320, distance: 192.7
click at [350, 320] on div "1:00 PM | Mystery Booster 2 Sealed $50 Text Block 3 Rounds Prizes 3-0: 400 Tix …" at bounding box center [759, 379] width 825 height 399
copy div "Prizes 50 Tix for Participation"
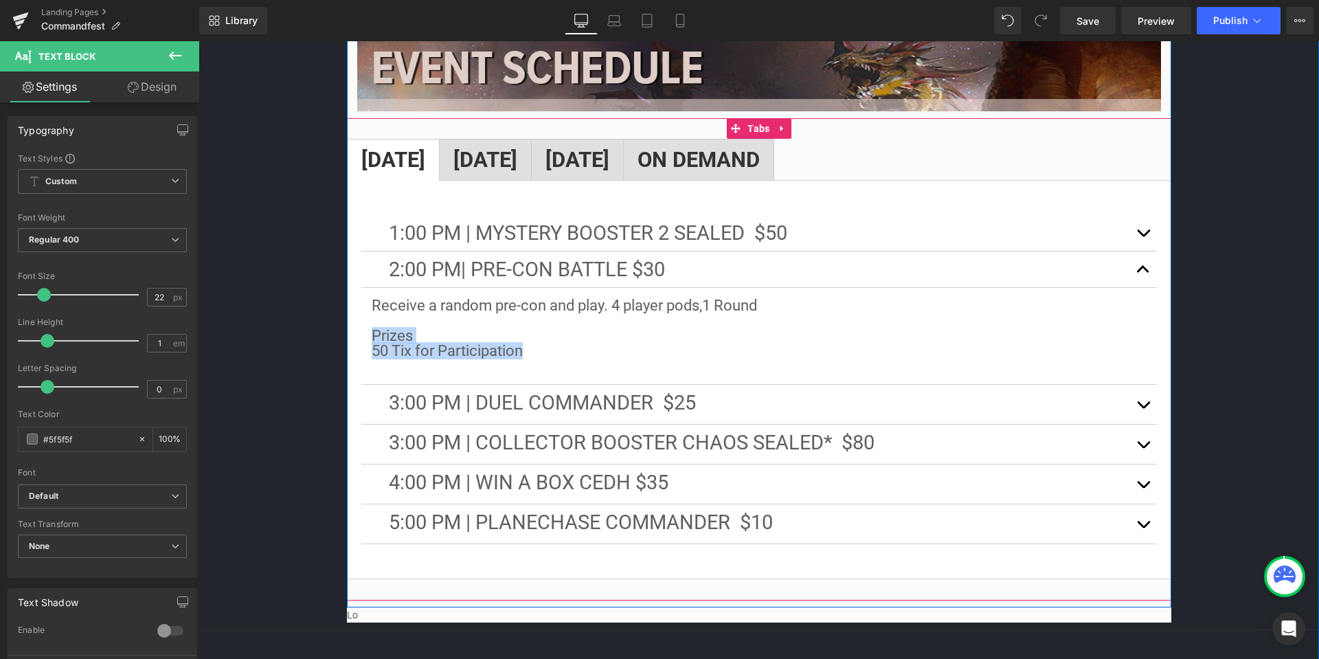
click at [610, 147] on strong "[DATE]" at bounding box center [578, 159] width 64 height 25
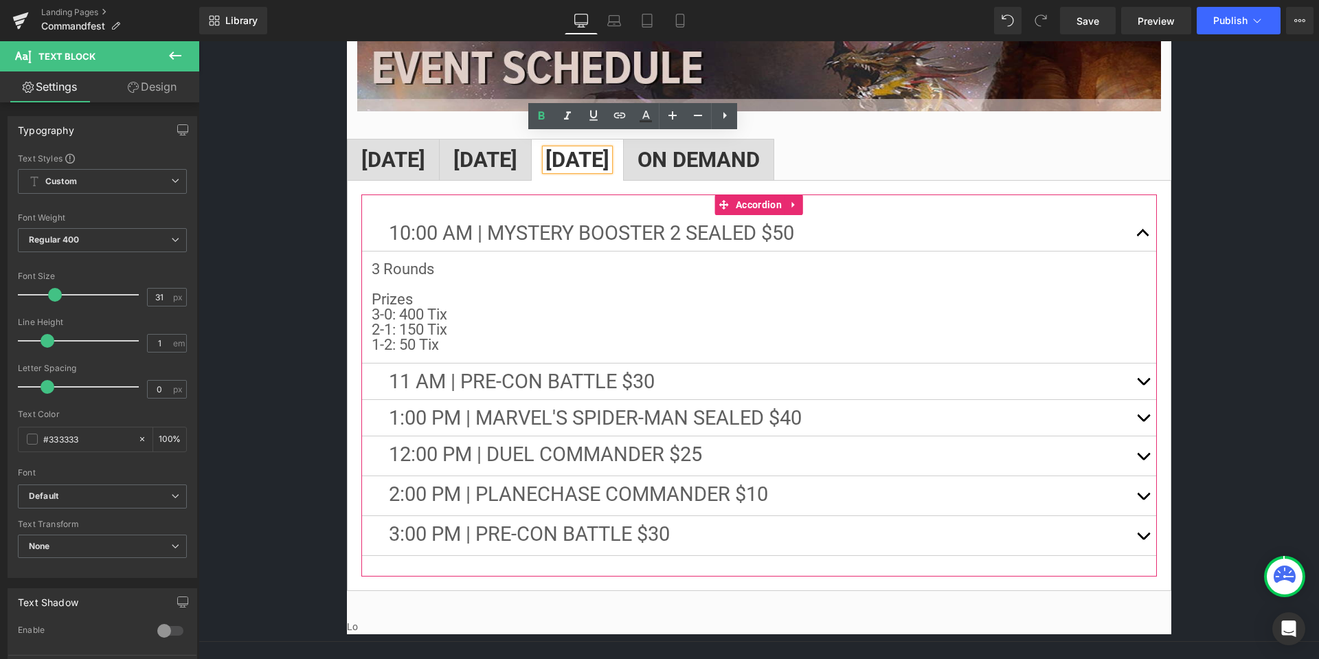
click at [1144, 520] on button "button" at bounding box center [1143, 535] width 27 height 39
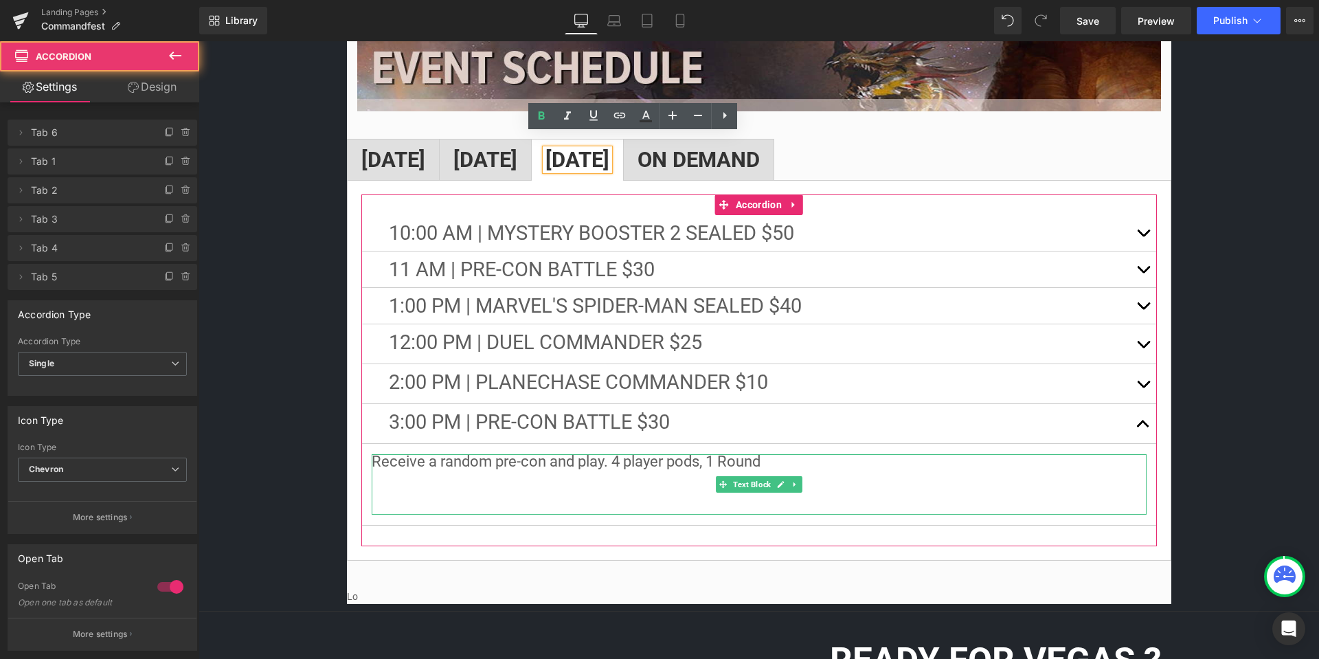
click at [427, 484] on p at bounding box center [759, 491] width 775 height 15
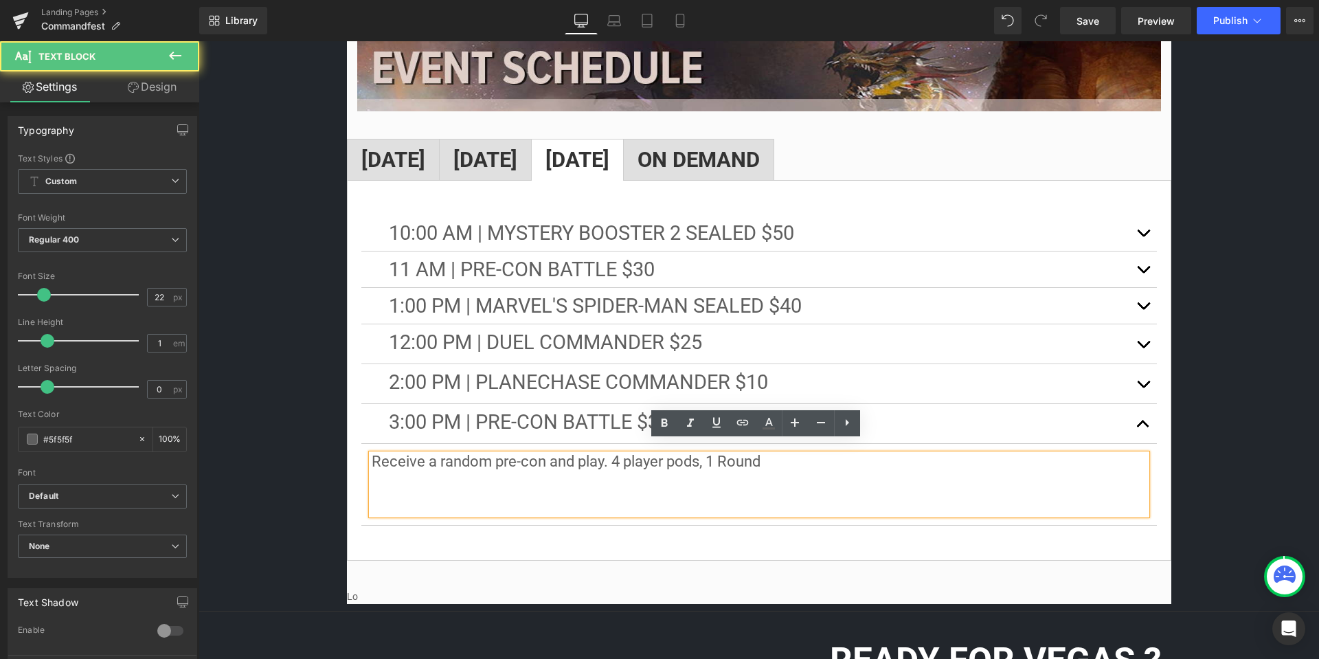
click at [409, 484] on p at bounding box center [759, 491] width 775 height 15
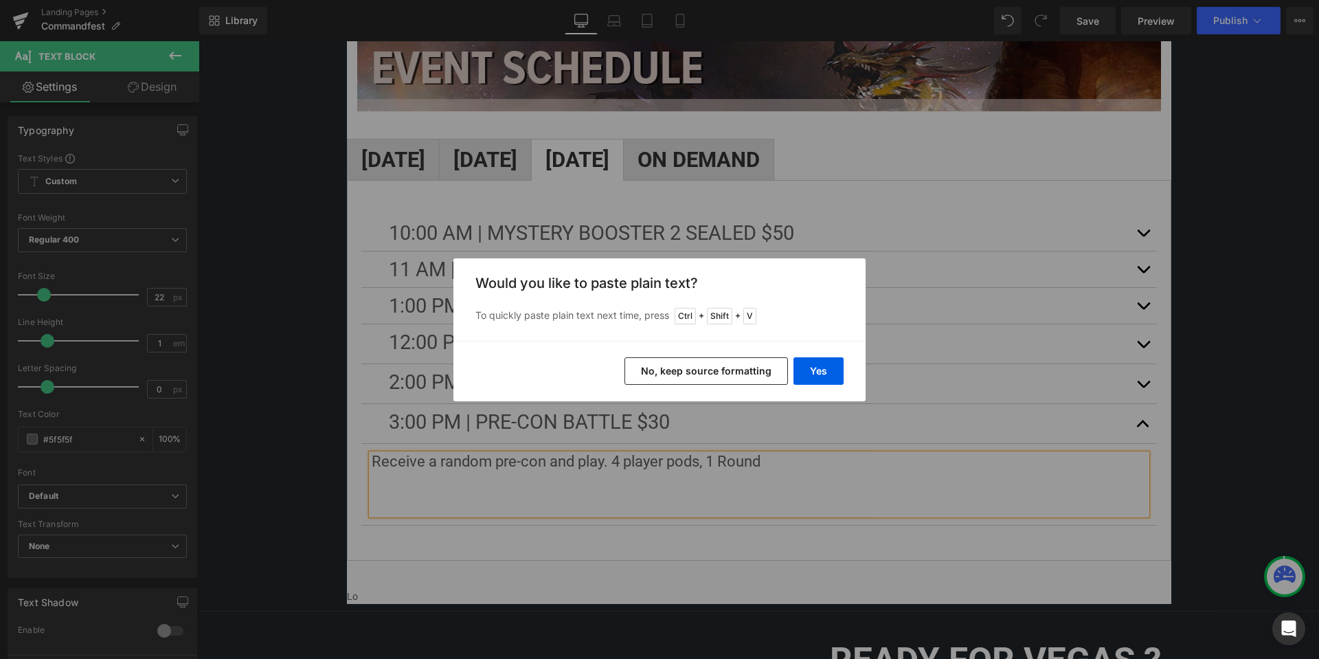
click at [760, 368] on button "No, keep source formatting" at bounding box center [707, 370] width 164 height 27
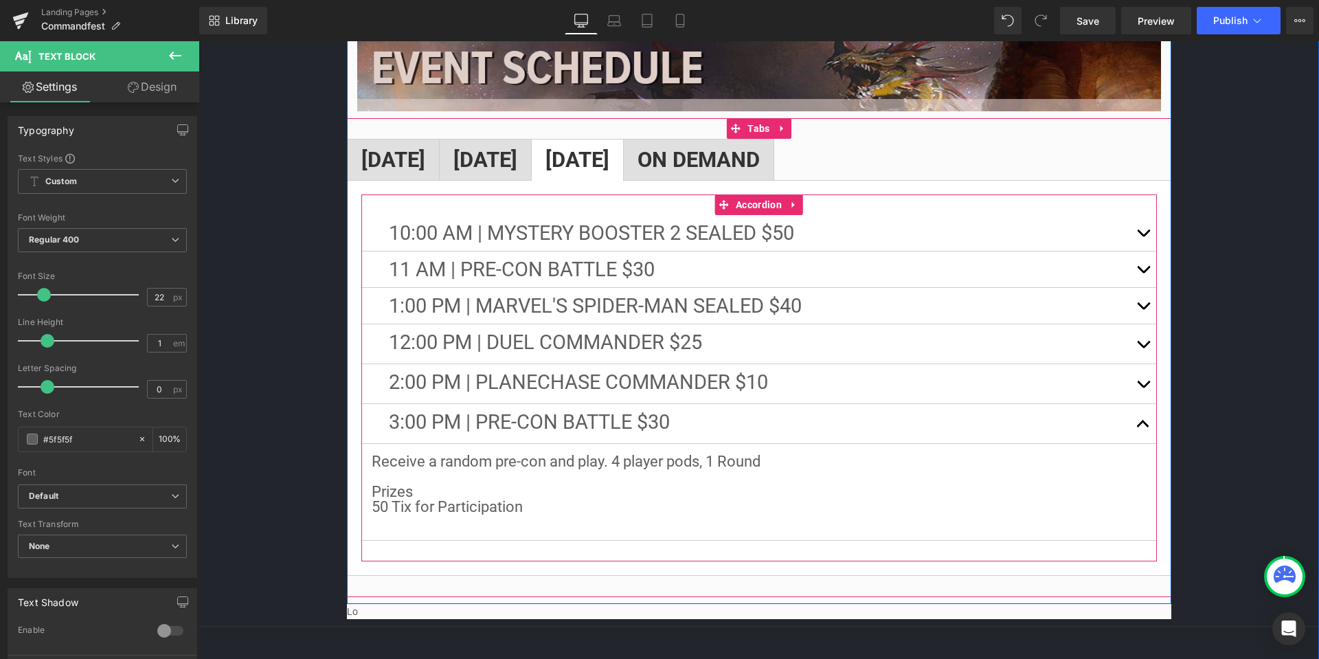
click at [1144, 388] on span "button" at bounding box center [1144, 388] width 0 height 0
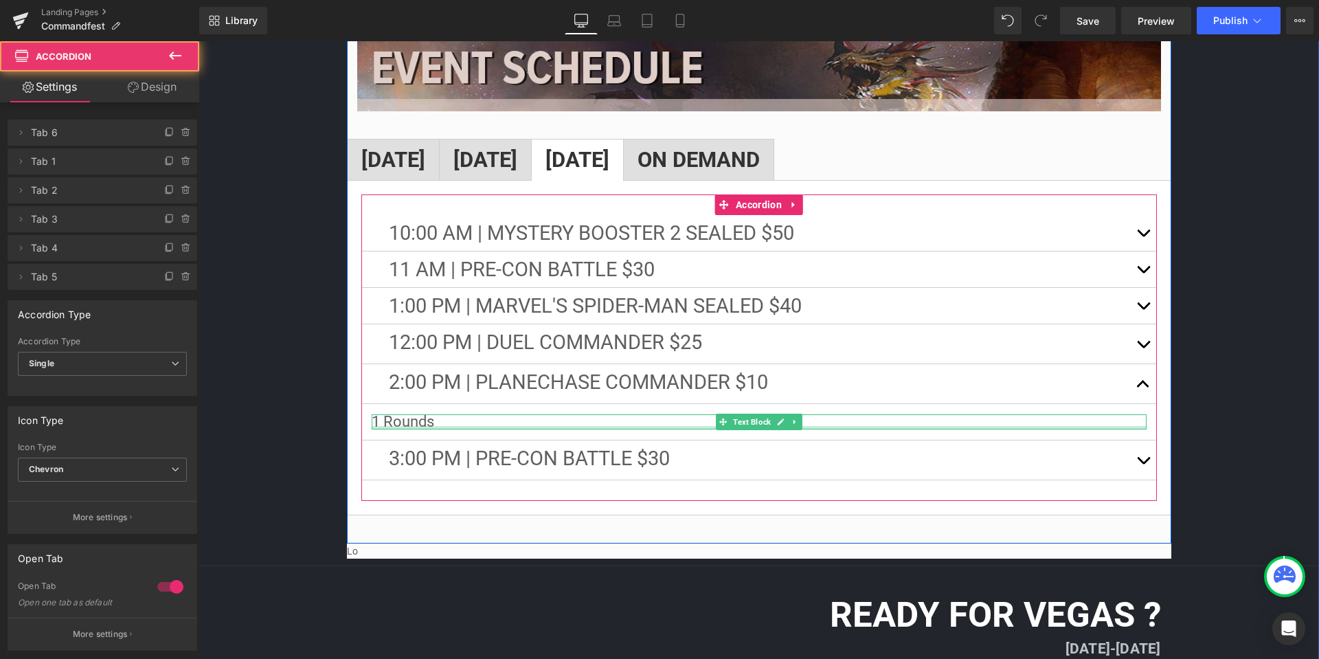
click at [470, 426] on div at bounding box center [759, 427] width 775 height 3
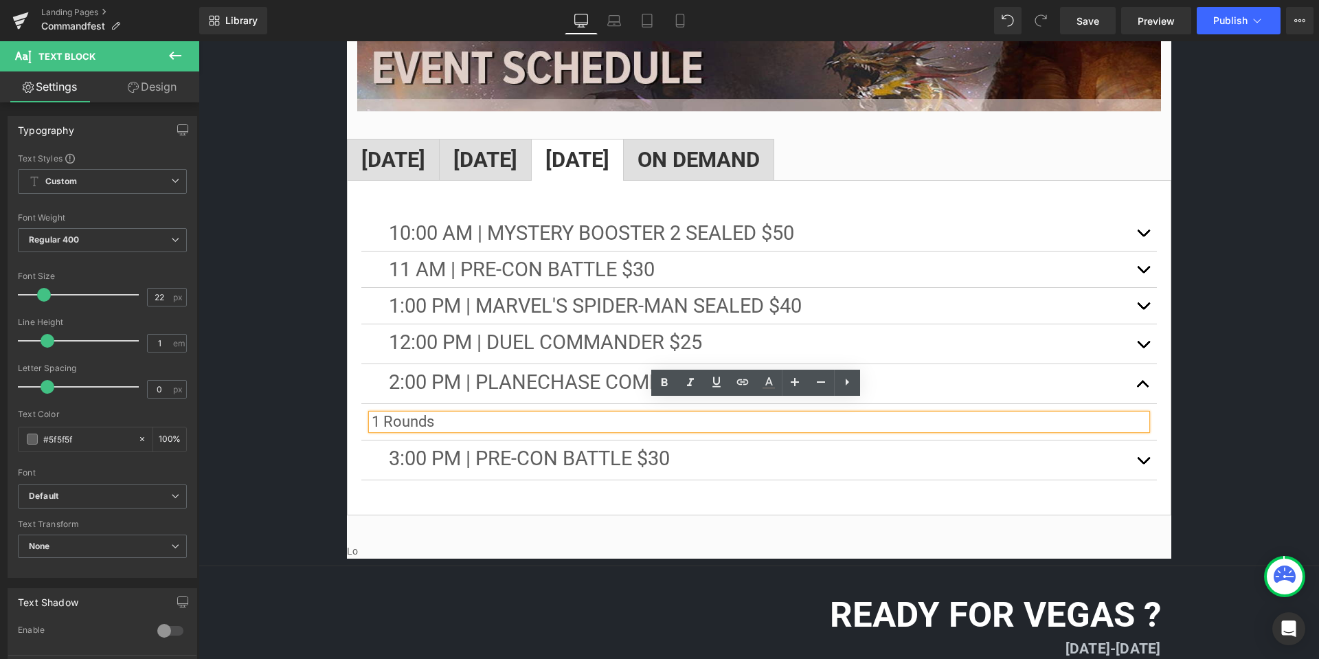
click at [470, 414] on p "1 Rounds" at bounding box center [759, 421] width 775 height 15
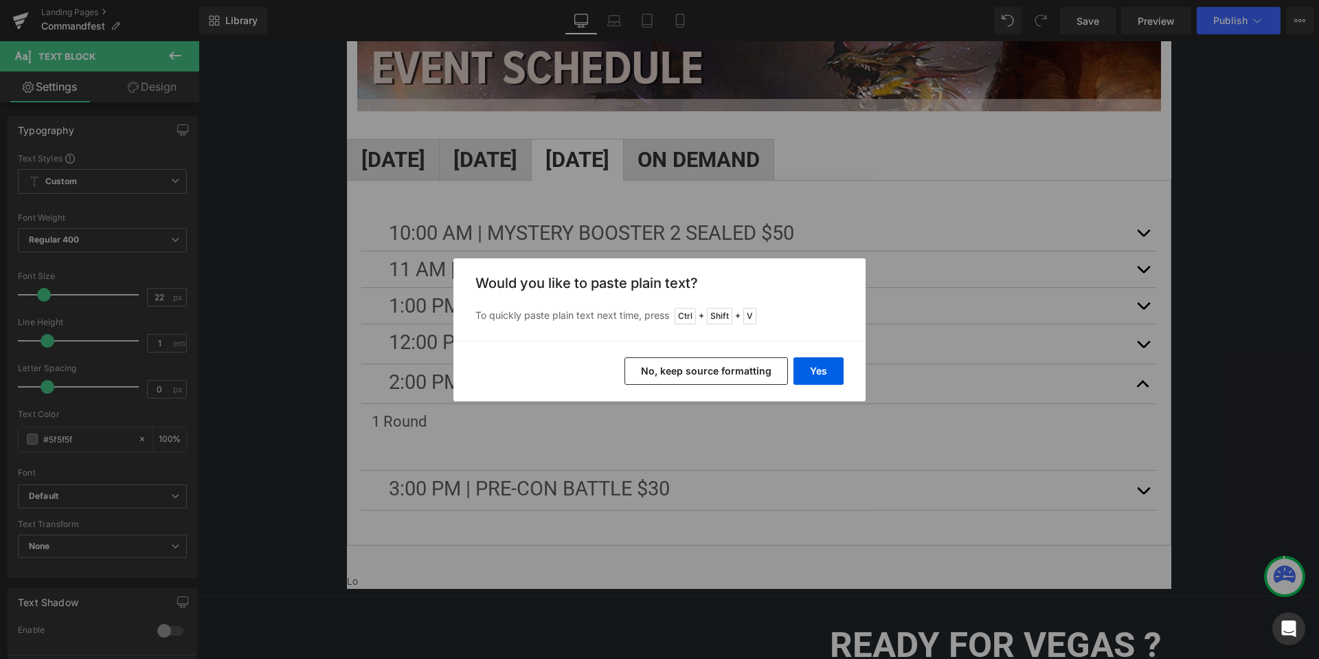
click at [750, 363] on button "No, keep source formatting" at bounding box center [707, 370] width 164 height 27
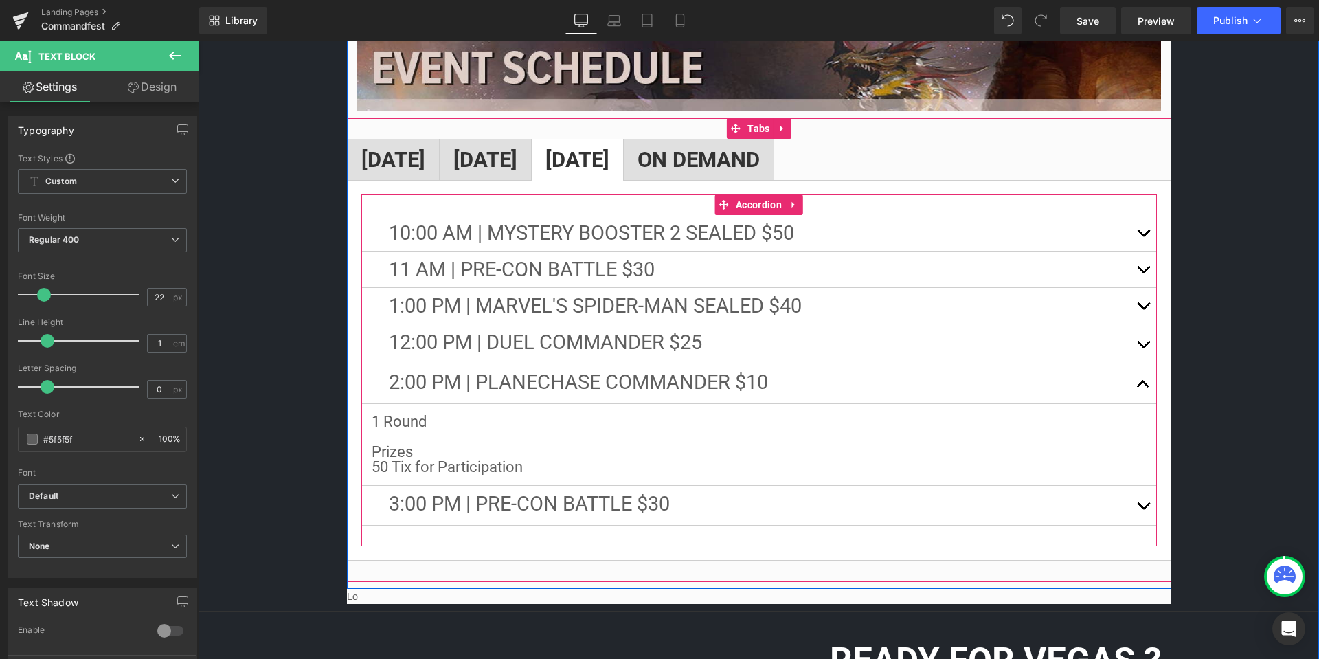
click at [1142, 328] on button "button" at bounding box center [1143, 343] width 27 height 39
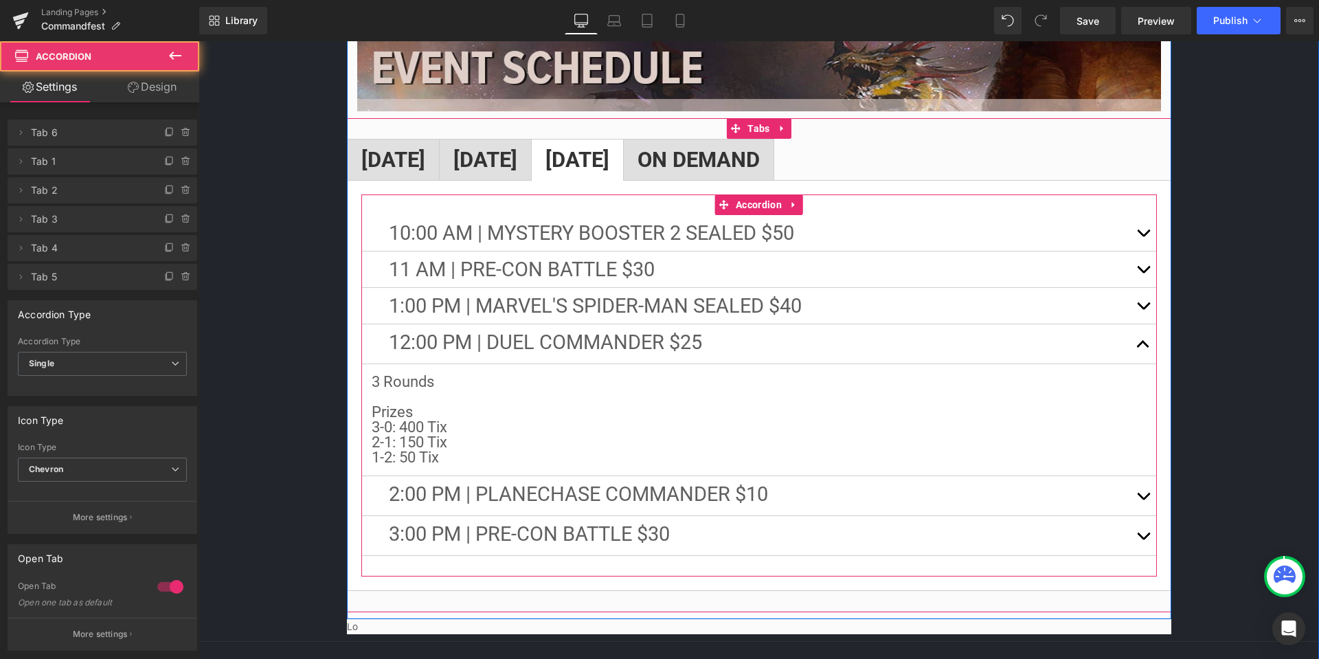
click at [1139, 252] on button "button" at bounding box center [1143, 270] width 27 height 36
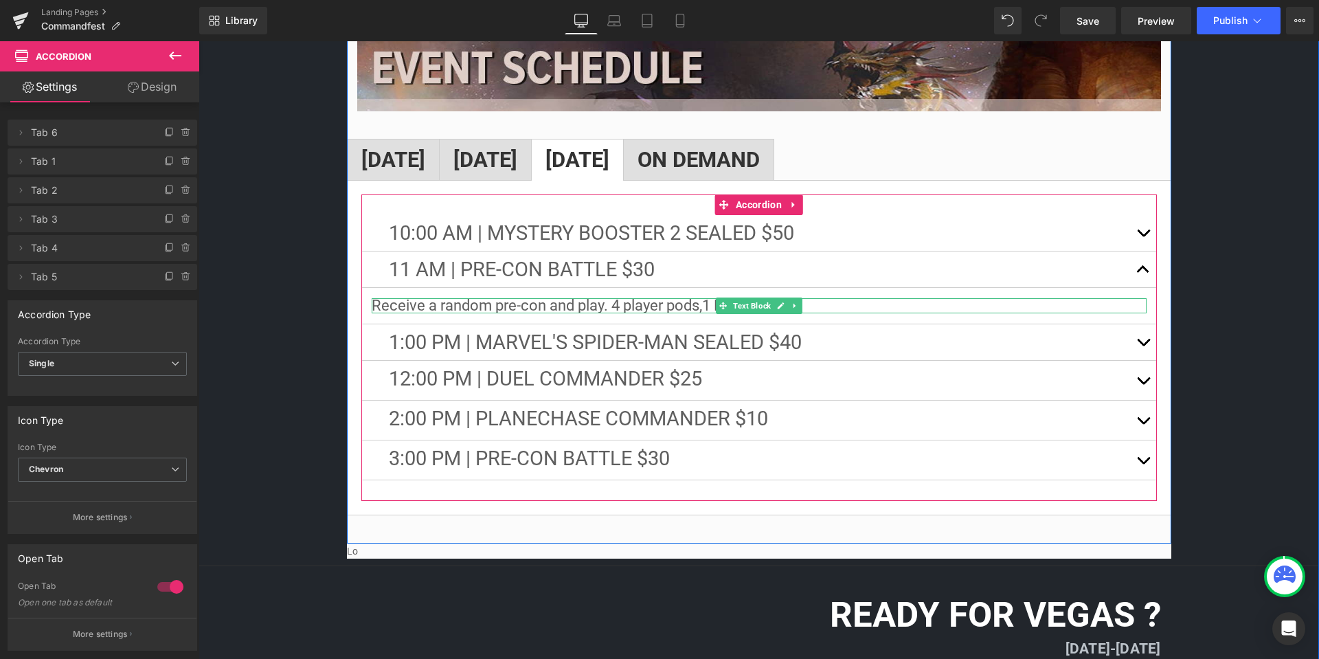
click at [914, 298] on p "Receive a random pre-con and play. 4 player pods, 1 Round" at bounding box center [759, 305] width 775 height 15
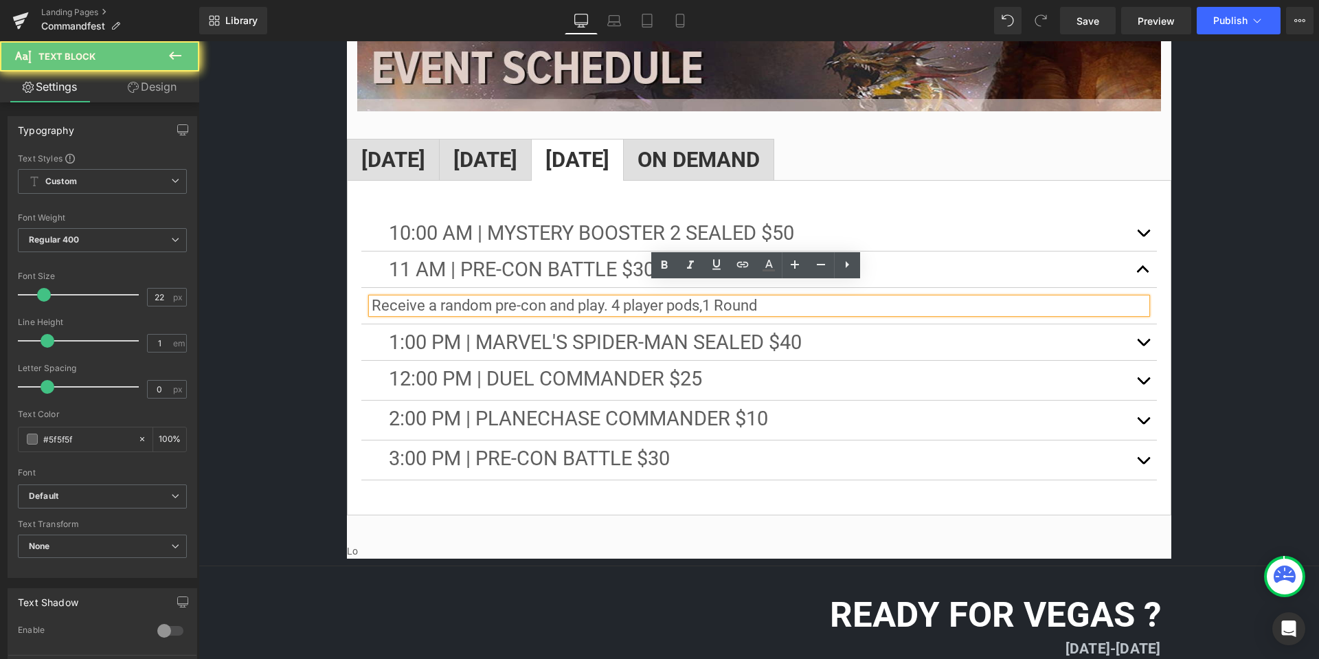
click at [868, 298] on p "Receive a random pre-con and play. 4 player pods, 1 Round" at bounding box center [759, 305] width 775 height 15
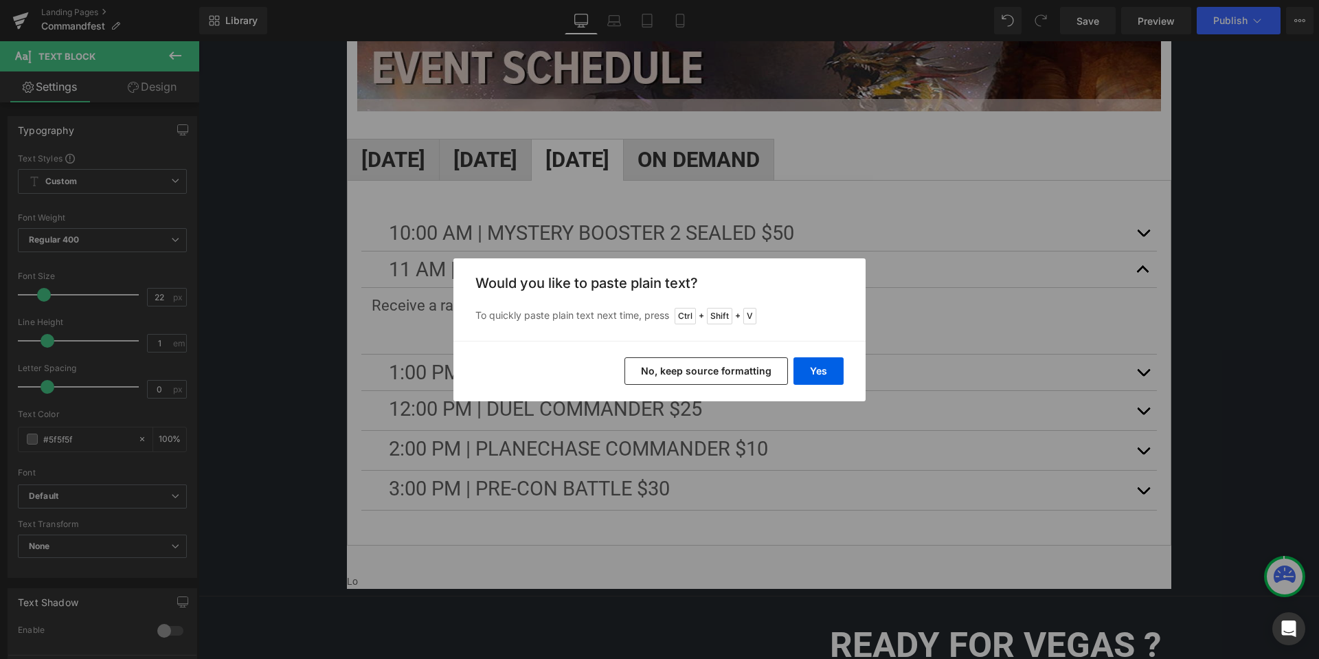
click at [741, 374] on button "No, keep source formatting" at bounding box center [707, 370] width 164 height 27
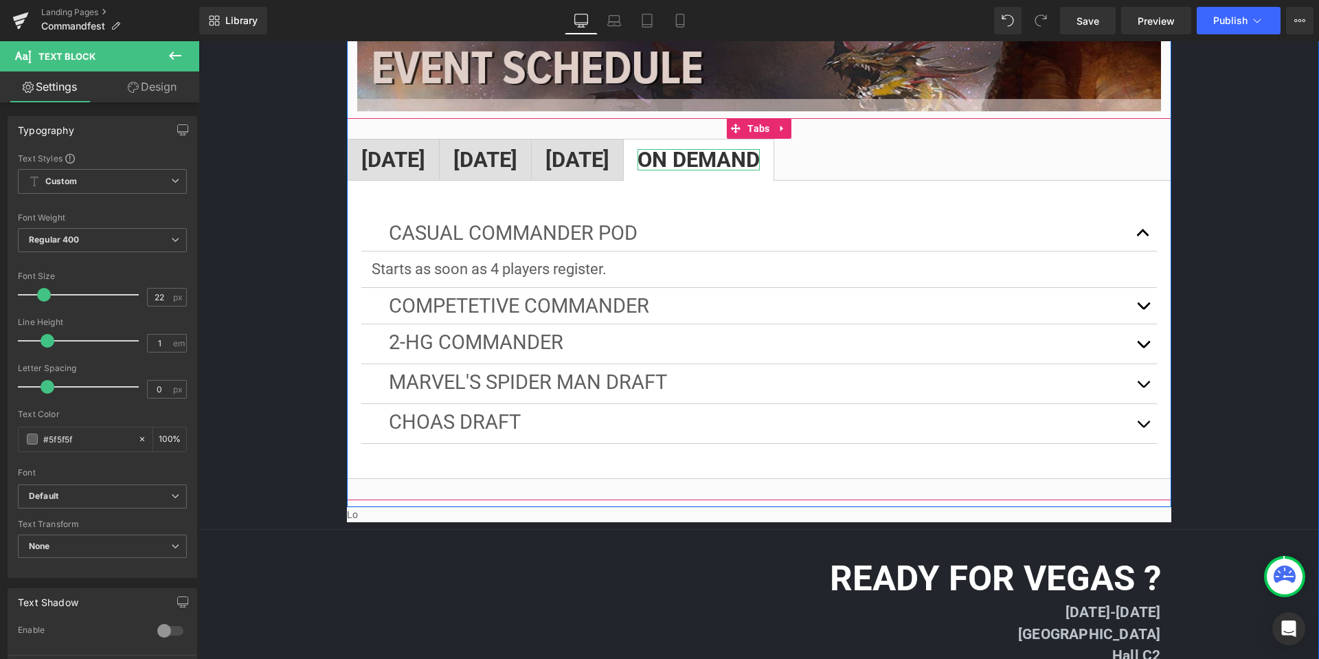
click at [760, 147] on strong "ON DEMAND" at bounding box center [699, 159] width 122 height 25
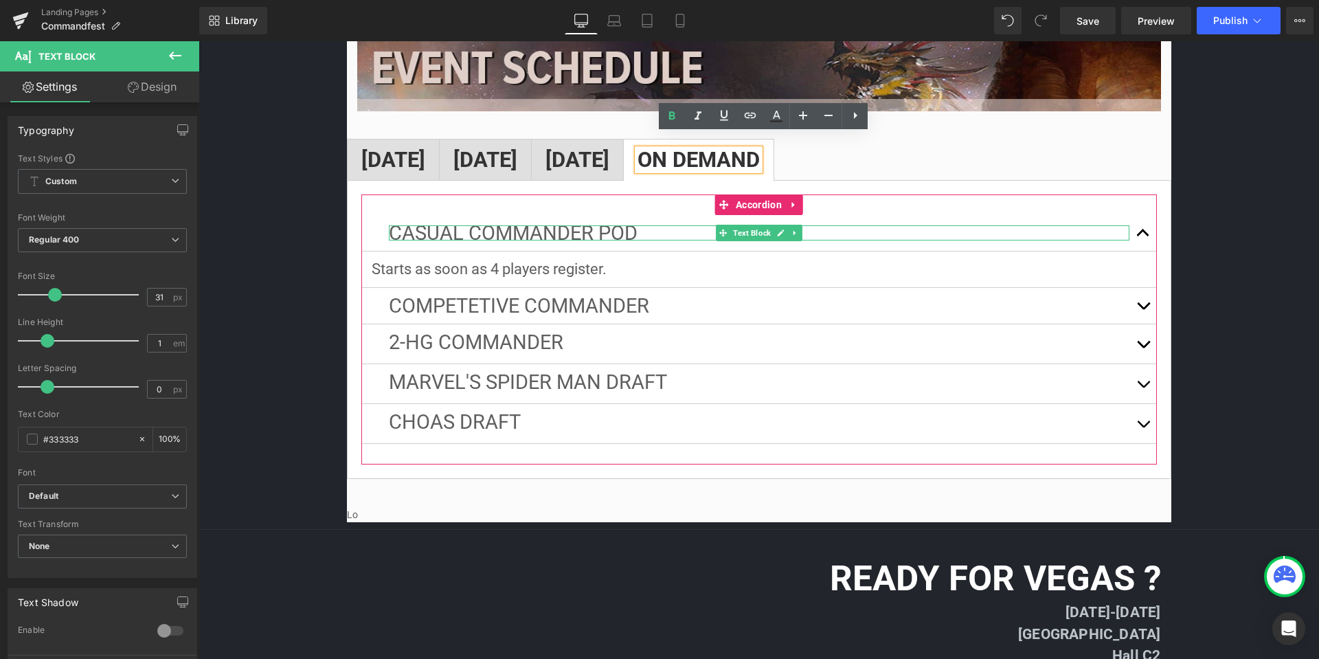
click at [634, 225] on p "Casual Commander Pod" at bounding box center [759, 232] width 741 height 15
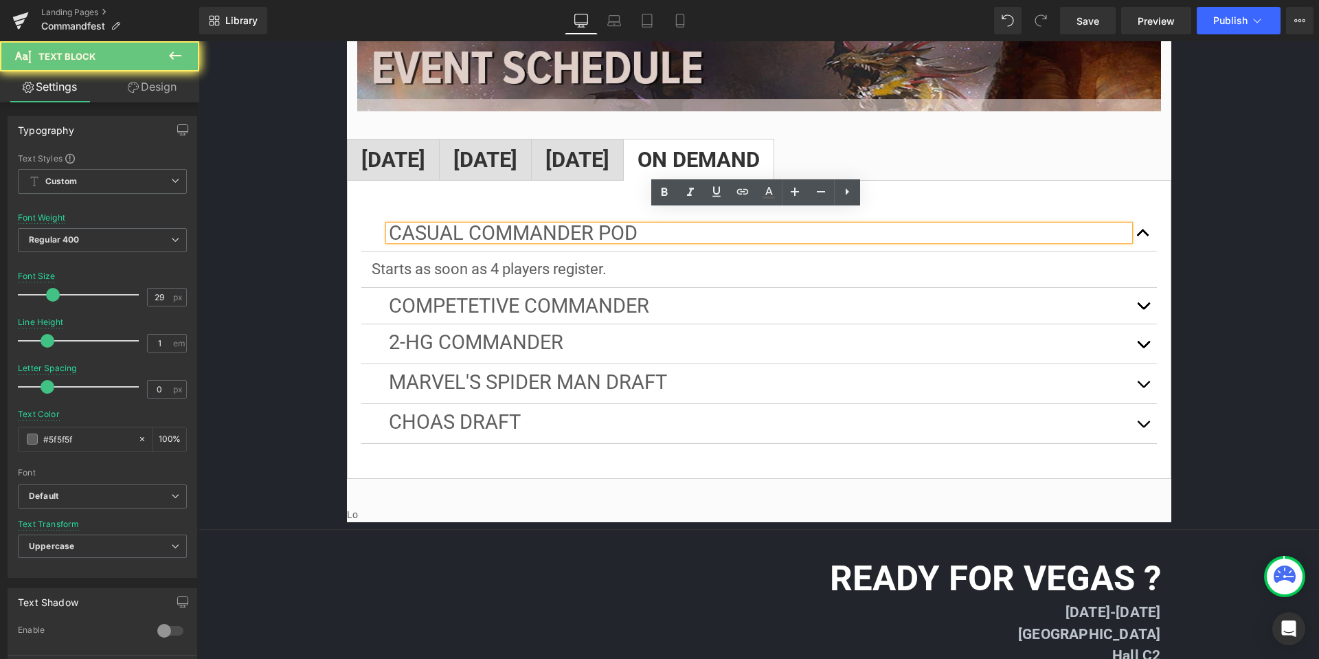
click at [656, 225] on p "Casual Commander Pod" at bounding box center [759, 232] width 741 height 15
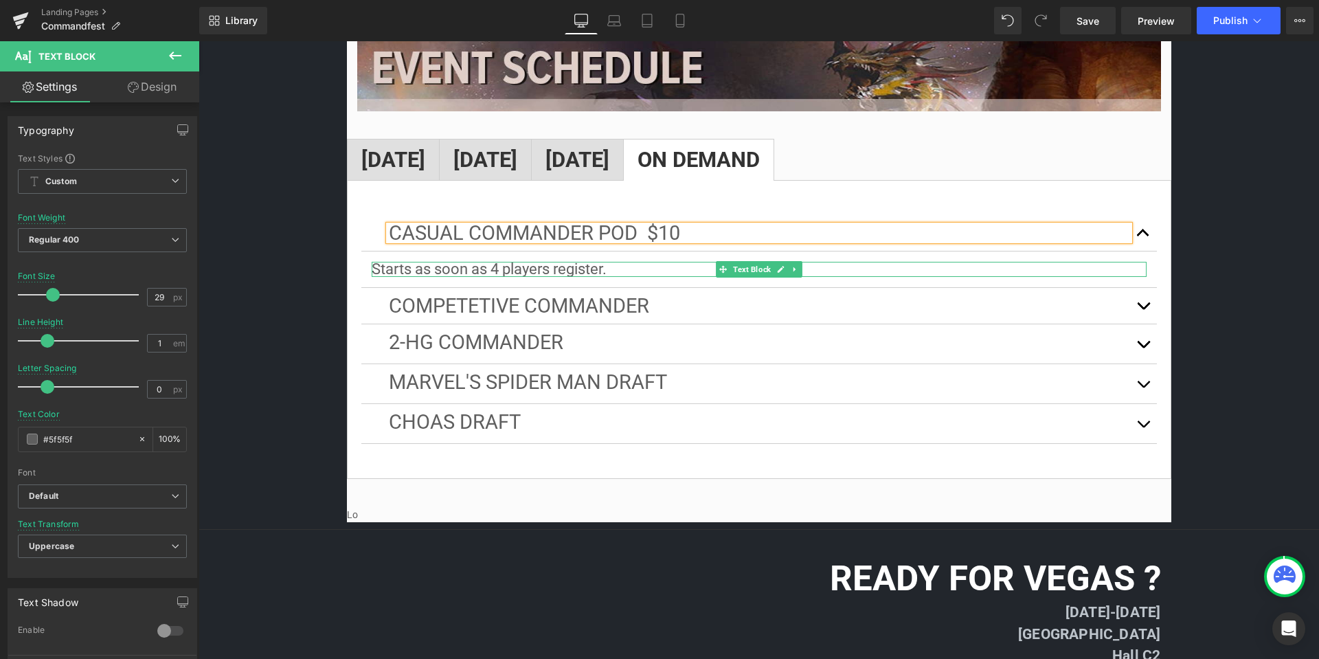
click at [1094, 262] on p "Starts as soon as 4 players register." at bounding box center [759, 269] width 775 height 15
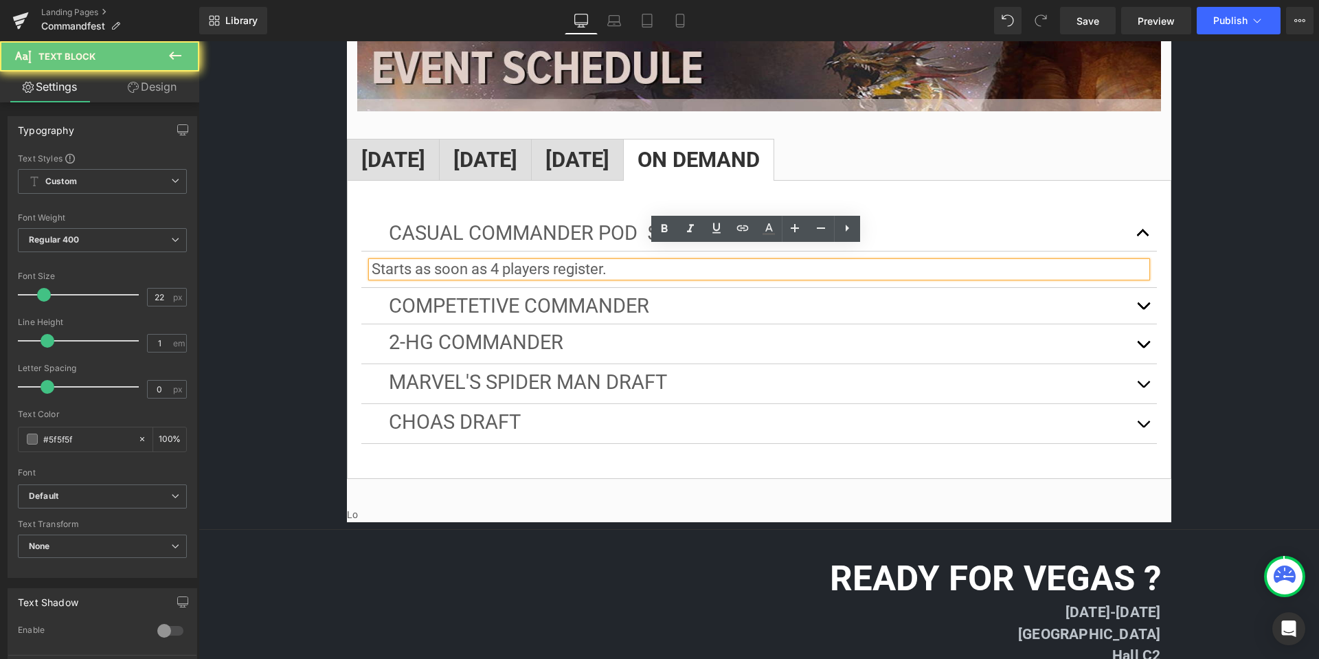
click at [967, 262] on p "Starts as soon as 4 players register." at bounding box center [759, 269] width 775 height 15
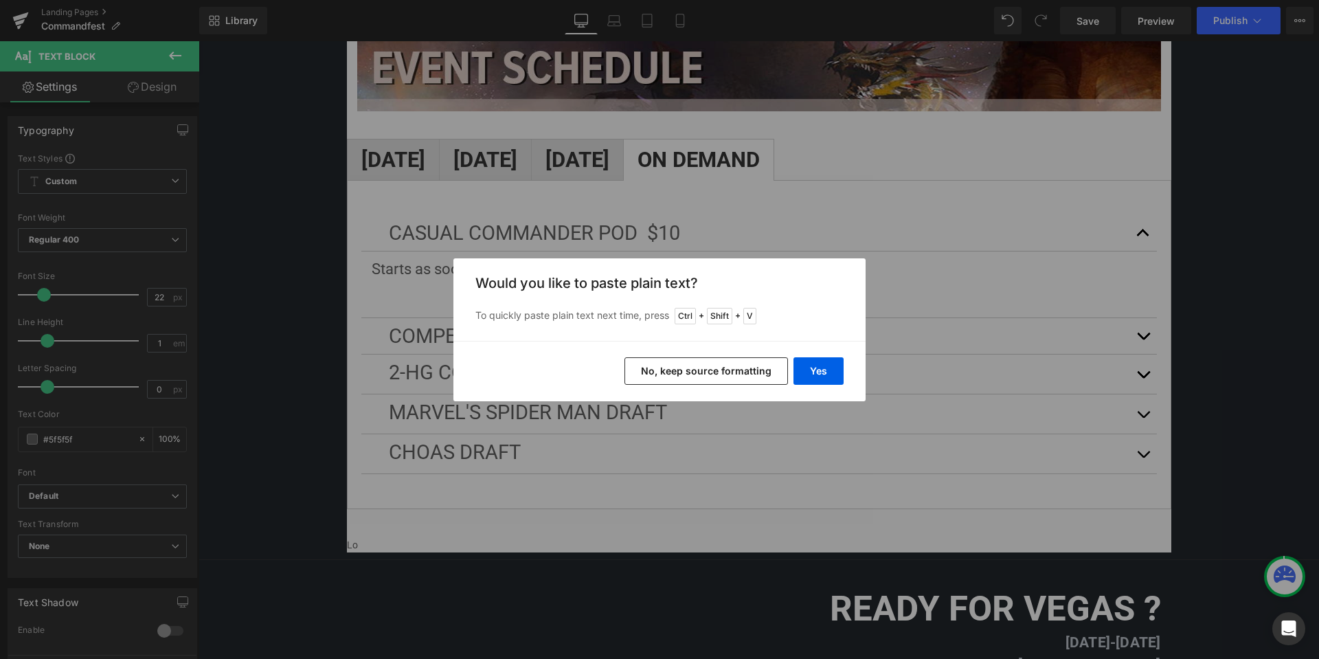
click at [735, 370] on button "No, keep source formatting" at bounding box center [707, 370] width 164 height 27
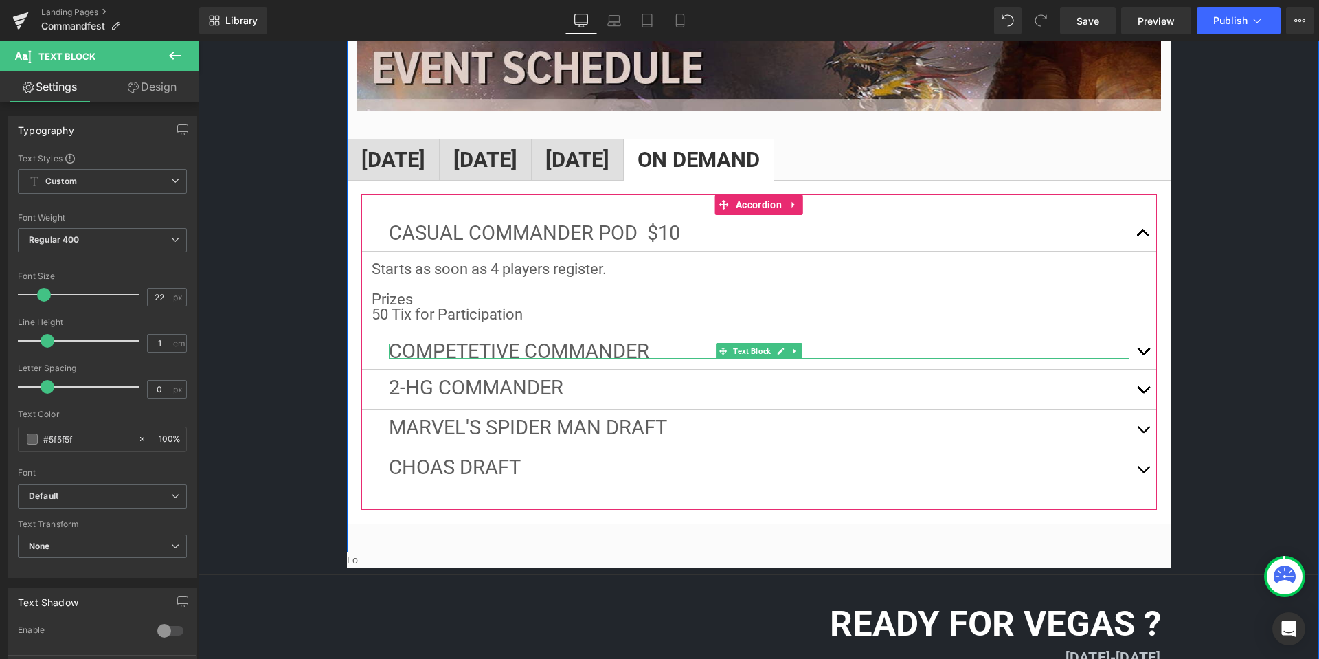
click at [660, 344] on p "Competetive Commander" at bounding box center [759, 351] width 741 height 15
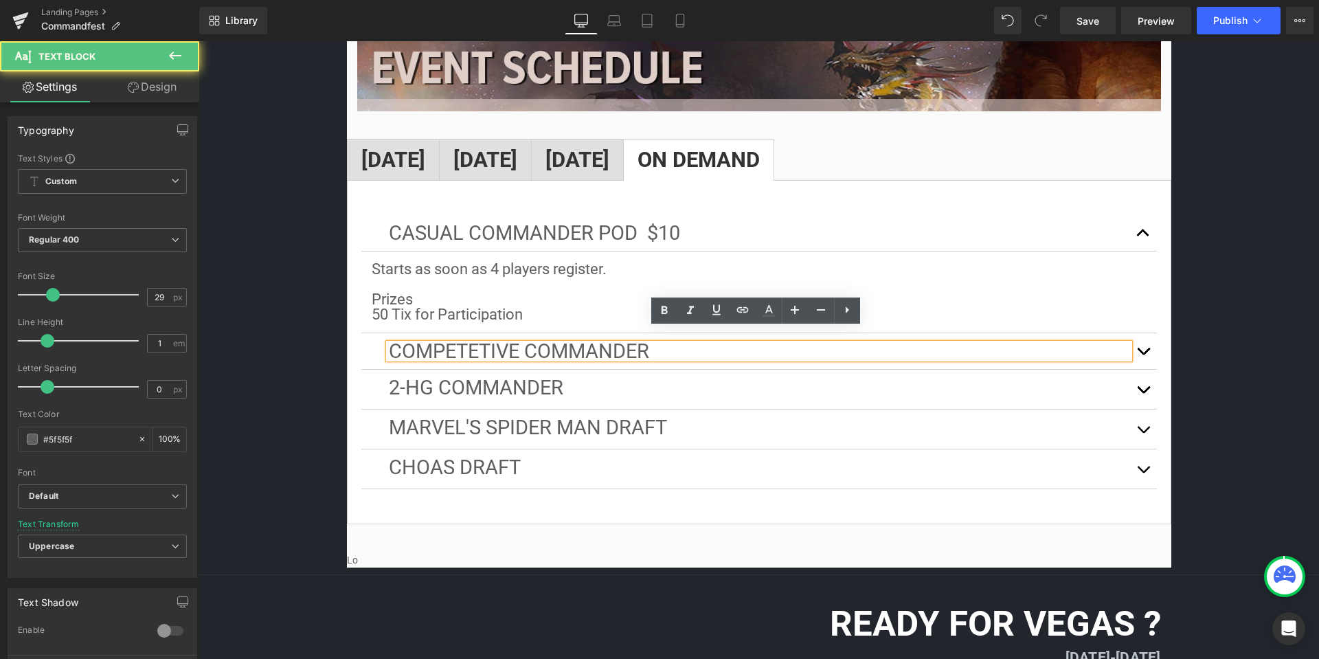
click at [674, 344] on p "Competetive Commander" at bounding box center [759, 351] width 741 height 15
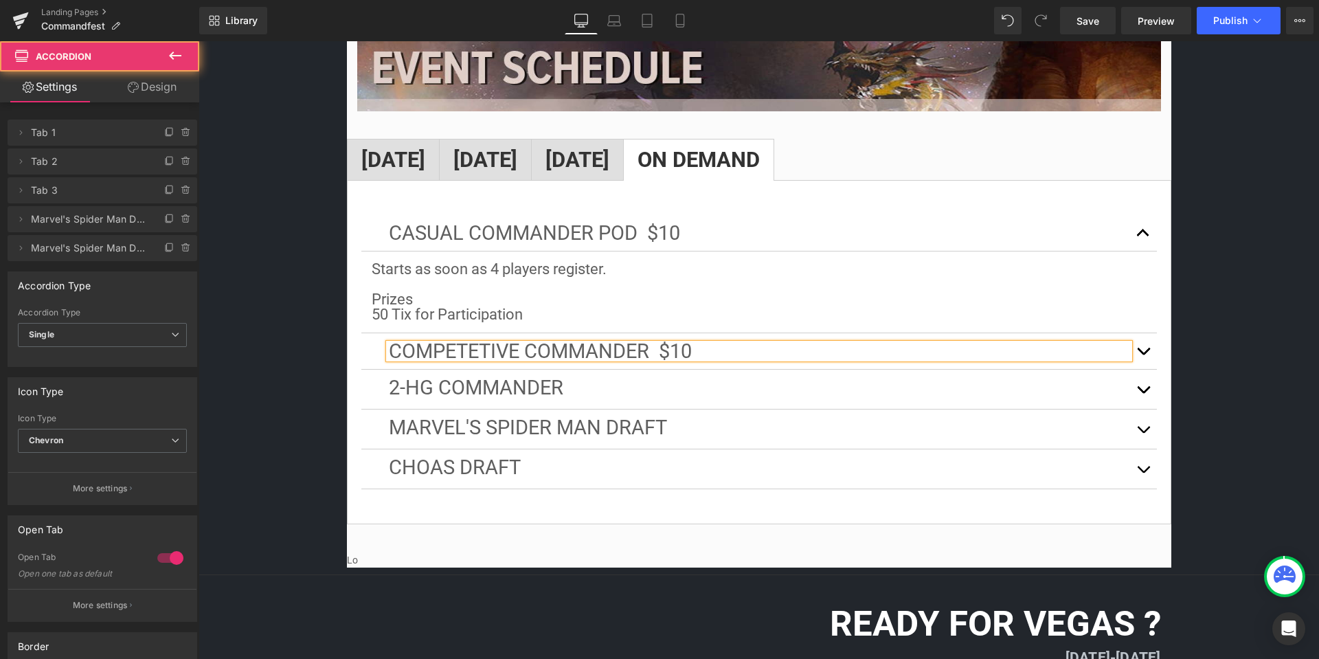
click at [1149, 334] on button "button" at bounding box center [1143, 351] width 27 height 36
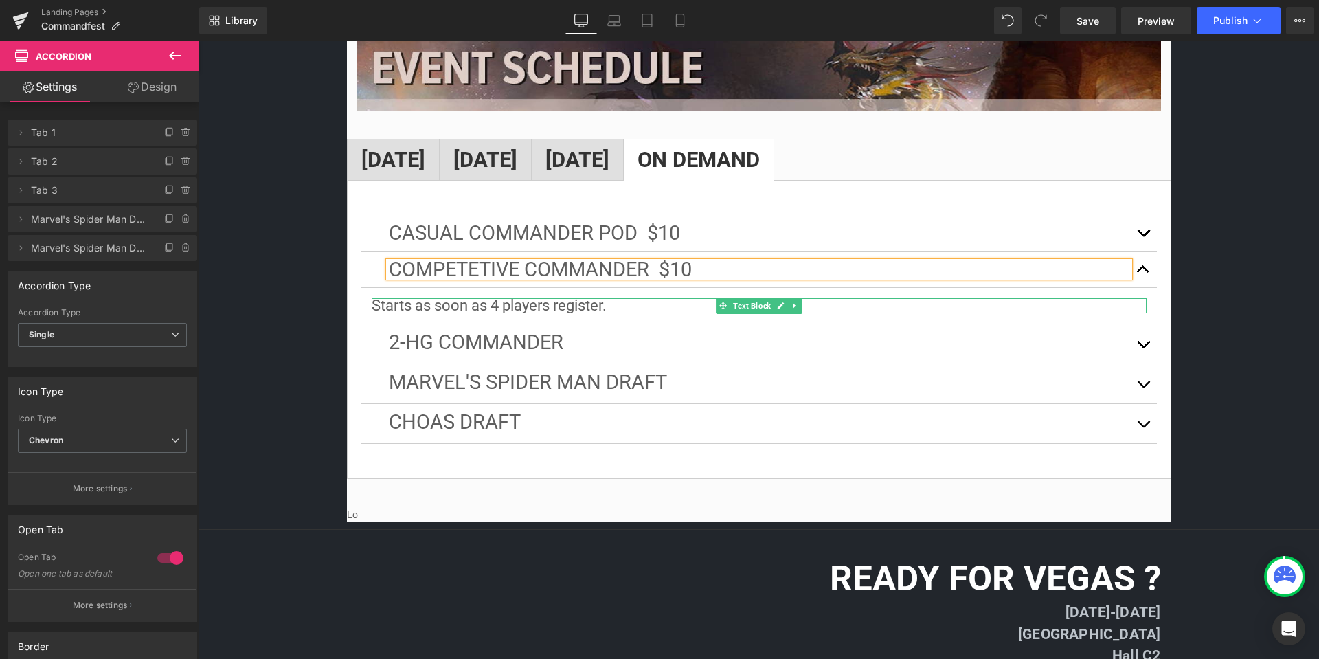
click at [621, 298] on p "Starts as soon as 4 players register." at bounding box center [759, 305] width 775 height 15
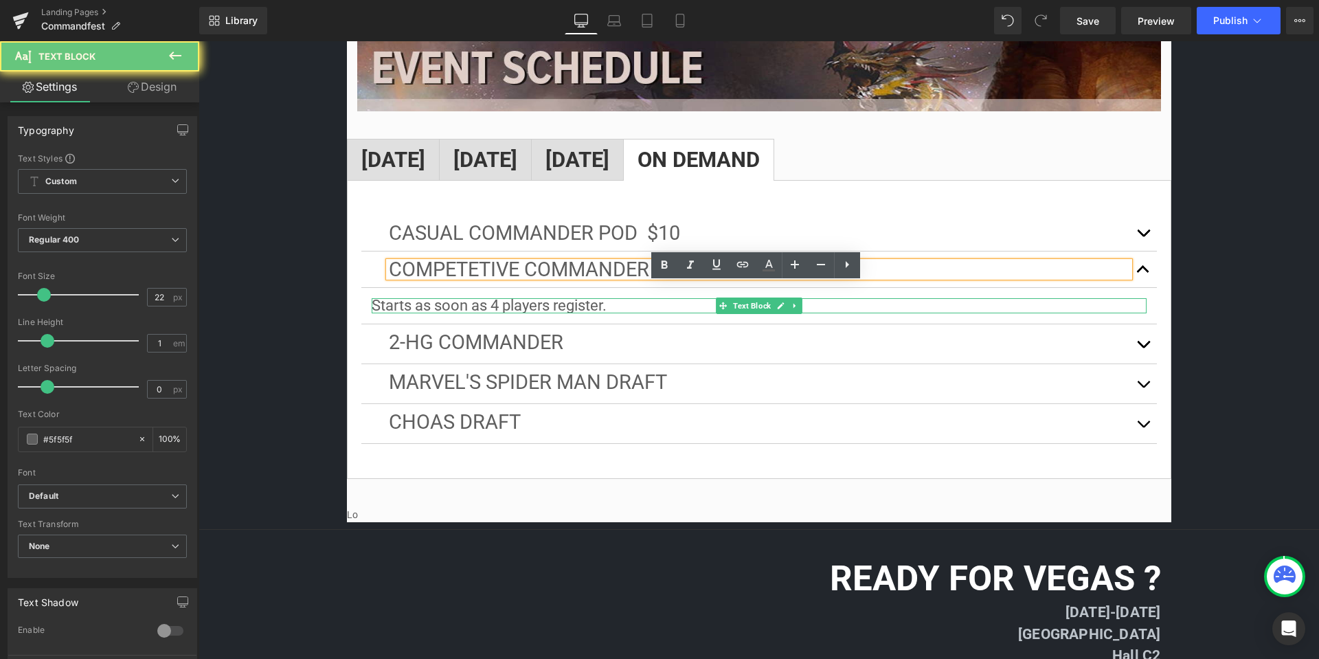
click at [621, 298] on p "Starts as soon as 4 players register." at bounding box center [759, 305] width 775 height 15
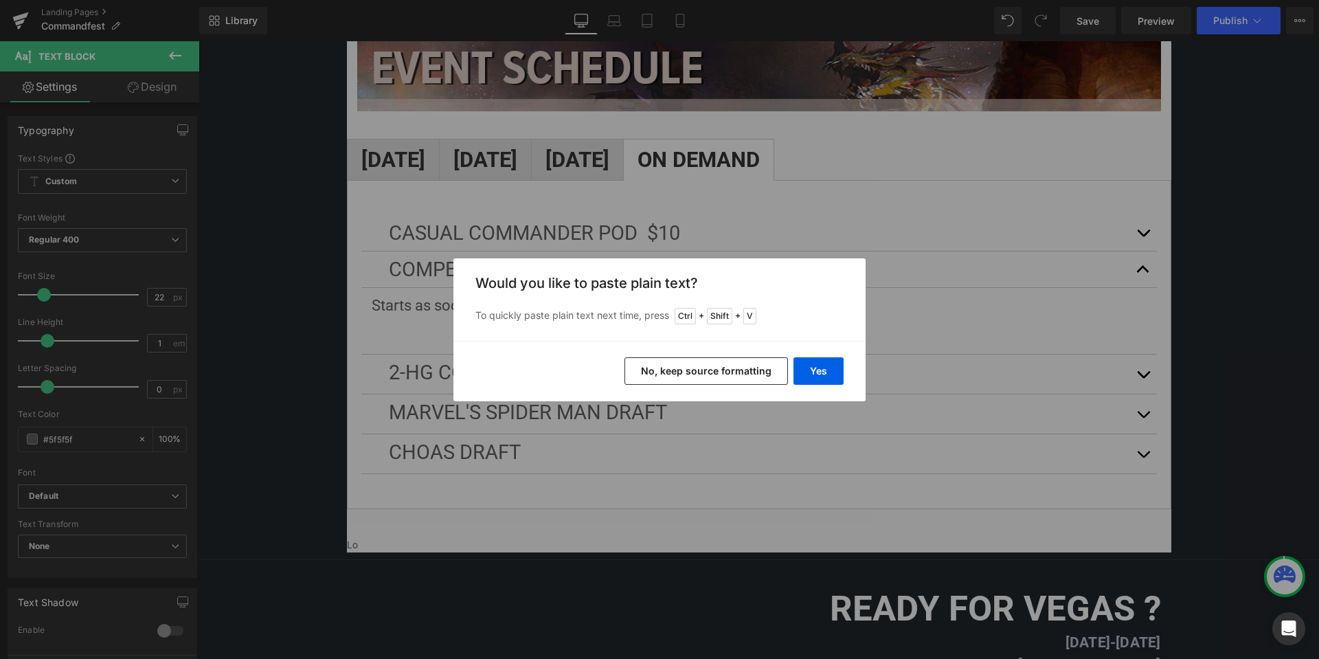
click at [741, 366] on button "No, keep source formatting" at bounding box center [707, 370] width 164 height 27
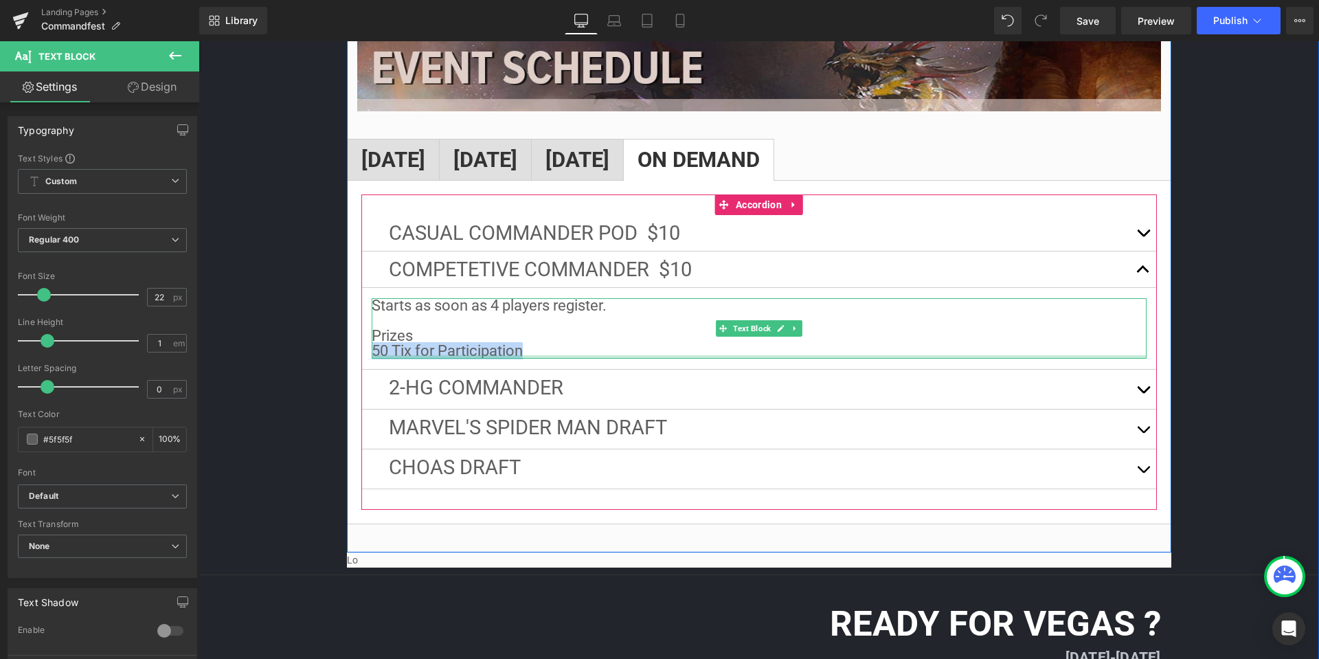
drag, startPoint x: 535, startPoint y: 335, endPoint x: 372, endPoint y: 343, distance: 163.1
click at [372, 343] on div "Starts as soon as 4 players register. Prizes 50 Tix for Participation Text Block" at bounding box center [759, 328] width 775 height 60
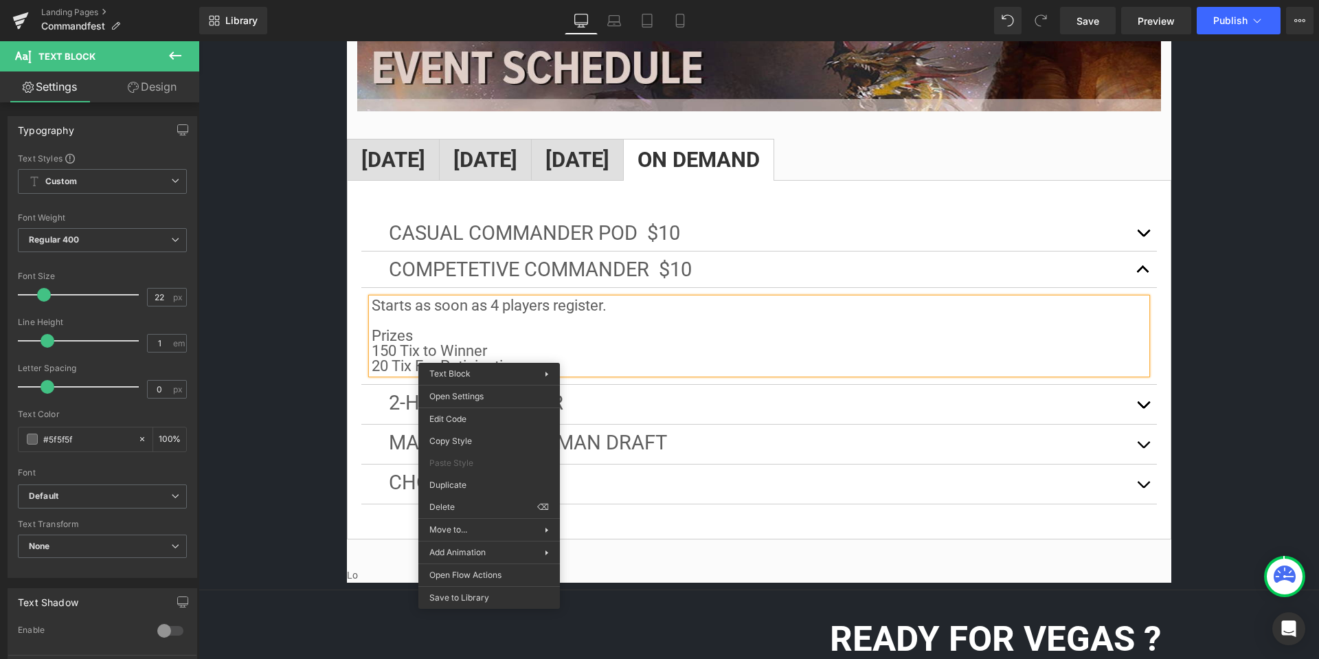
click at [561, 339] on p "Prizes 150 Tix to Winner" at bounding box center [759, 343] width 775 height 30
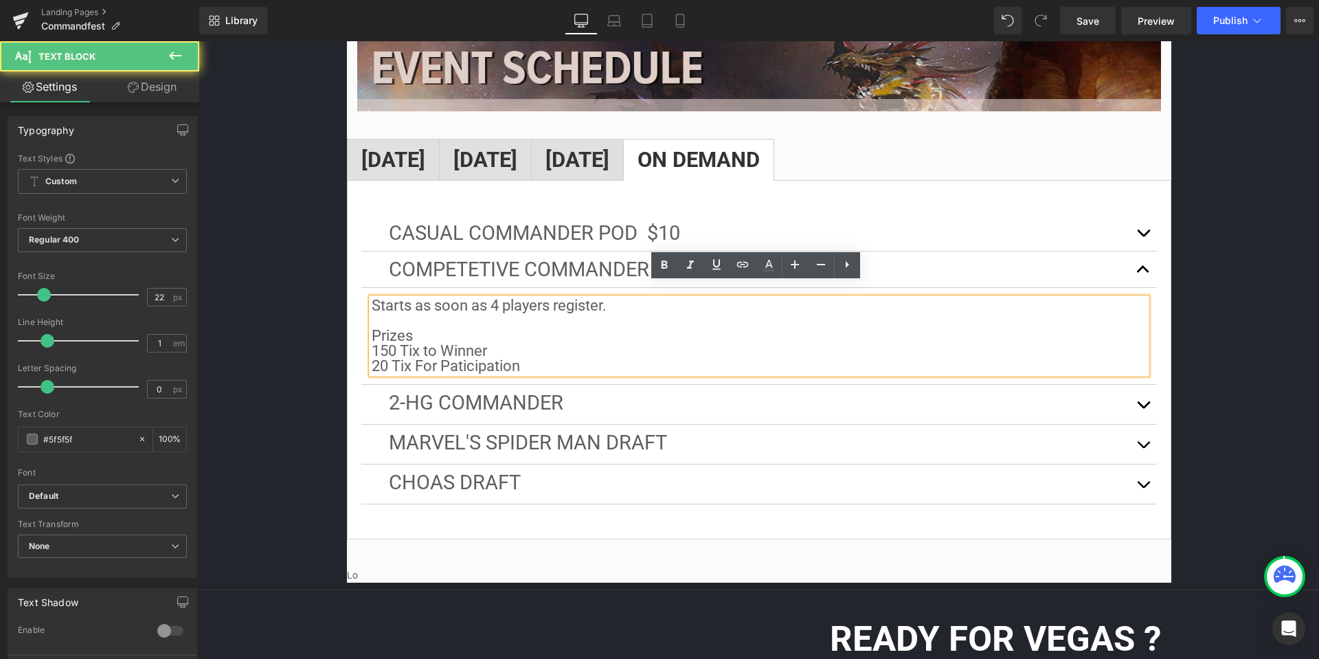
click at [454, 359] on p "20 Tix For Paticipation" at bounding box center [759, 366] width 775 height 15
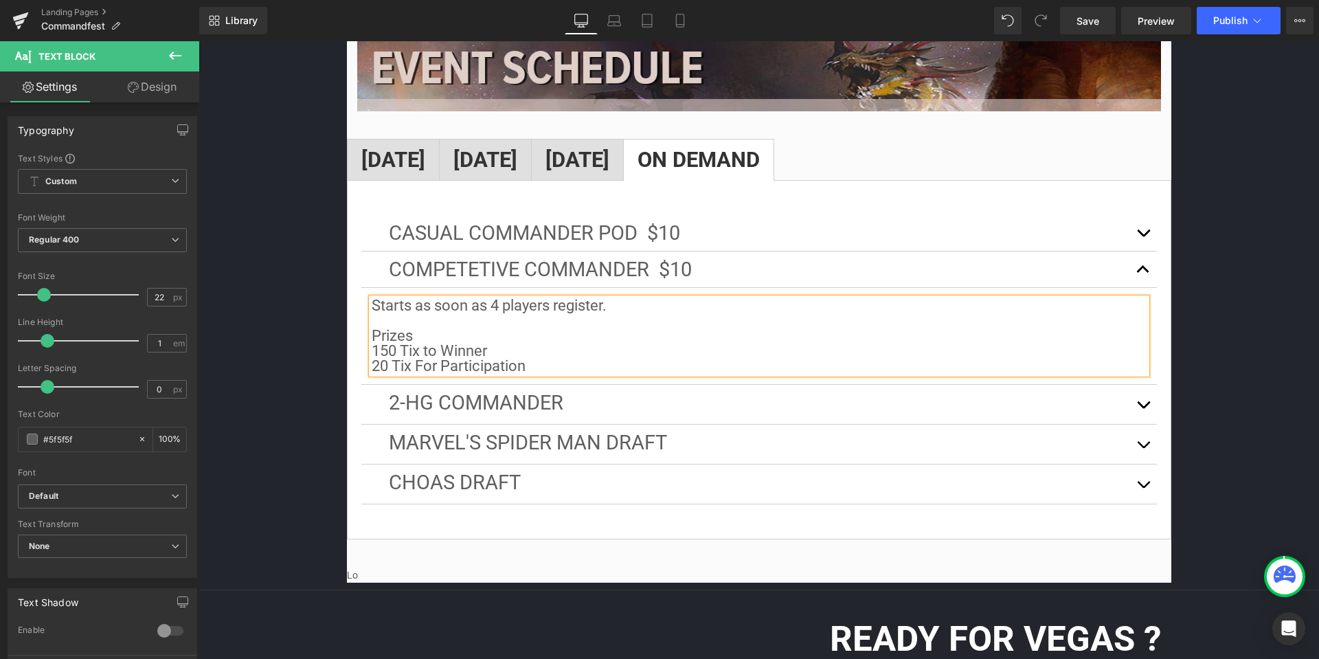
click at [575, 359] on p "20 Tix For Participation" at bounding box center [759, 366] width 775 height 15
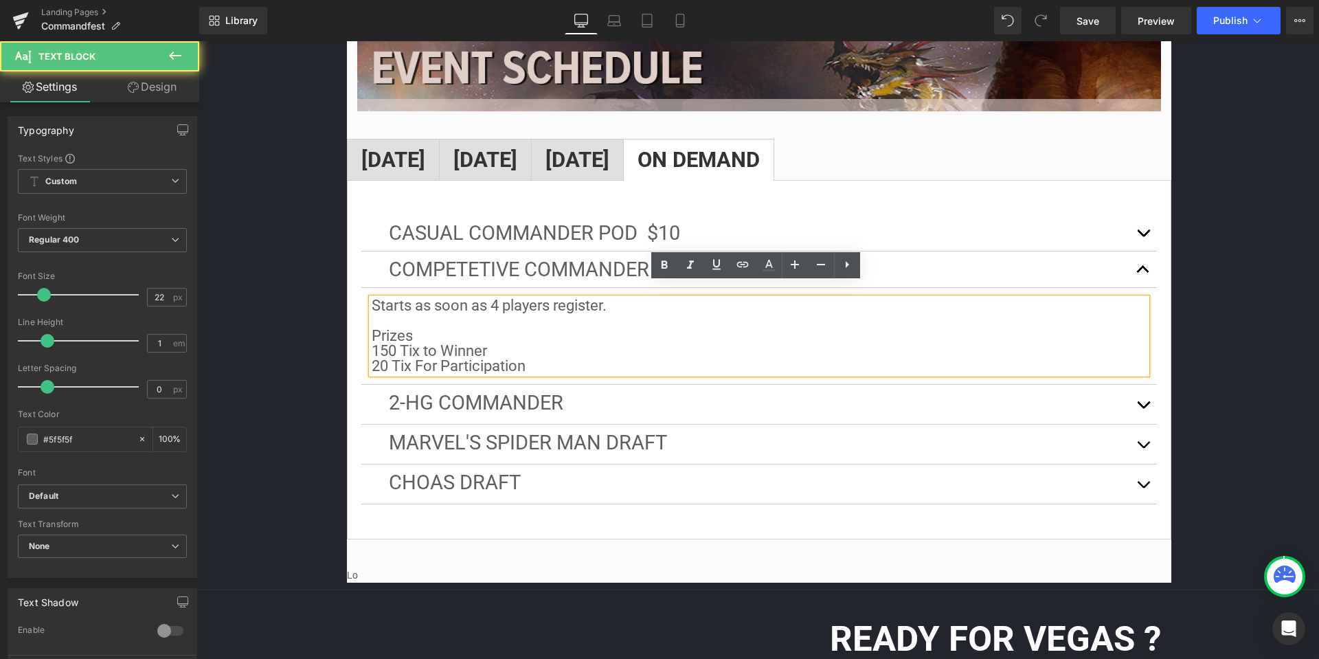
click at [384, 337] on p "Prizes 150 Tix to Winner" at bounding box center [759, 343] width 775 height 30
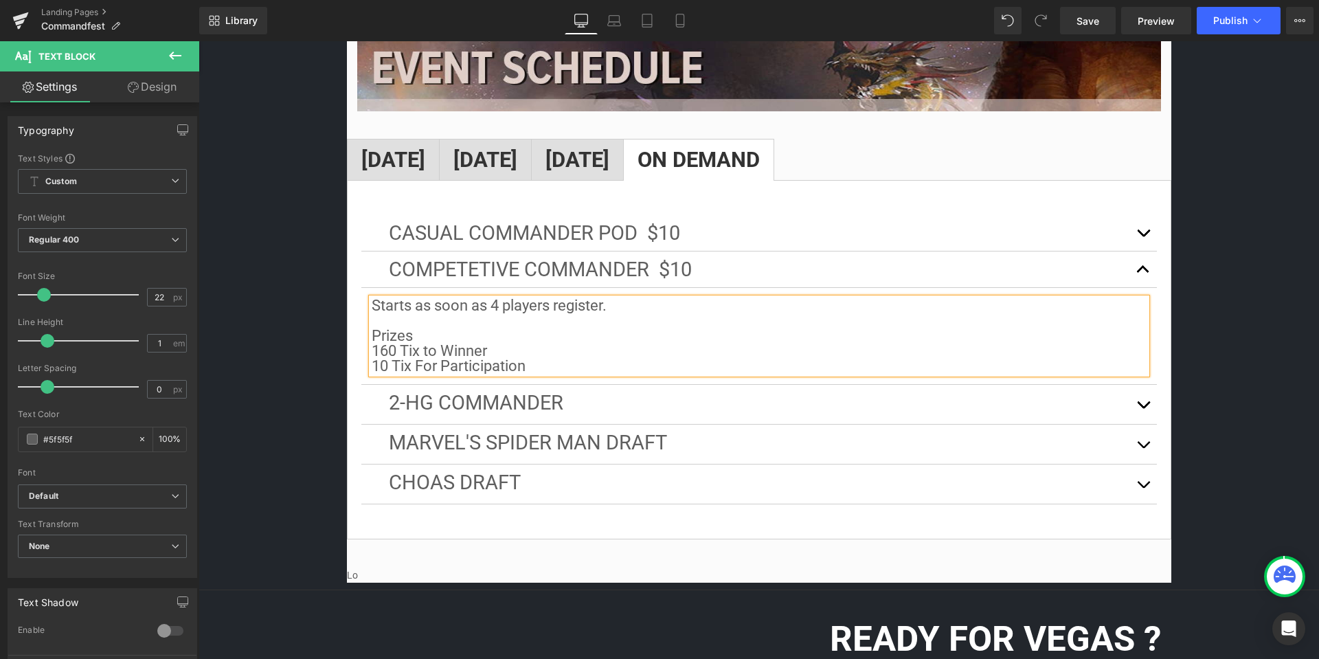
click at [564, 359] on p "10 Tix For Participation" at bounding box center [759, 366] width 775 height 15
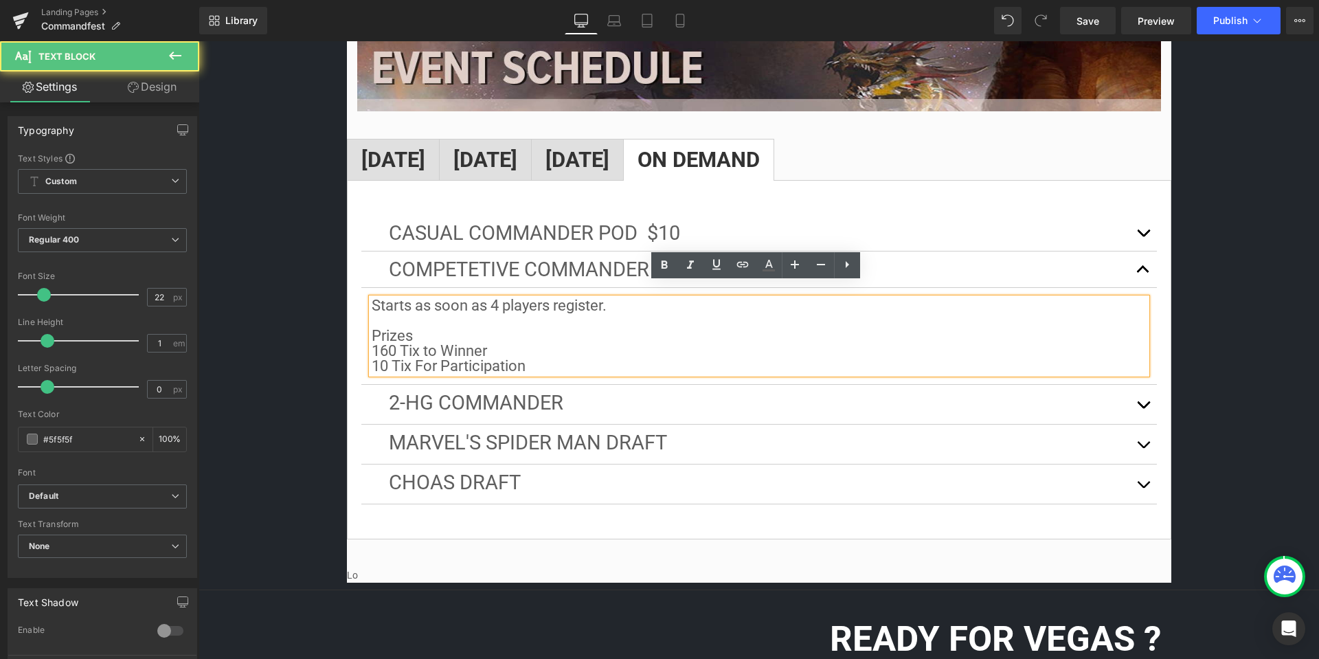
click at [378, 359] on p "10 Tix For Participation" at bounding box center [759, 366] width 775 height 15
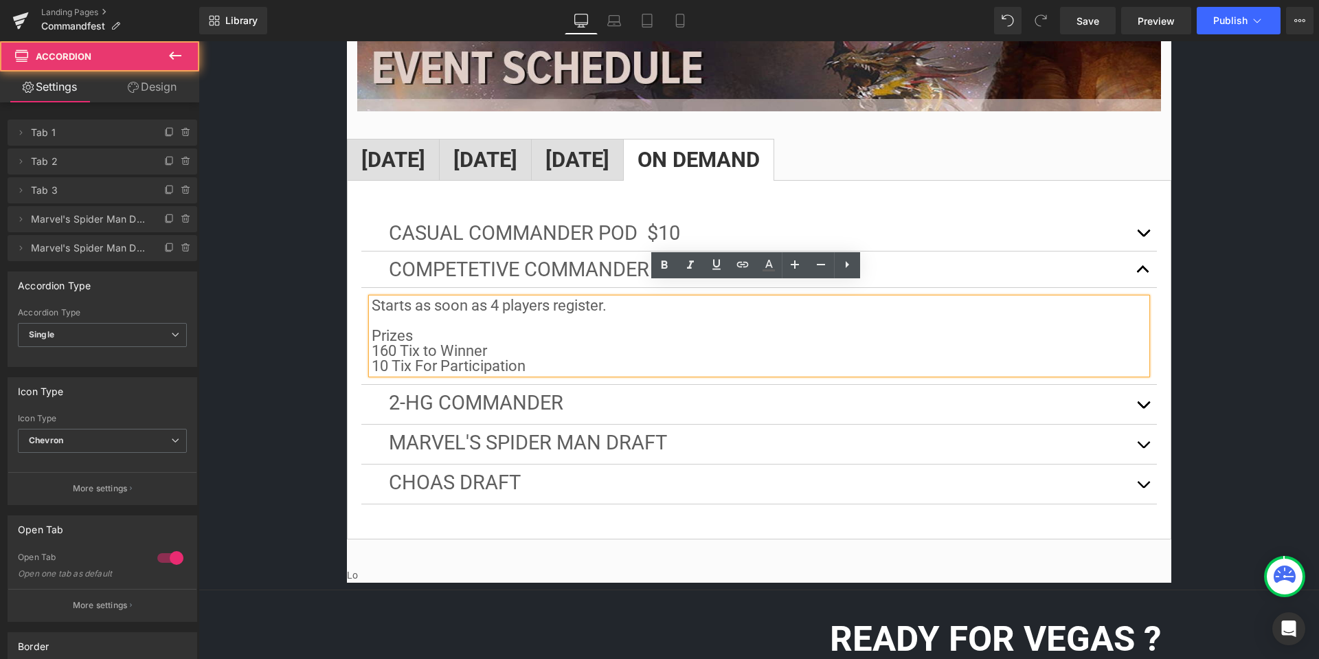
click at [1140, 254] on button "button" at bounding box center [1143, 270] width 27 height 36
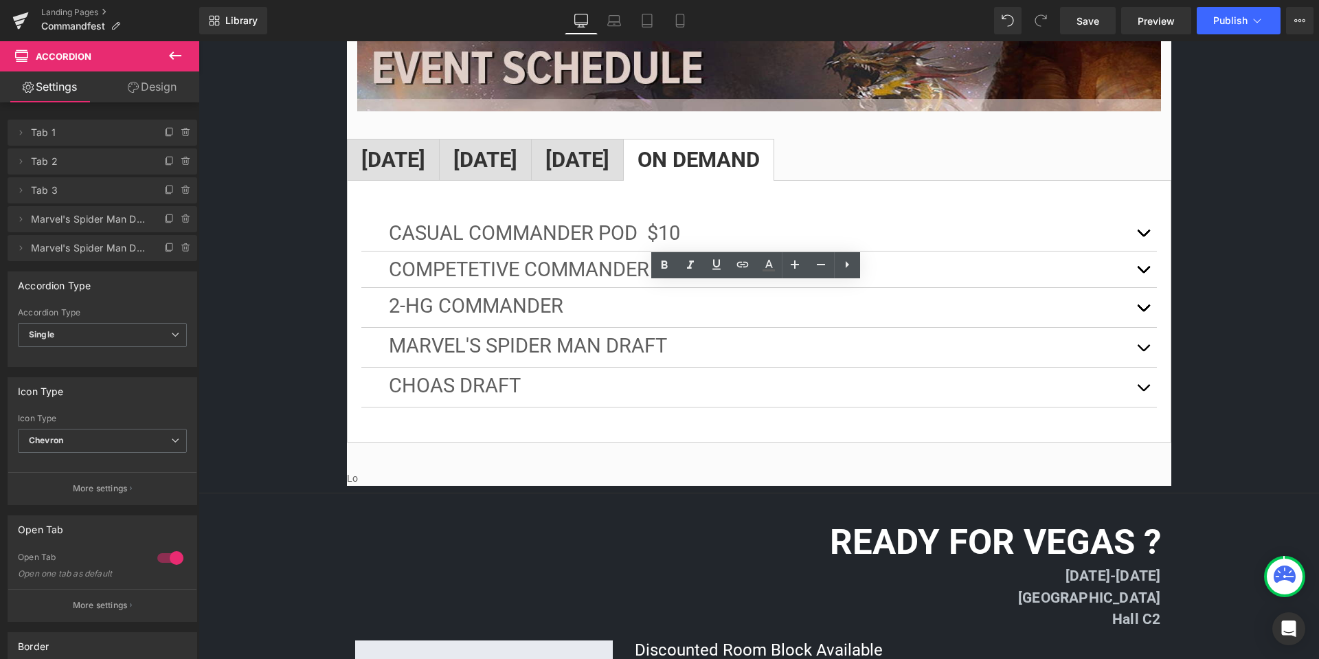
click at [1141, 252] on button "button" at bounding box center [1143, 270] width 27 height 36
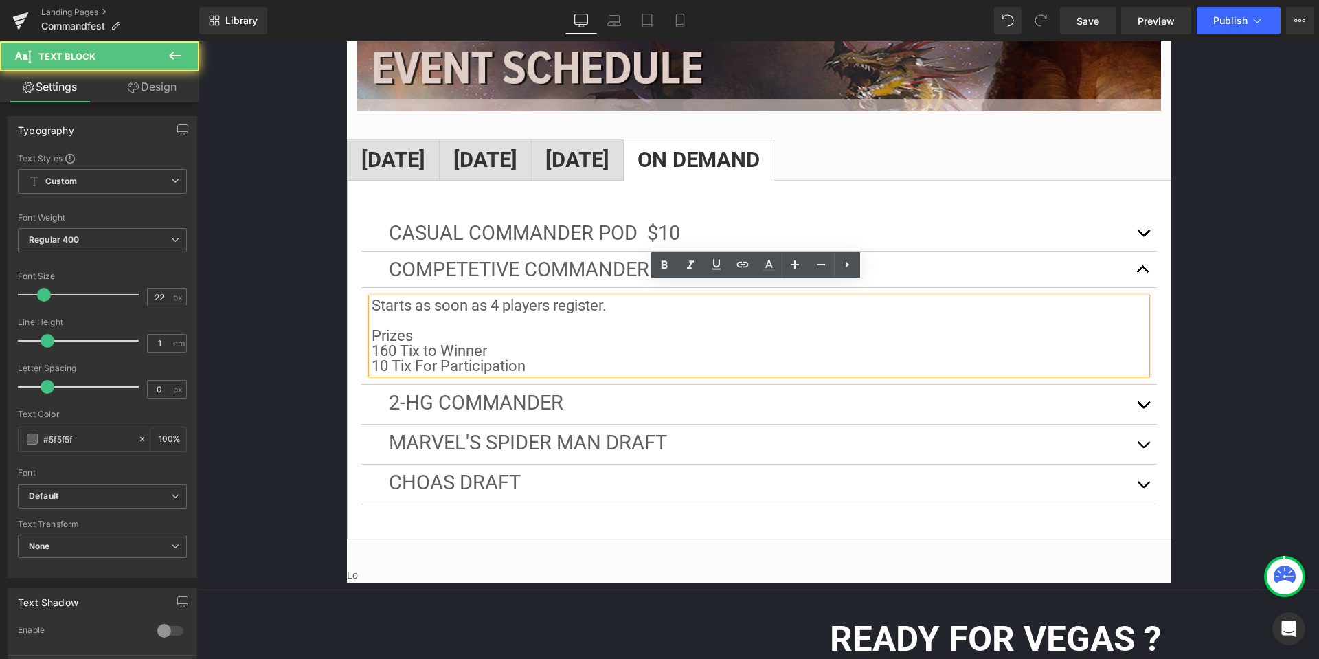
click at [377, 359] on p "10 Tix For Participation" at bounding box center [759, 366] width 775 height 15
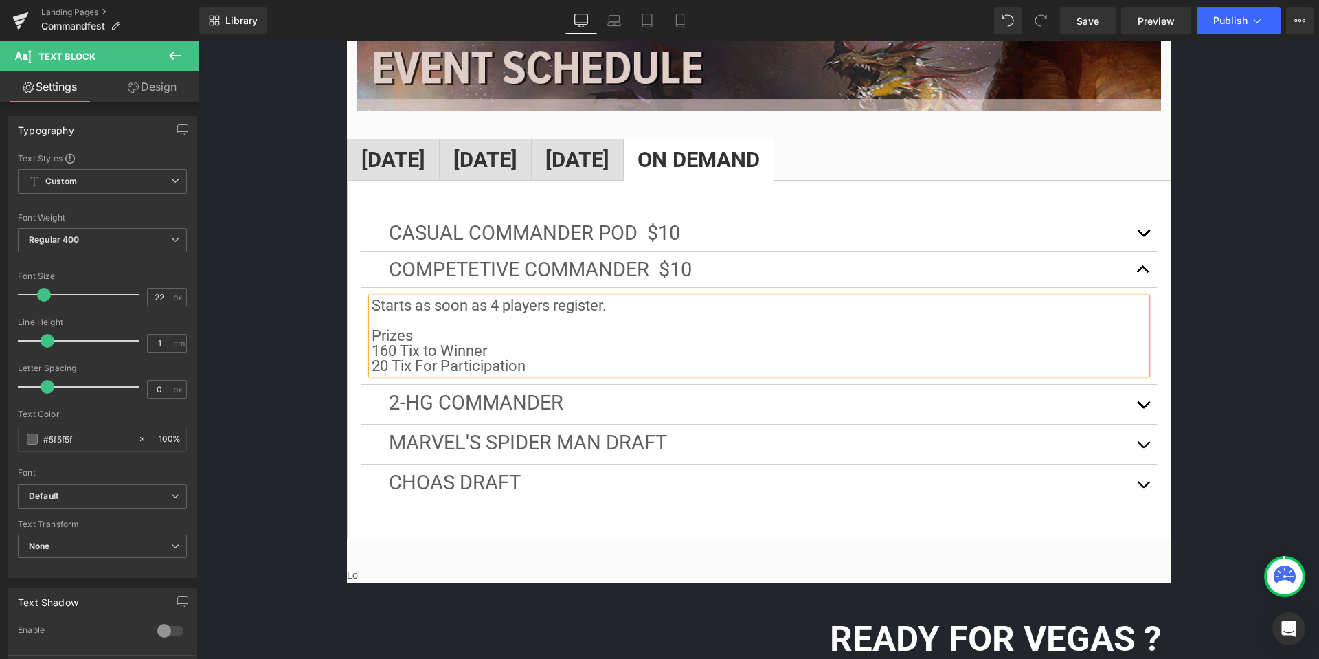
click at [391, 333] on p "Prizes 160 Tix to Winner" at bounding box center [759, 343] width 775 height 30
drag, startPoint x: 524, startPoint y: 353, endPoint x: 437, endPoint y: 346, distance: 86.9
click at [437, 359] on p "20 Tix For Participation" at bounding box center [759, 366] width 775 height 15
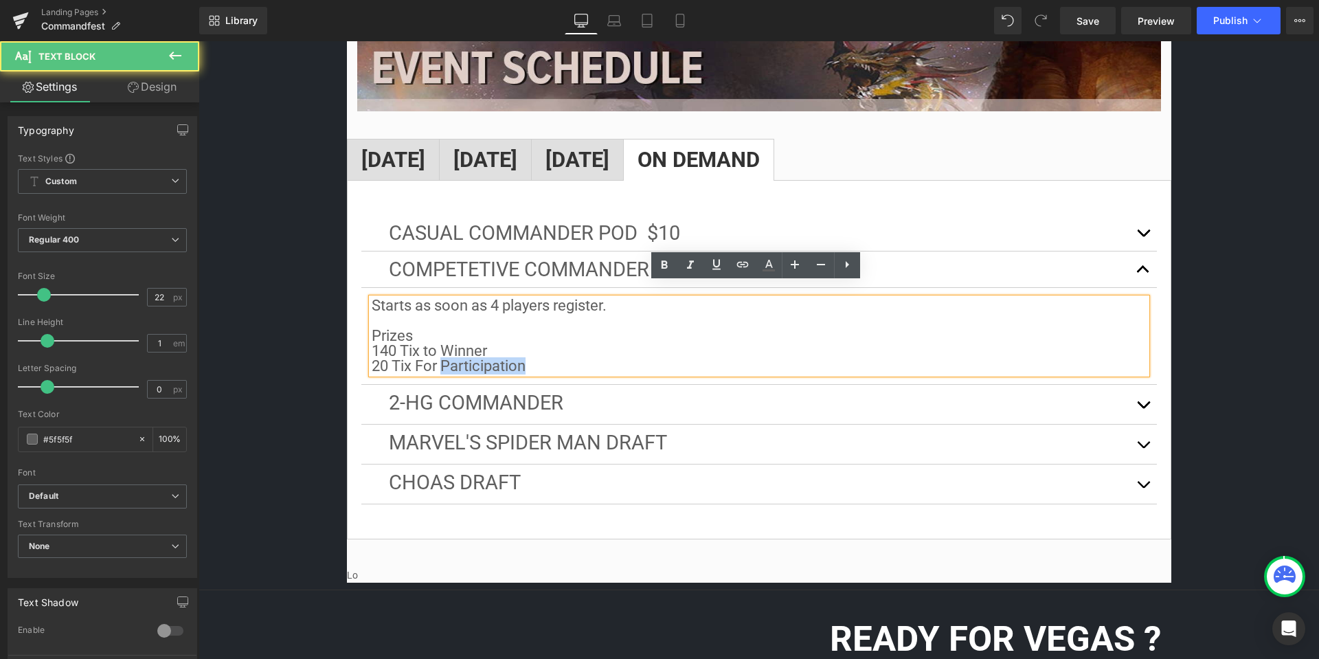
drag, startPoint x: 438, startPoint y: 350, endPoint x: 548, endPoint y: 349, distance: 110.0
click at [548, 359] on p "20 Tix For Participation" at bounding box center [759, 366] width 775 height 15
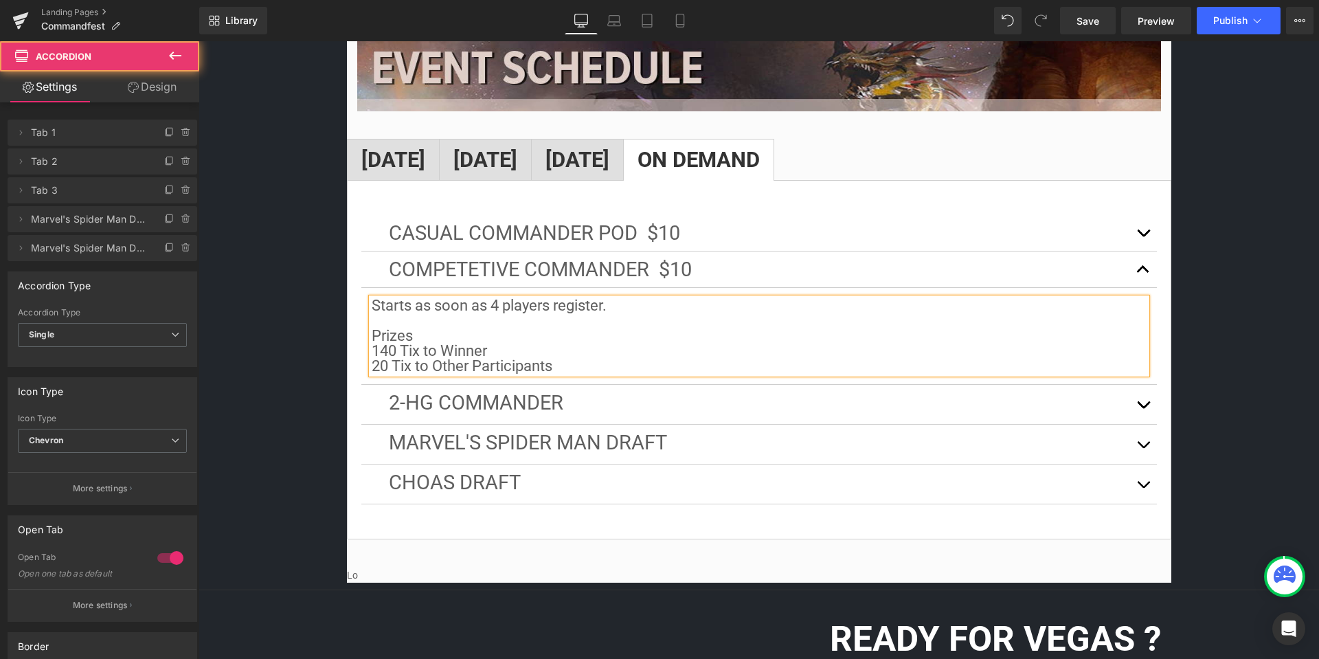
click at [1142, 387] on button "button" at bounding box center [1143, 404] width 27 height 39
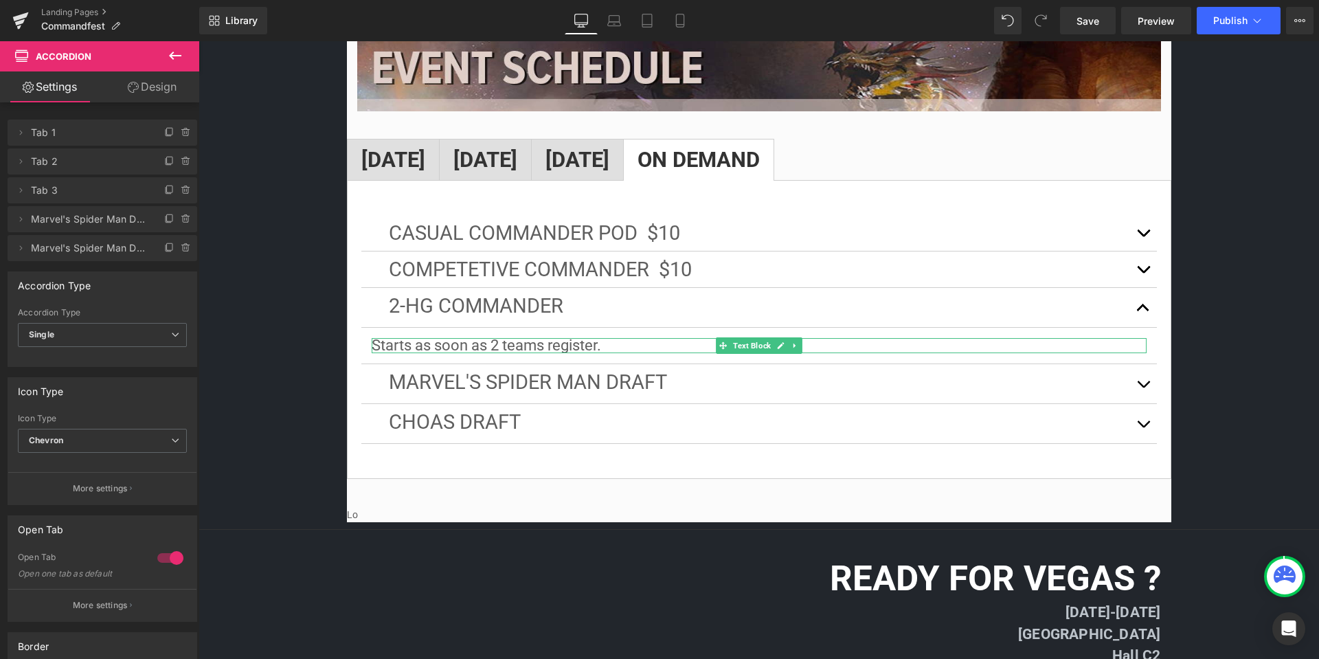
click at [636, 338] on p "Starts as soon as 2 teams register." at bounding box center [759, 345] width 775 height 15
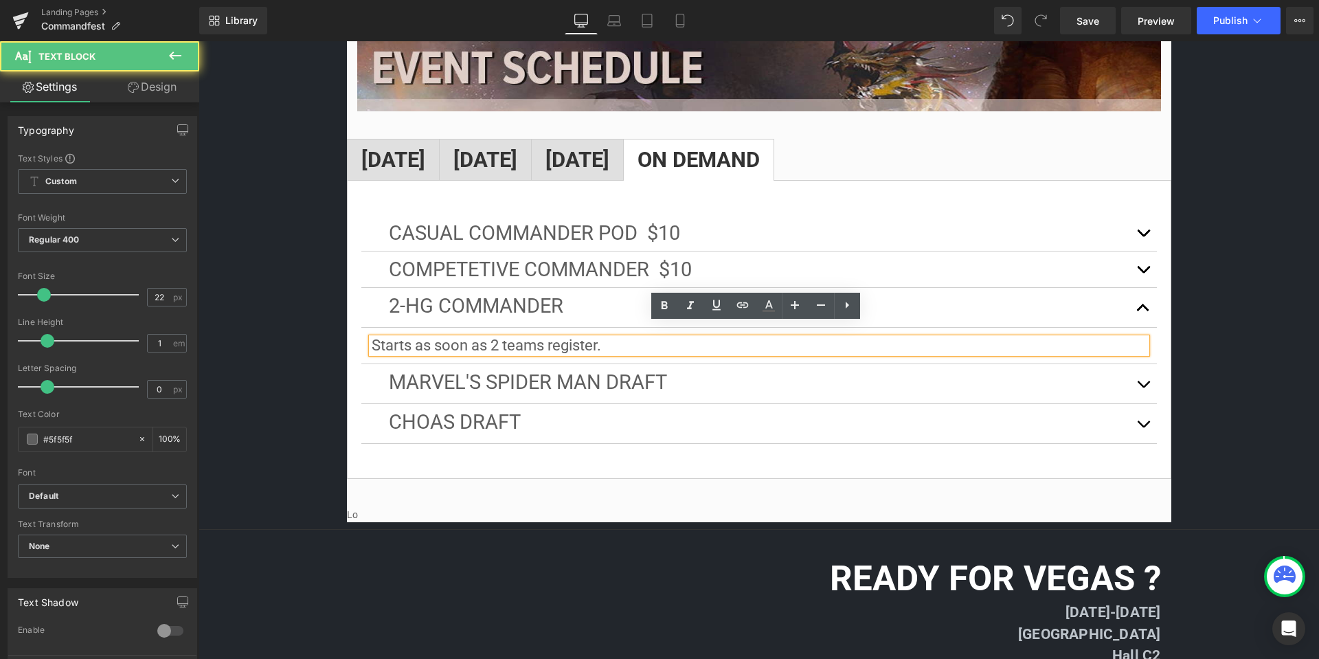
click at [640, 338] on p "Starts as soon as 2 teams register." at bounding box center [759, 345] width 775 height 15
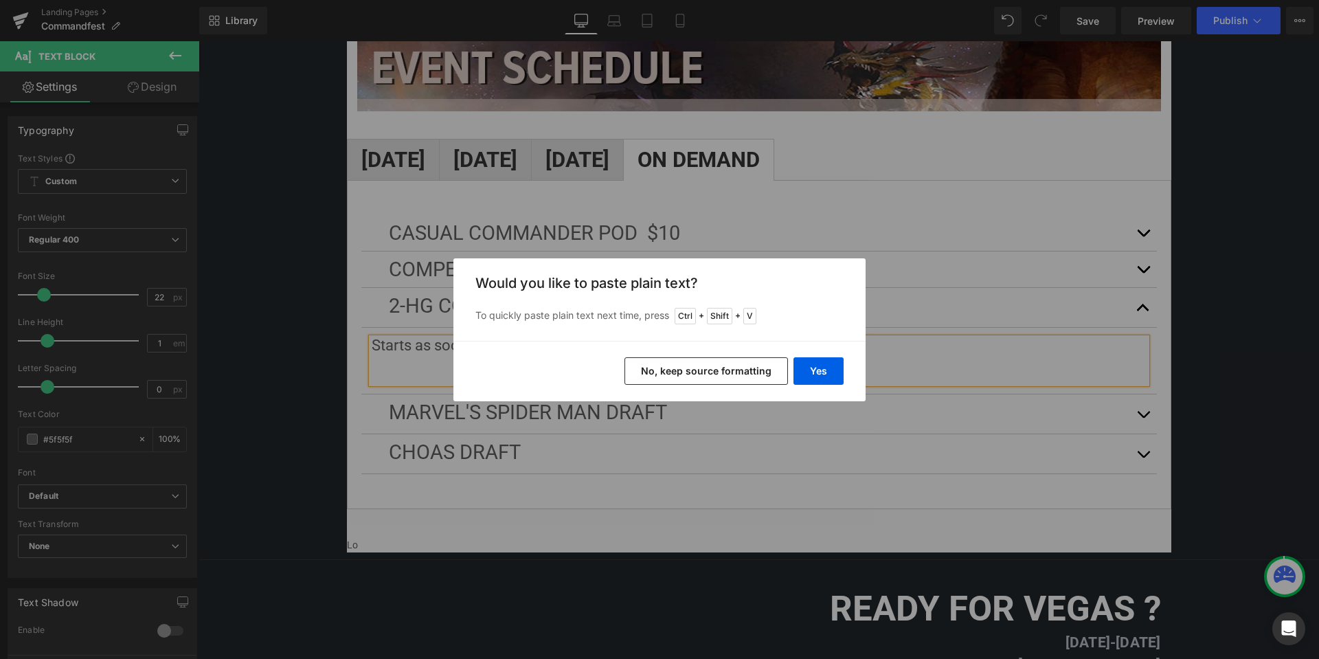
click at [732, 378] on button "No, keep source formatting" at bounding box center [707, 370] width 164 height 27
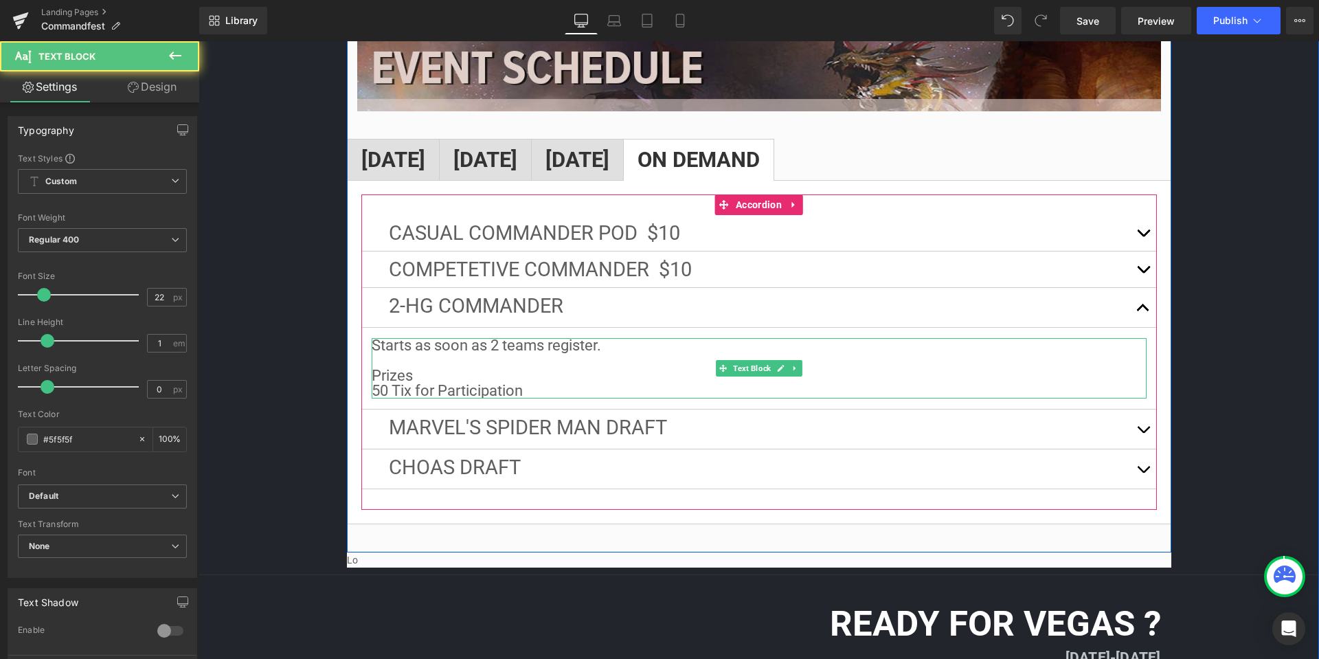
click at [533, 383] on p "50 Tix for Participation" at bounding box center [759, 390] width 775 height 15
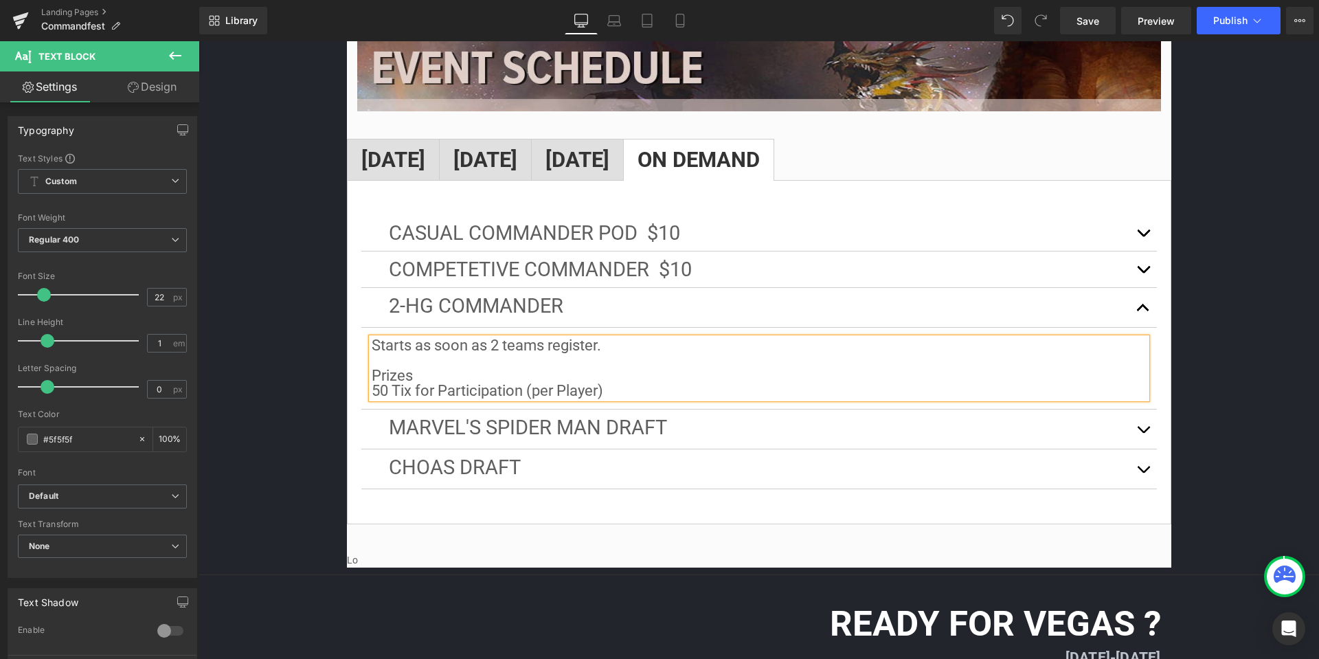
click at [1136, 416] on button "button" at bounding box center [1143, 429] width 27 height 39
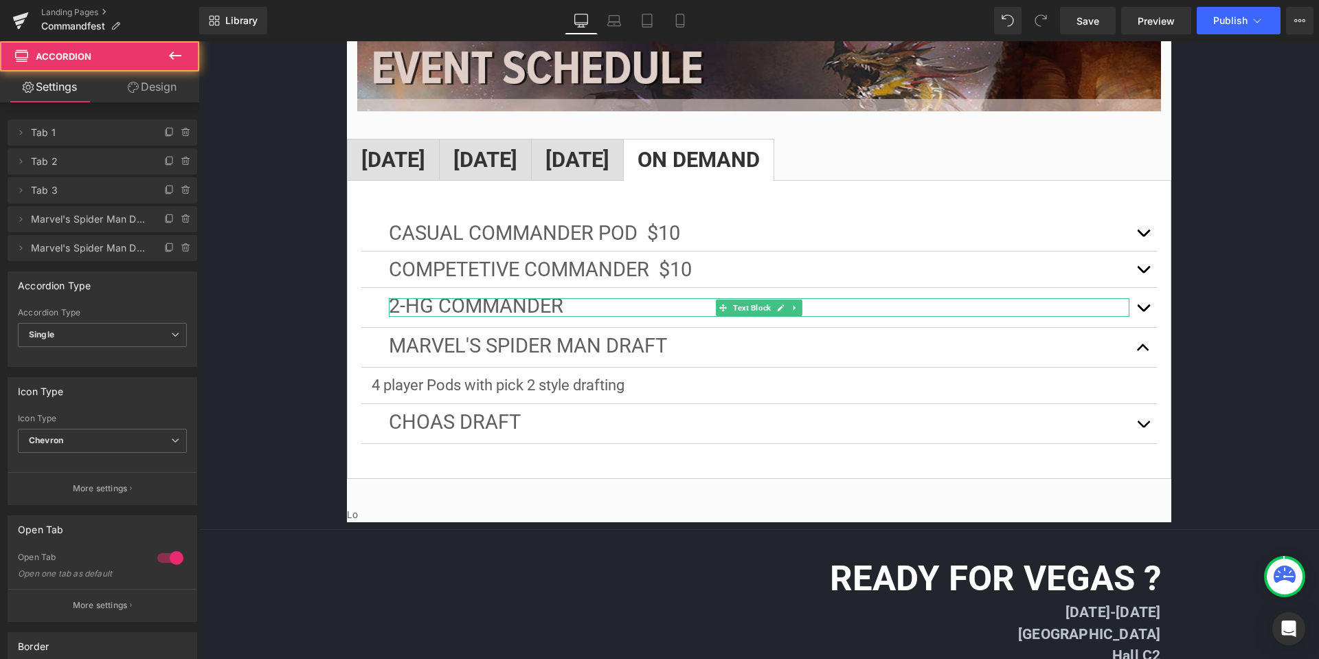
click at [644, 298] on p "2-HG Commander" at bounding box center [759, 307] width 741 height 19
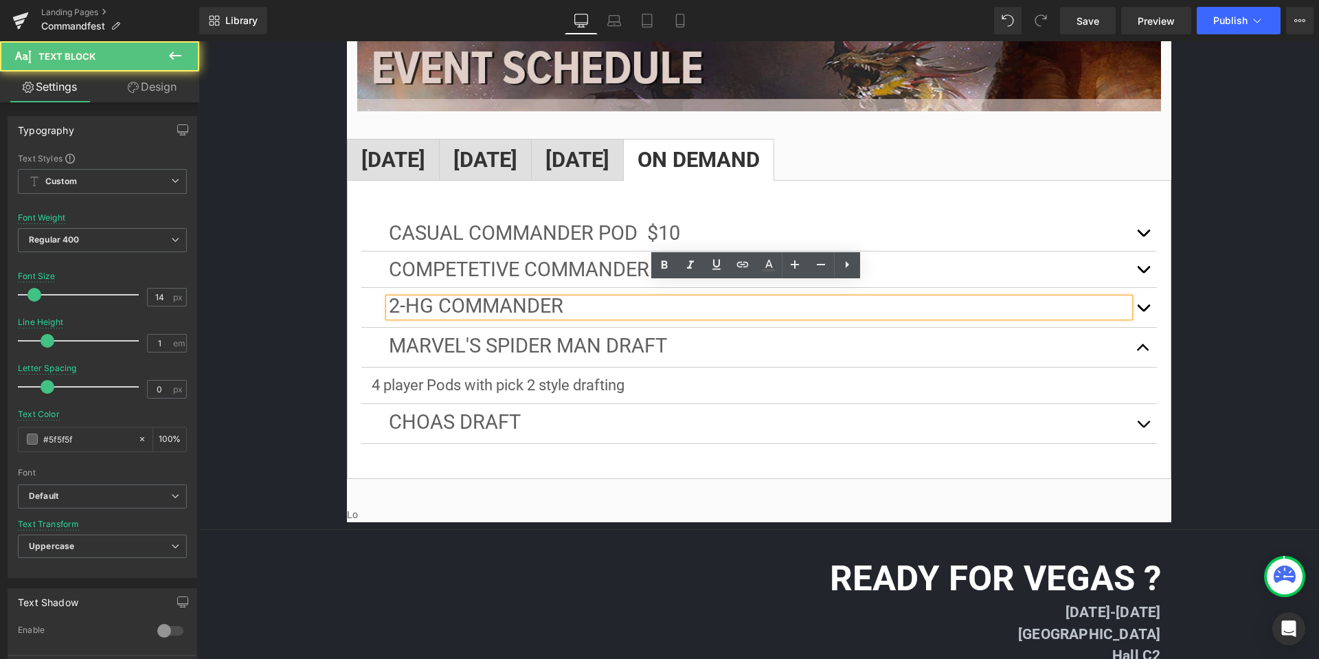
click at [623, 298] on p "2-HG Commander" at bounding box center [759, 307] width 741 height 19
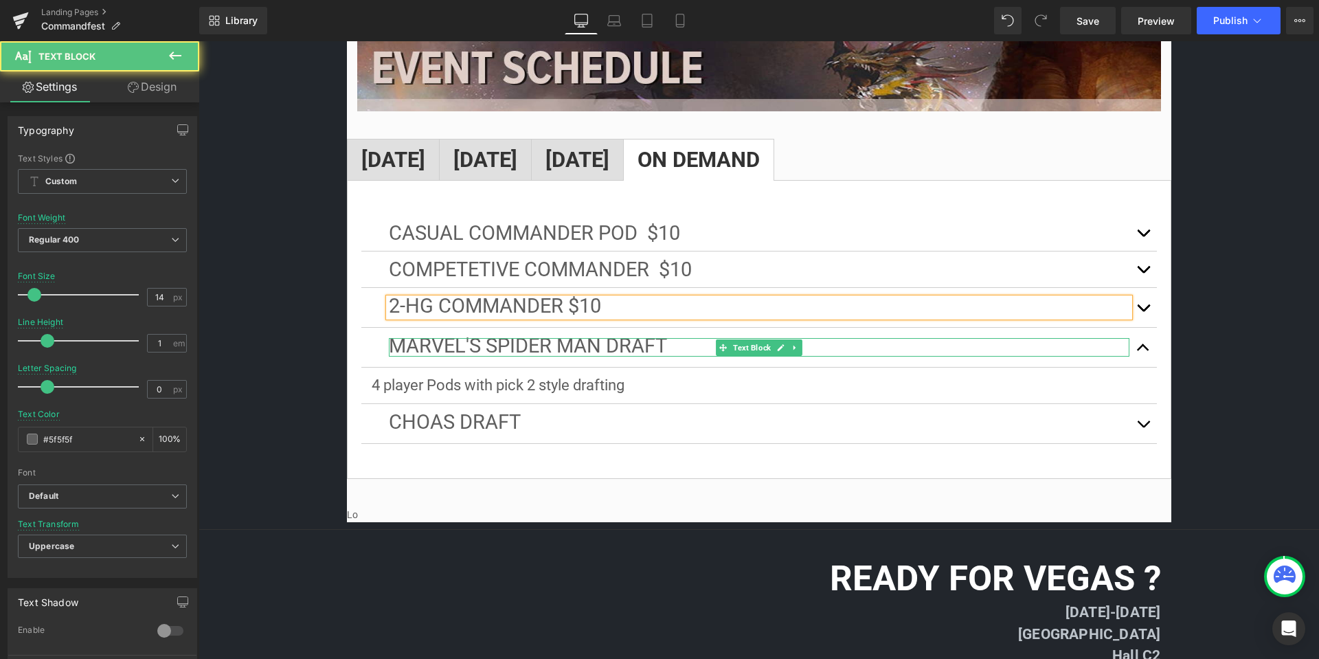
click at [666, 338] on p "Marvel's Spider Man Draft" at bounding box center [759, 347] width 741 height 19
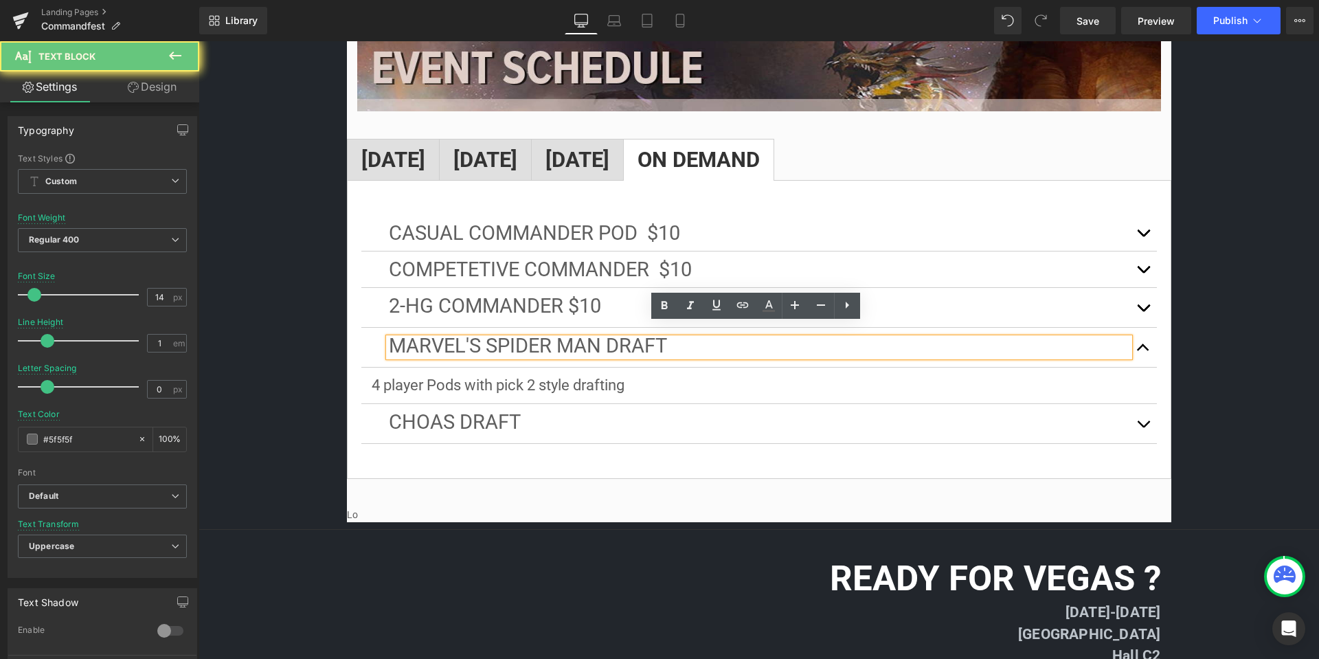
click at [687, 338] on p "Marvel's Spider Man Draft" at bounding box center [759, 347] width 741 height 19
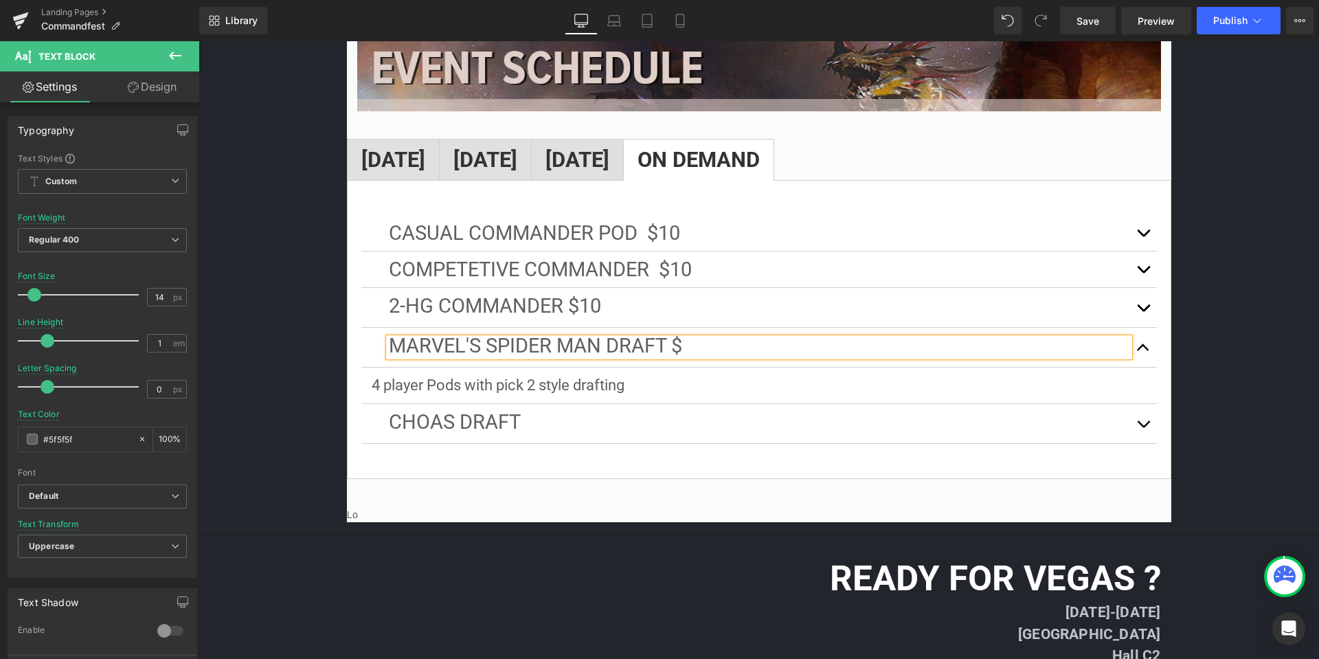
click at [698, 338] on p "Marvel's Spider Man Draft $" at bounding box center [759, 347] width 741 height 19
click at [1102, 378] on p "4 player Pods with pick 2 style drafting" at bounding box center [759, 385] width 775 height 15
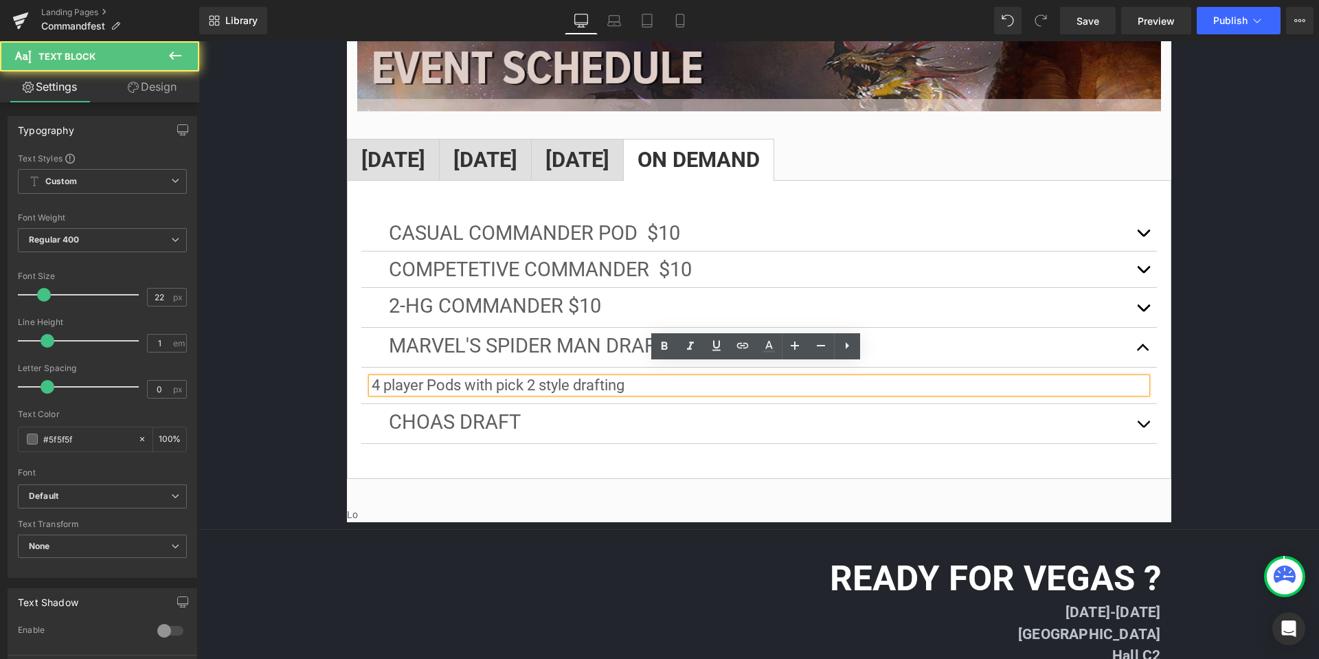
click at [651, 378] on p "4 player Pods with pick 2 style drafting" at bounding box center [759, 385] width 775 height 15
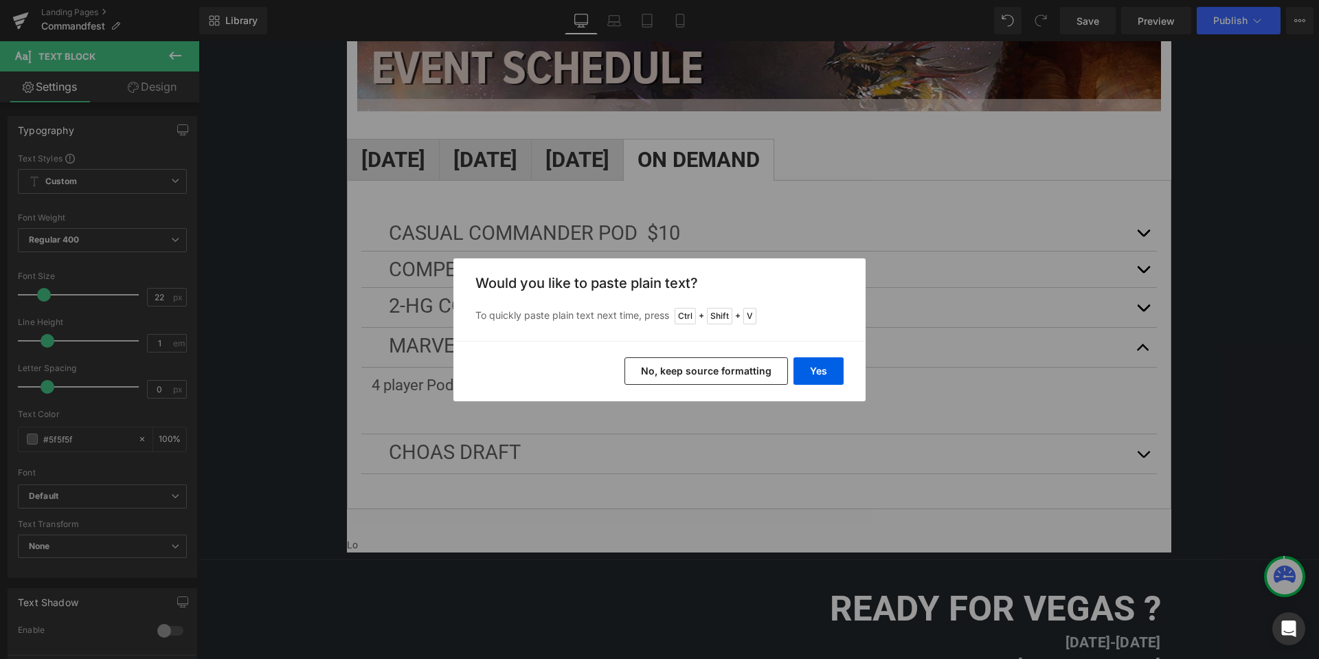
click at [696, 375] on button "No, keep source formatting" at bounding box center [707, 370] width 164 height 27
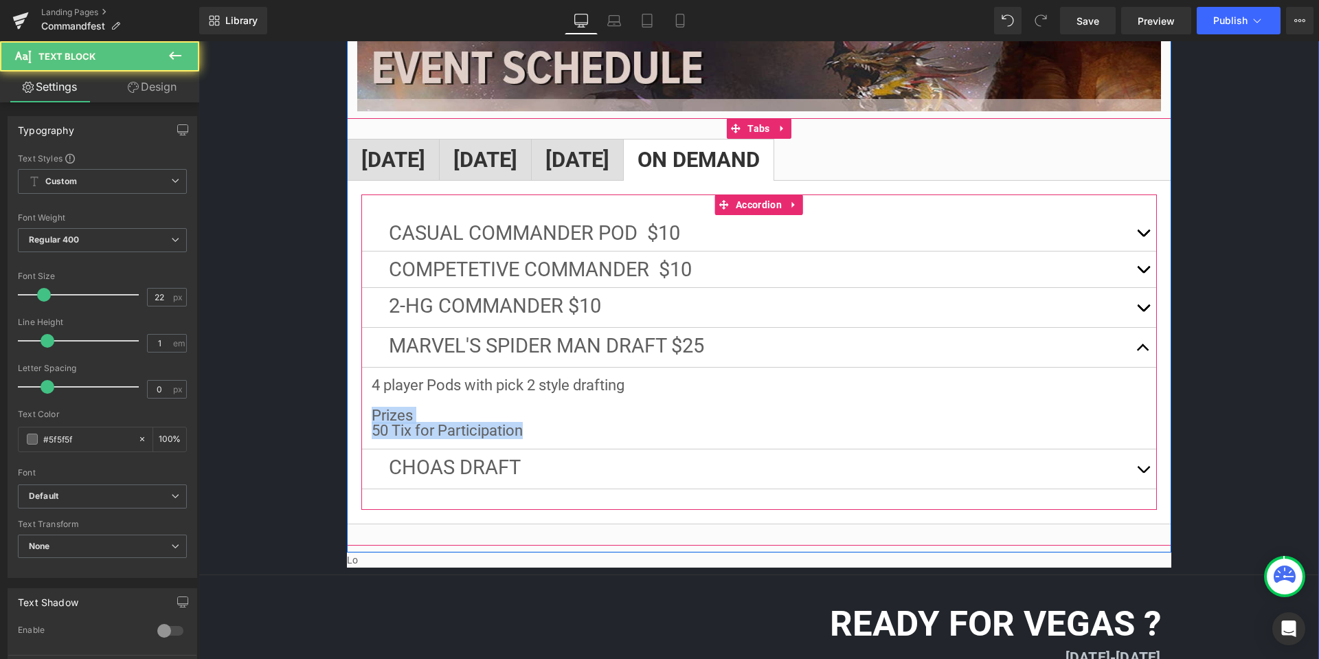
drag, startPoint x: 537, startPoint y: 412, endPoint x: 362, endPoint y: 408, distance: 175.3
click at [362, 408] on article "4 player Pods with pick 2 style drafting Prizes 50 Tix for Participation Text B…" at bounding box center [759, 409] width 796 height 82
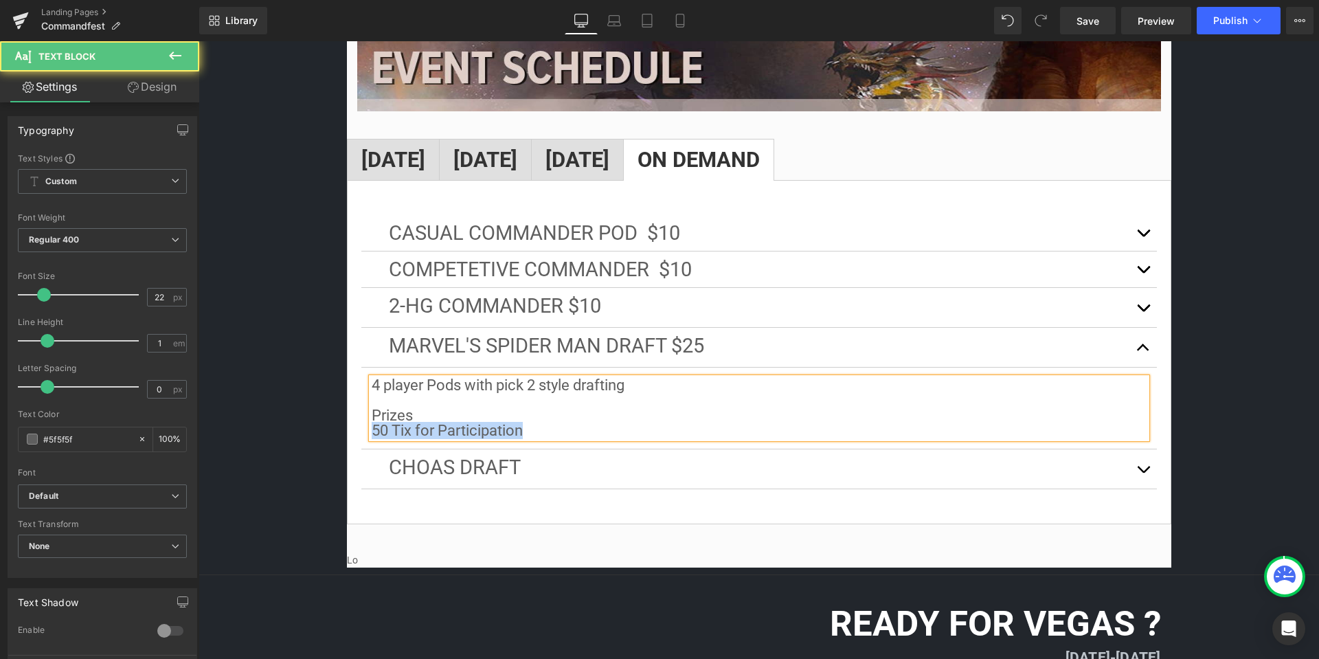
drag, startPoint x: 523, startPoint y: 419, endPoint x: 355, endPoint y: 425, distance: 168.5
click at [355, 425] on div "Casual Commander Pod $10 Text Block Starts as soon as 4 players register. Prize…" at bounding box center [759, 352] width 825 height 344
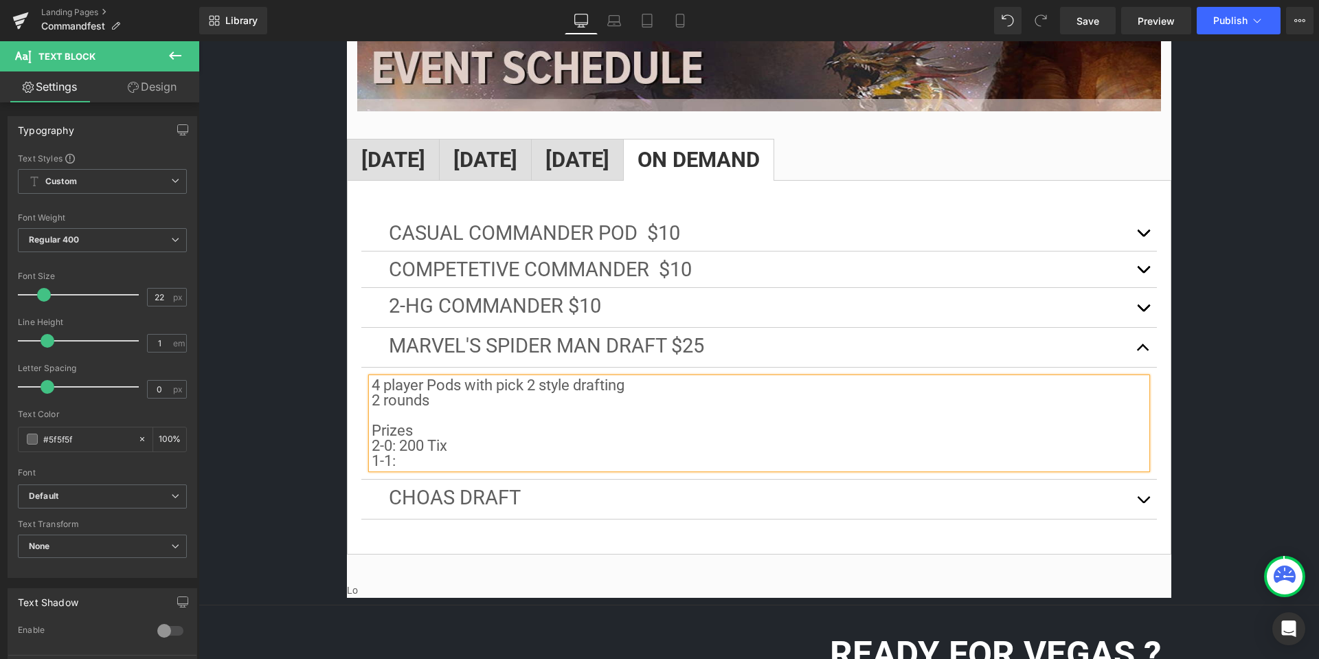
click at [401, 438] on p "2-0: 200 Tix 1-1:" at bounding box center [759, 453] width 775 height 30
click at [441, 447] on p "2-0: 200 Tix 1-1:" at bounding box center [759, 453] width 775 height 30
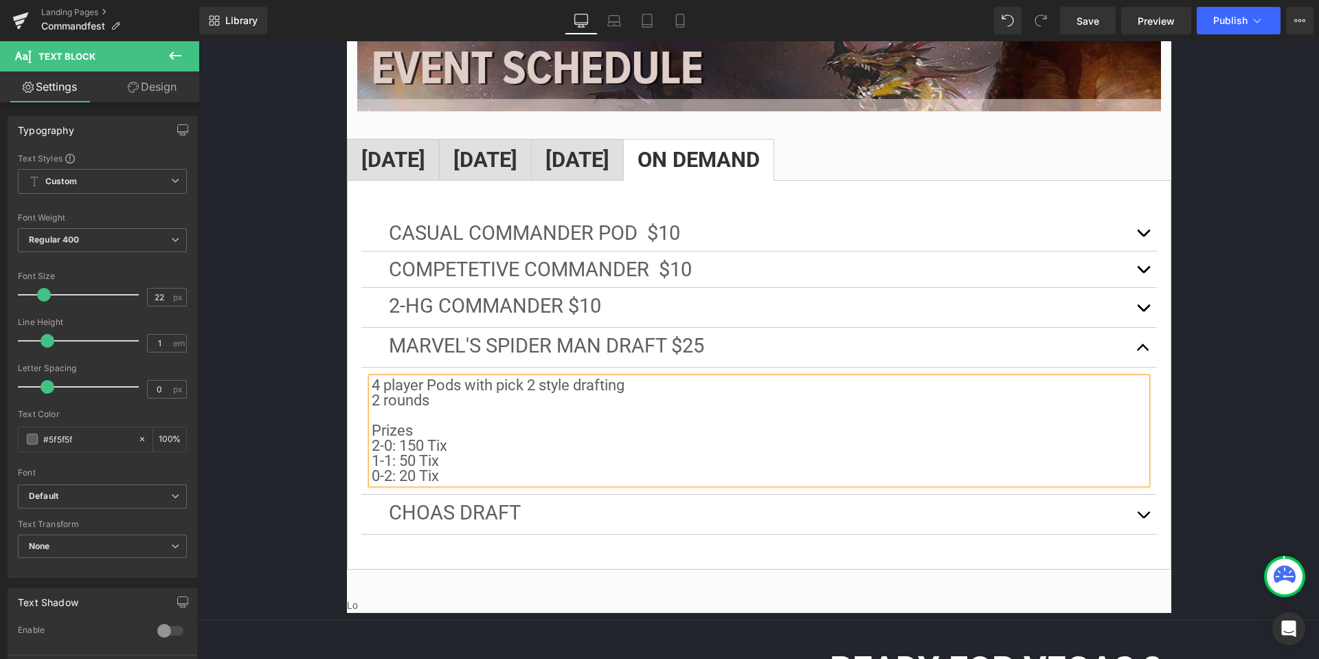
click at [1146, 500] on button "button" at bounding box center [1143, 514] width 27 height 39
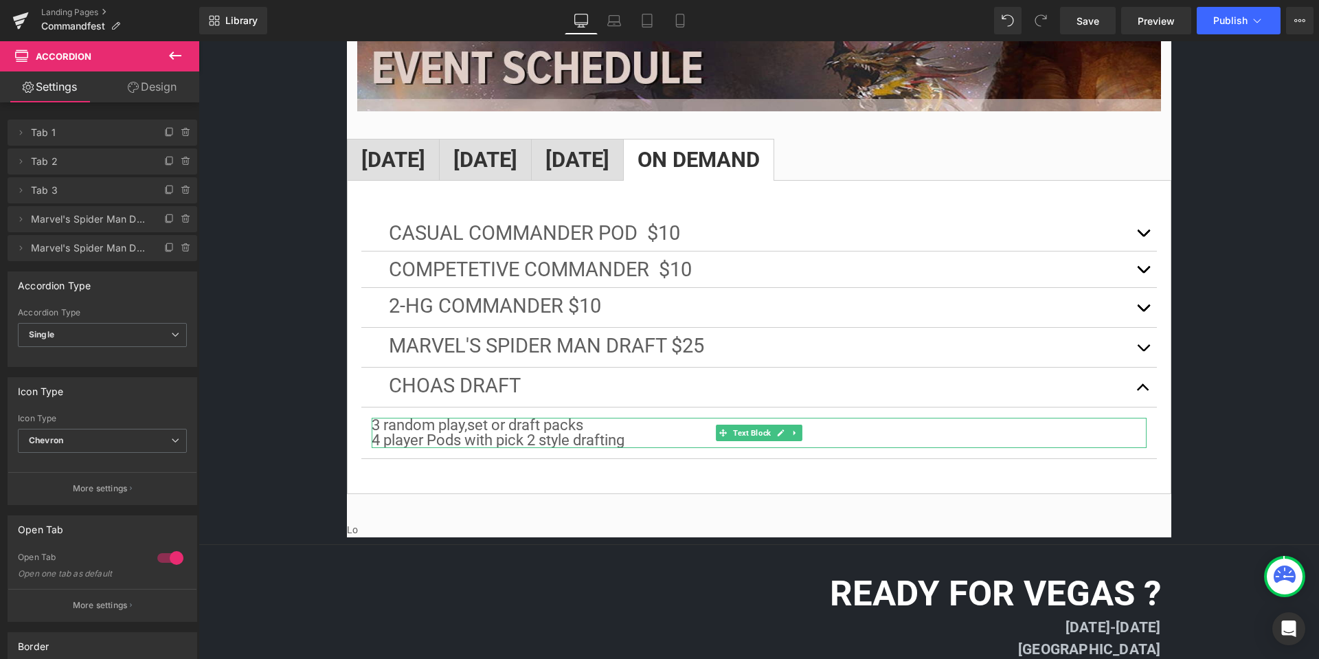
click at [639, 430] on p "3 random play,set or draft packs 4 player Pods with pick 2 style drafting" at bounding box center [759, 433] width 775 height 30
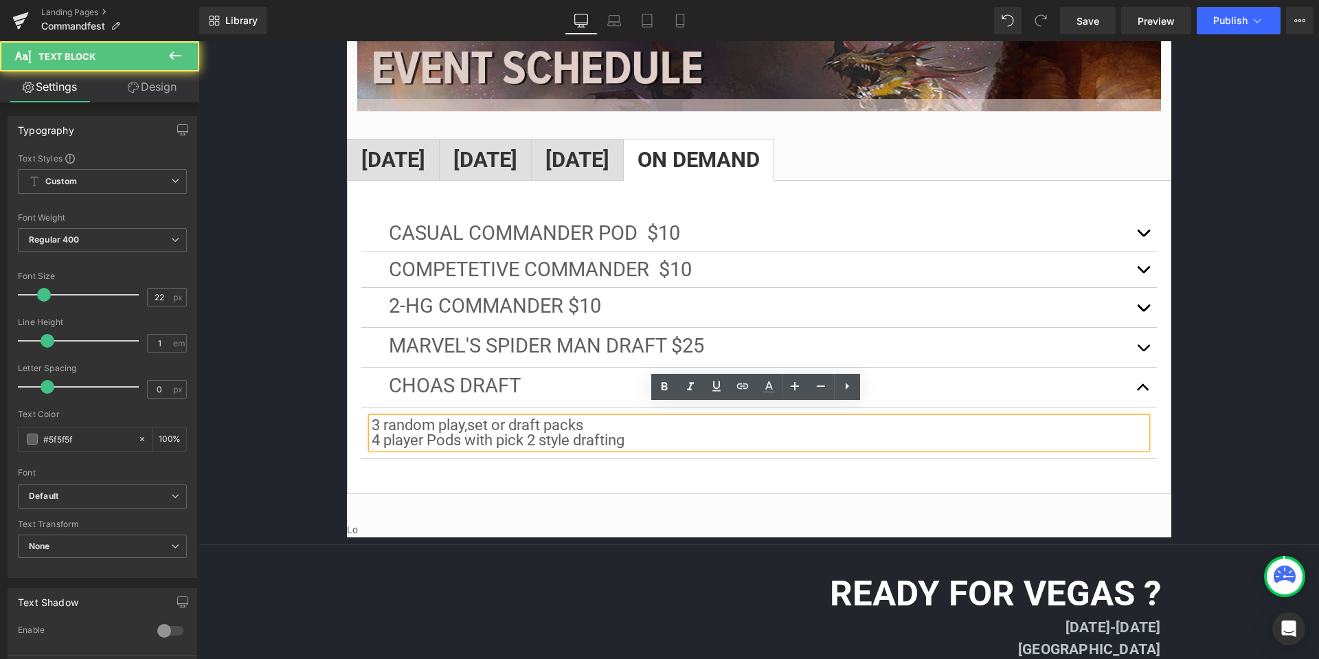
click at [639, 430] on p "3 random play,set or draft packs 4 player Pods with pick 2 style drafting" at bounding box center [759, 433] width 775 height 30
click at [413, 374] on span "Choas Draft" at bounding box center [455, 385] width 132 height 23
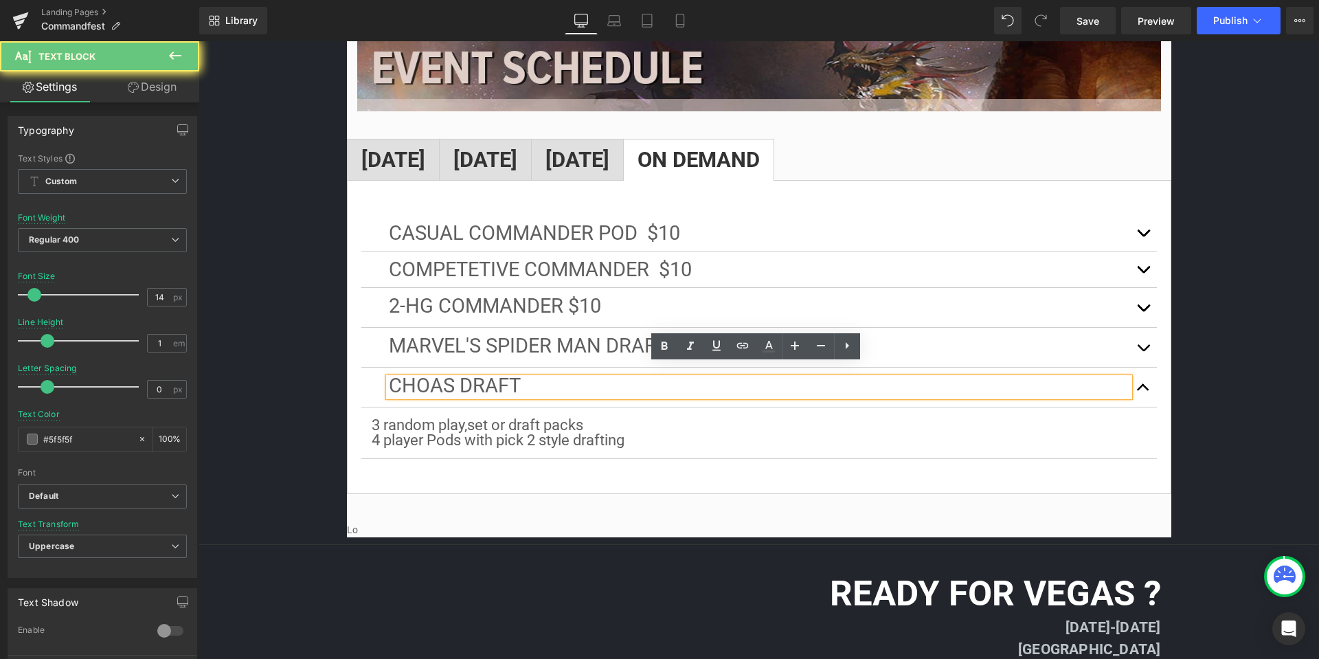
click at [425, 374] on span "Choas Draft" at bounding box center [455, 385] width 132 height 23
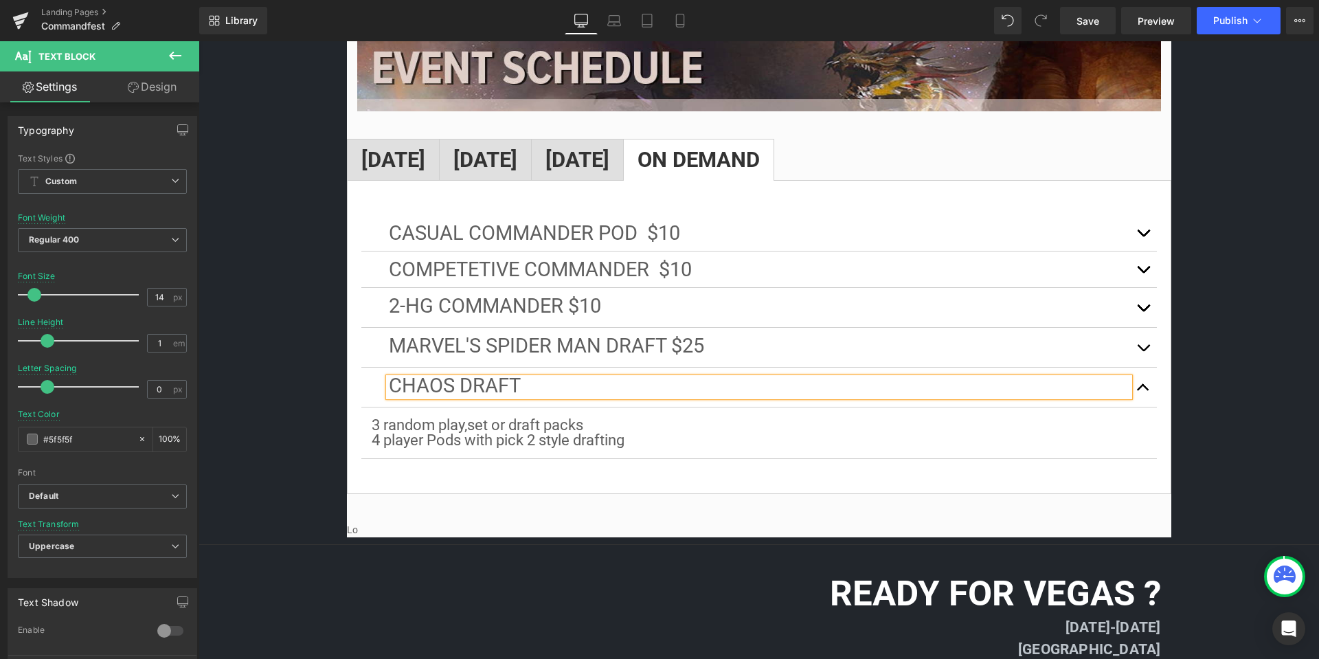
click at [561, 379] on p "ChaOs Draft" at bounding box center [759, 387] width 741 height 19
click at [1144, 351] on span "button" at bounding box center [1144, 351] width 0 height 0
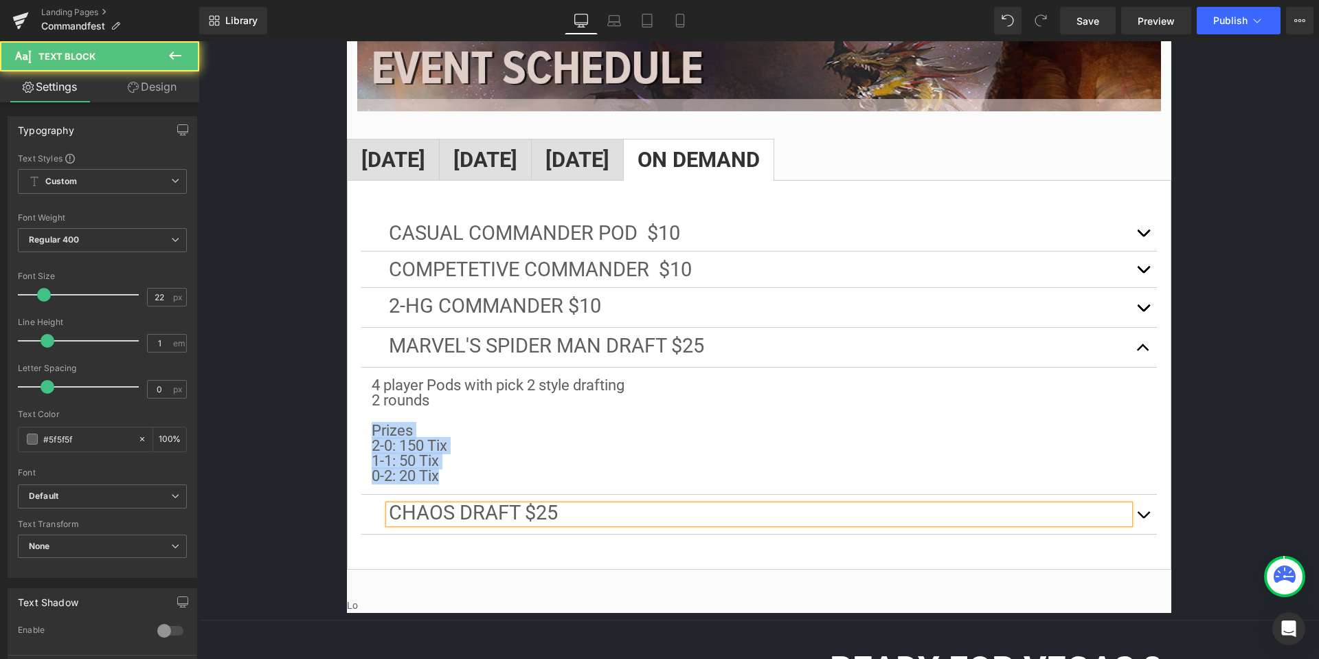
drag, startPoint x: 433, startPoint y: 454, endPoint x: 366, endPoint y: 416, distance: 76.3
click at [366, 416] on article "4 player Pods with pick 2 style drafting 2 rounds Prizes 2-0: 150 Tix 1-1: 50 T…" at bounding box center [759, 431] width 796 height 127
copy div "Prizes 2-0: 150 Tix 1-1: 50 Tix 0-2: 20 Tix"
click at [558, 505] on p "ChaOs Draft $25" at bounding box center [759, 514] width 741 height 19
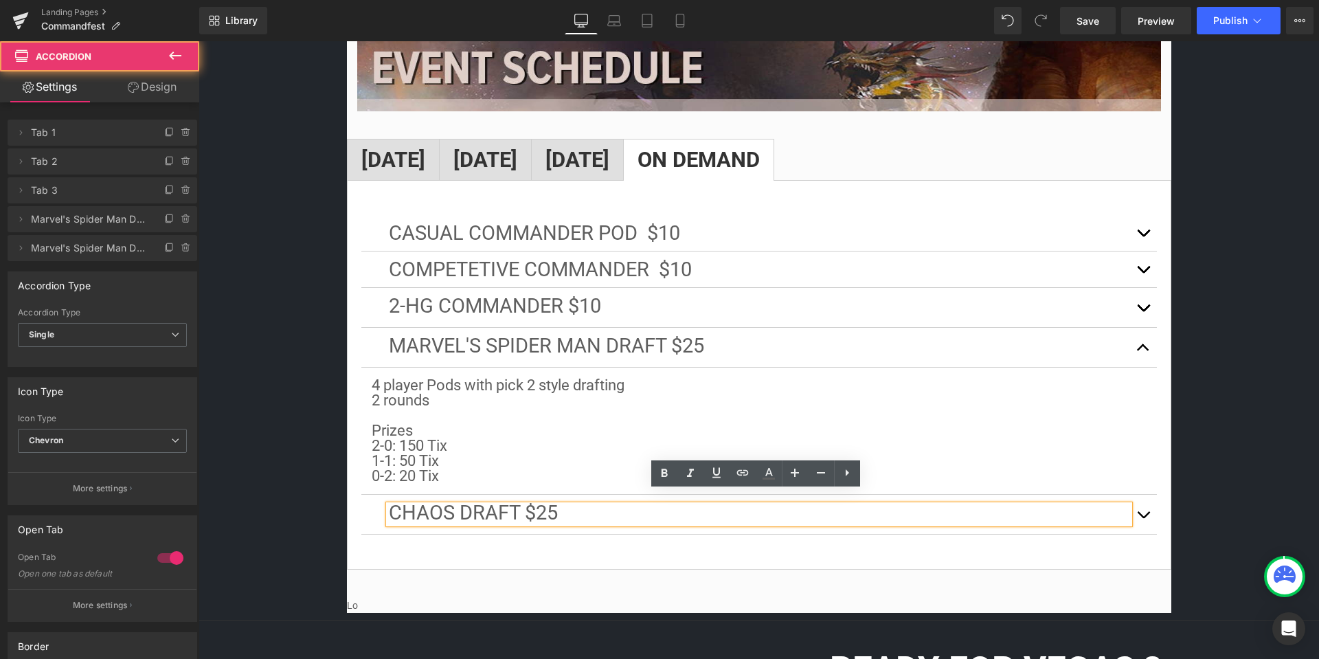
click at [1142, 498] on button "button" at bounding box center [1143, 514] width 27 height 39
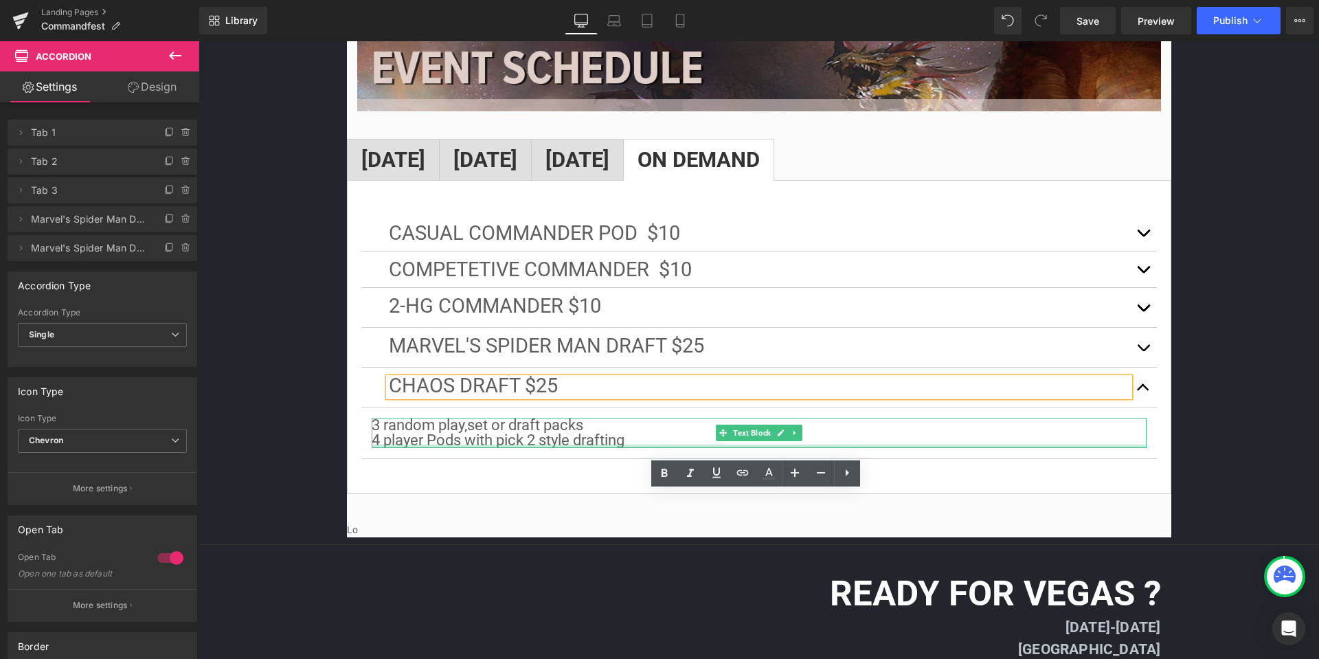
click at [643, 445] on div at bounding box center [759, 446] width 775 height 3
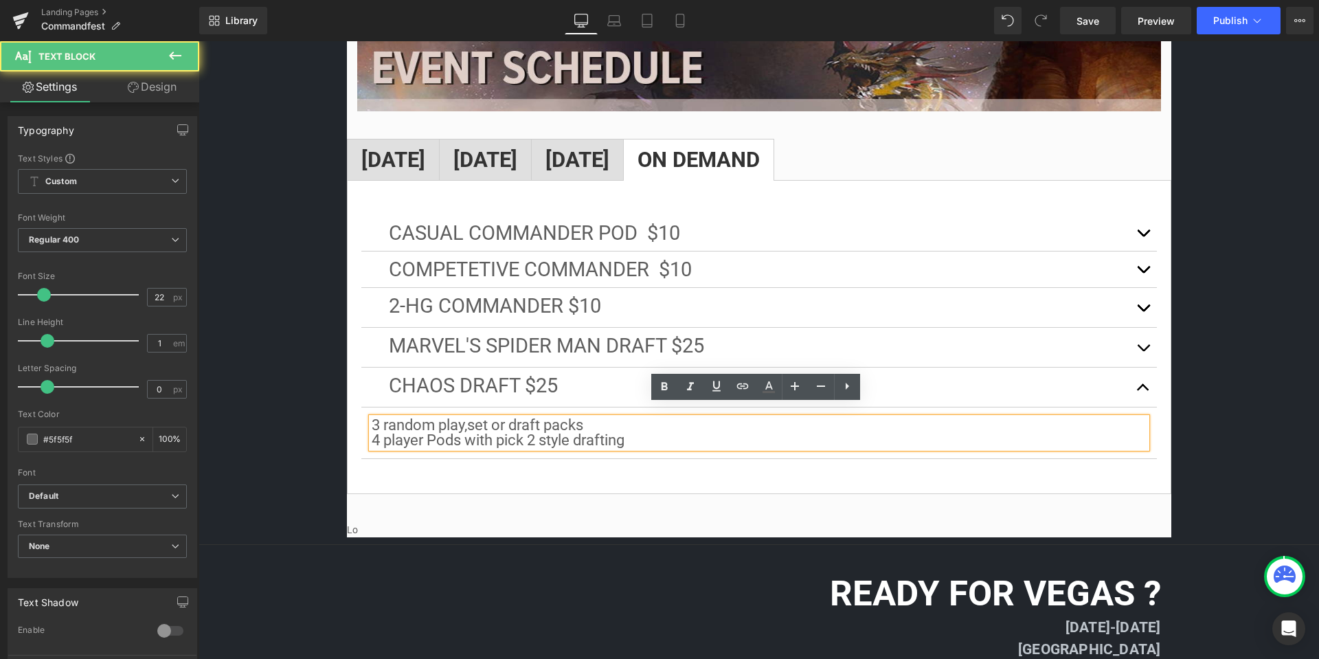
click at [642, 427] on p "3 random play,set or draft packs 4 player Pods with pick 2 style drafting" at bounding box center [759, 433] width 775 height 30
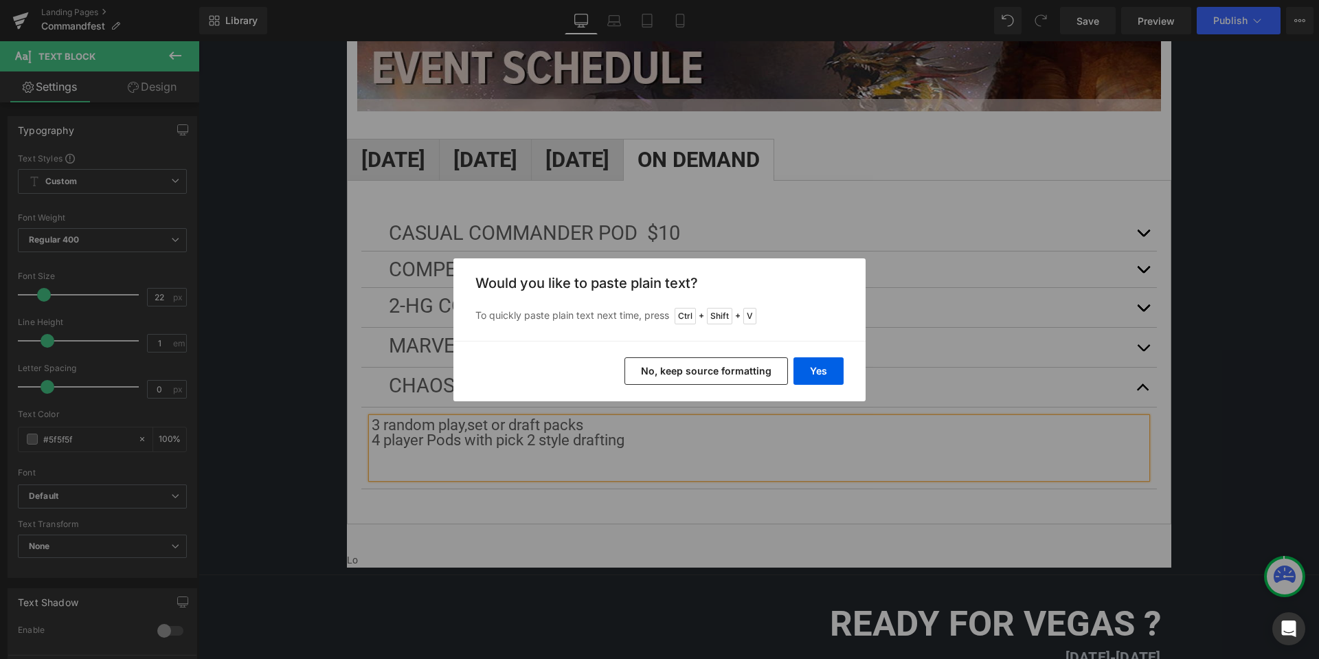
drag, startPoint x: 723, startPoint y: 367, endPoint x: 472, endPoint y: 334, distance: 253.0
click at [723, 367] on button "No, keep source formatting" at bounding box center [707, 370] width 164 height 27
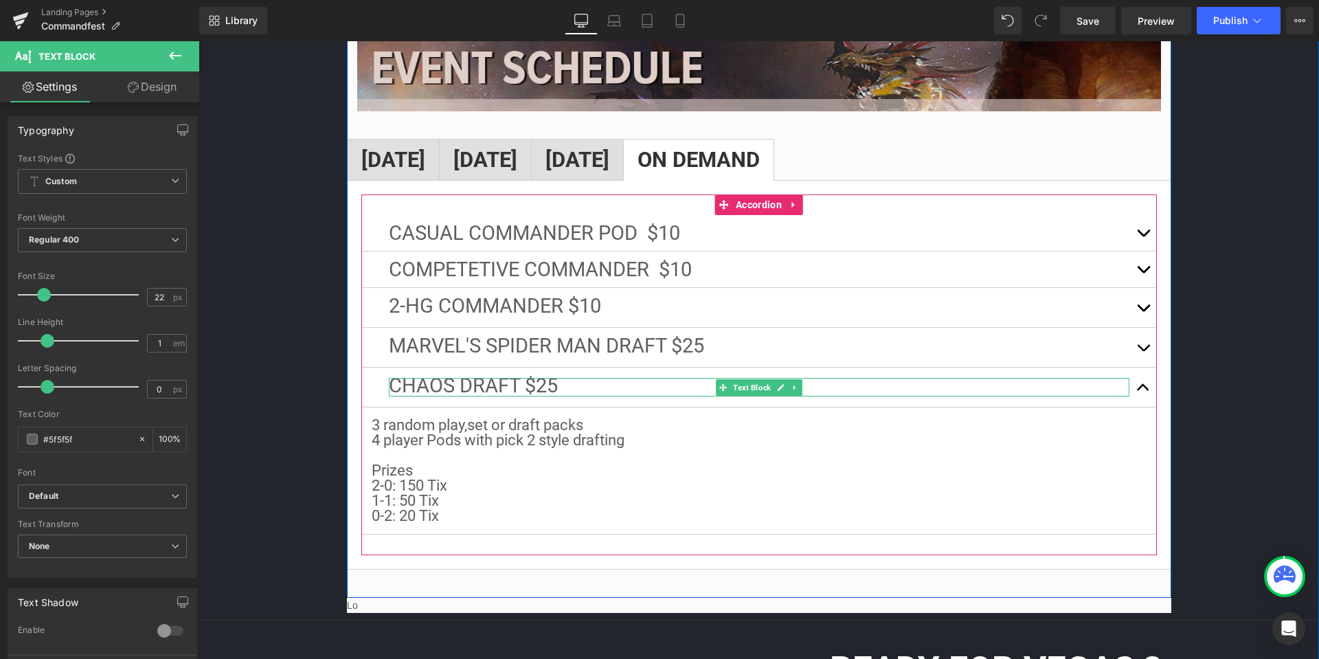
click at [568, 378] on p "ChaOs Draft $25" at bounding box center [759, 387] width 741 height 19
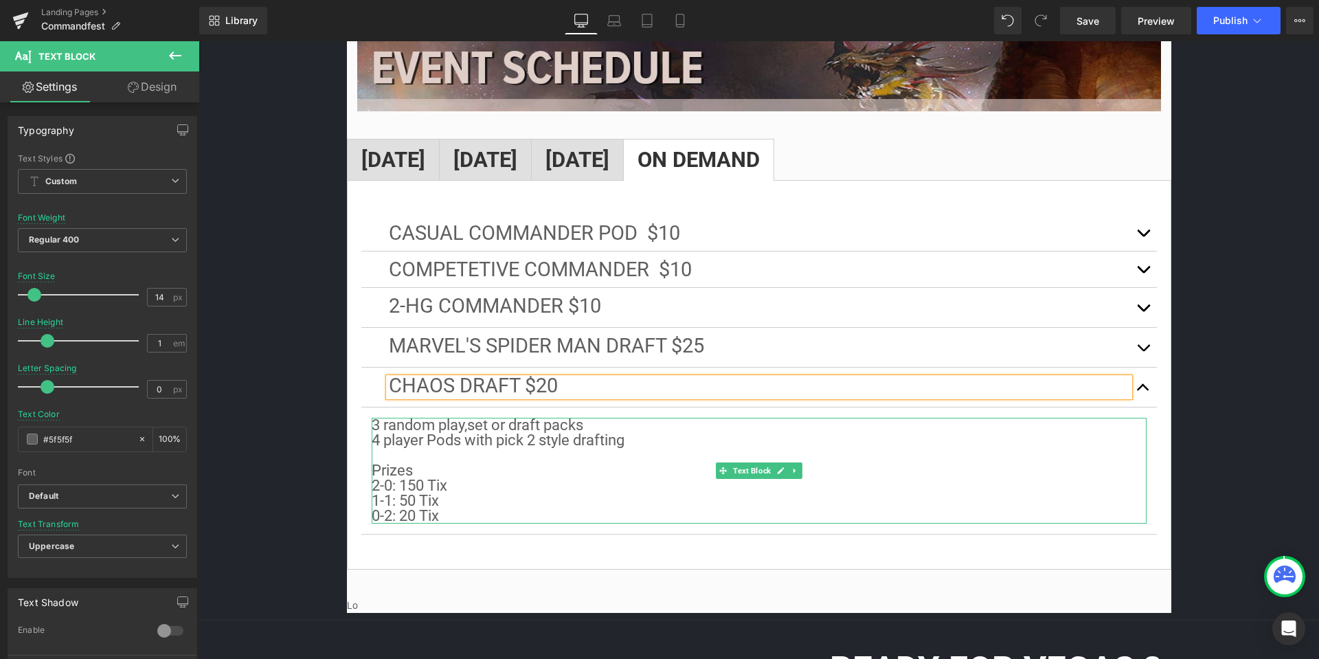
click at [550, 493] on p "2-0: 150 Tix 1-1: 50 Tix" at bounding box center [759, 493] width 775 height 30
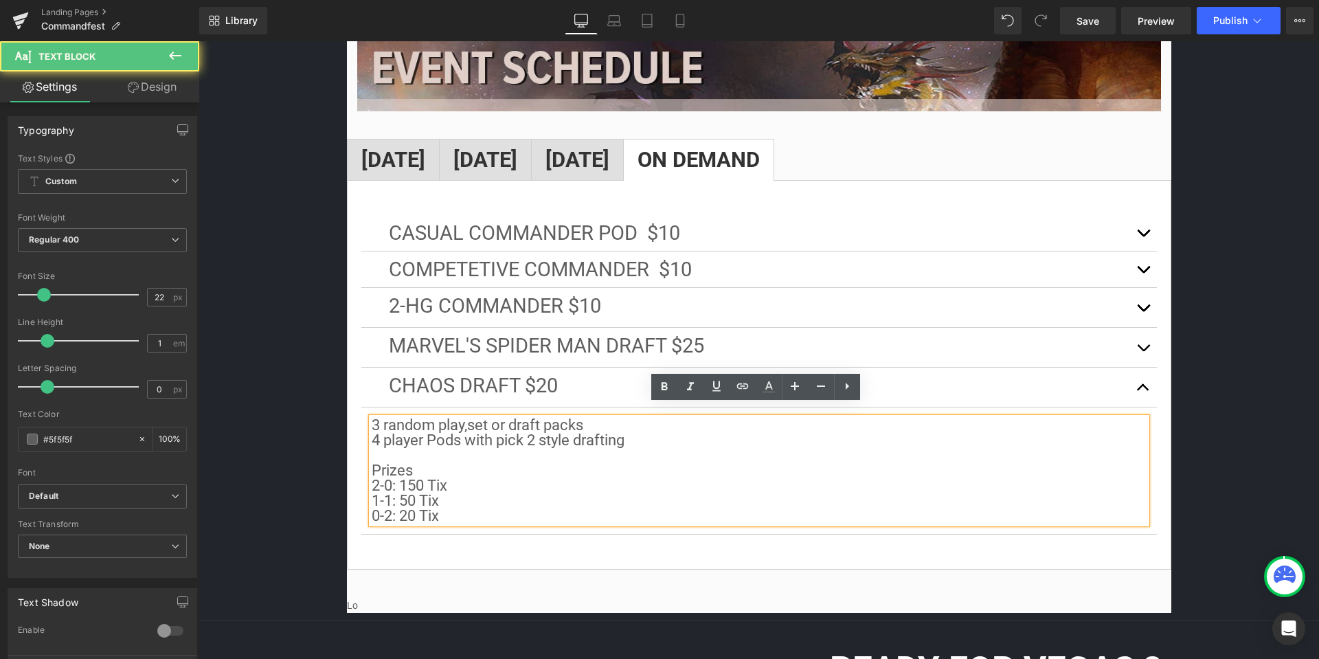
click at [491, 541] on div "Casual Commander Pod $10 Text Block Starts as soon as 4 players register. Prize…" at bounding box center [759, 374] width 796 height 361
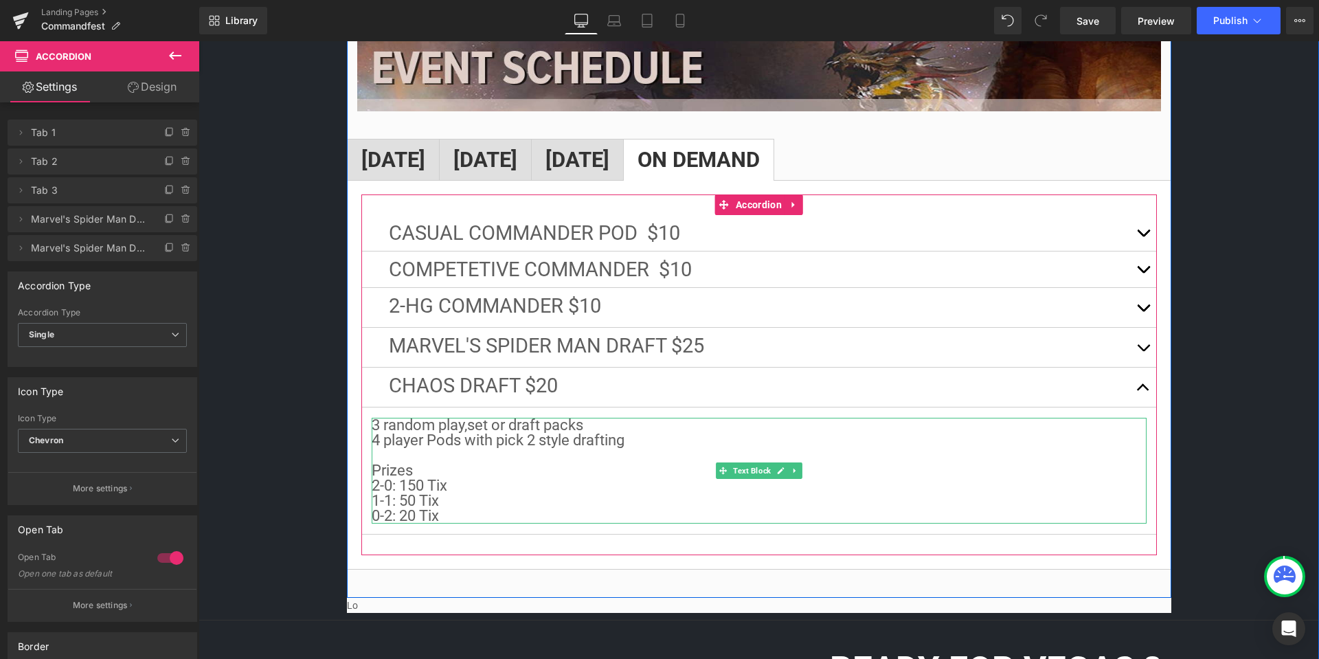
click at [467, 418] on p "3 random play,set or draft packs 4 player Pods with pick 2 style drafting" at bounding box center [759, 440] width 775 height 45
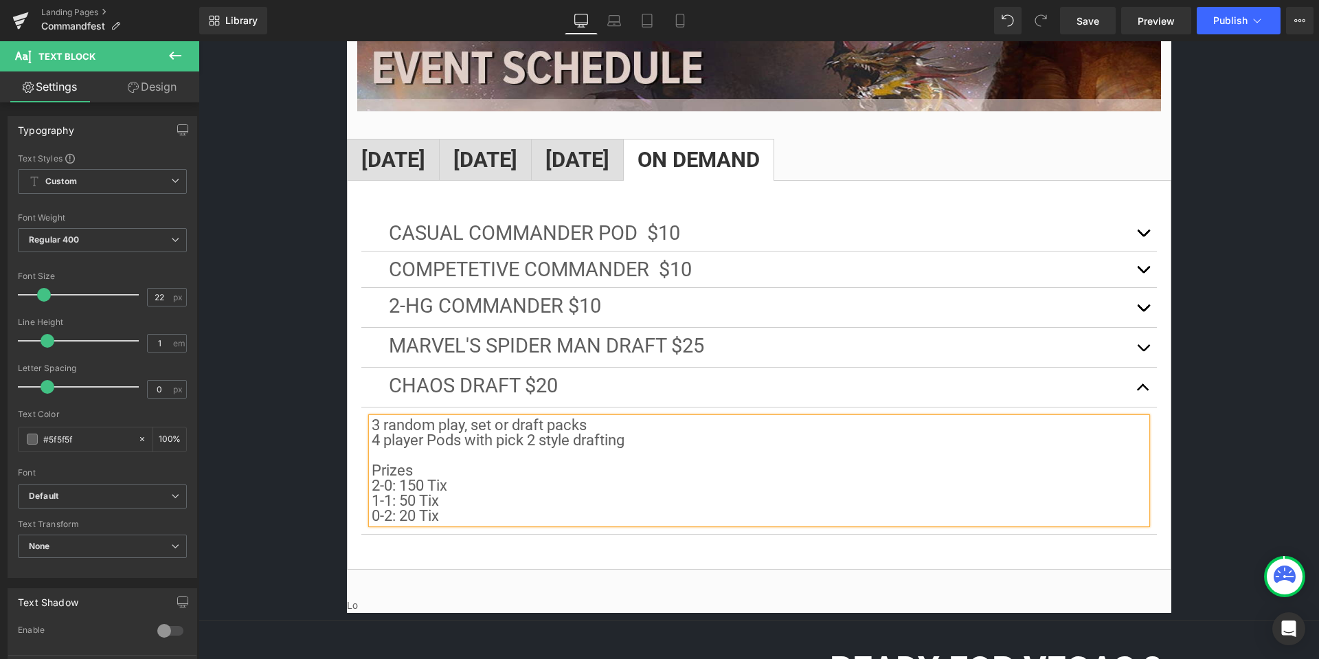
click at [557, 551] on div "Casual Commander Pod $10 Text Block Starts as soon as 4 players register. Prize…" at bounding box center [759, 375] width 825 height 390
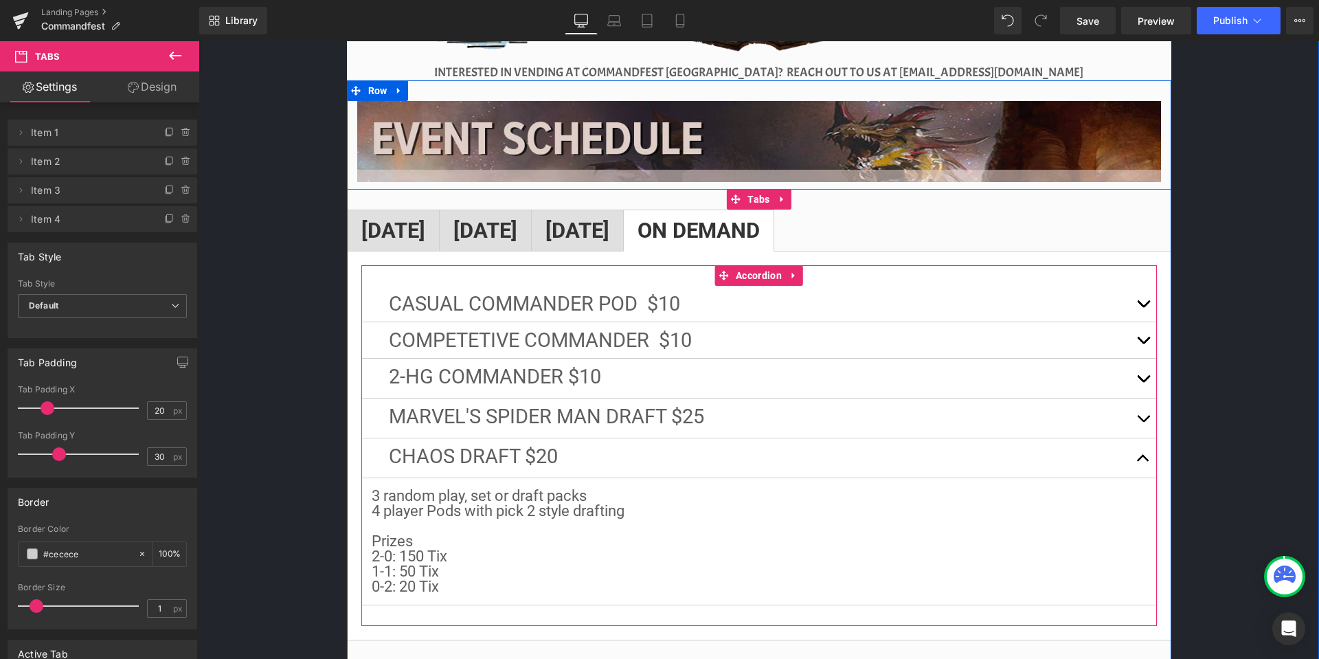
scroll to position [2111, 0]
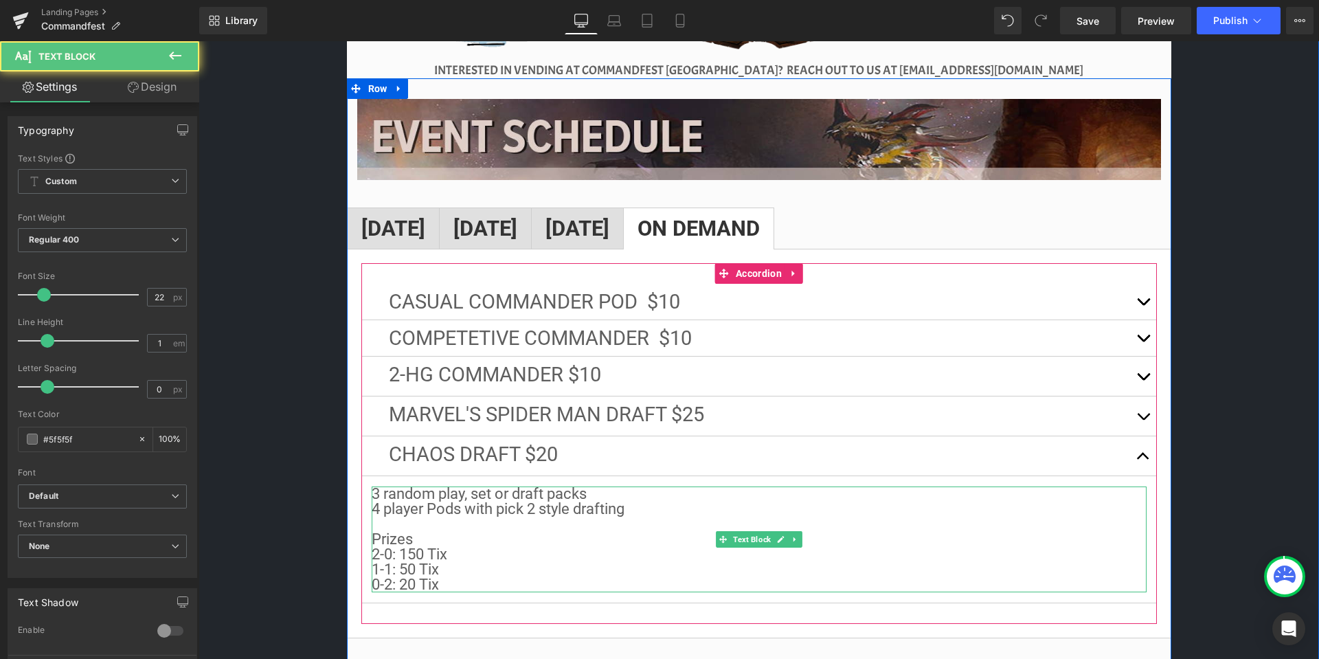
click at [652, 495] on p "3 random play, set or draft packs 4 player Pods with pick 2 style drafting" at bounding box center [759, 509] width 775 height 45
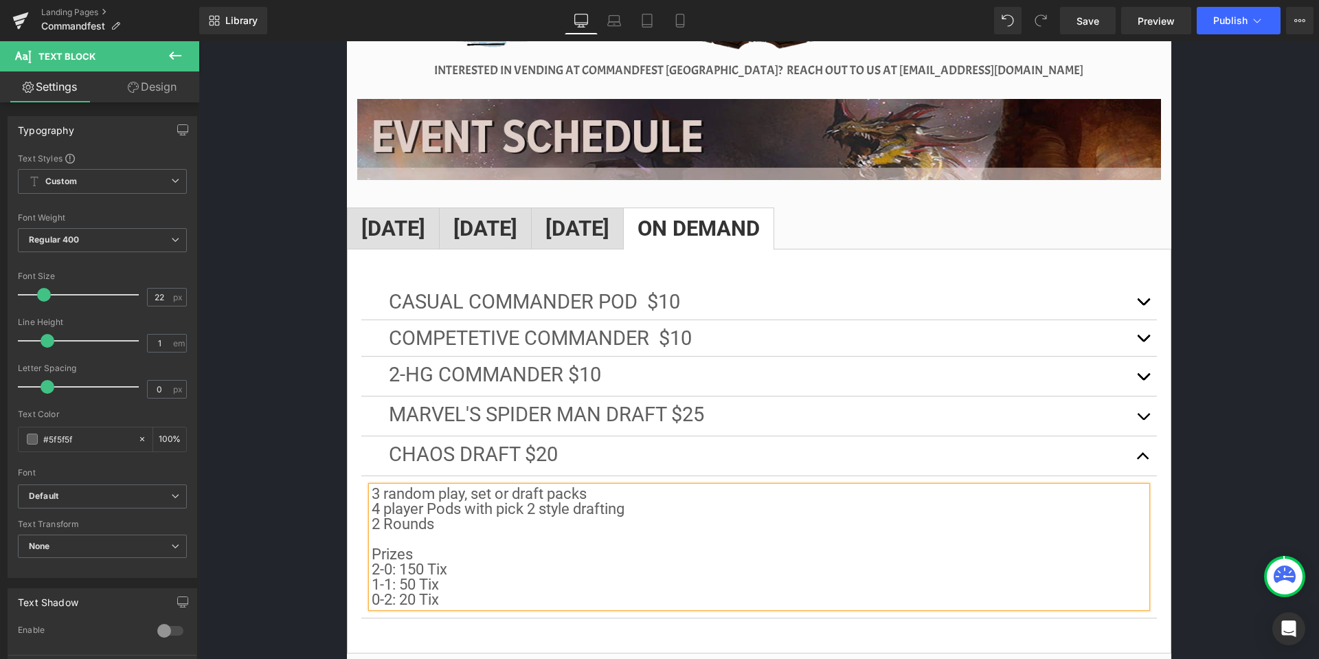
click at [841, 530] on p "2 Rounds" at bounding box center [759, 532] width 775 height 30
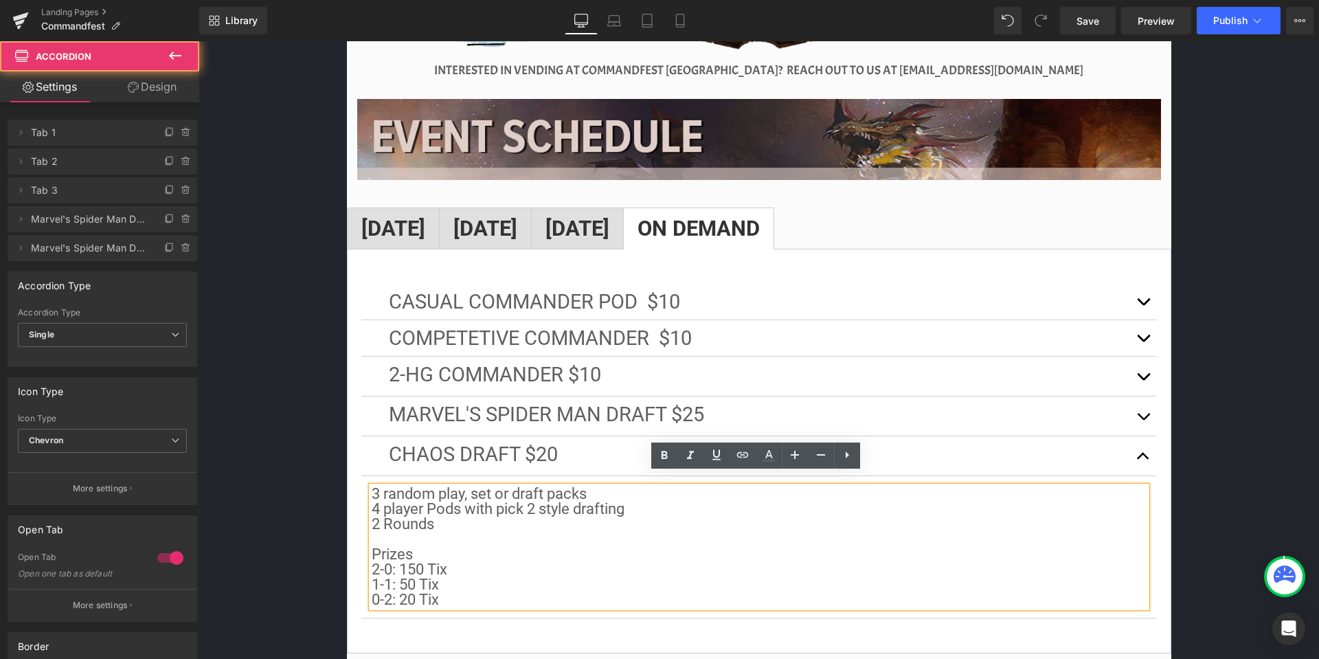
click at [1144, 460] on span "button" at bounding box center [1144, 460] width 0 height 0
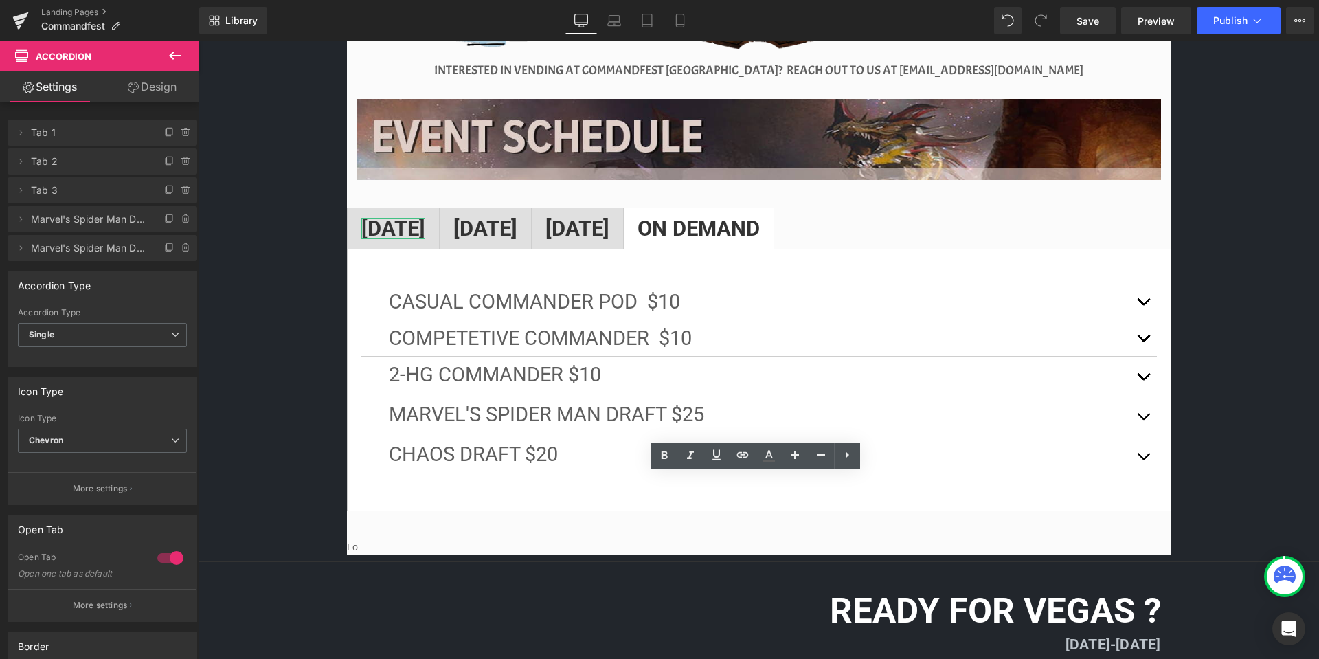
click at [384, 216] on strong "[DATE]" at bounding box center [393, 228] width 64 height 25
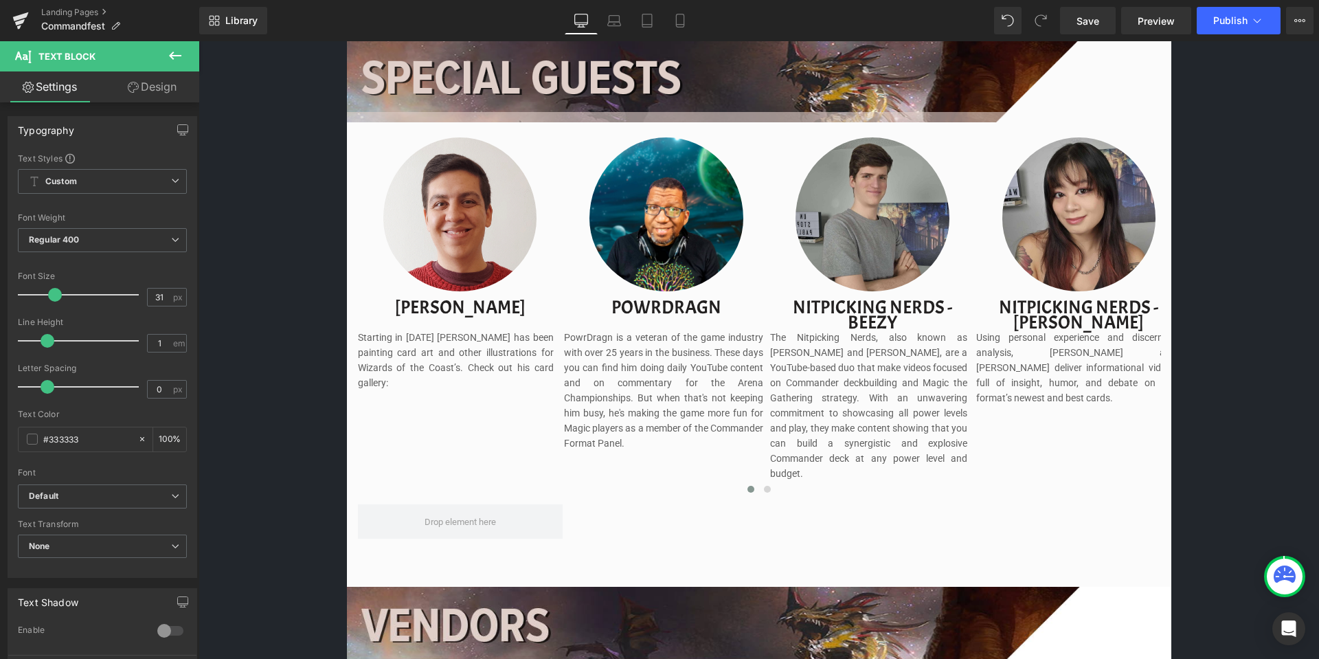
scroll to position [1355, 0]
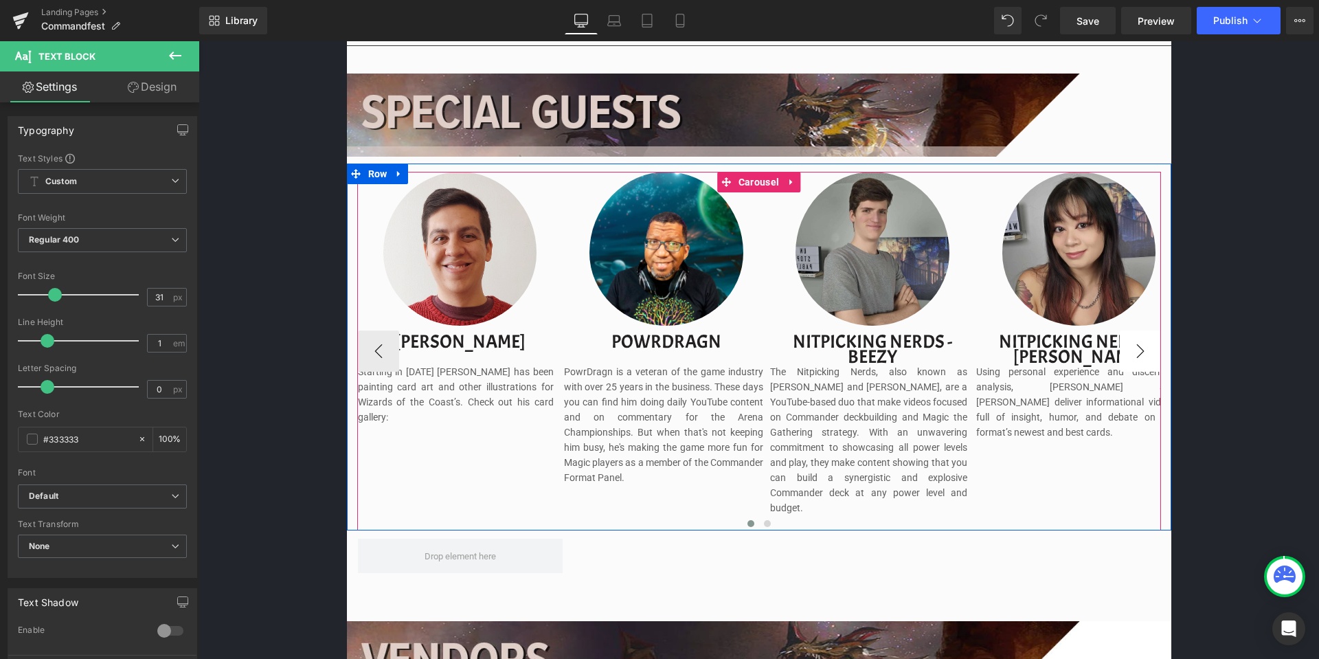
click at [1138, 346] on button "›" at bounding box center [1140, 351] width 41 height 41
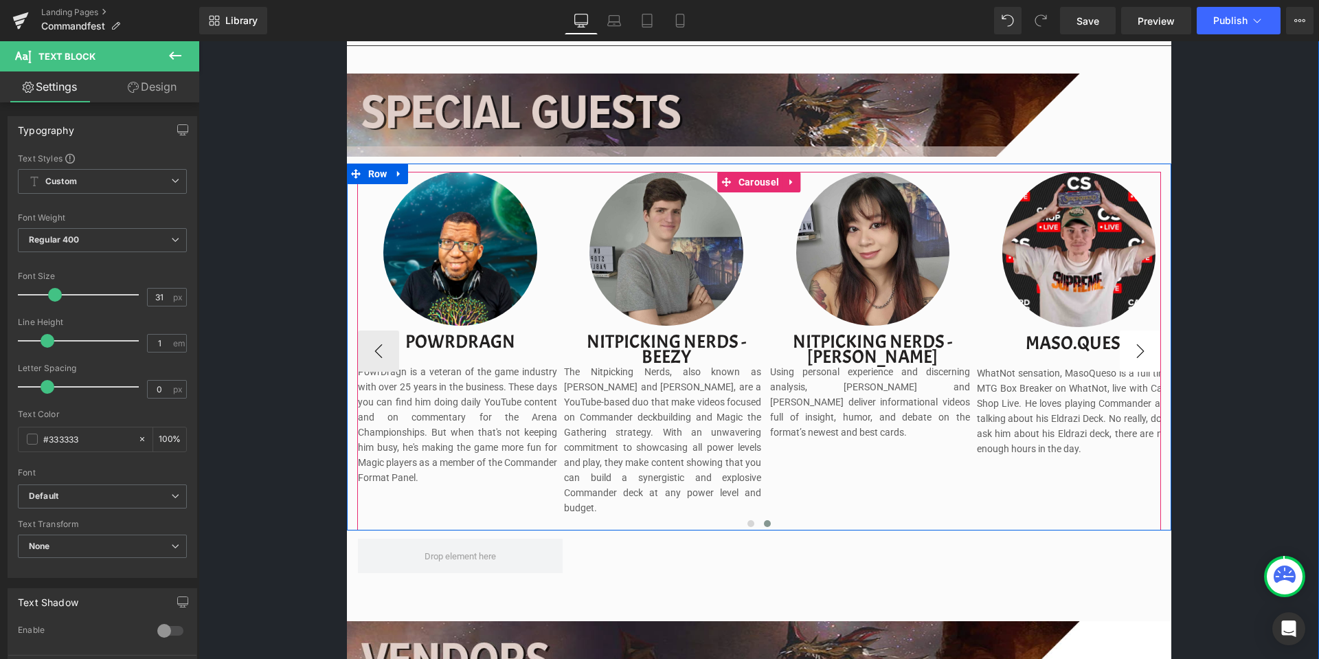
click at [1138, 346] on button "›" at bounding box center [1140, 351] width 41 height 41
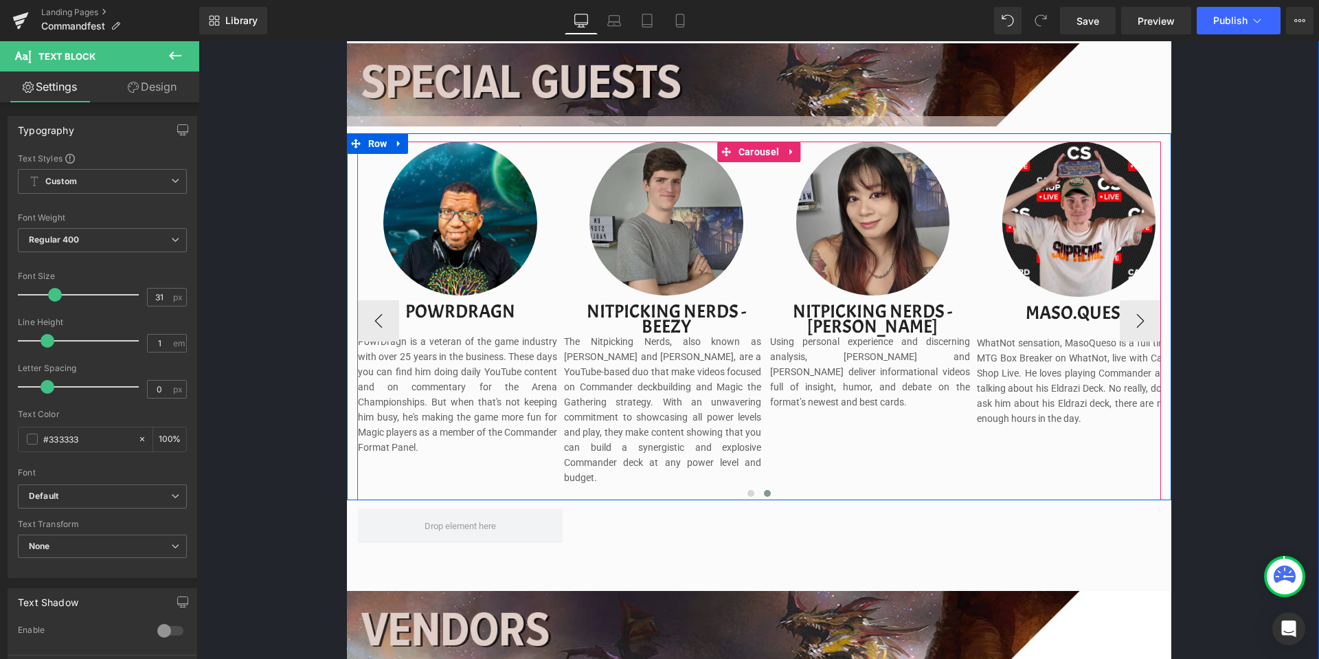
scroll to position [1424, 0]
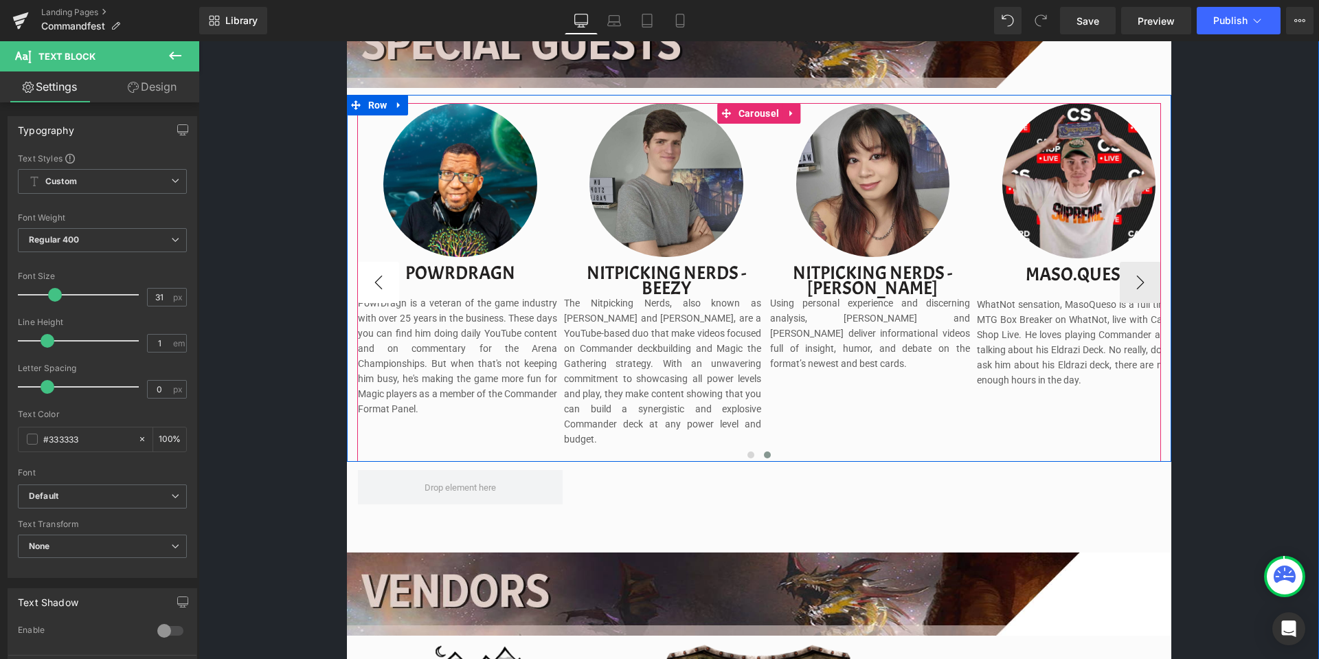
click at [382, 274] on button "‹" at bounding box center [378, 282] width 41 height 41
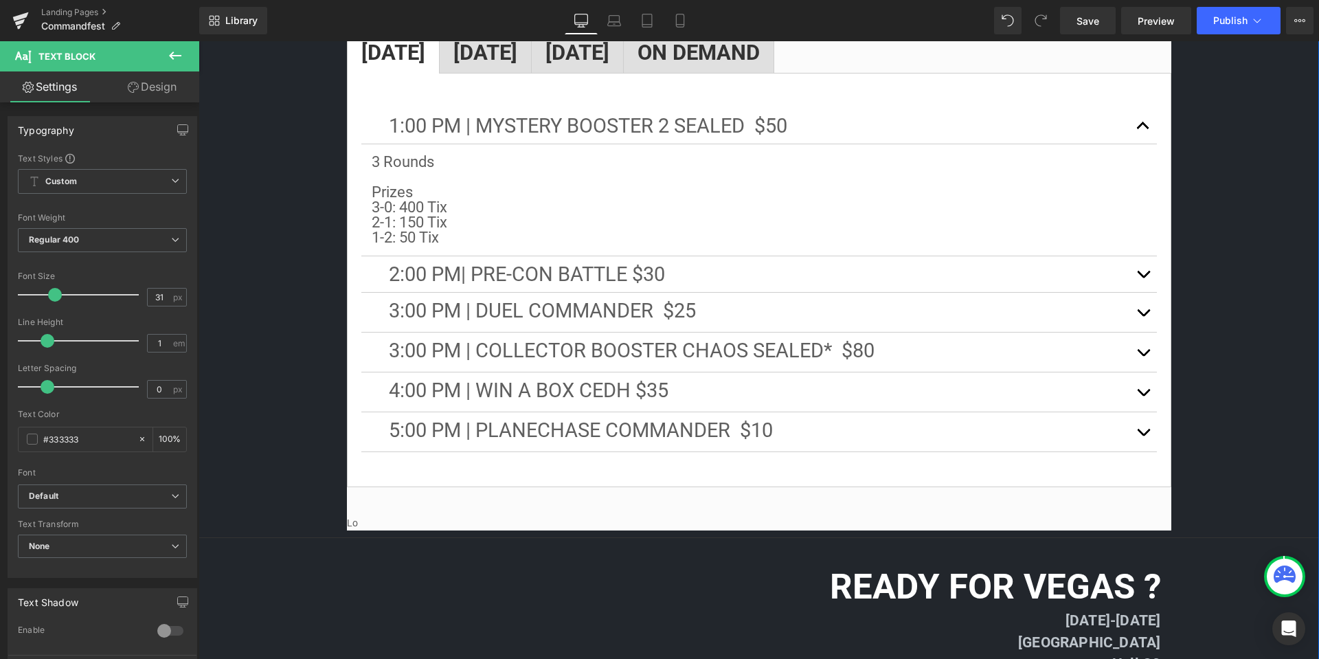
scroll to position [2249, 0]
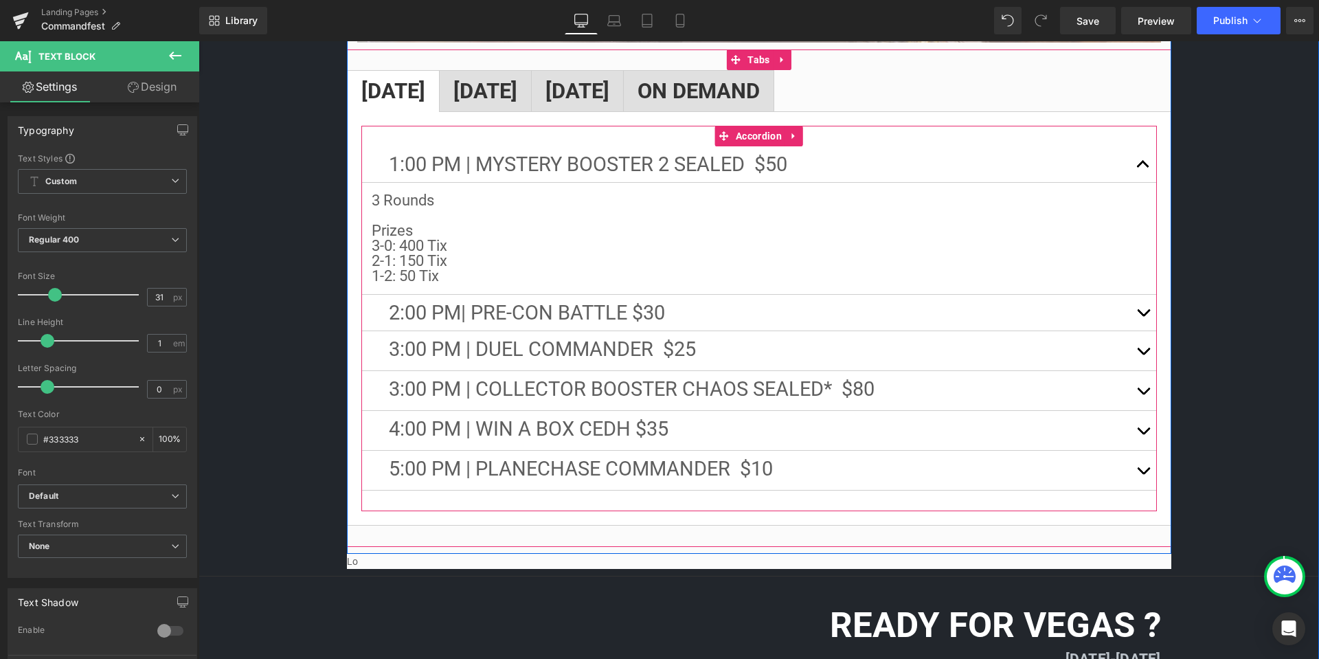
click at [1135, 148] on button "button" at bounding box center [1143, 164] width 27 height 36
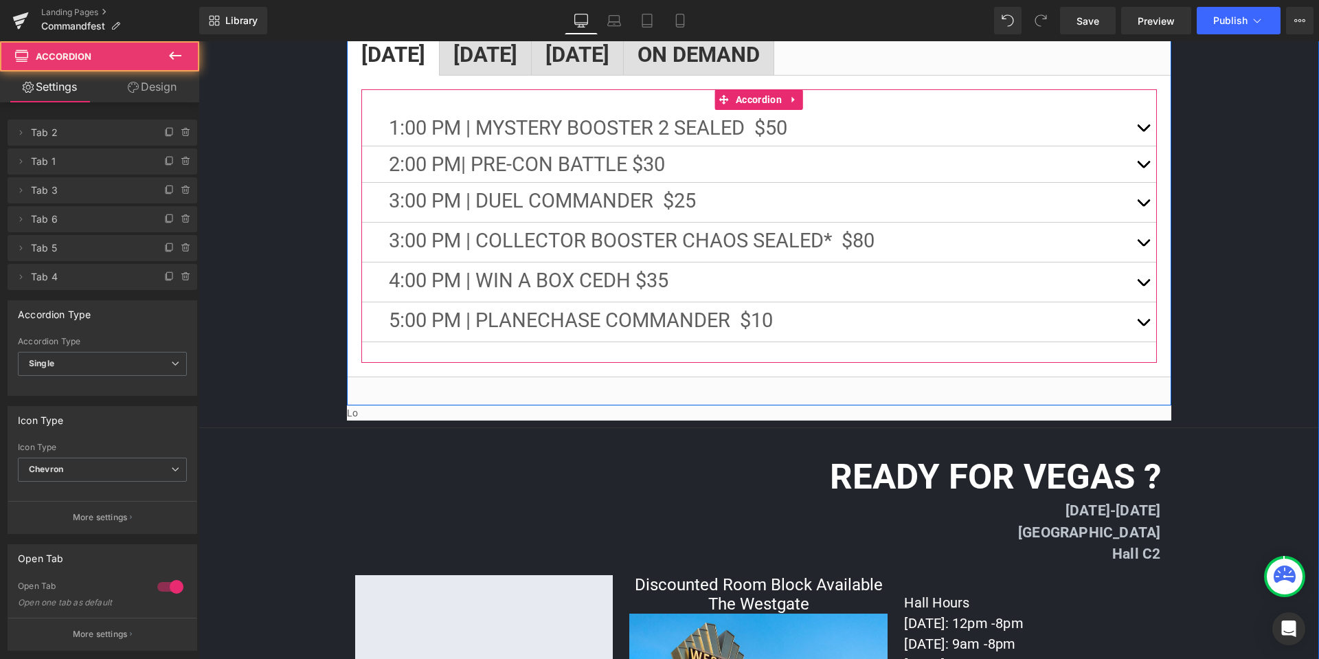
scroll to position [2455, 0]
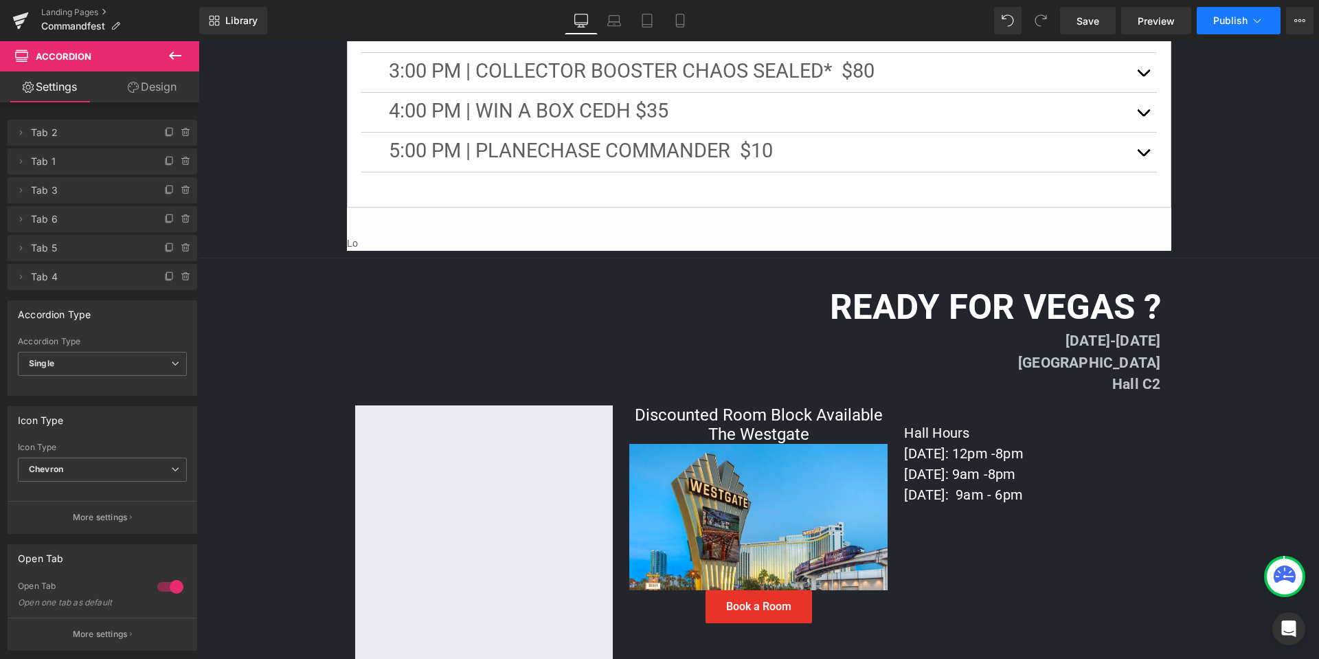
click at [1235, 16] on span "Publish" at bounding box center [1231, 20] width 34 height 11
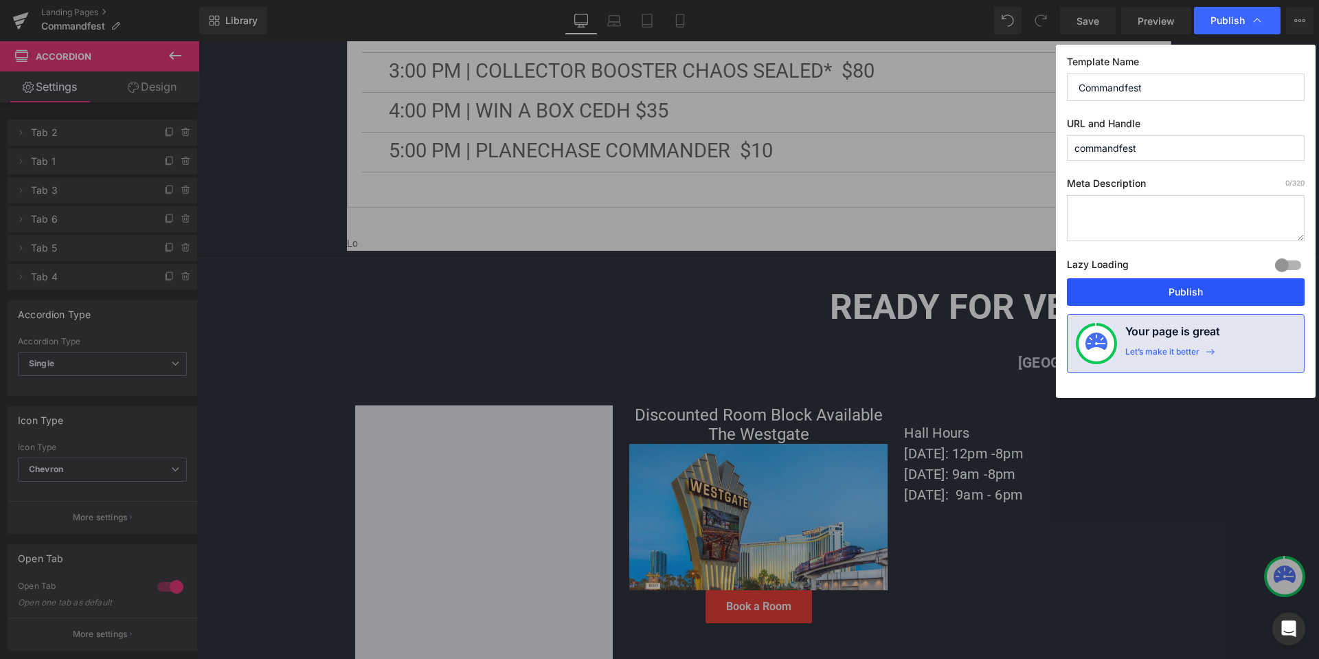
click at [1205, 290] on button "Publish" at bounding box center [1186, 291] width 238 height 27
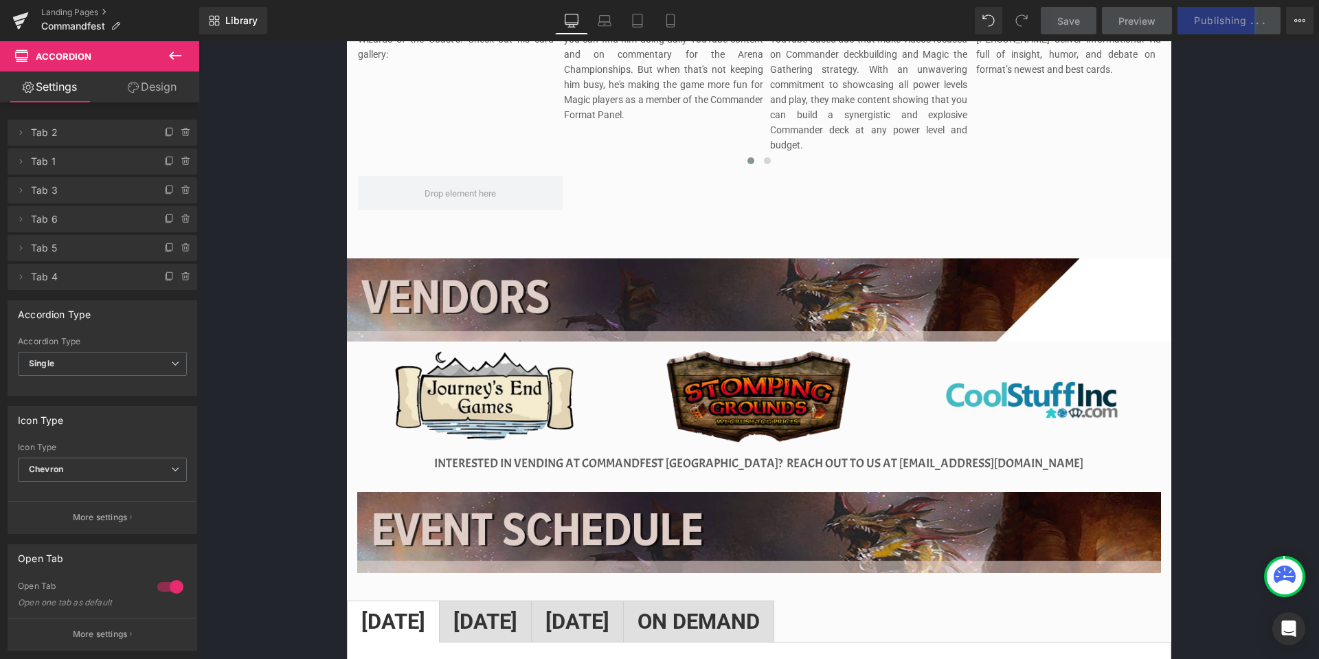
scroll to position [1729, 0]
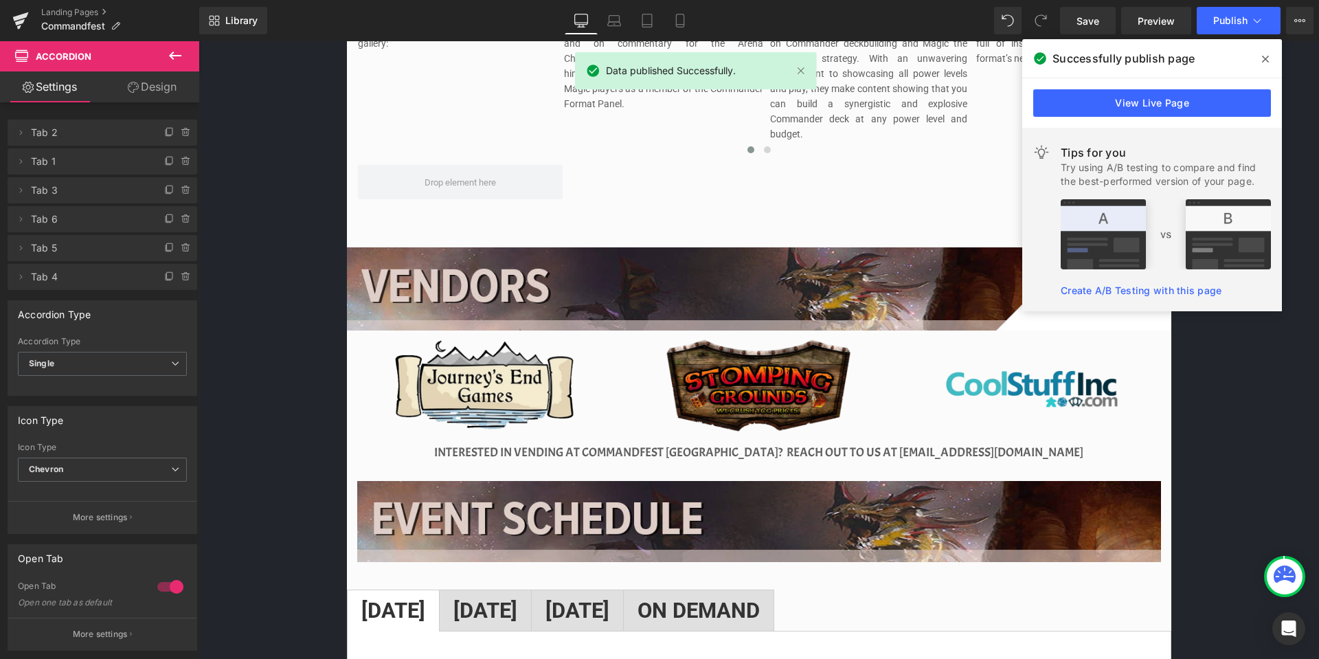
click at [1269, 56] on icon at bounding box center [1265, 59] width 7 height 11
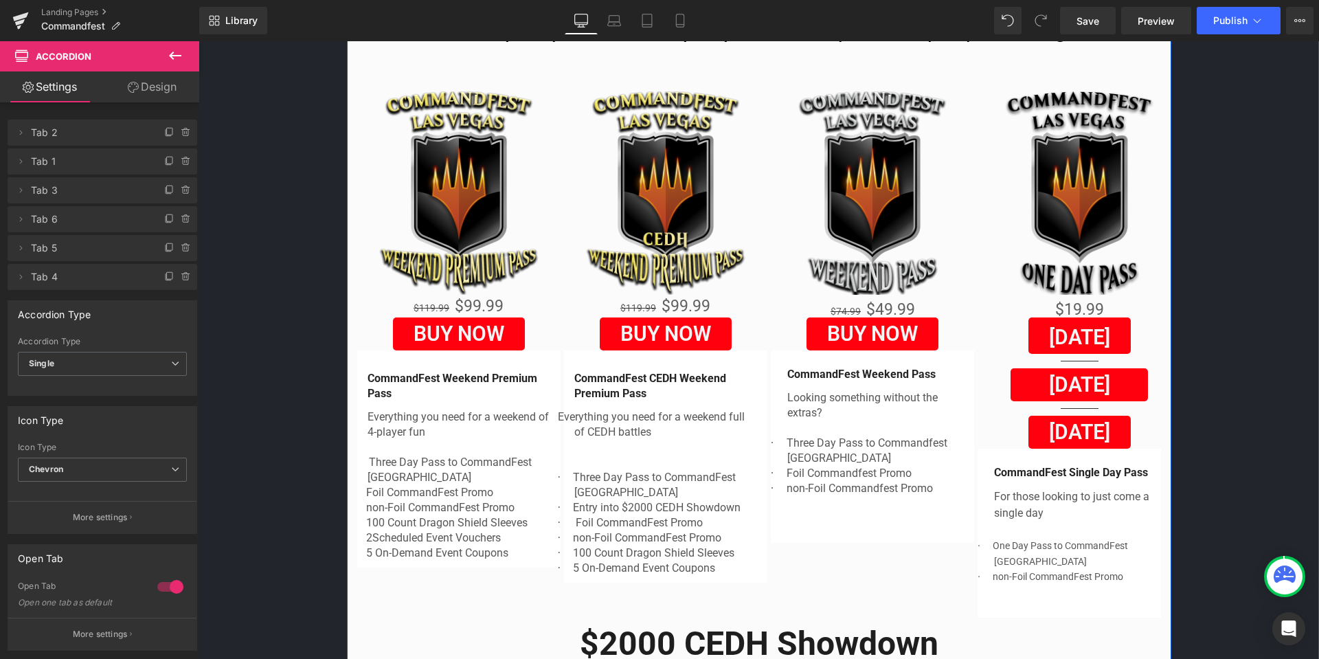
scroll to position [286, 0]
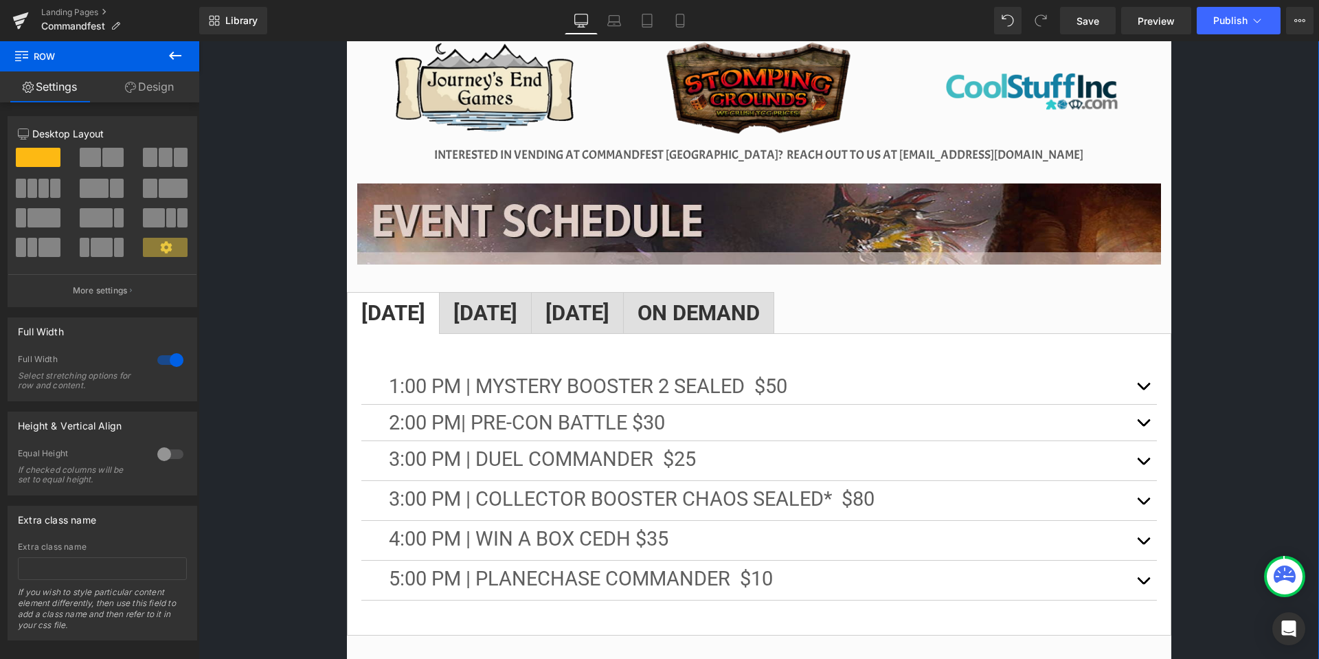
scroll to position [2004, 0]
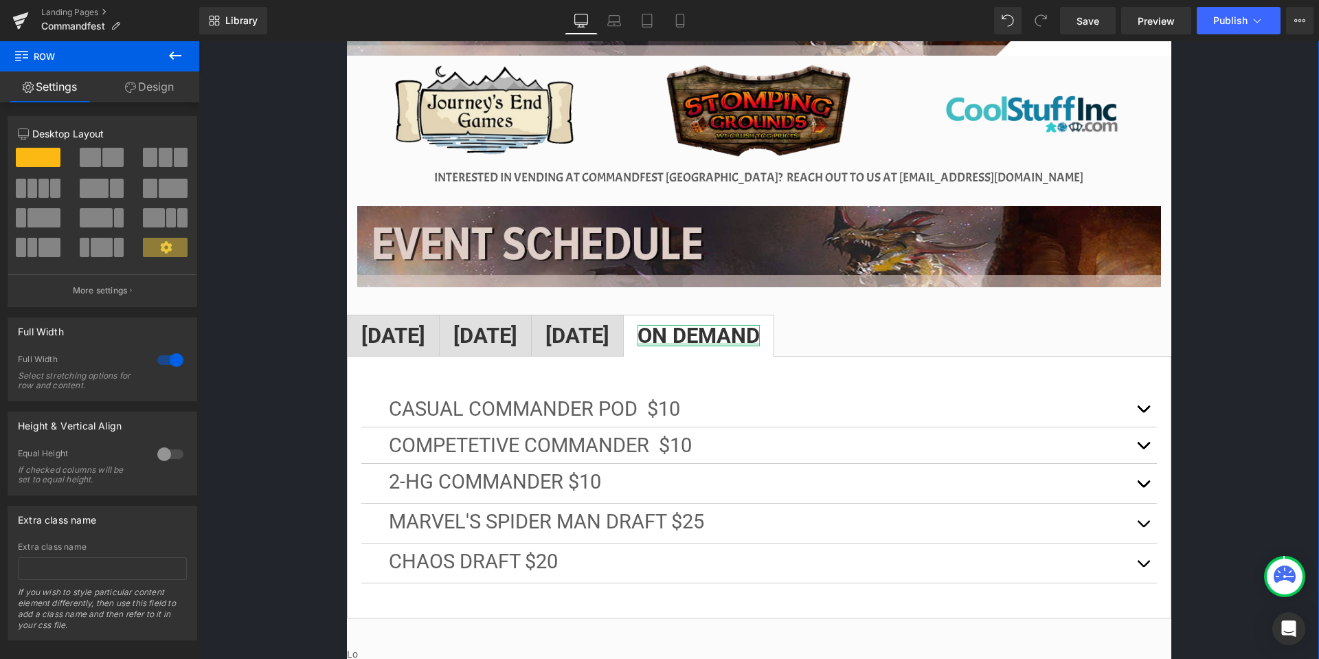
click at [759, 331] on div "ON DEMAND Text Block" at bounding box center [699, 335] width 122 height 21
